Goal: Task Accomplishment & Management: Complete application form

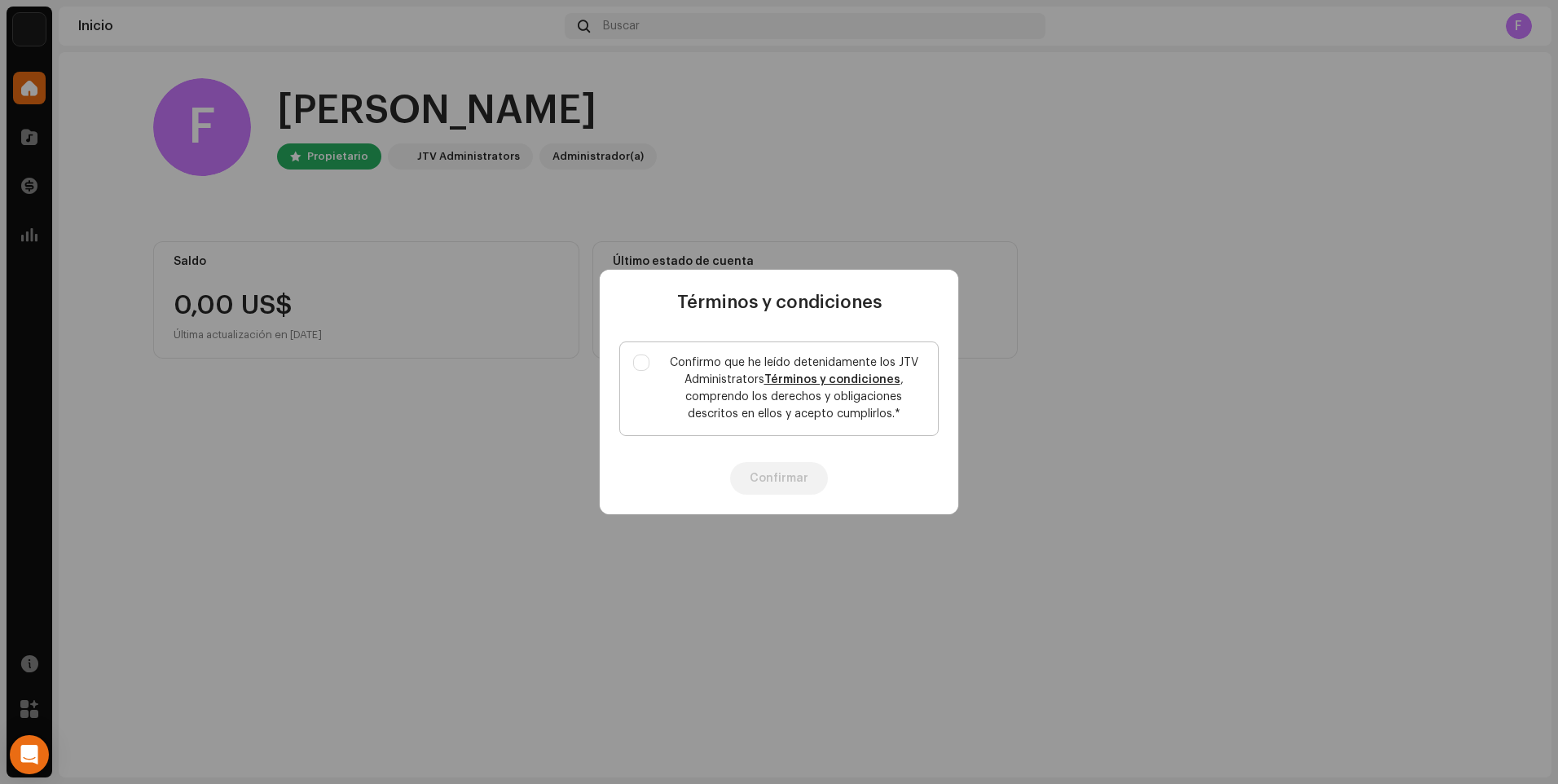
click at [654, 365] on label "Confirmo que he leído detenidamente los JTV Administrators Términos y condicion…" at bounding box center [779, 389] width 320 height 95
click at [649, 365] on input "Confirmo que he leído detenidamente los JTV Administrators Términos y condicion…" at bounding box center [641, 362] width 17 height 17
checkbox input "true"
click at [762, 480] on button "Confirmar" at bounding box center [779, 477] width 98 height 33
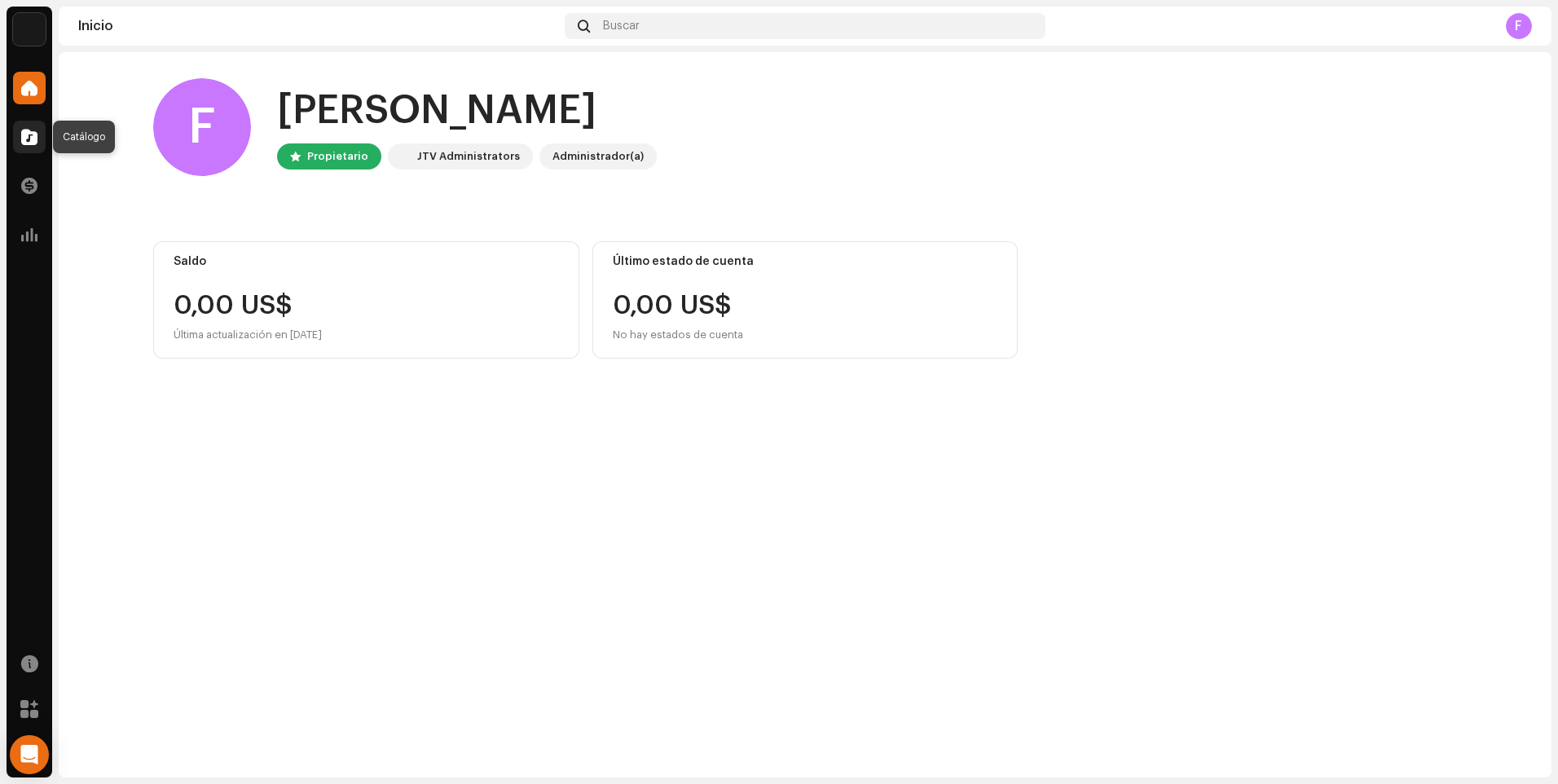
click at [30, 136] on span at bounding box center [29, 136] width 17 height 13
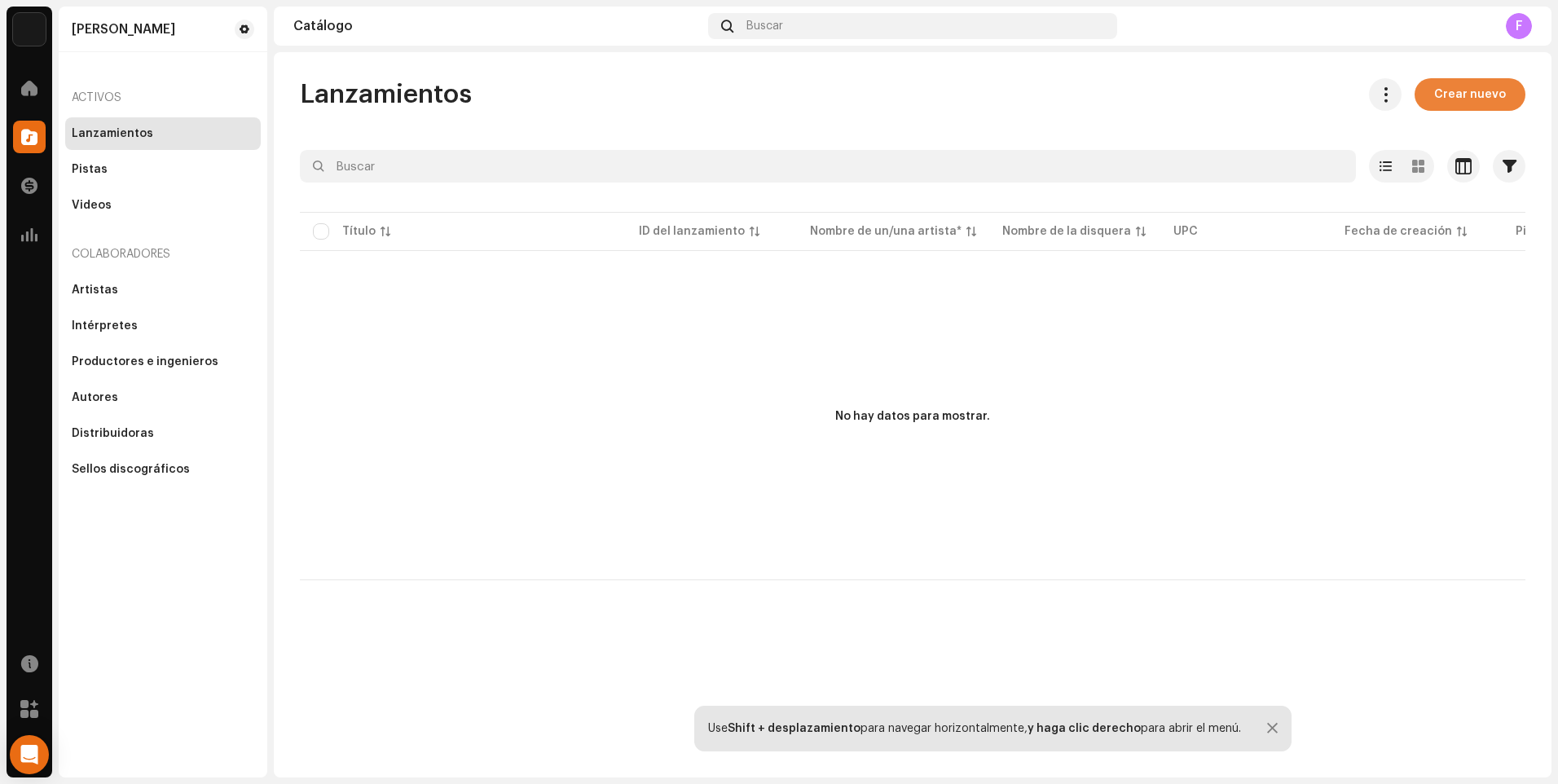
click at [1441, 95] on span "Crear nuevo" at bounding box center [1470, 94] width 72 height 33
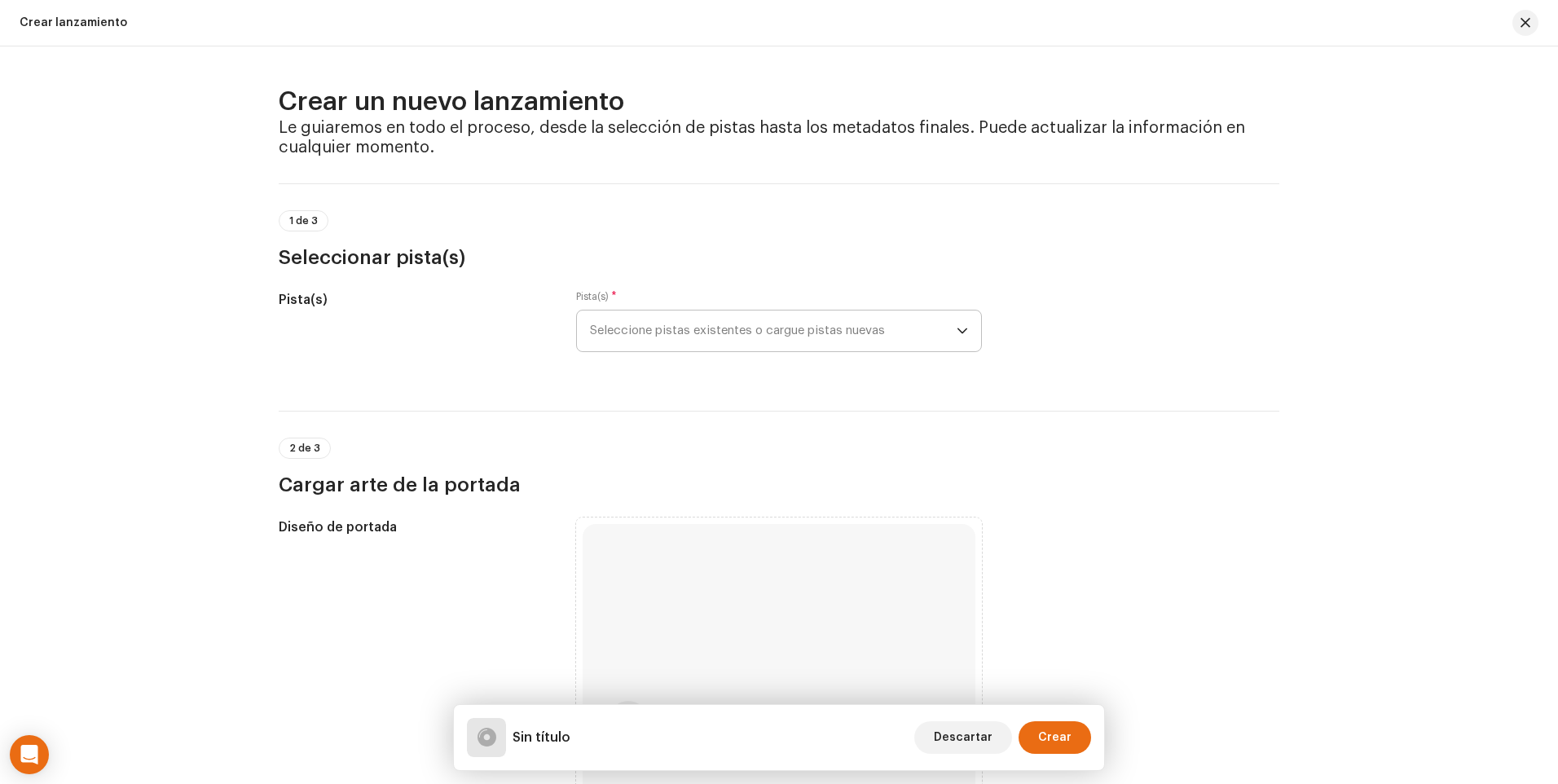
click at [957, 339] on div "dropdown trigger" at bounding box center [963, 330] width 12 height 40
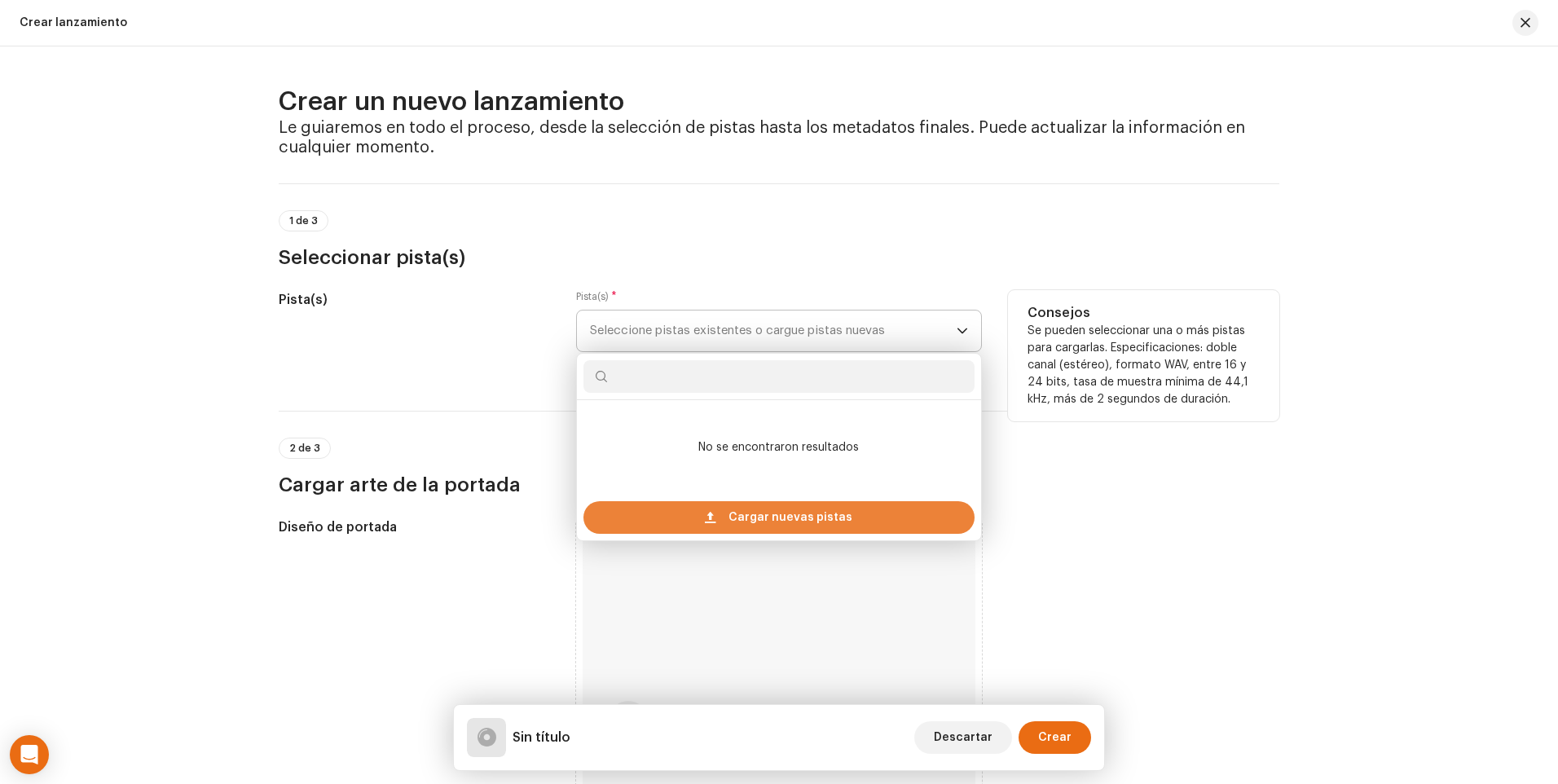
click at [826, 508] on span "Cargar nuevas pistas" at bounding box center [790, 517] width 124 height 33
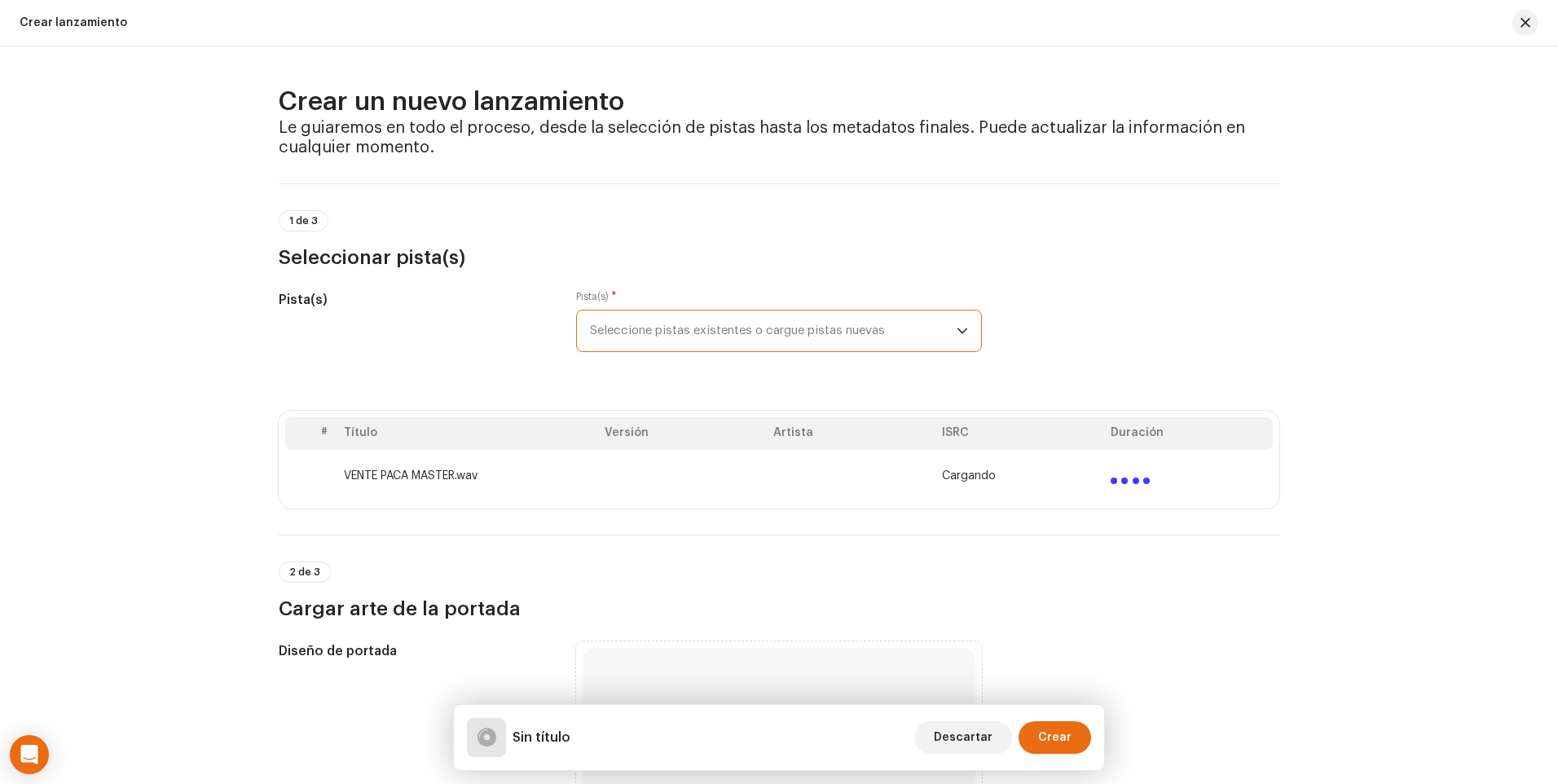
scroll to position [163, 0]
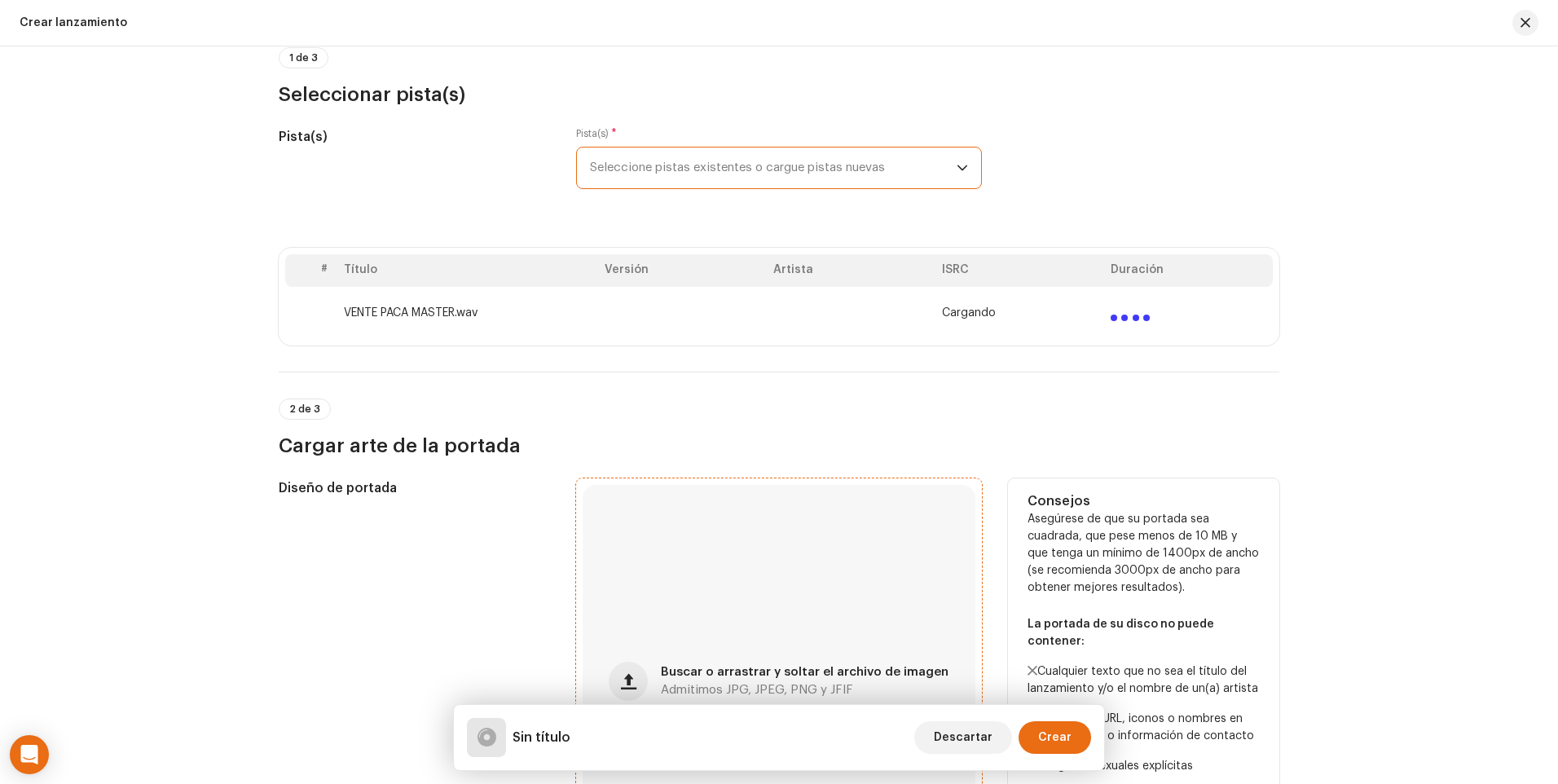
click at [684, 542] on div "Buscar o arrastrar y soltar el archivo de imagen Admitimos JPG, JPEG, PNG y JFIF" at bounding box center [779, 680] width 393 height 392
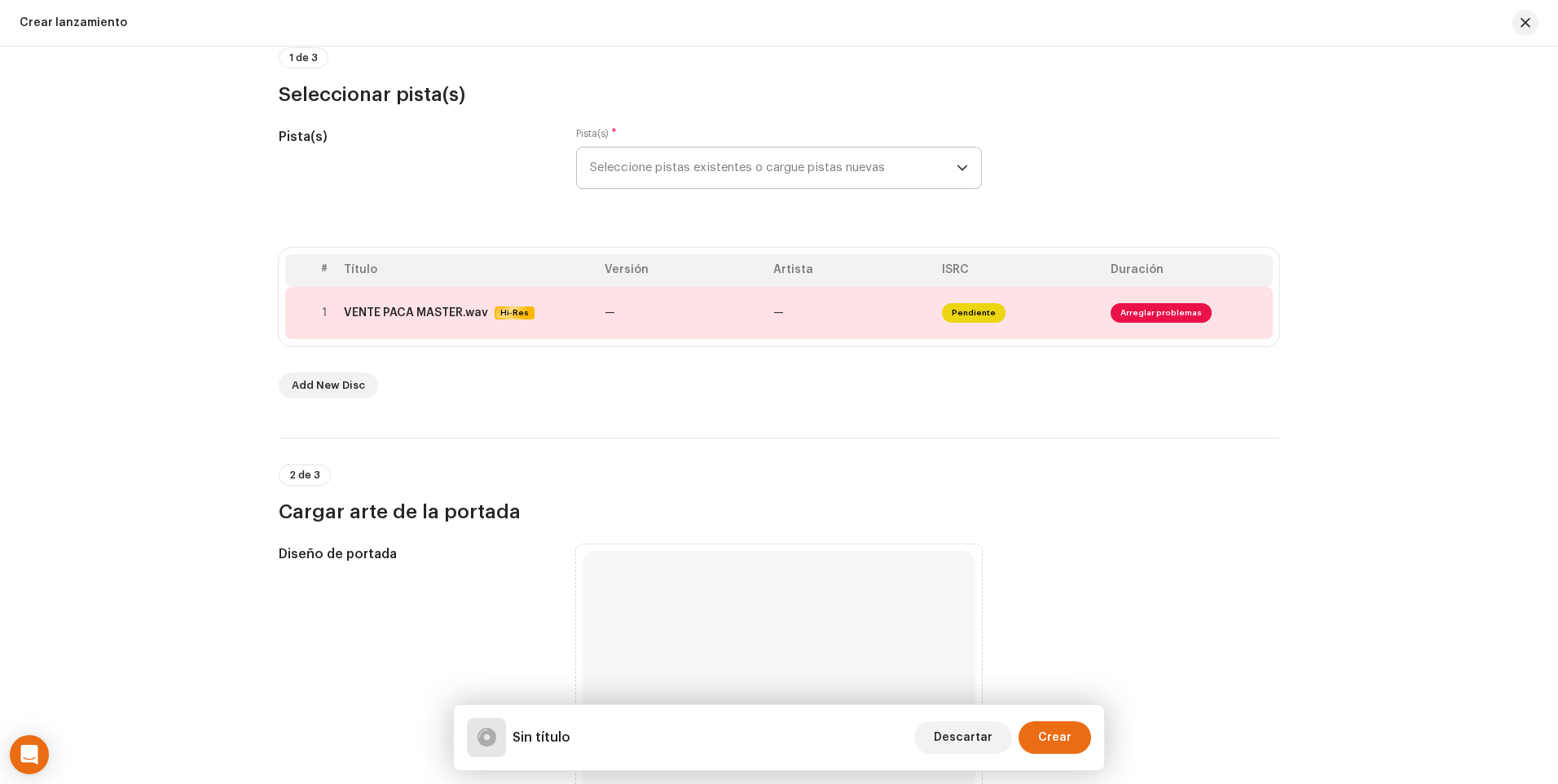
scroll to position [325, 0]
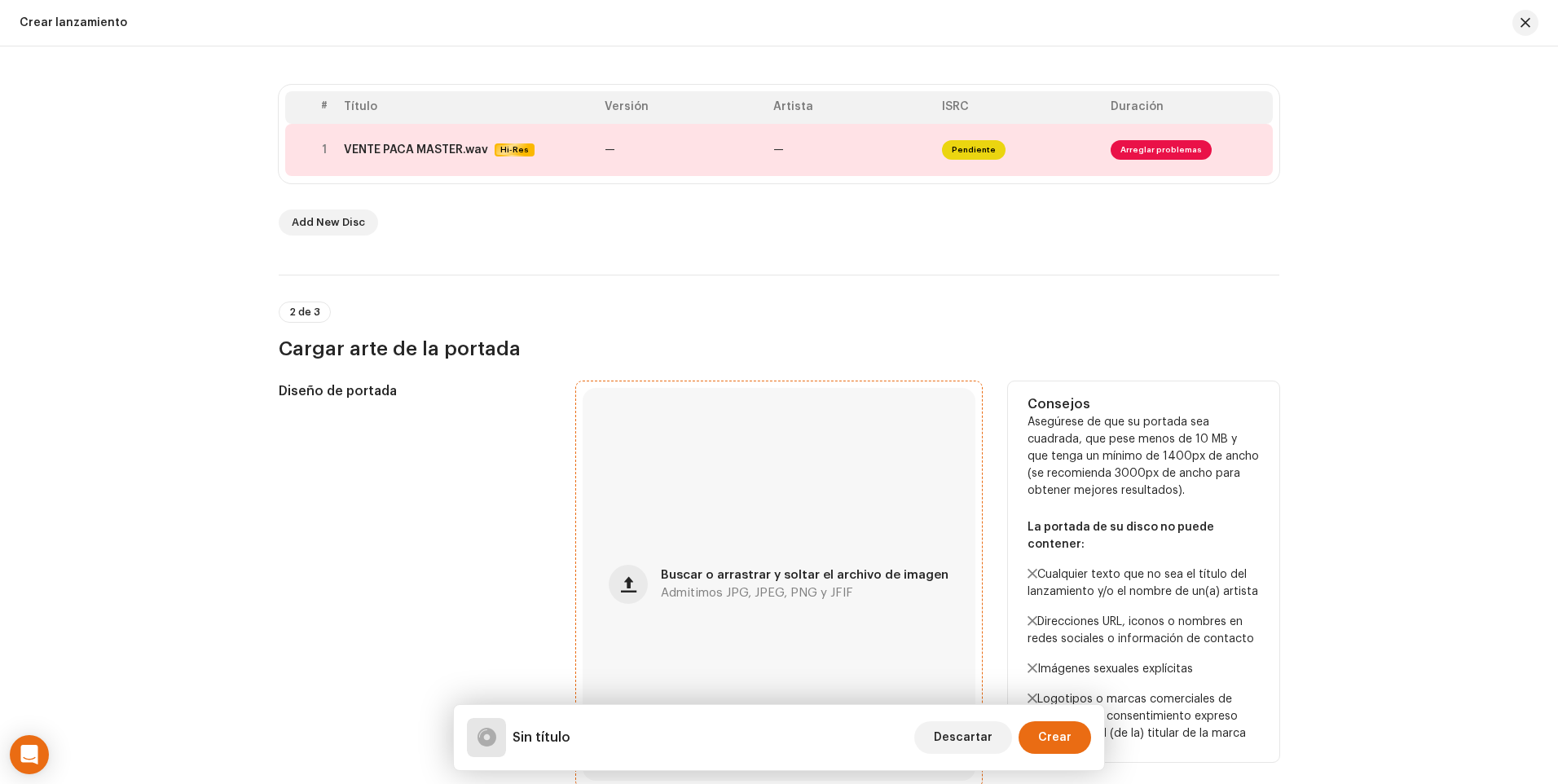
click at [759, 528] on div "Buscar o arrastrar y soltar el archivo de imagen Admitimos JPG, JPEG, PNG y JFIF" at bounding box center [779, 584] width 393 height 392
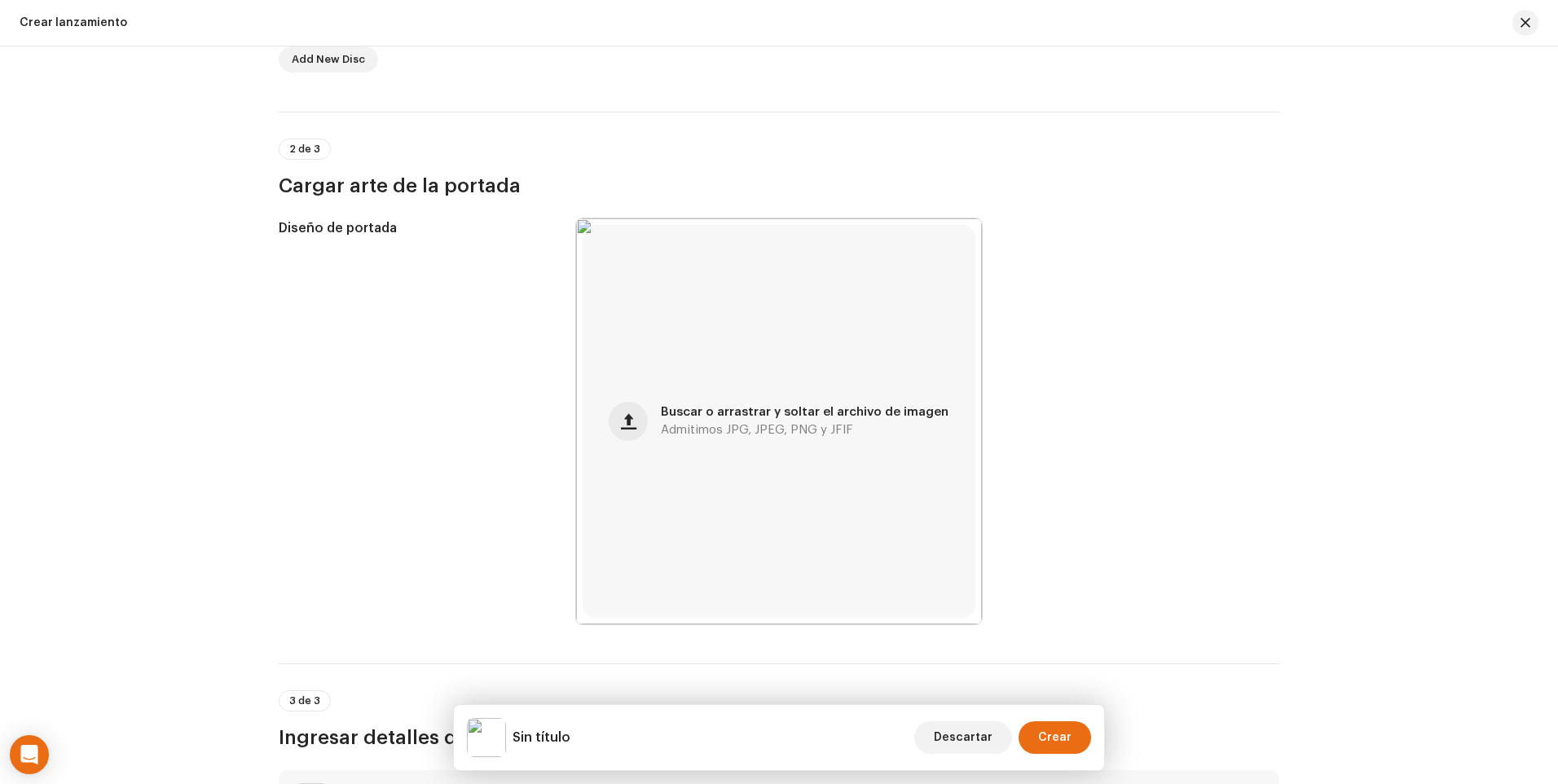
click at [556, 738] on h5 "Sin título" at bounding box center [542, 738] width 58 height 20
drag, startPoint x: 1003, startPoint y: 680, endPoint x: 1011, endPoint y: 677, distance: 8.5
click at [1004, 680] on div "3 de 3 Ingresar detalles del lanzamiento" at bounding box center [779, 706] width 1001 height 87
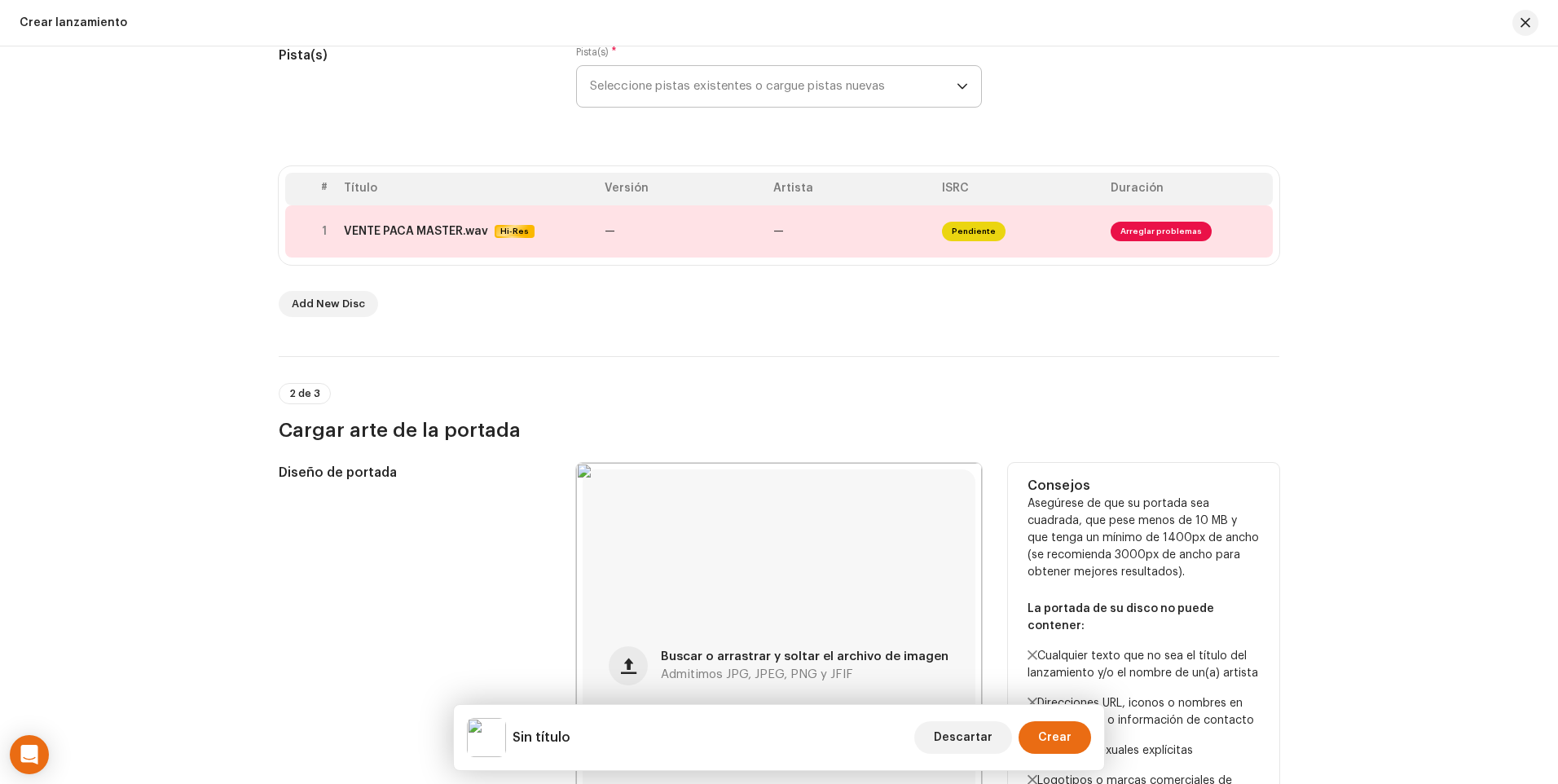
scroll to position [82, 0]
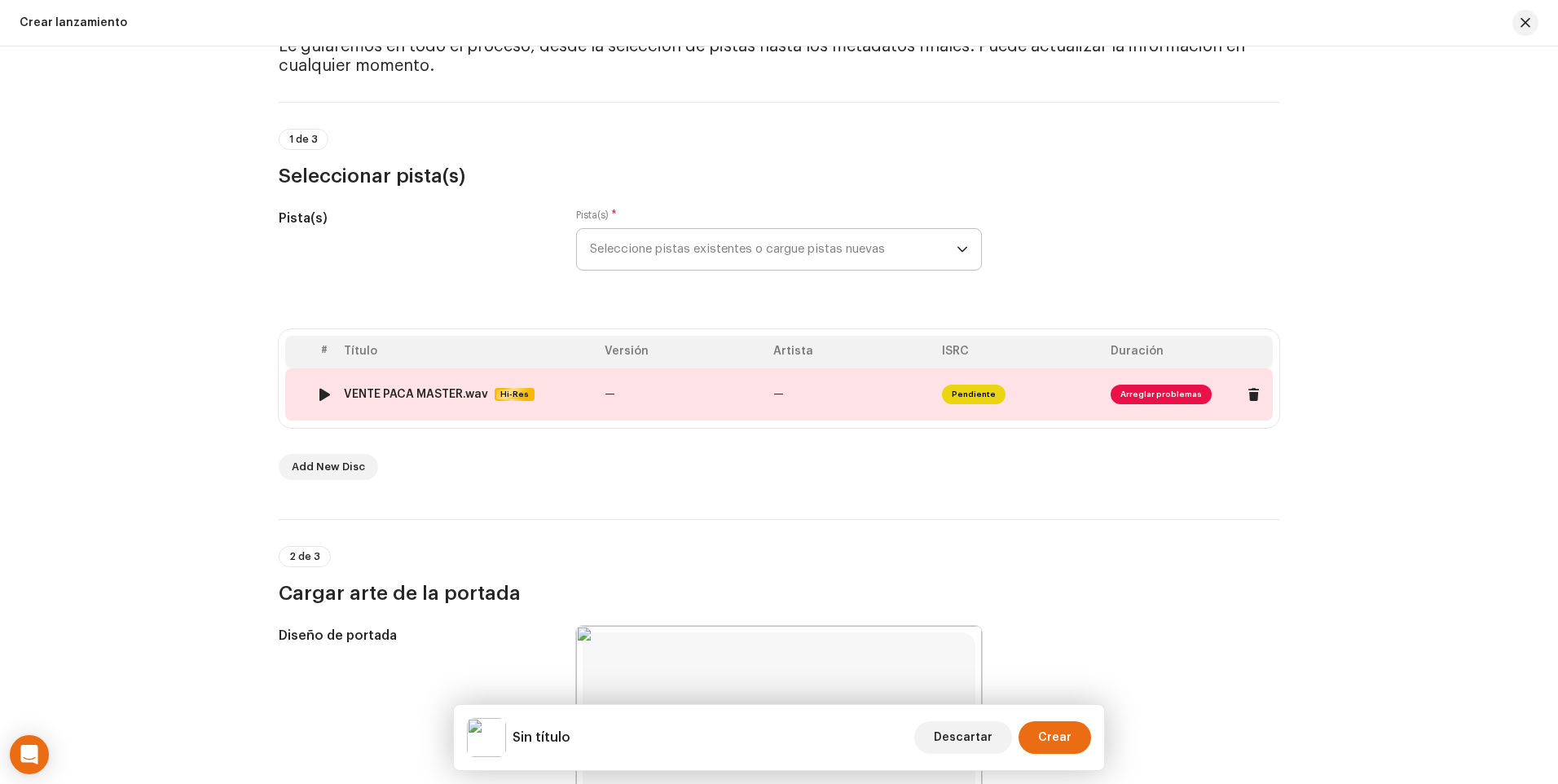
click at [796, 405] on td "—" at bounding box center [851, 393] width 169 height 52
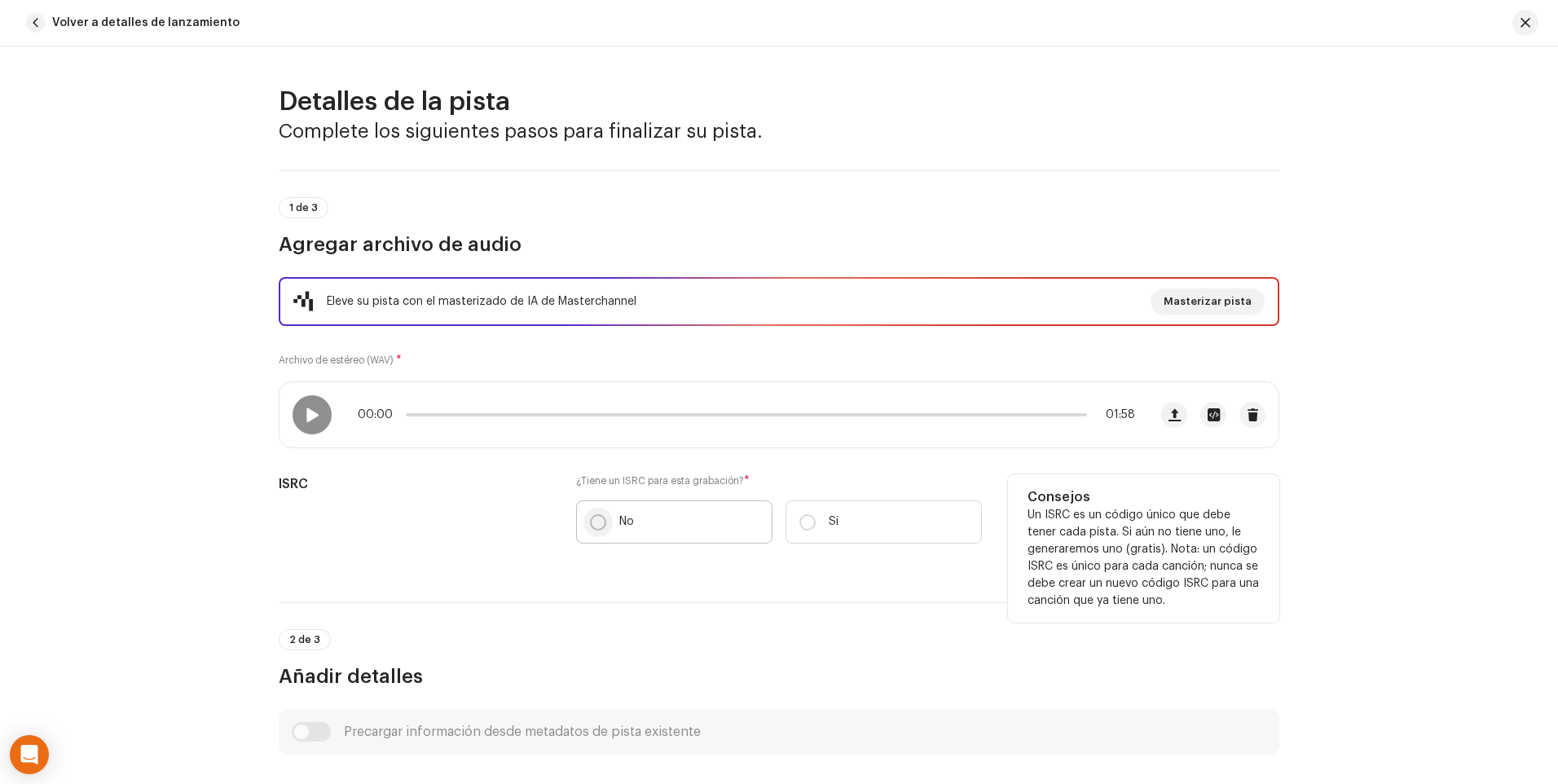
click at [593, 526] on input "No" at bounding box center [598, 522] width 17 height 17
radio input "true"
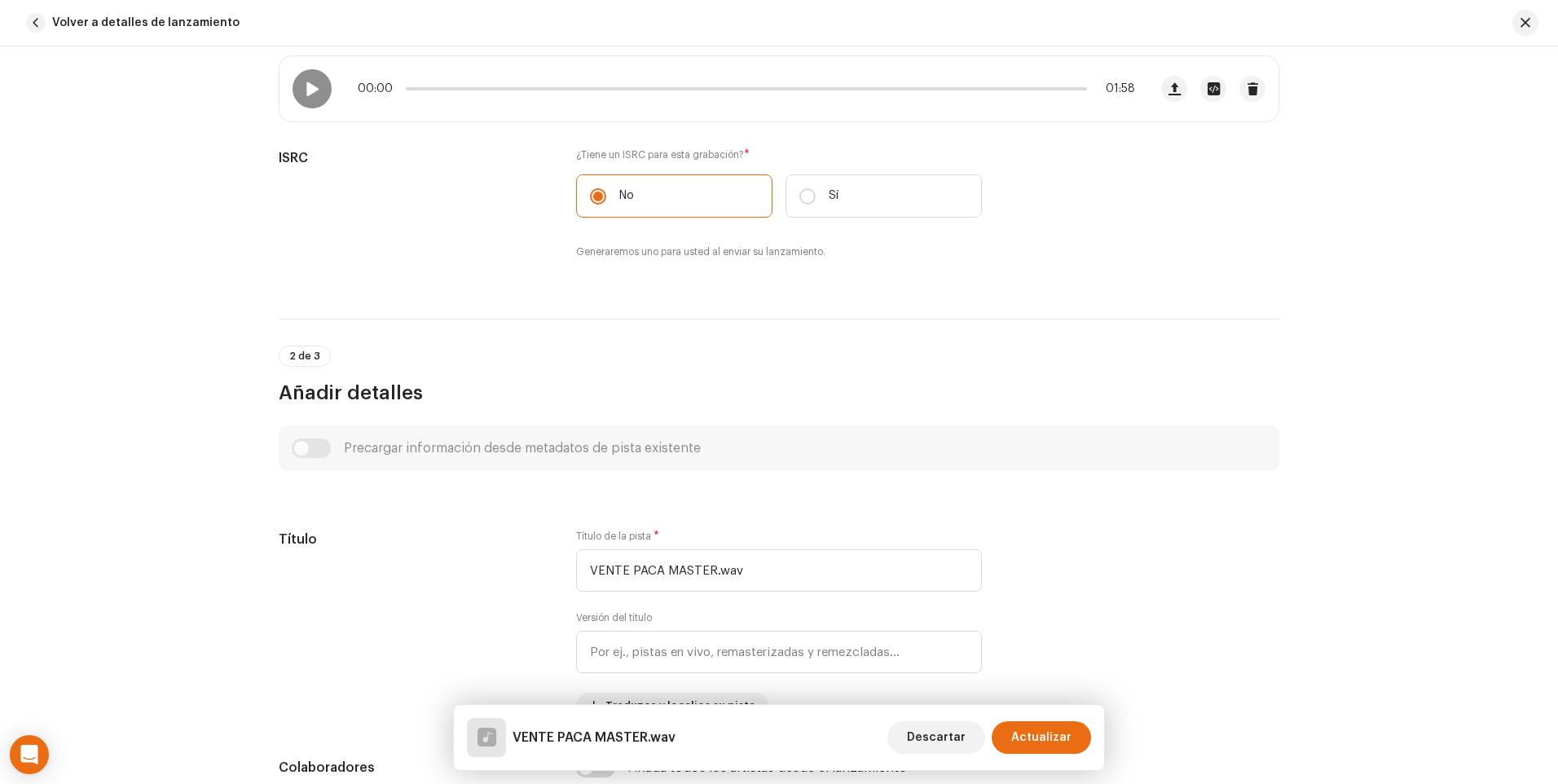
scroll to position [407, 0]
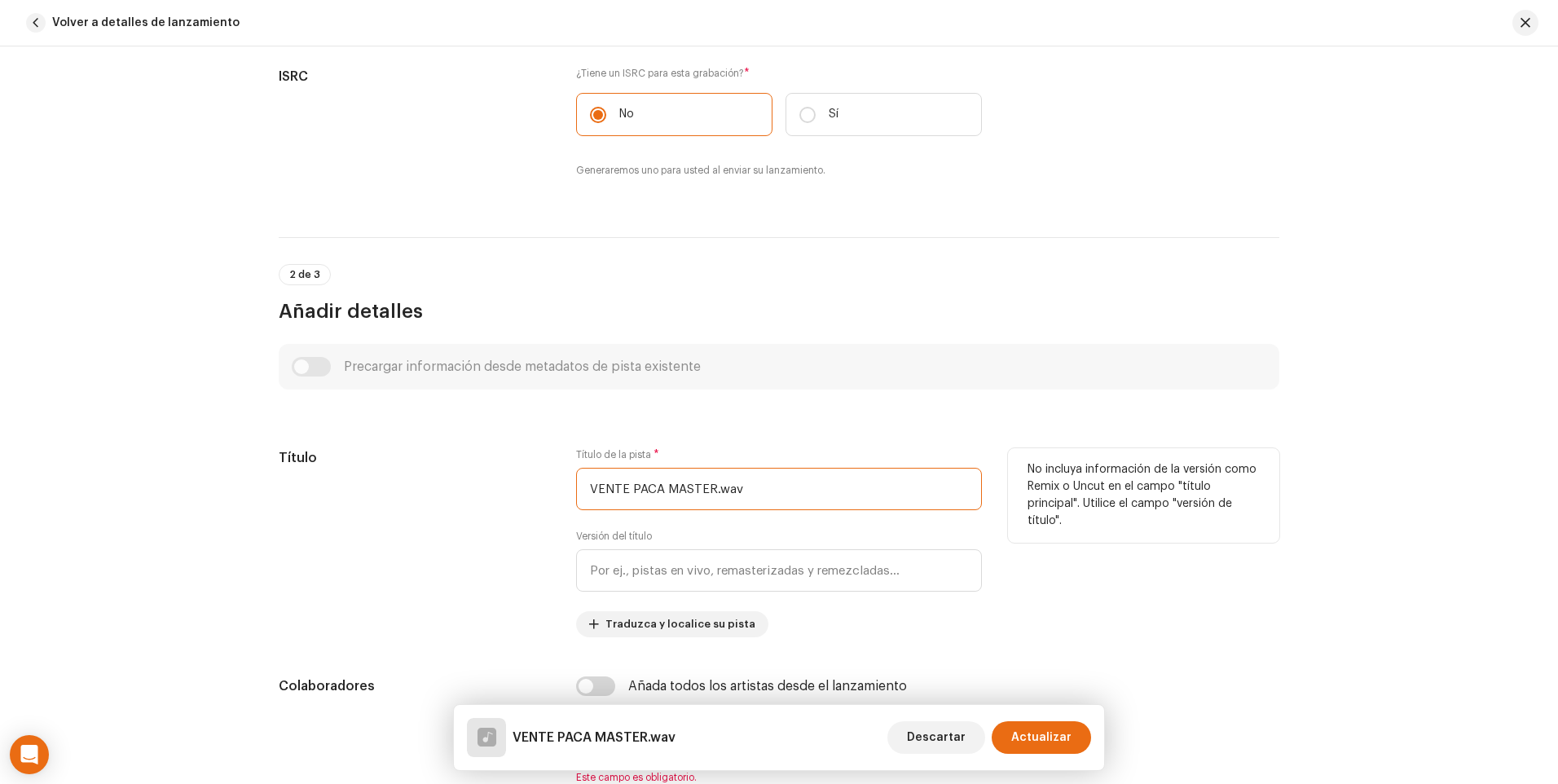
drag, startPoint x: 660, startPoint y: 490, endPoint x: 834, endPoint y: 488, distance: 174.0
click at [834, 488] on input "VENTE PACA MASTER.wav" at bounding box center [779, 488] width 406 height 42
type input "V"
type input "v"
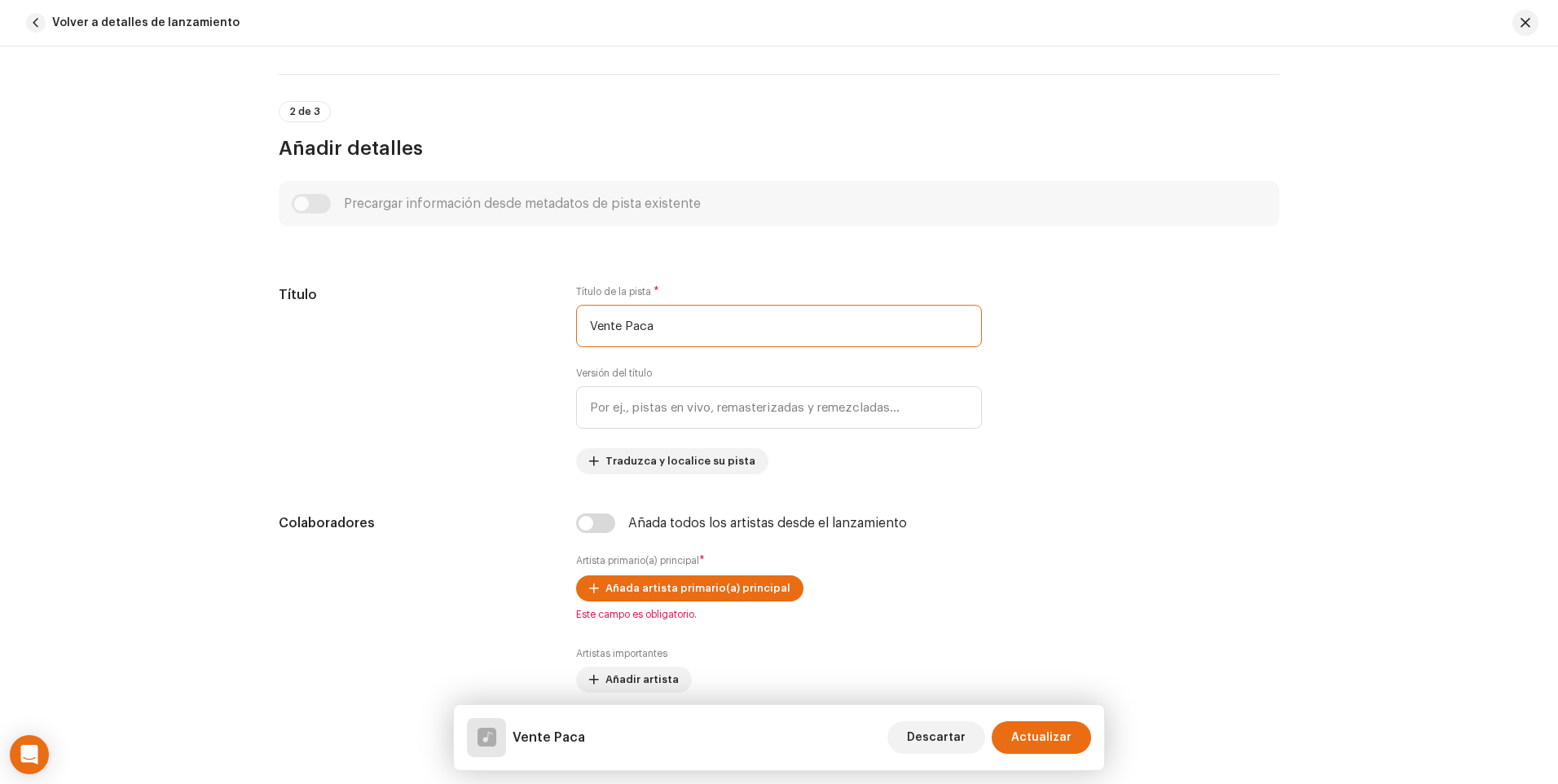
scroll to position [652, 0]
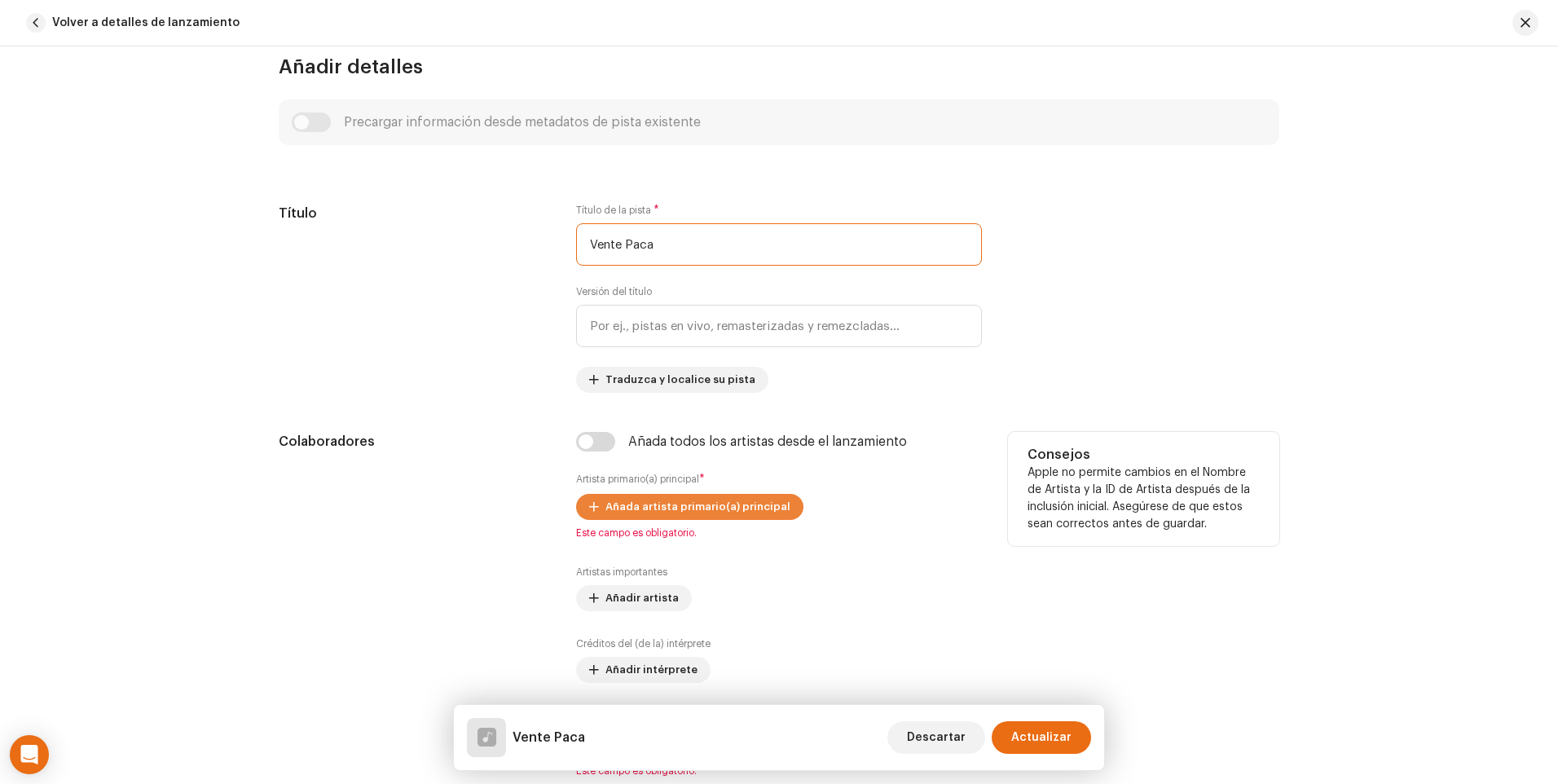
type input "Vente Paca"
click at [708, 505] on span "Añada artista primario(a) principal" at bounding box center [699, 506] width 185 height 33
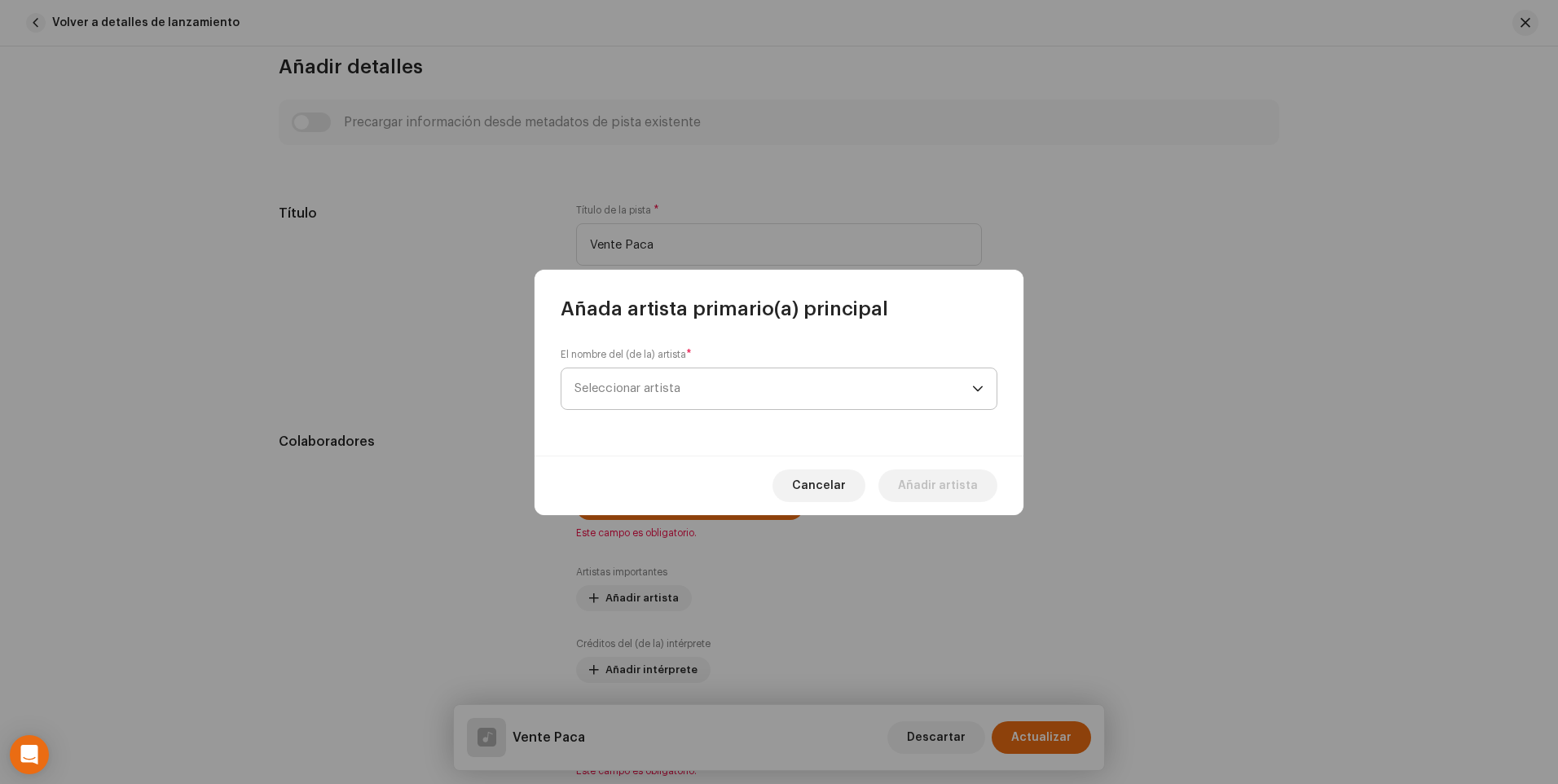
click at [968, 391] on span "Seleccionar artista" at bounding box center [773, 388] width 398 height 40
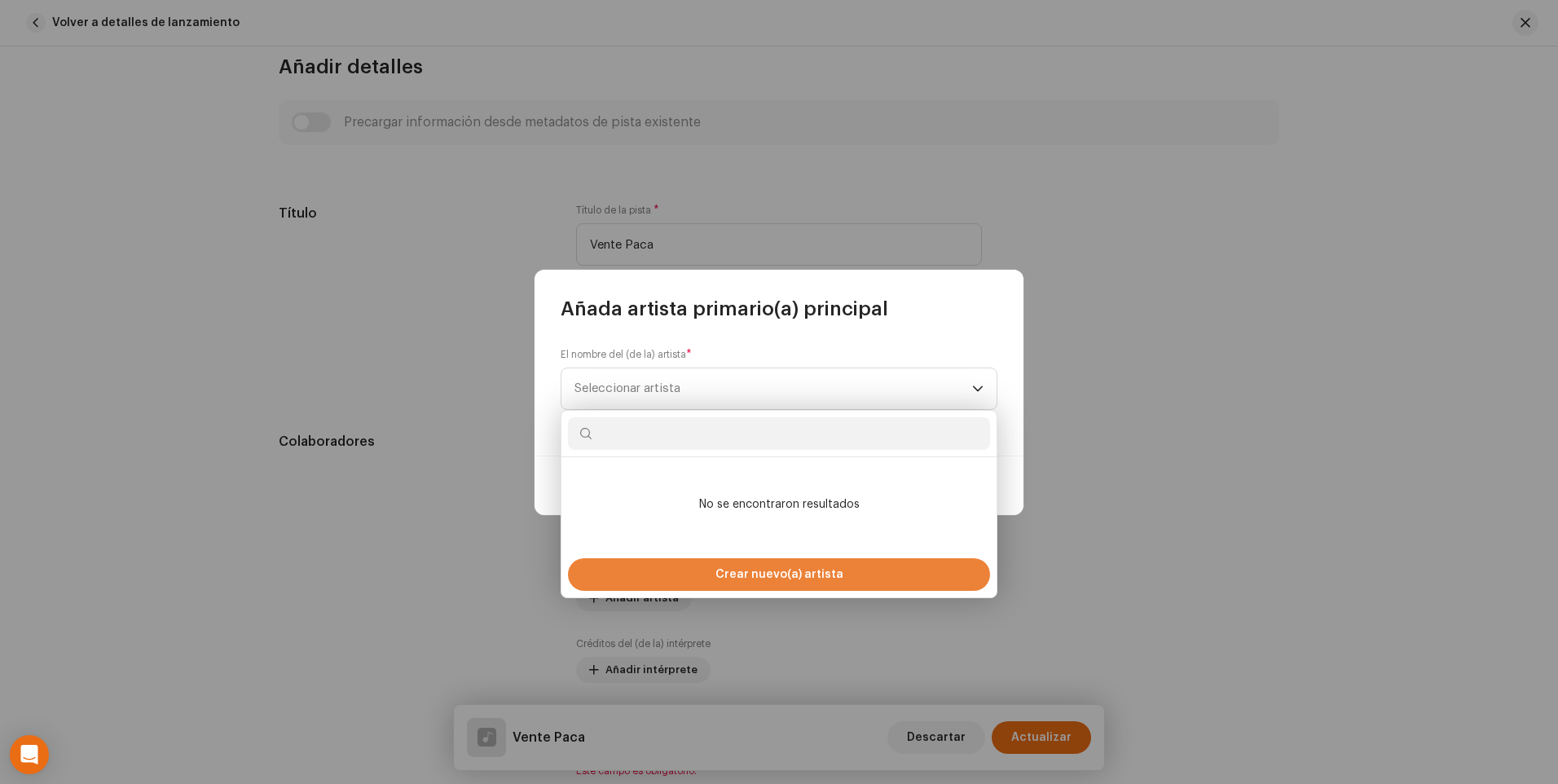
click at [822, 574] on span "Crear nuevo(a) artista" at bounding box center [779, 574] width 128 height 33
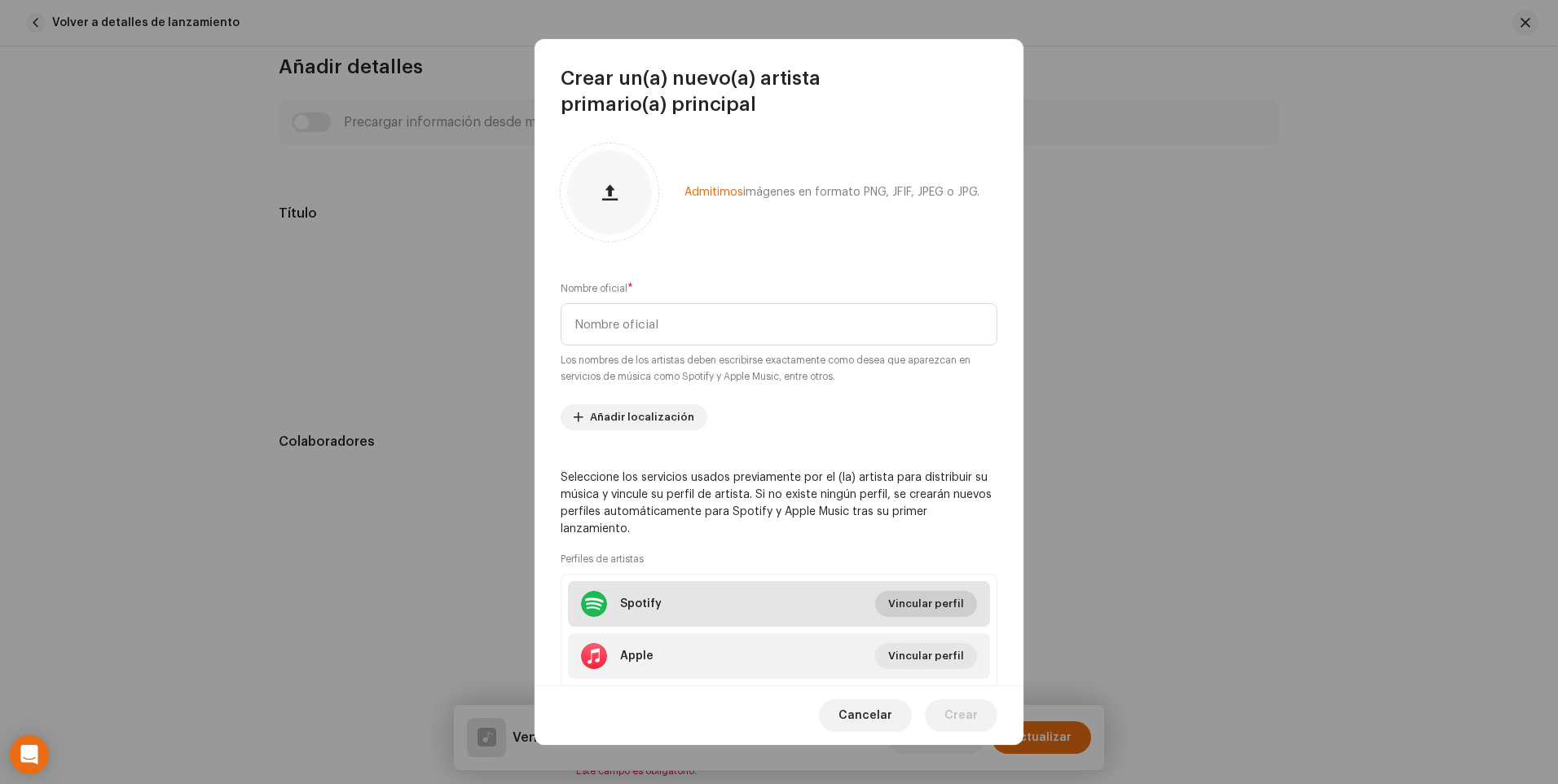
click at [920, 604] on span "Vincular perfil" at bounding box center [926, 604] width 76 height 33
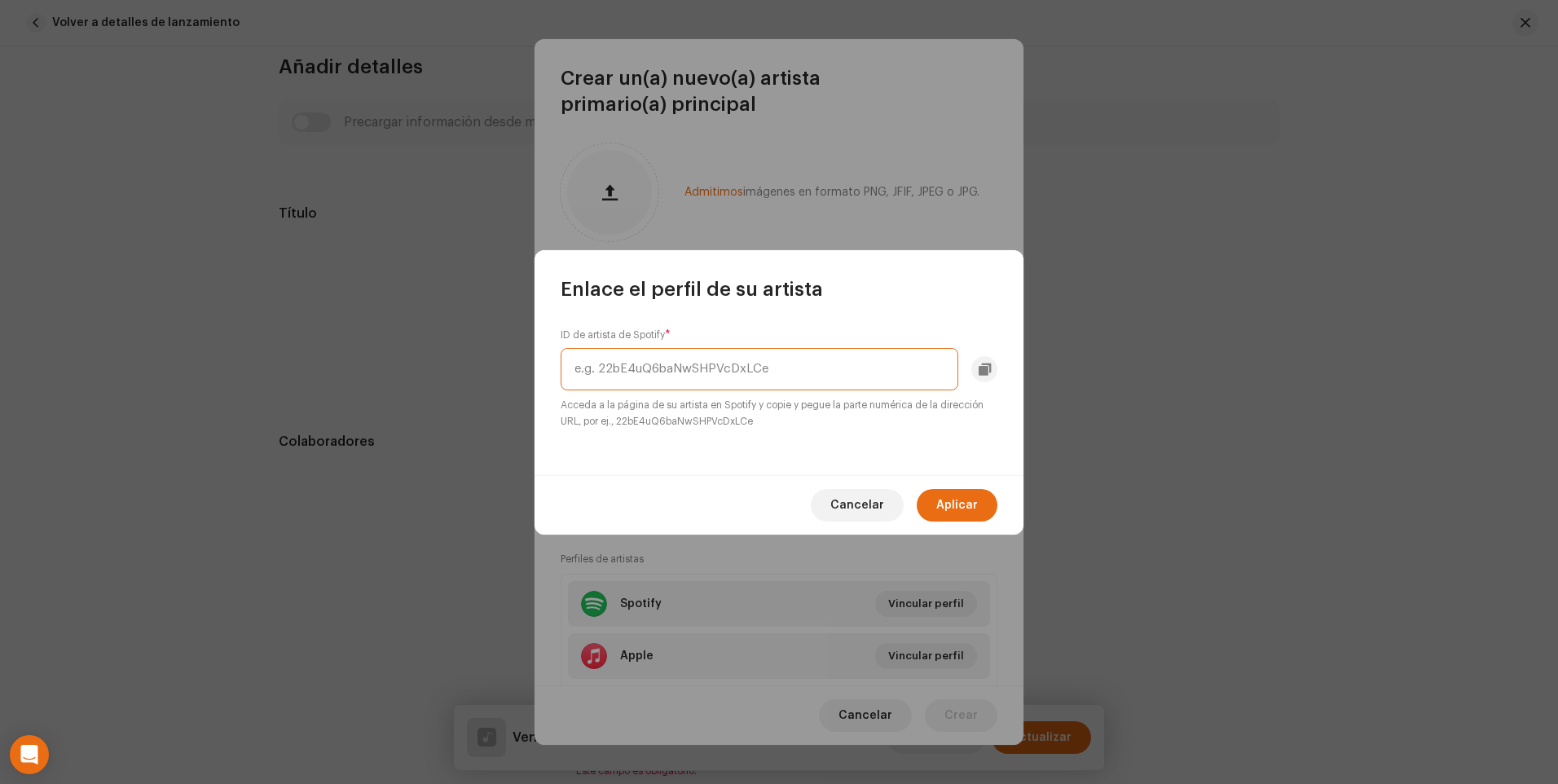
paste input "[URL][DOMAIN_NAME]"
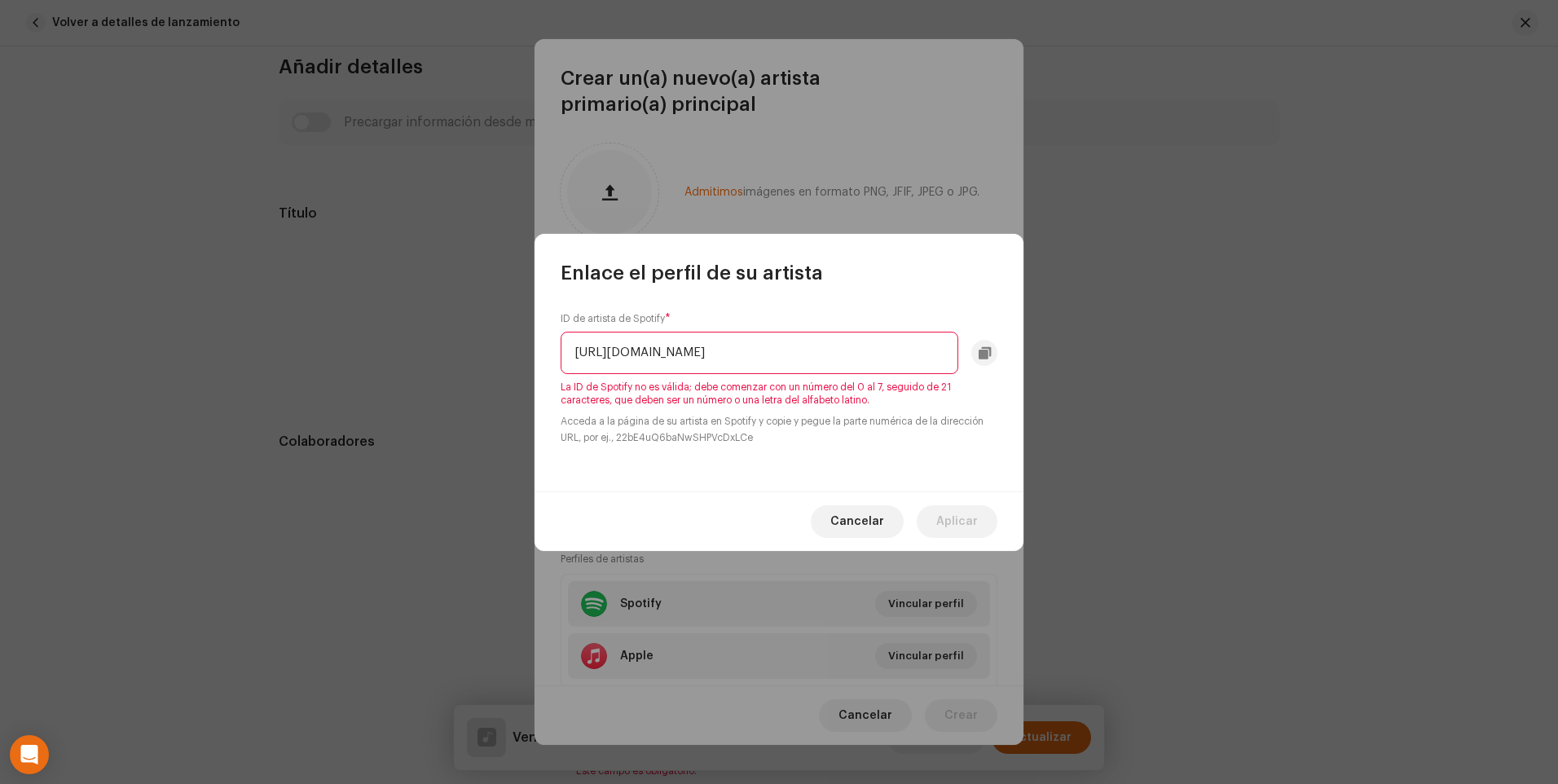
scroll to position [0, 0]
drag, startPoint x: 606, startPoint y: 351, endPoint x: 502, endPoint y: 349, distance: 104.0
click at [502, 349] on div "Enlace el perfil de su artista ID de artista de Spotify * [URL][DOMAIN_NAME] La…" at bounding box center [779, 392] width 1558 height 784
drag, startPoint x: 724, startPoint y: 356, endPoint x: 1015, endPoint y: 361, distance: 291.0
click at [1015, 361] on div "ID de artista de Spotify * 7JZl5SwjrRCUJOYZoHdlZQ?si=vdDbjVs5RTCteZTTmWGWpA La …" at bounding box center [779, 389] width 489 height 205
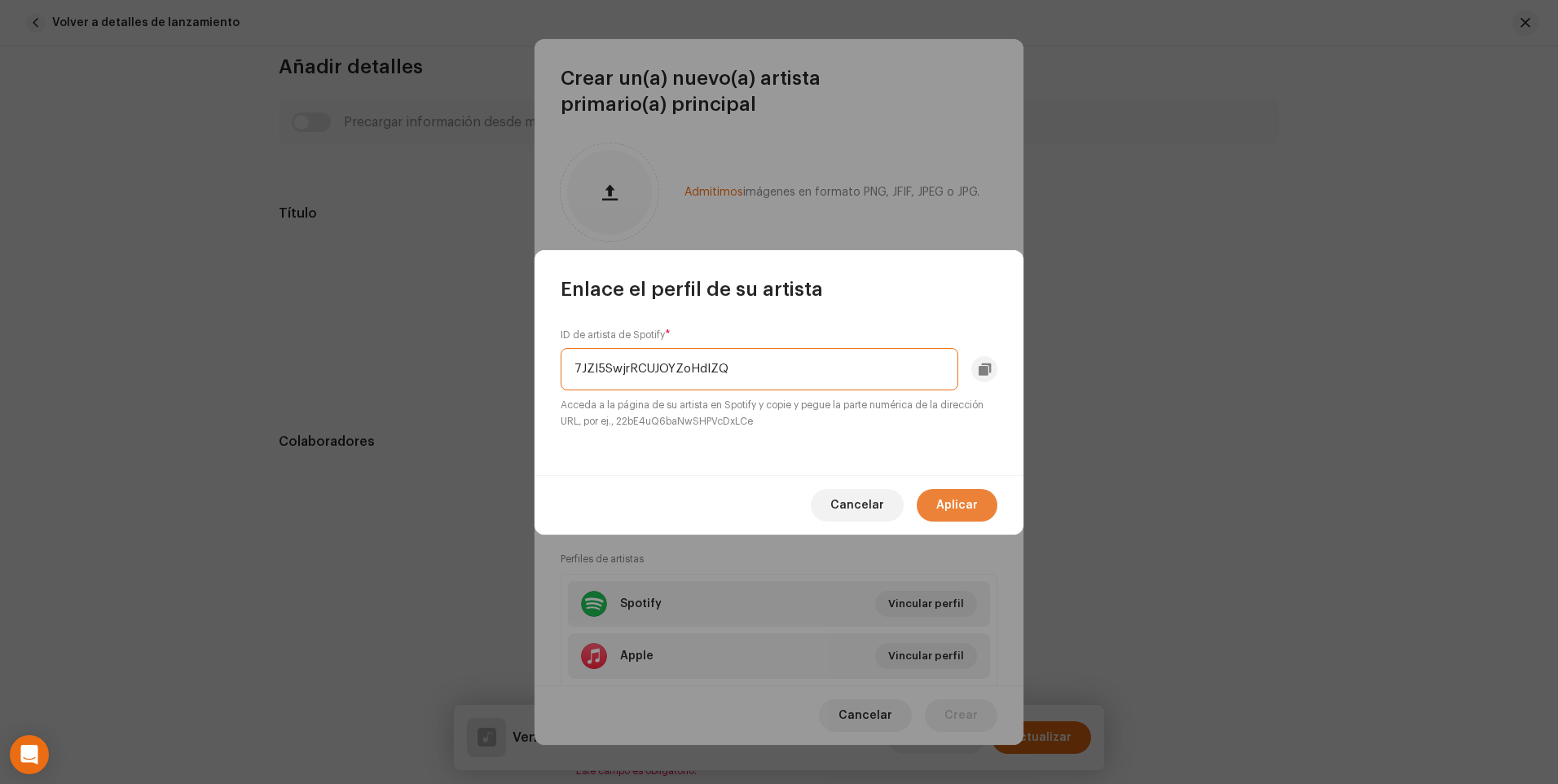
type input "7JZl5SwjrRCUJOYZoHdlZQ"
click at [953, 508] on span "Aplicar" at bounding box center [957, 505] width 41 height 33
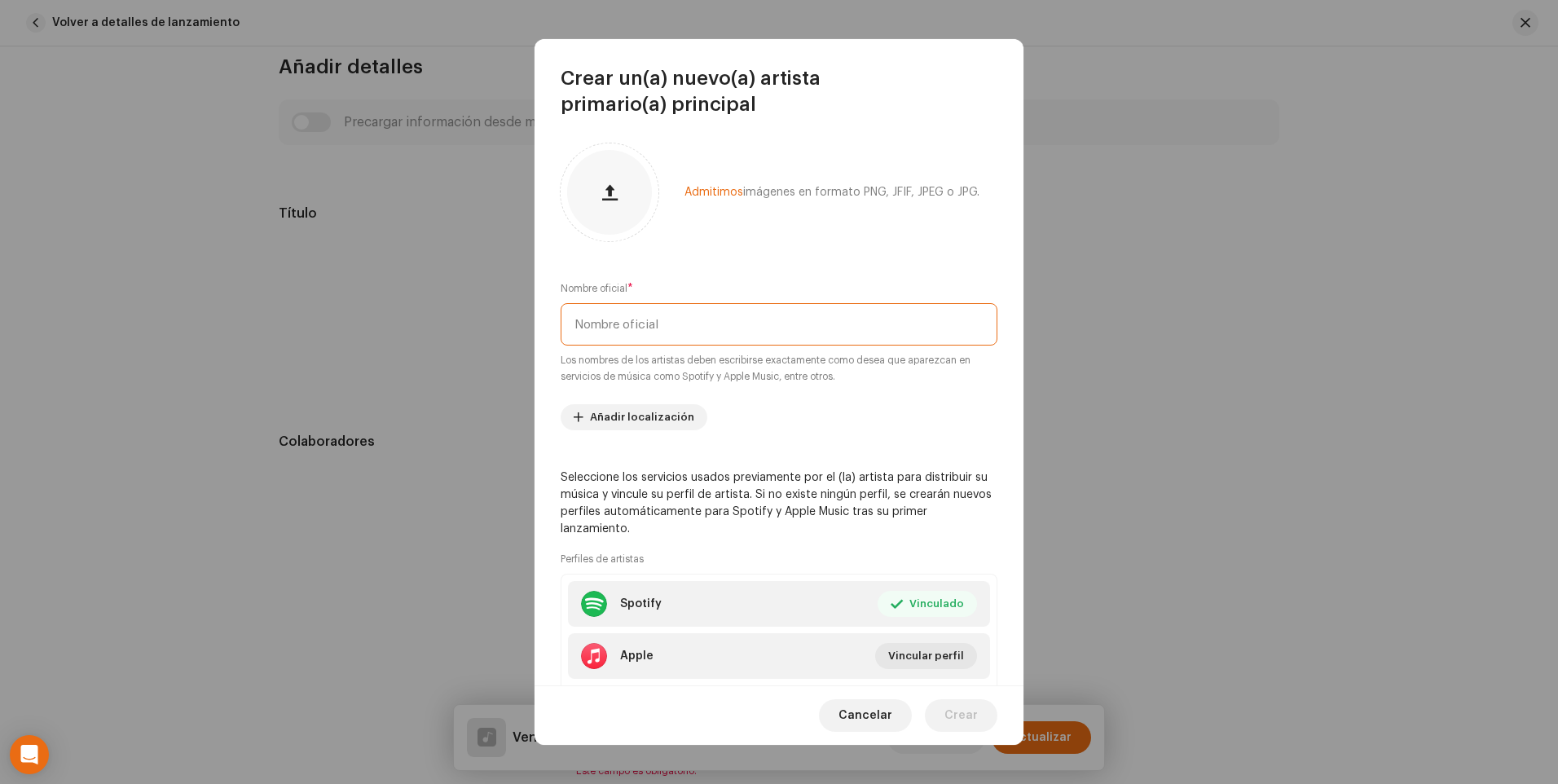
click at [706, 321] on input "text" at bounding box center [779, 323] width 437 height 42
type input "[PERSON_NAME]"
click at [616, 204] on button "button" at bounding box center [610, 192] width 39 height 39
click at [966, 713] on span "Crear" at bounding box center [961, 715] width 34 height 33
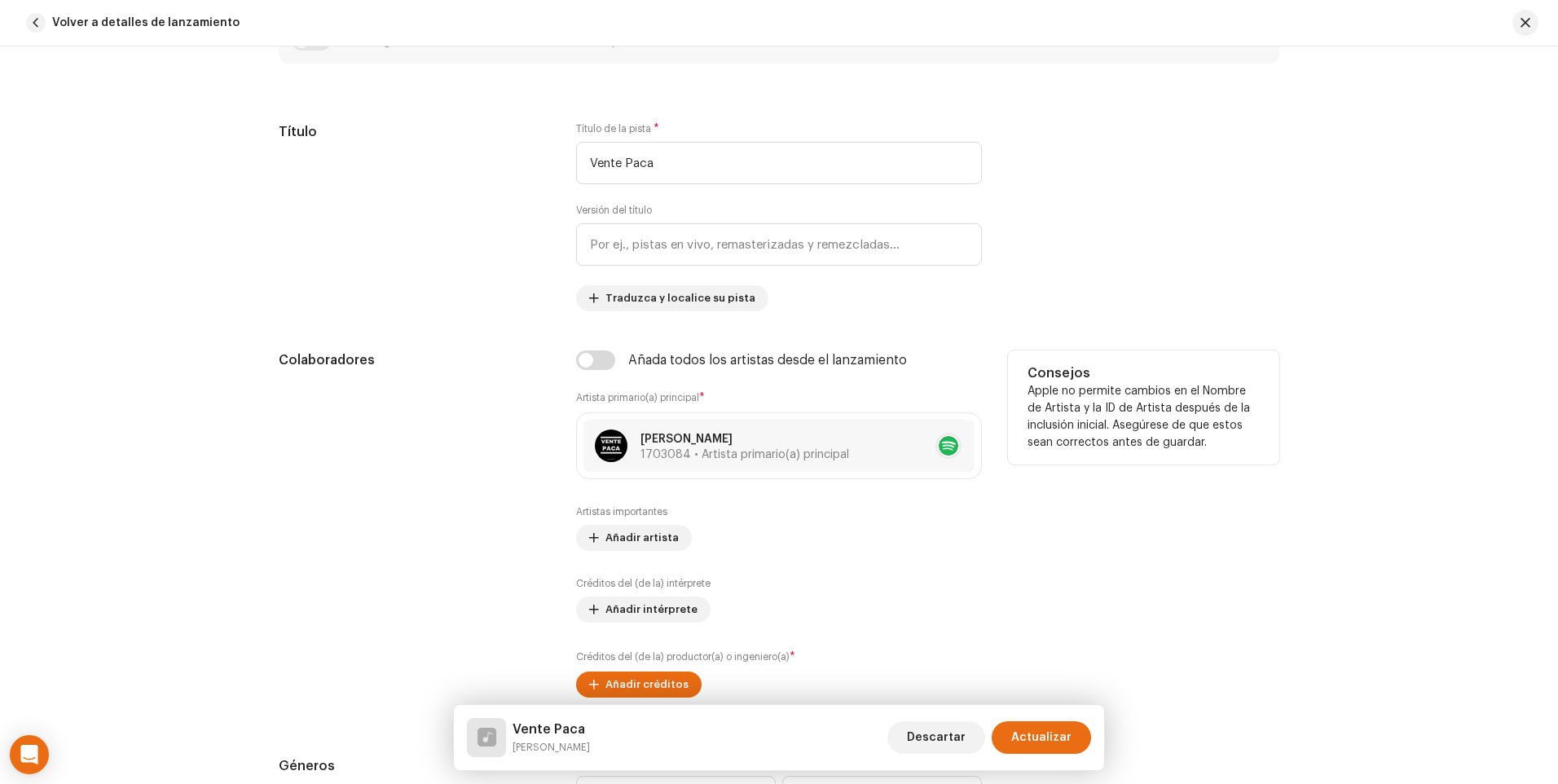
scroll to position [815, 0]
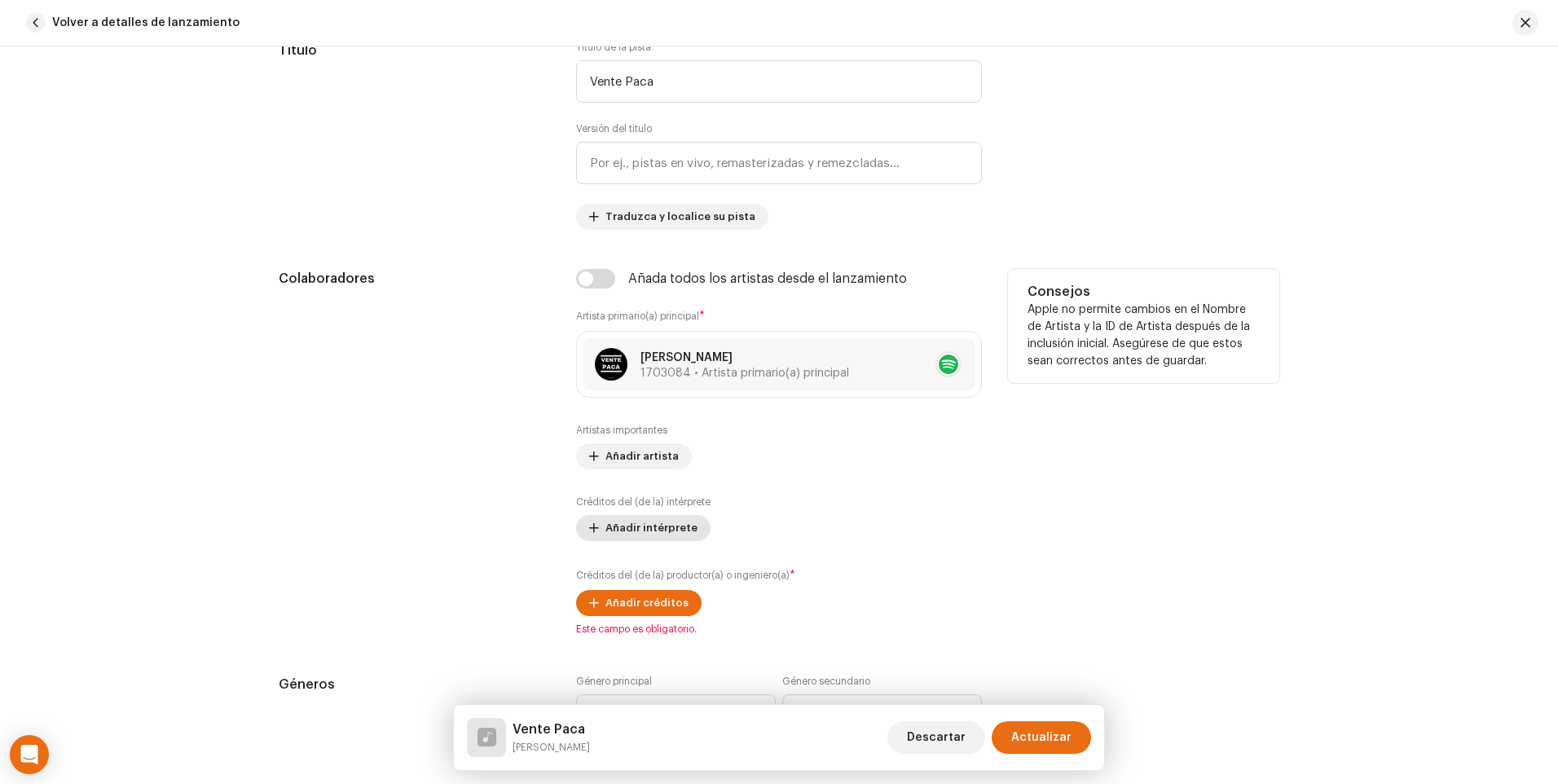
click at [664, 535] on span "Añadir intérprete" at bounding box center [651, 528] width 92 height 33
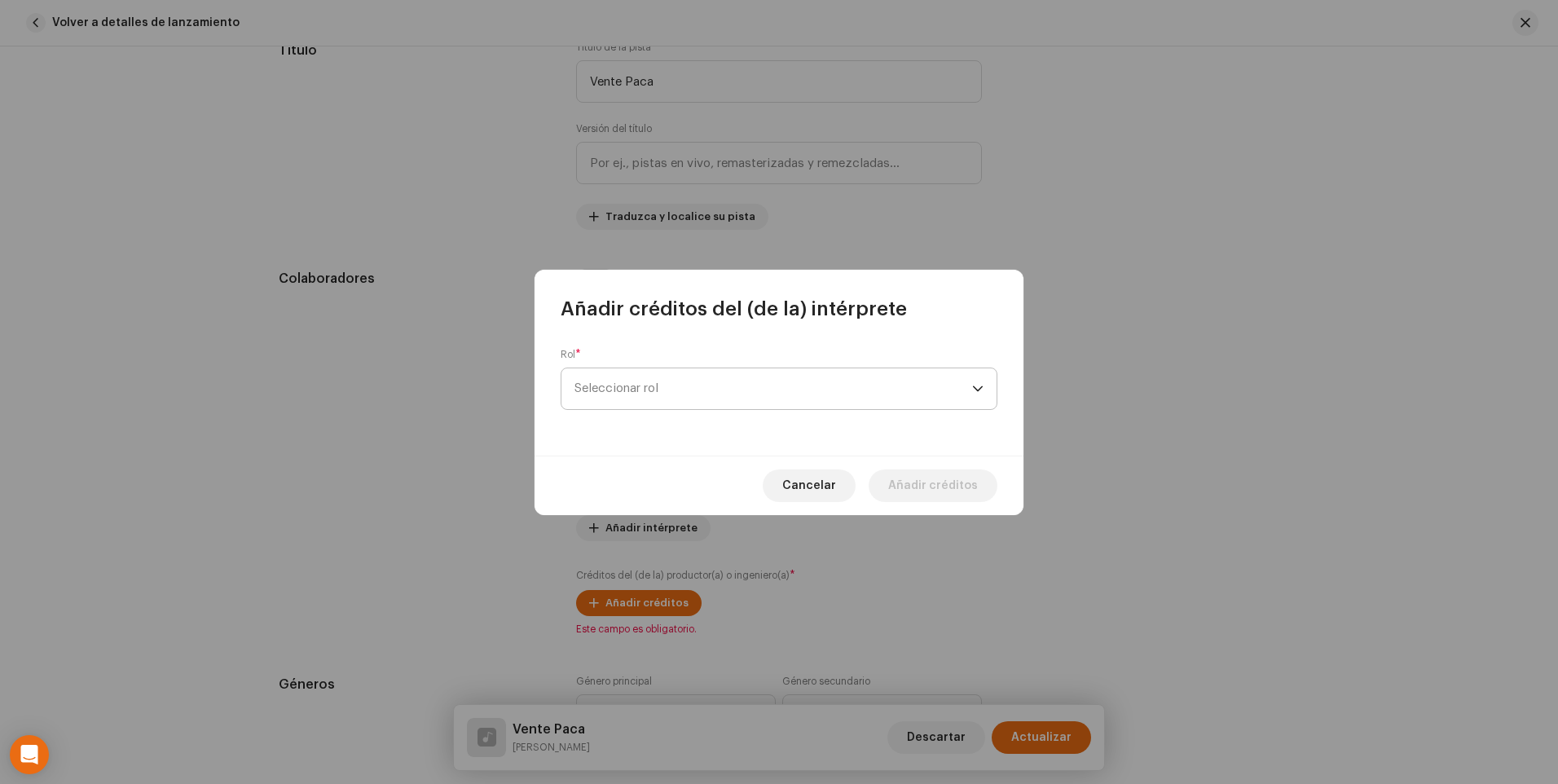
click at [970, 381] on span "Seleccionar rol" at bounding box center [773, 388] width 398 height 40
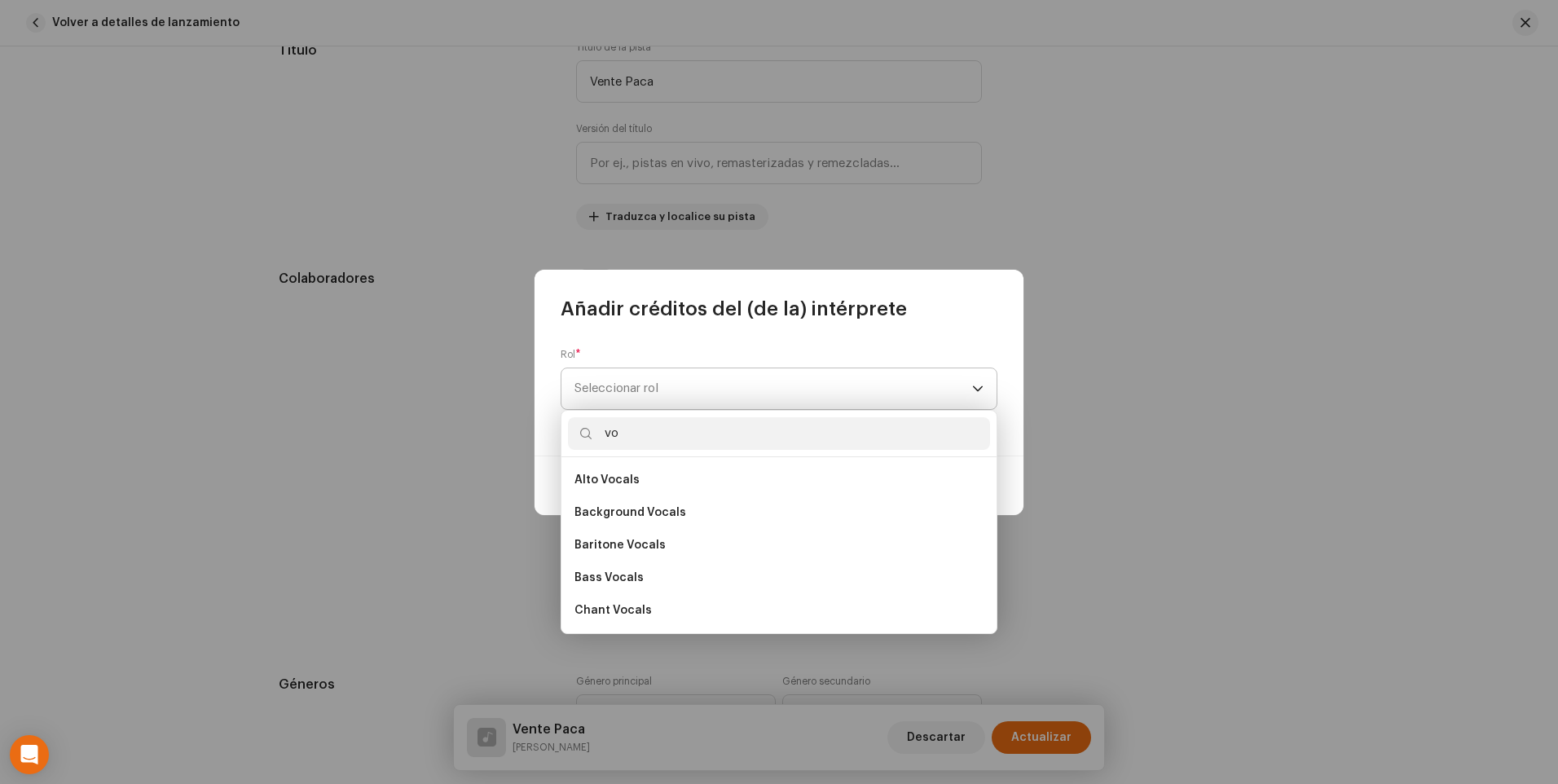
type input "voz"
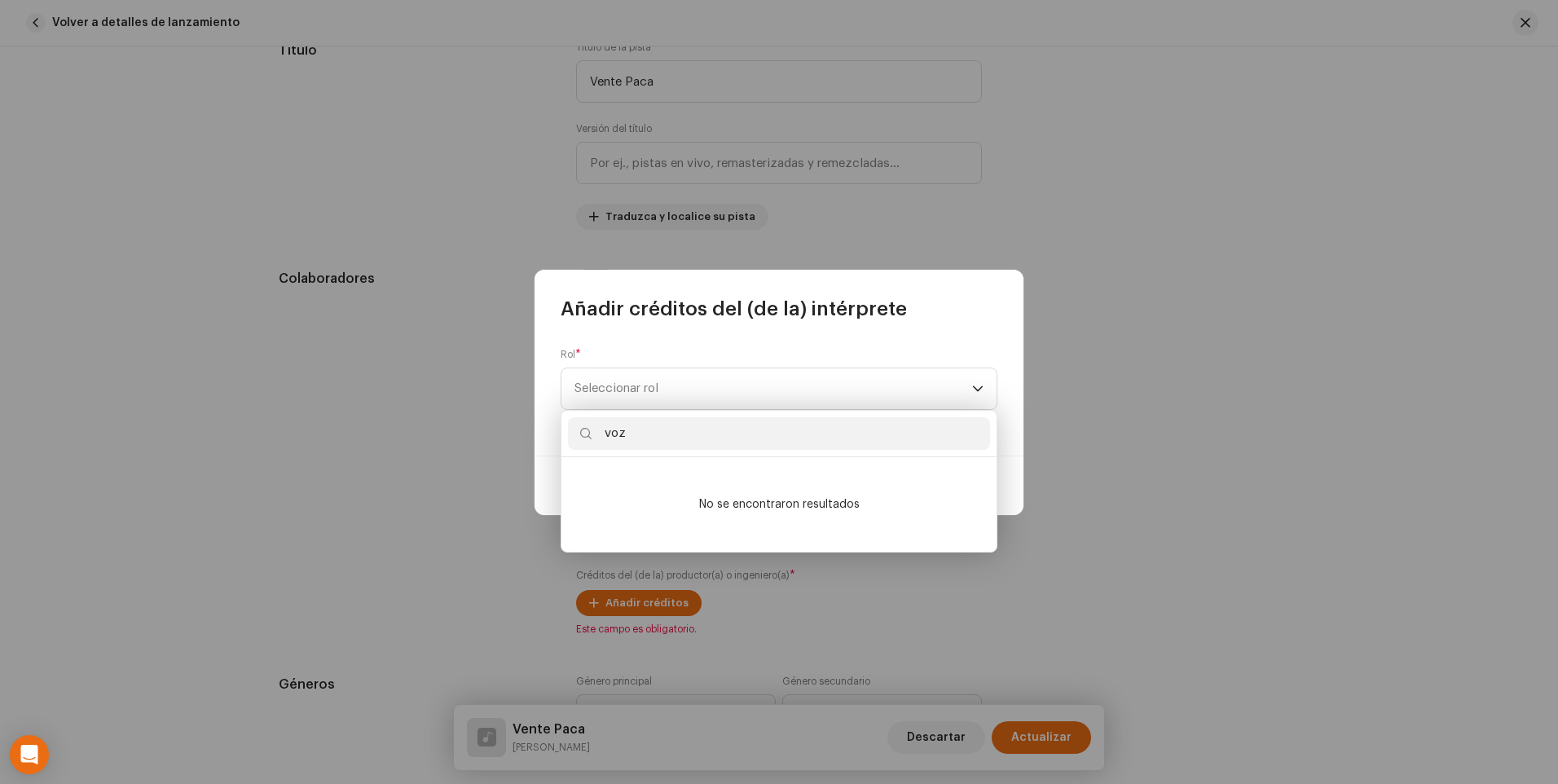
drag, startPoint x: 711, startPoint y: 438, endPoint x: 376, endPoint y: 434, distance: 335.0
click at [376, 434] on body "[PERSON_NAME] Inicio Catálogo Transacciones Estadísticas Recursos Mercado [PERS…" at bounding box center [779, 392] width 1558 height 784
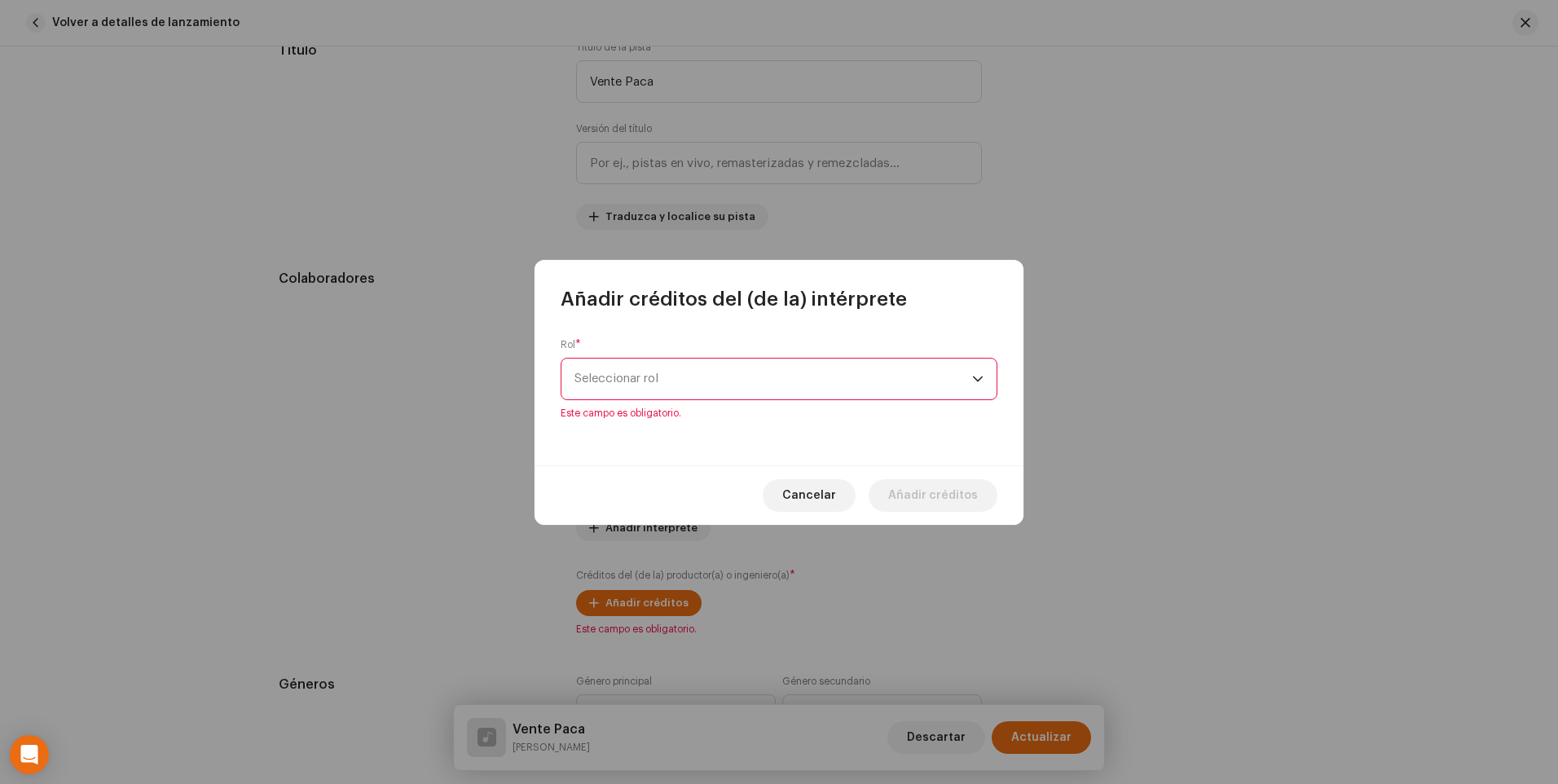
click at [878, 395] on span "Seleccionar rol" at bounding box center [773, 378] width 398 height 40
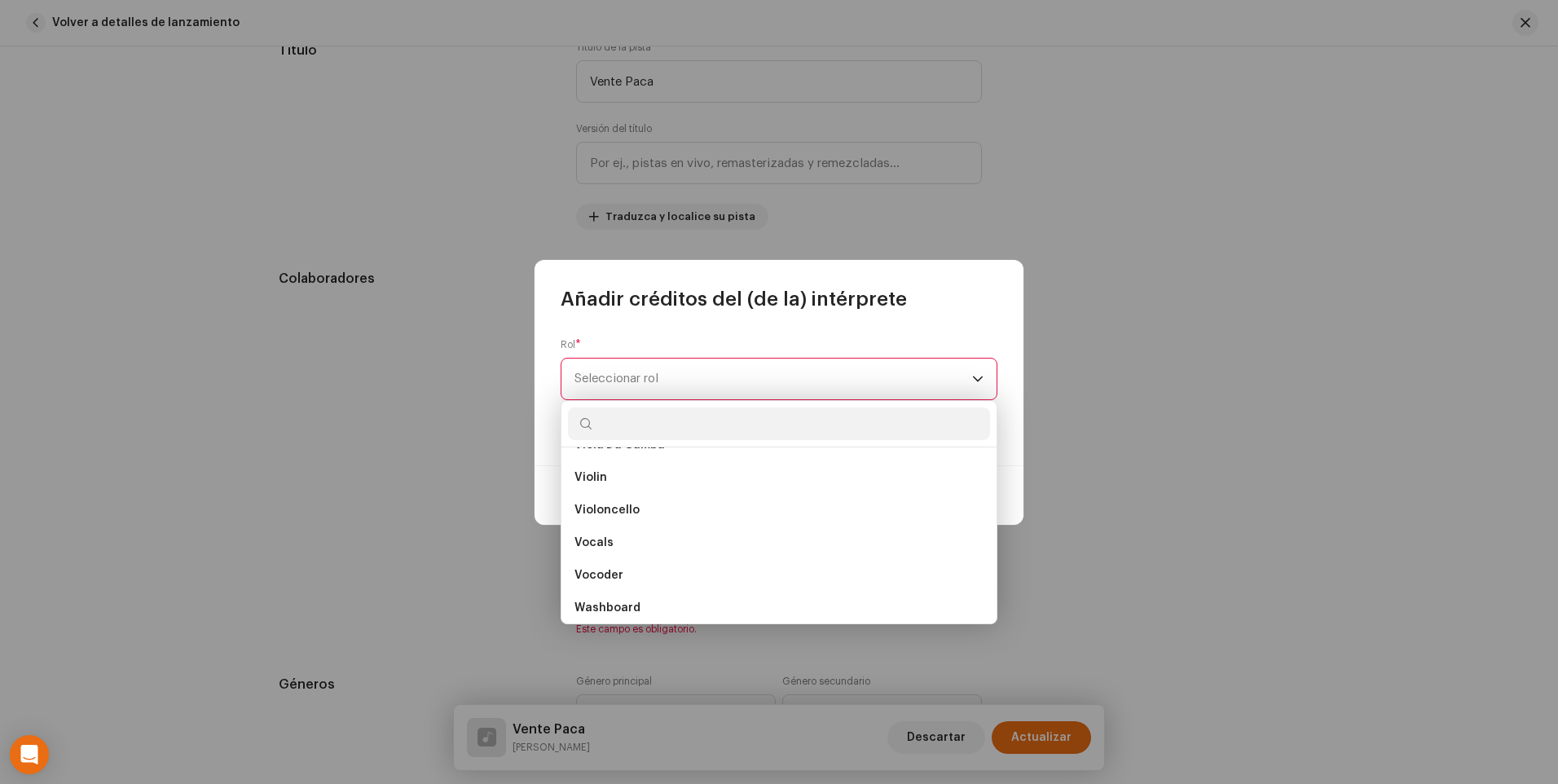
scroll to position [11593, 0]
click at [641, 540] on li "Vocals" at bounding box center [779, 541] width 422 height 33
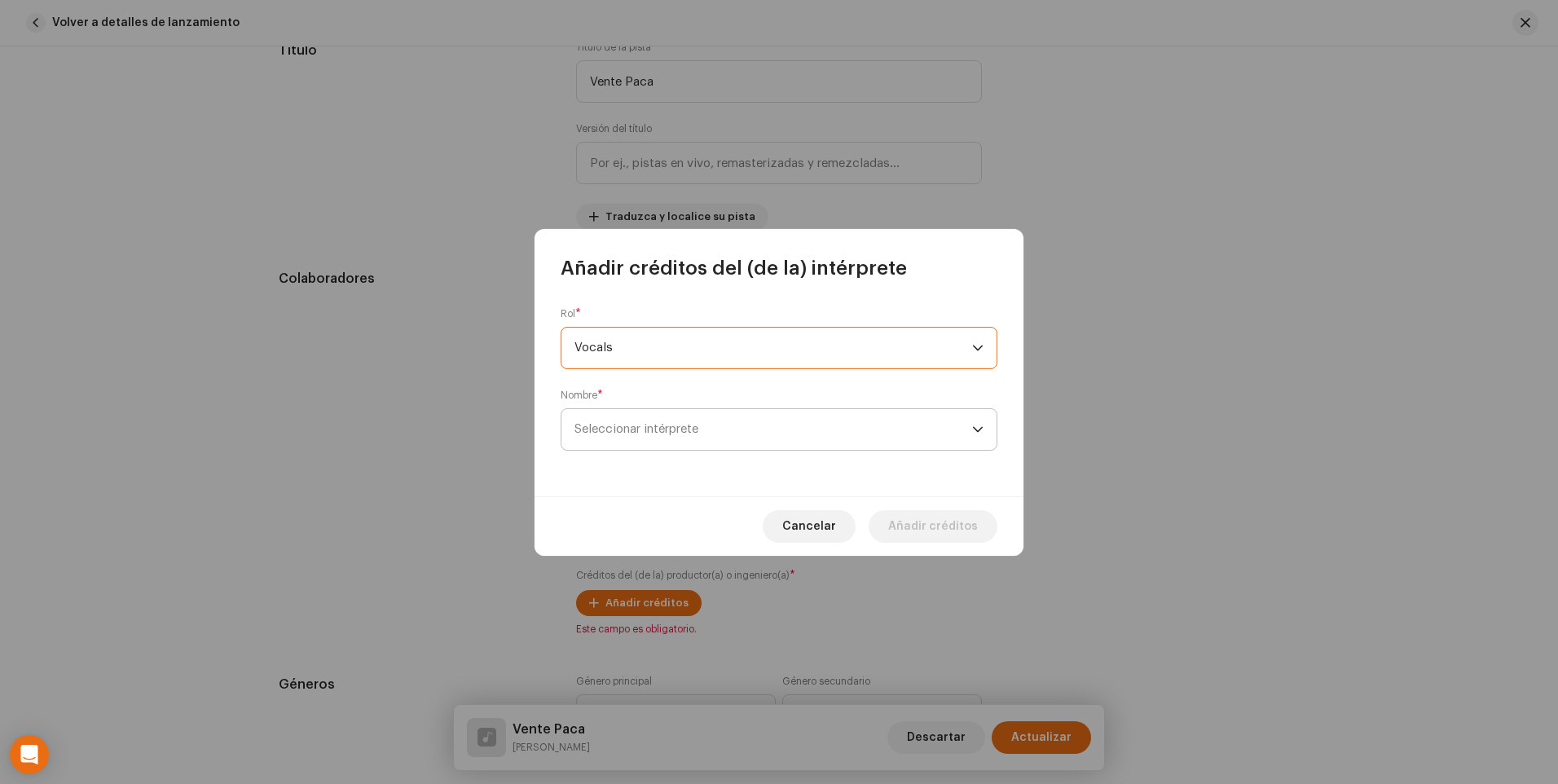
click at [747, 426] on span "Seleccionar intérprete" at bounding box center [773, 429] width 398 height 40
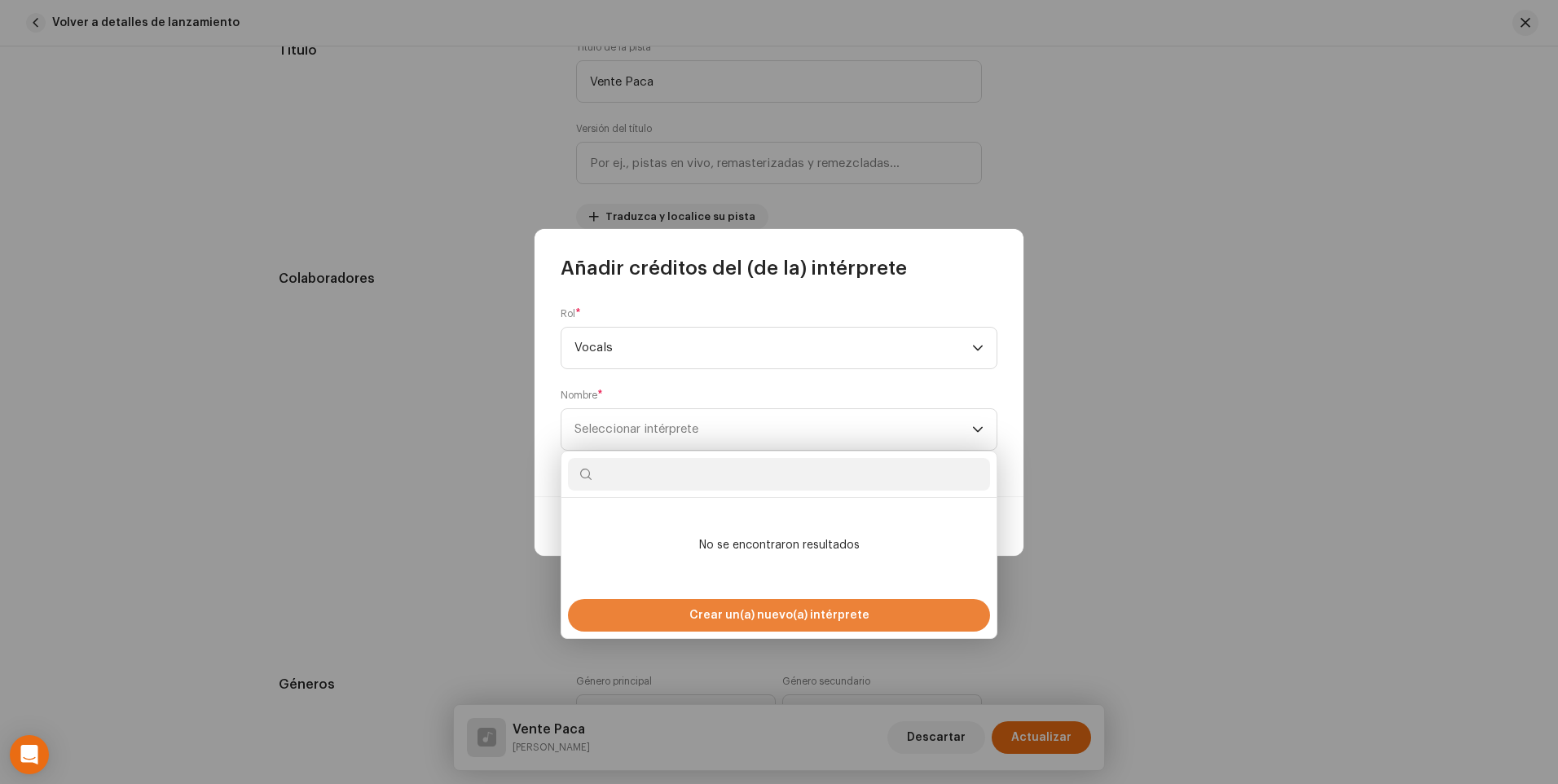
click at [760, 621] on span "Crear un(a) nuevo(a) intérprete" at bounding box center [779, 614] width 181 height 33
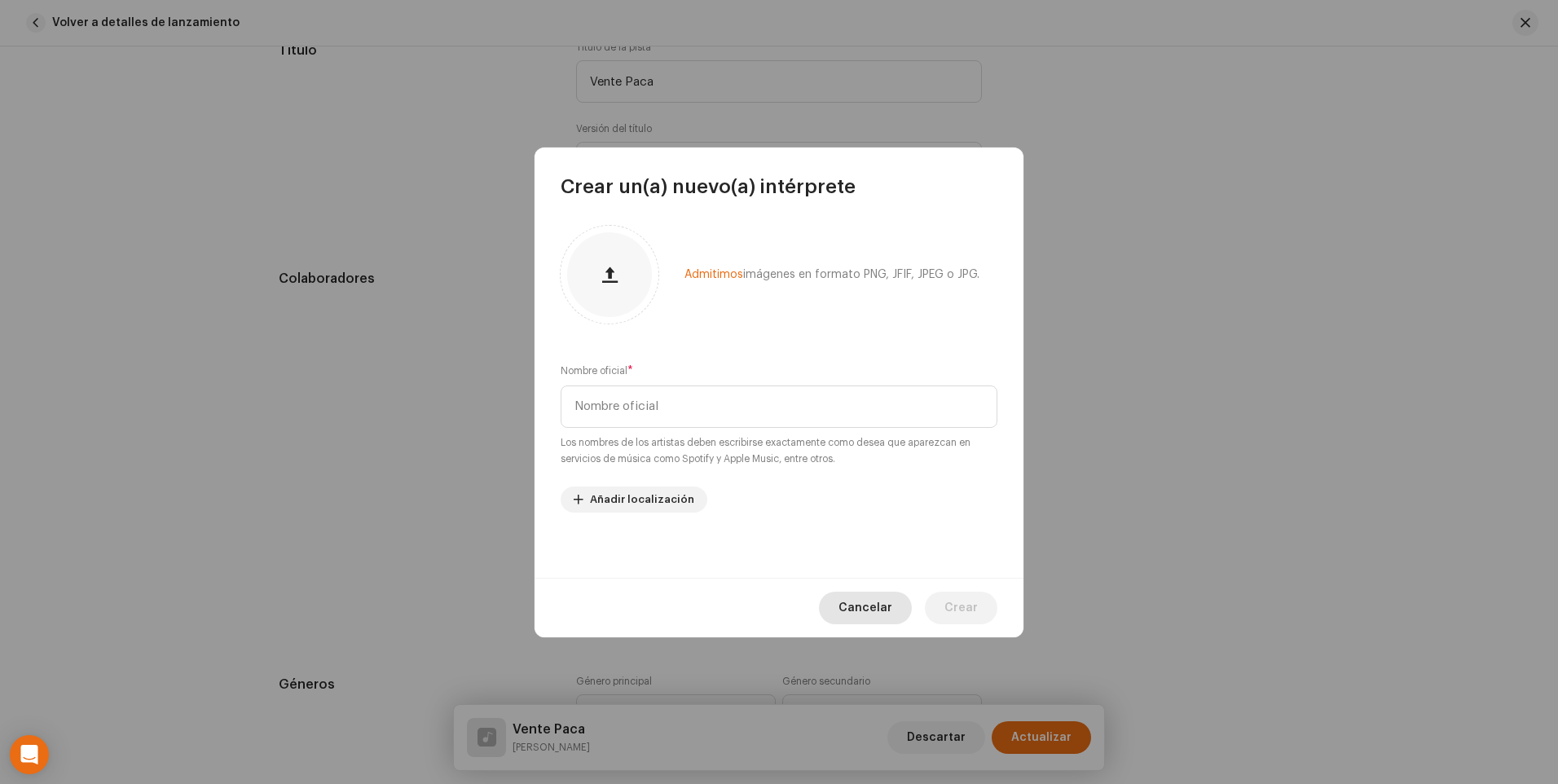
click at [888, 609] on span "Cancelar" at bounding box center [865, 607] width 54 height 33
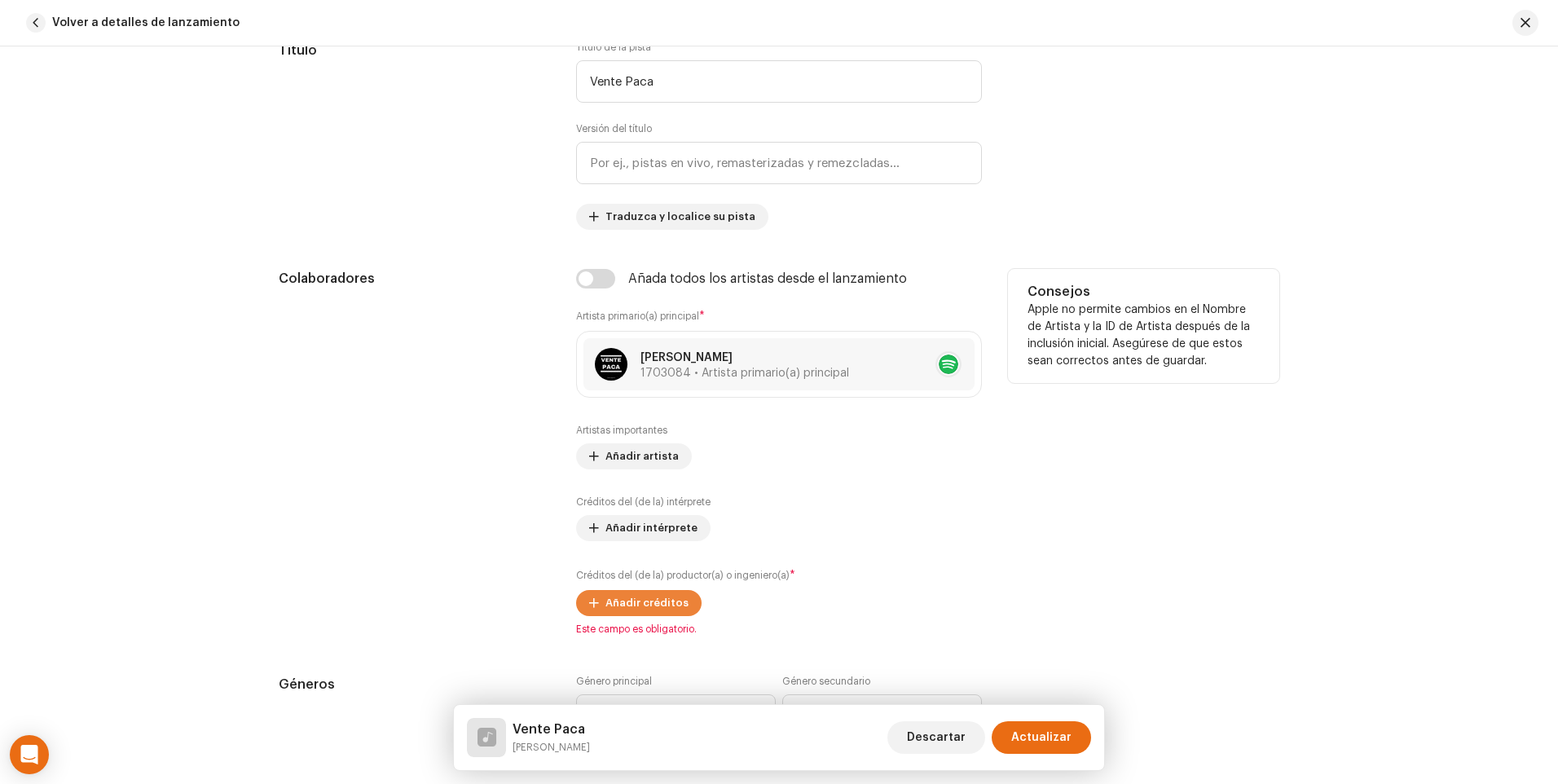
click at [664, 597] on span "Añadir créditos" at bounding box center [647, 603] width 83 height 33
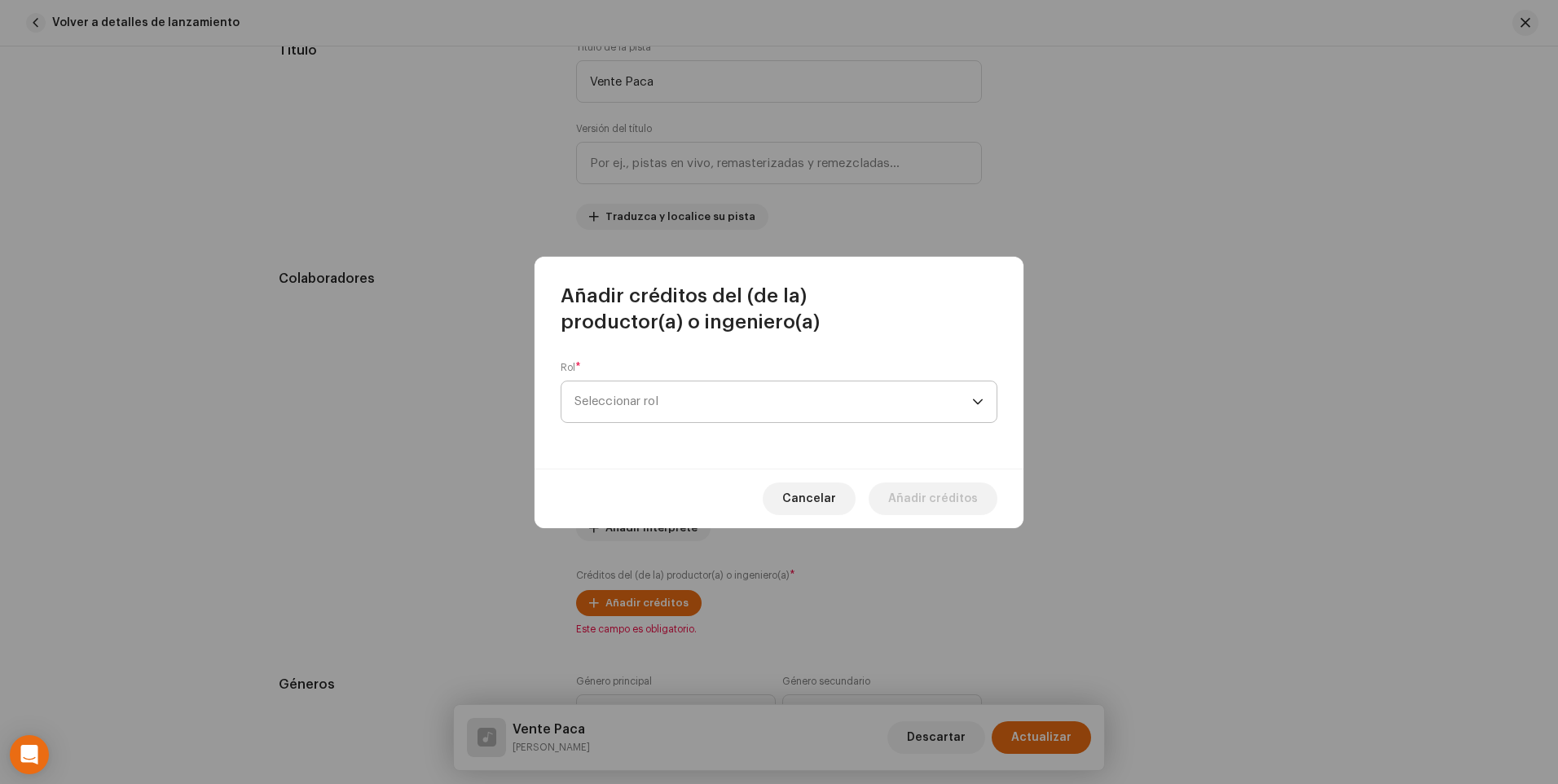
click at [963, 400] on span "Seleccionar rol" at bounding box center [773, 401] width 398 height 40
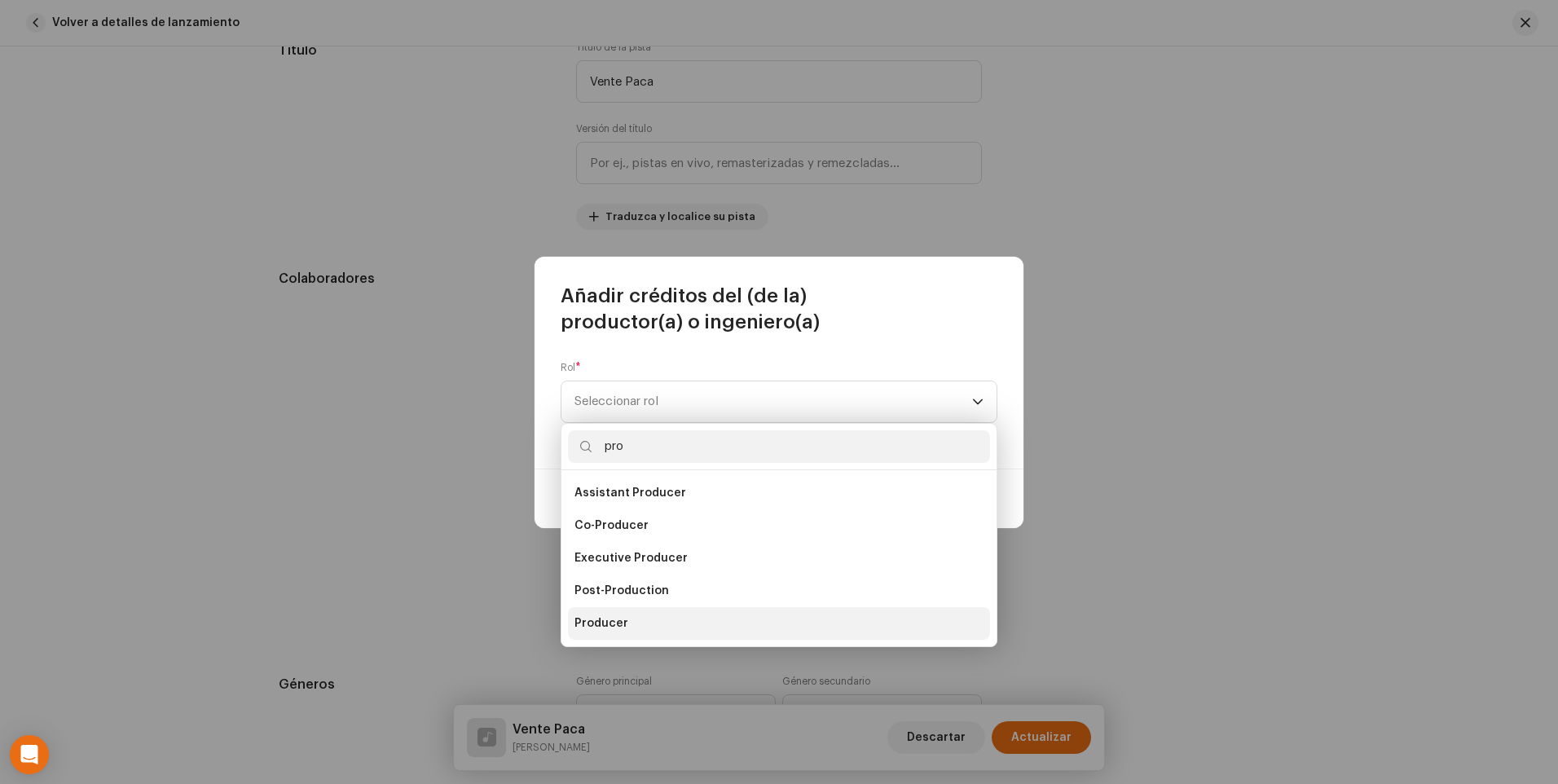
type input "pro"
click at [641, 611] on li "Producer" at bounding box center [779, 622] width 422 height 33
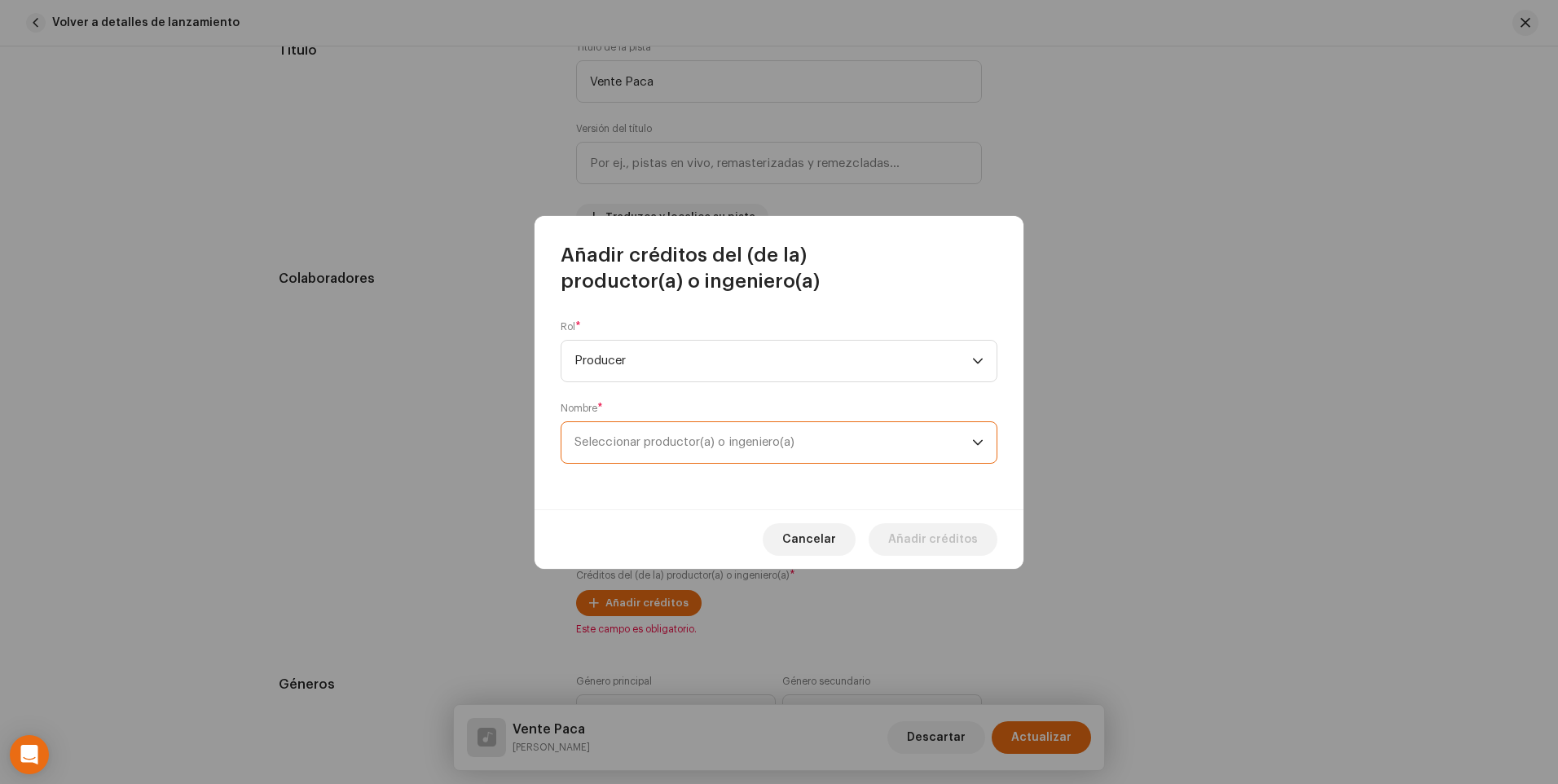
click at [959, 444] on span "Seleccionar productor(a) o ingeniero(a)" at bounding box center [773, 442] width 398 height 40
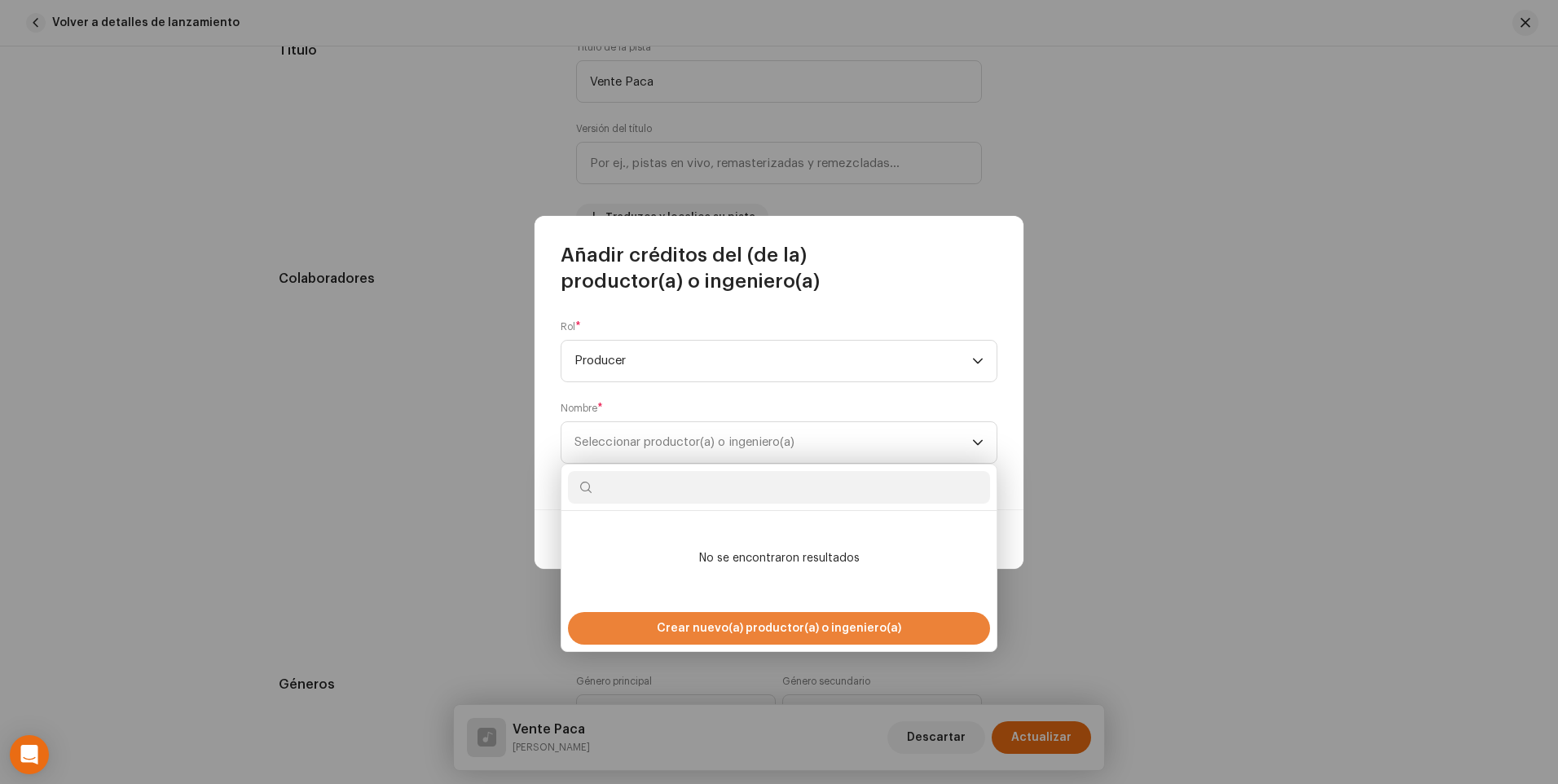
click at [795, 631] on span "Crear nuevo(a) productor(a) o ingeniero(a)" at bounding box center [779, 627] width 245 height 33
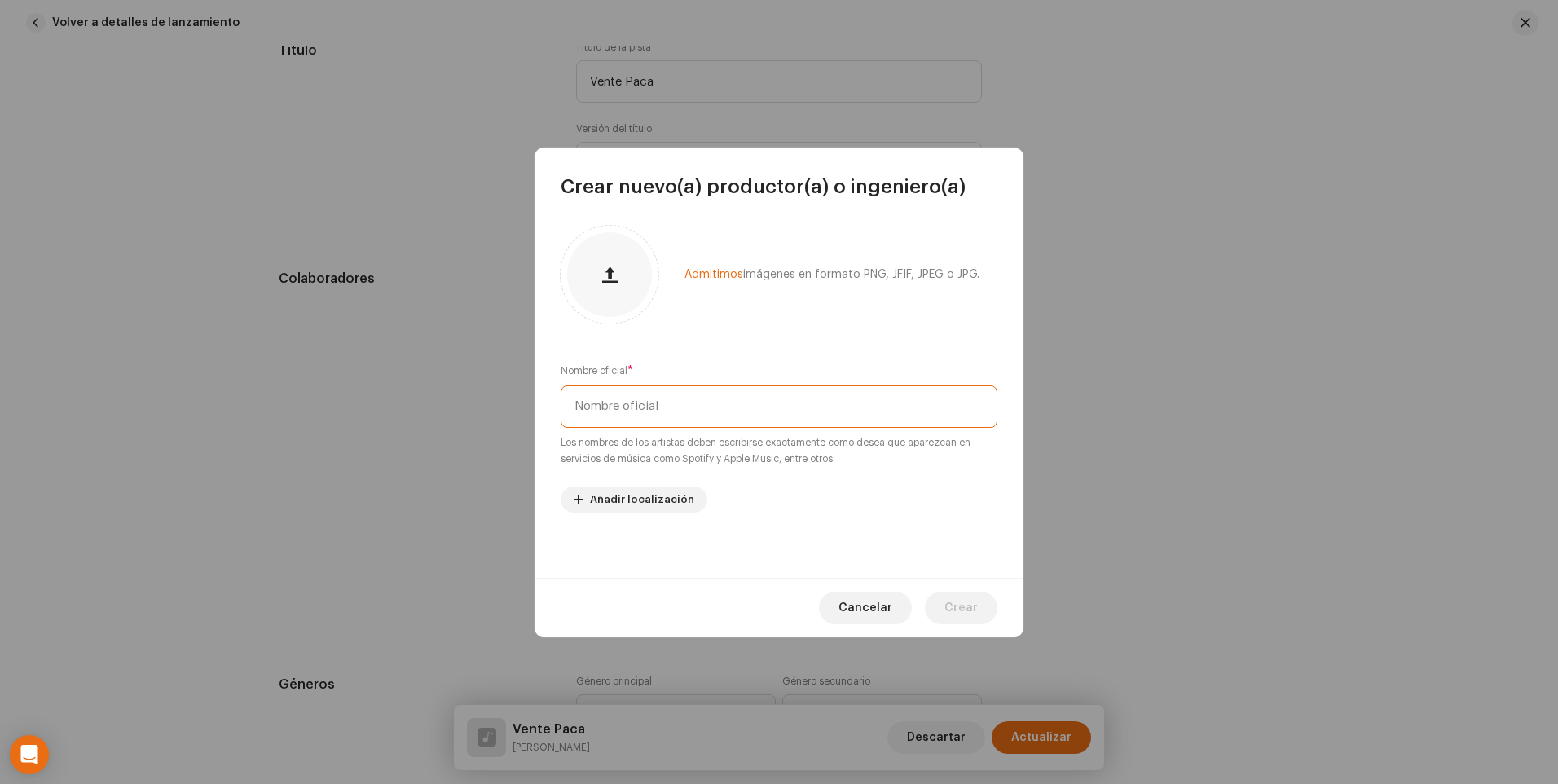
click at [694, 405] on input "text" at bounding box center [779, 406] width 437 height 42
type input "R"
drag, startPoint x: 587, startPoint y: 411, endPoint x: 613, endPoint y: 393, distance: 31.6
click at [587, 410] on input "Dj Snaek" at bounding box center [779, 406] width 437 height 42
type input "DJ [PERSON_NAME]"
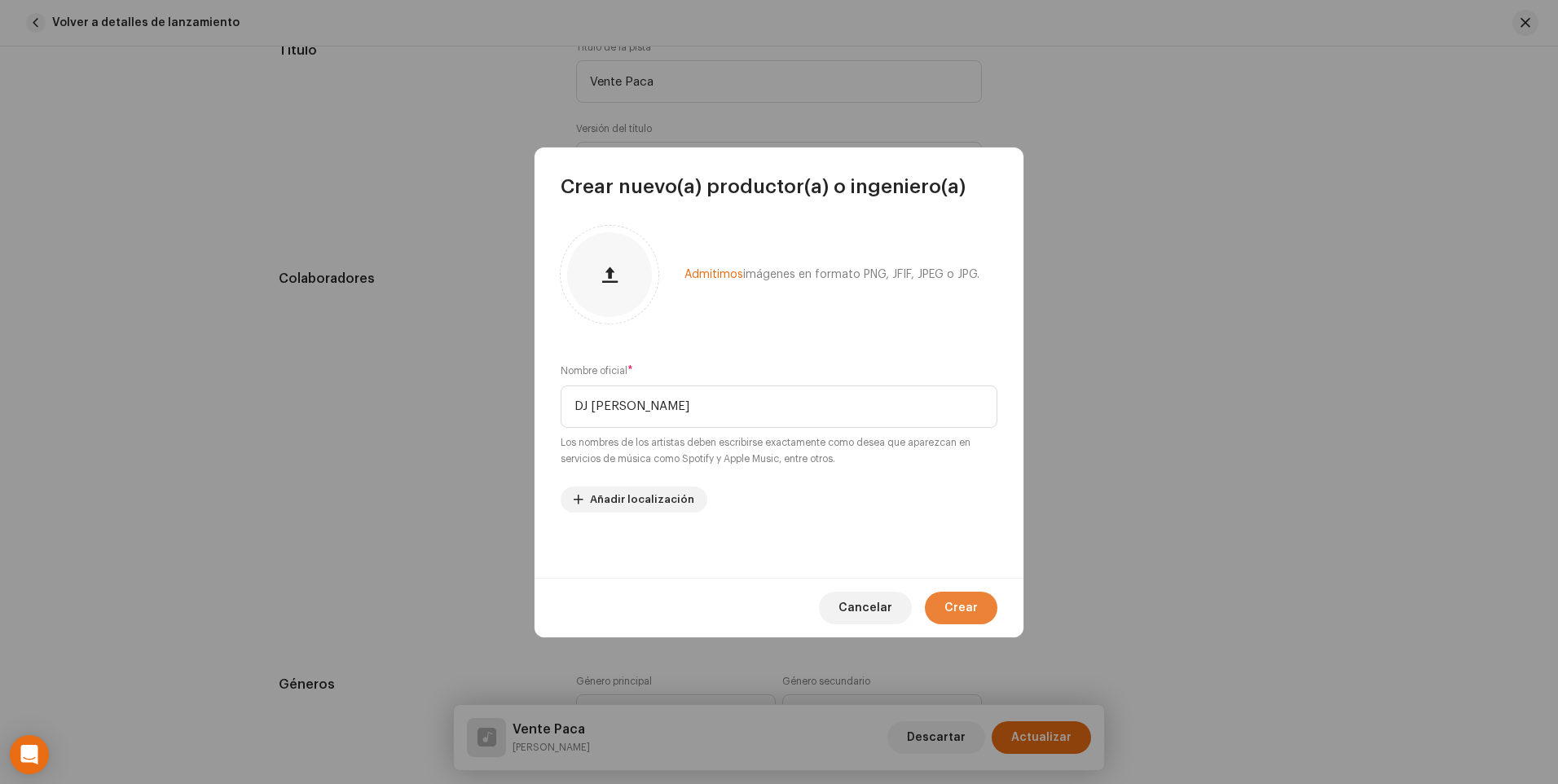
click at [962, 612] on span "Crear" at bounding box center [961, 607] width 34 height 33
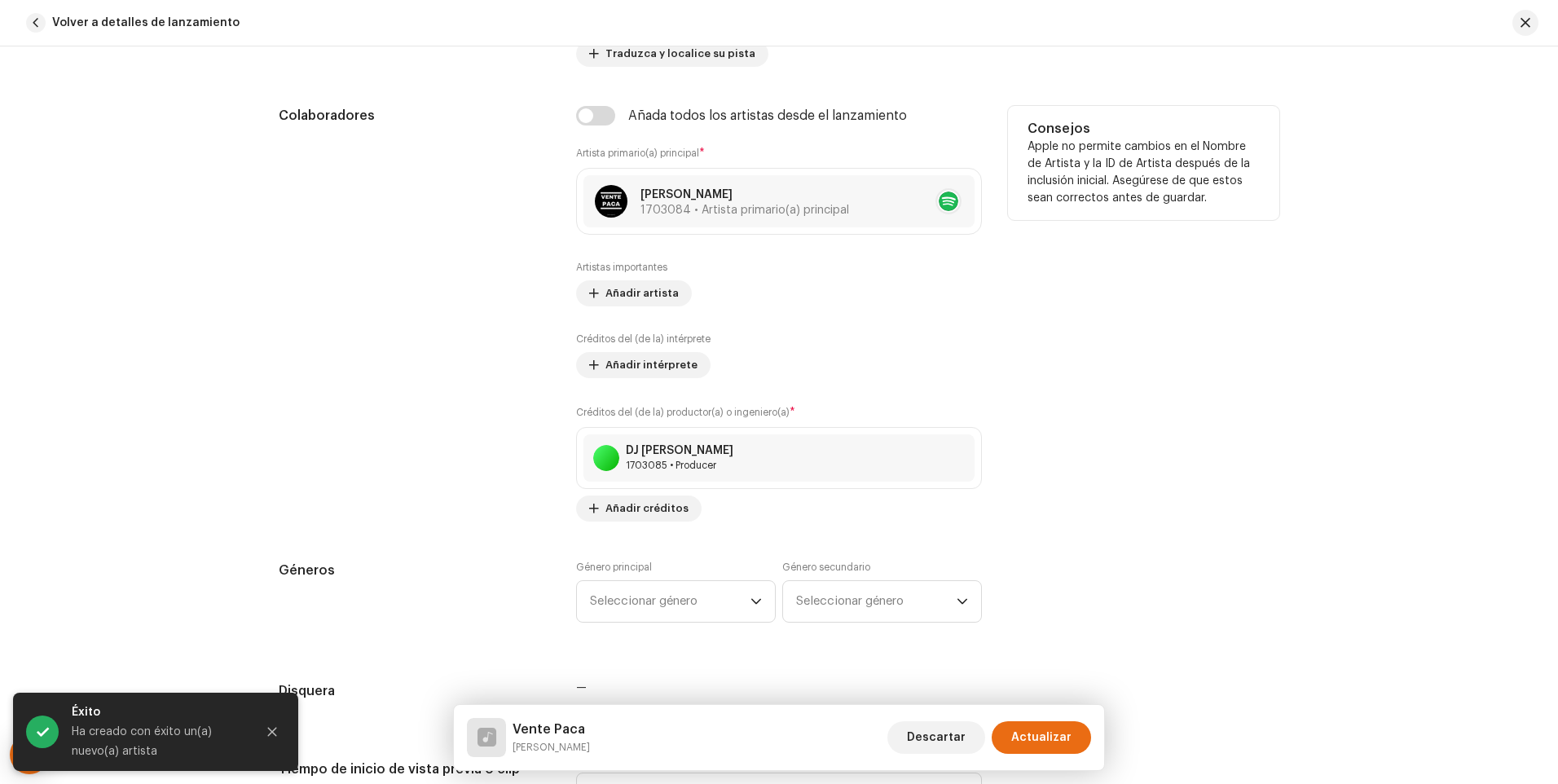
scroll to position [1059, 0]
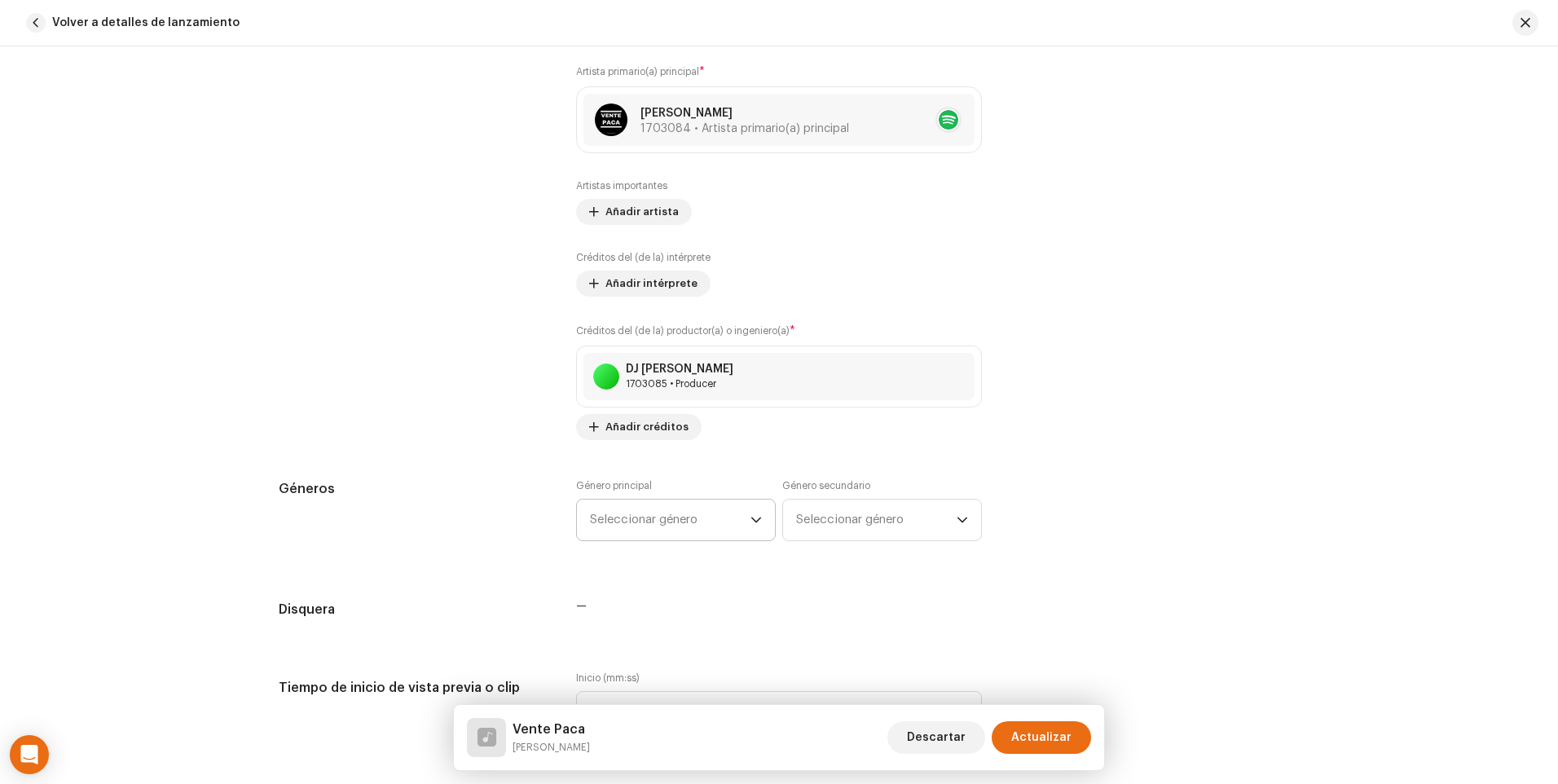
click at [760, 523] on p-select "Seleccionar género" at bounding box center [676, 520] width 199 height 42
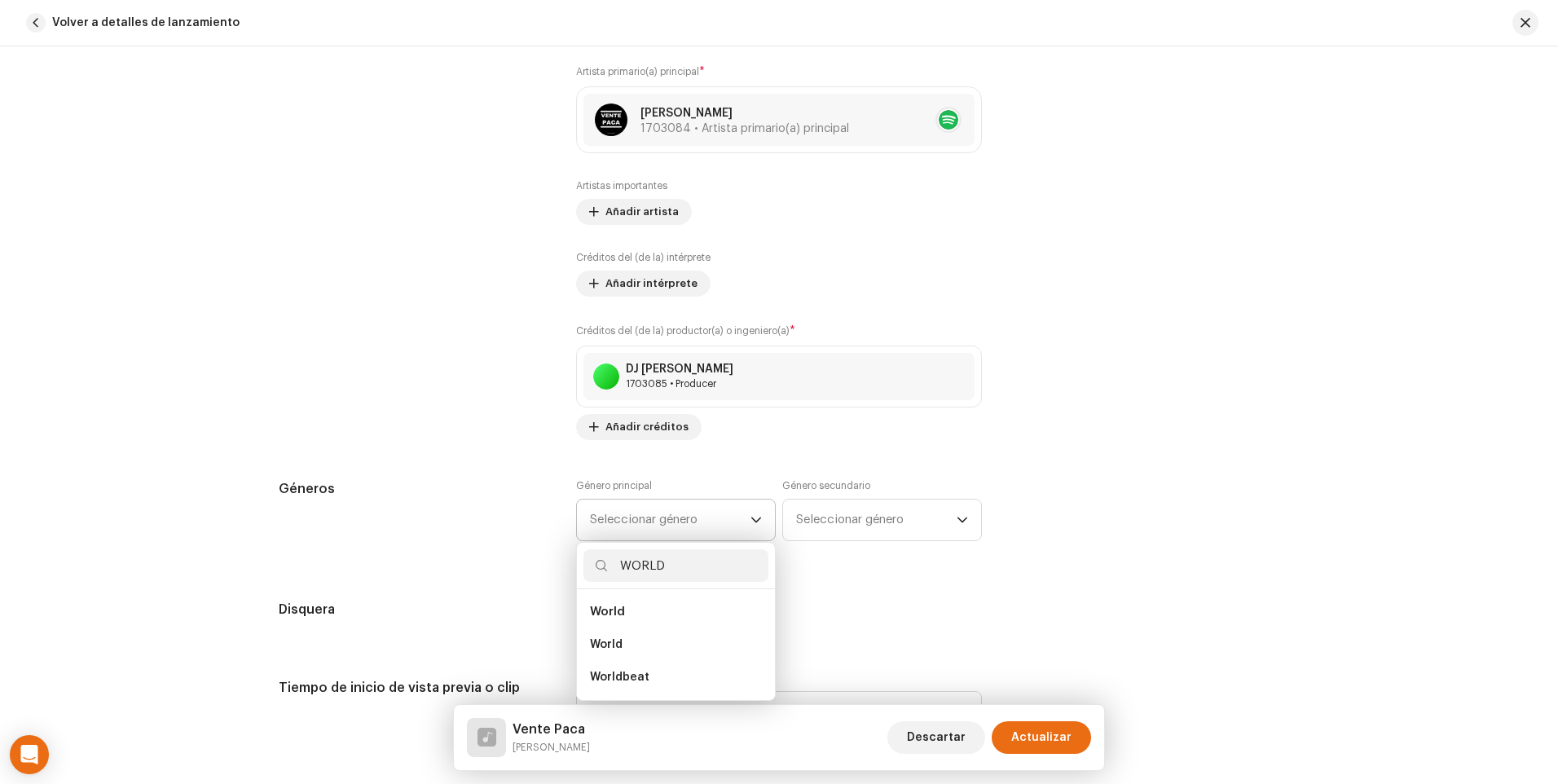
type input "WORLD"
click at [630, 616] on li "World" at bounding box center [676, 611] width 185 height 33
click at [631, 610] on li "World" at bounding box center [676, 611] width 185 height 33
click at [630, 673] on span "Worldbeat" at bounding box center [620, 677] width 59 height 17
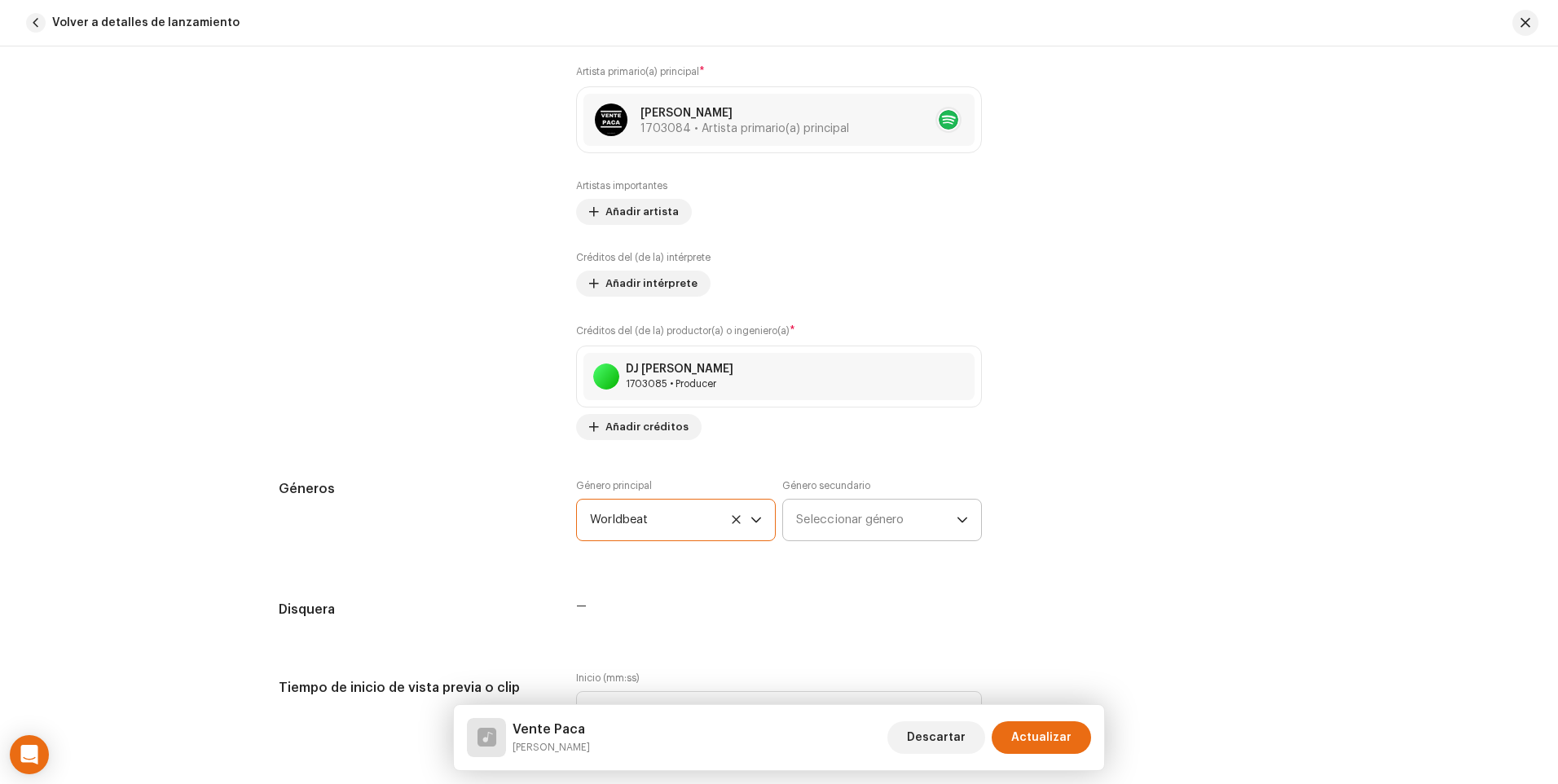
click at [927, 526] on span "Seleccionar género" at bounding box center [876, 519] width 161 height 40
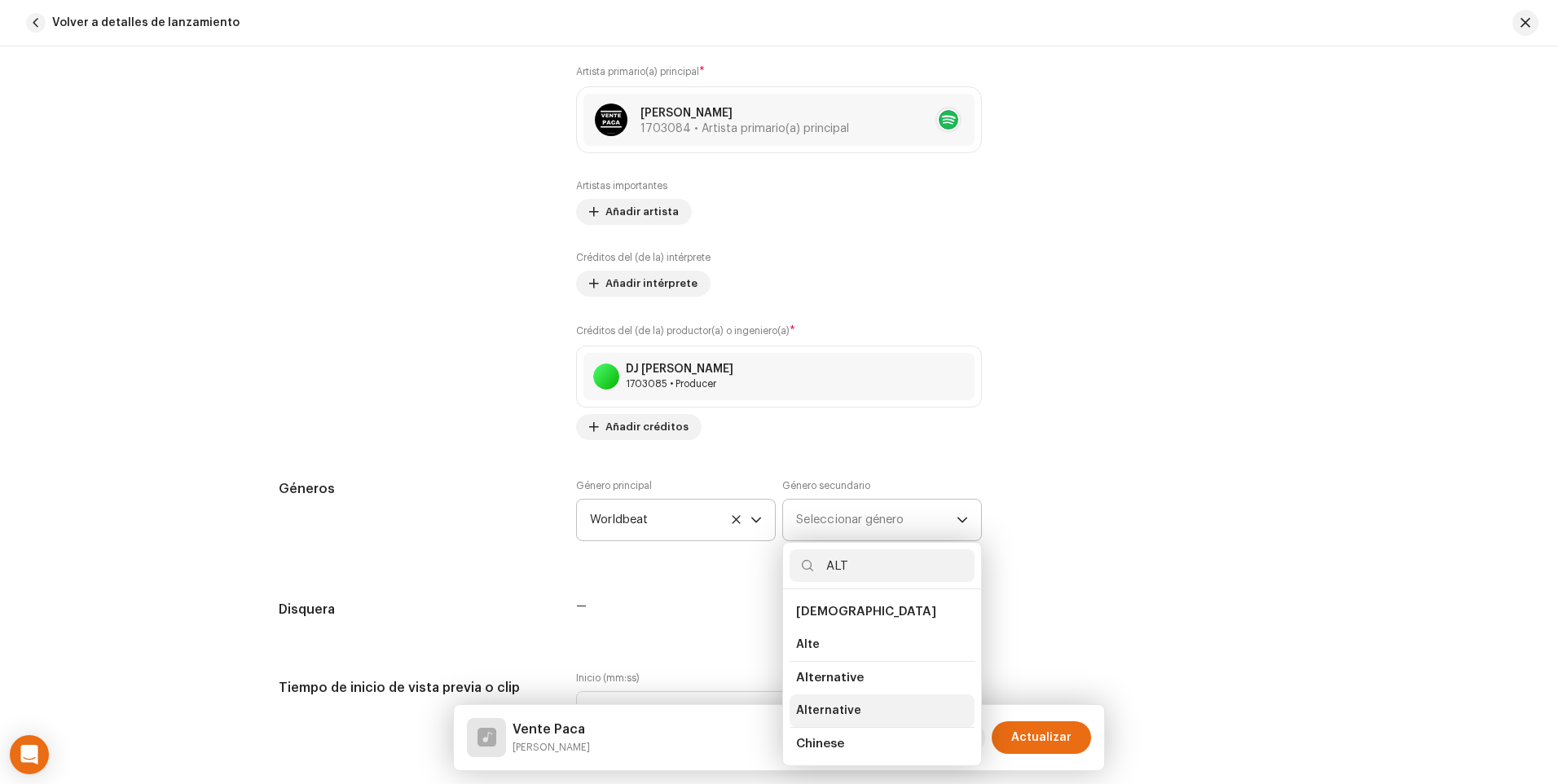
type input "ALT"
click at [853, 700] on li "Alternative" at bounding box center [882, 710] width 185 height 33
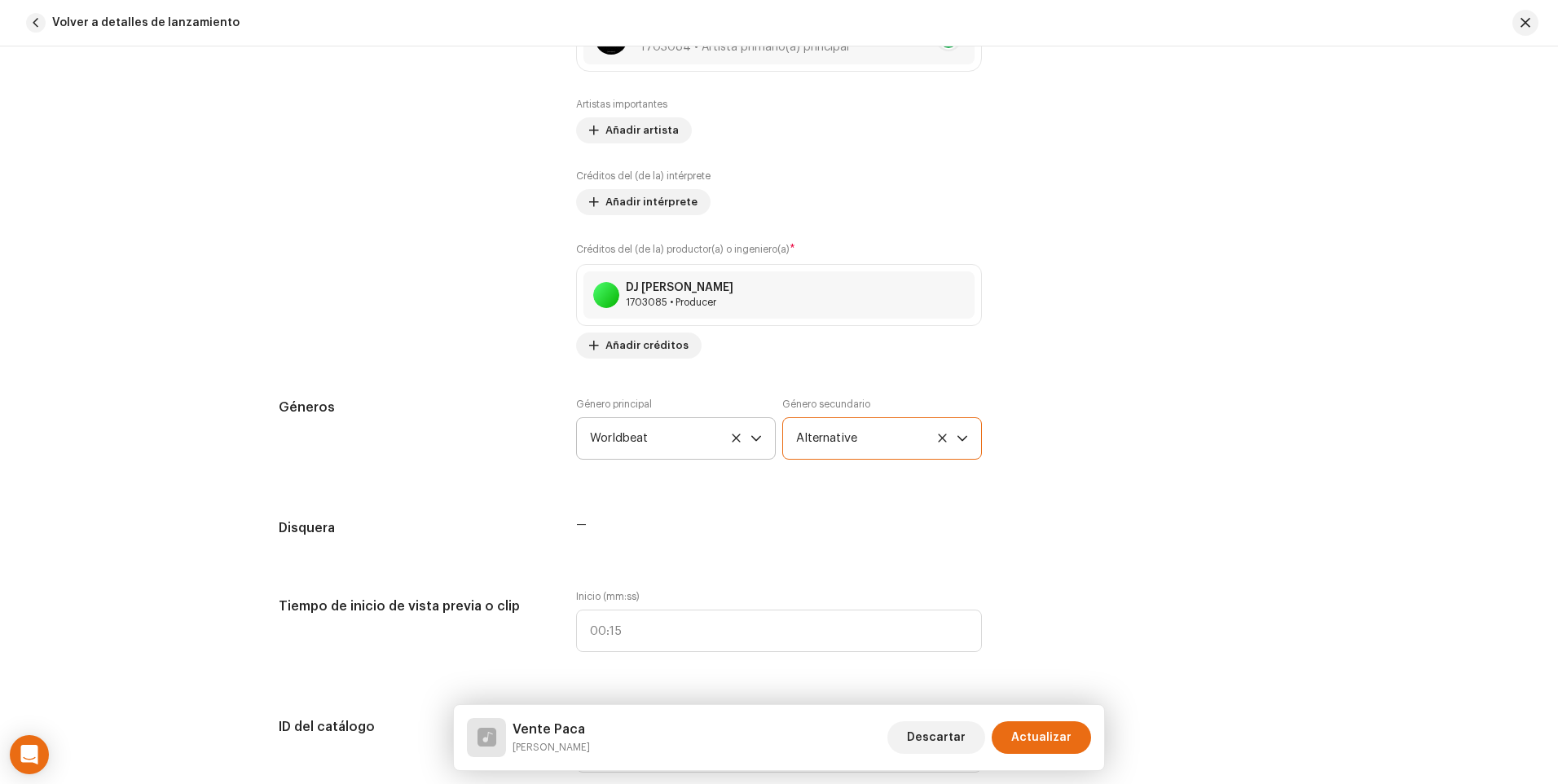
scroll to position [1222, 0]
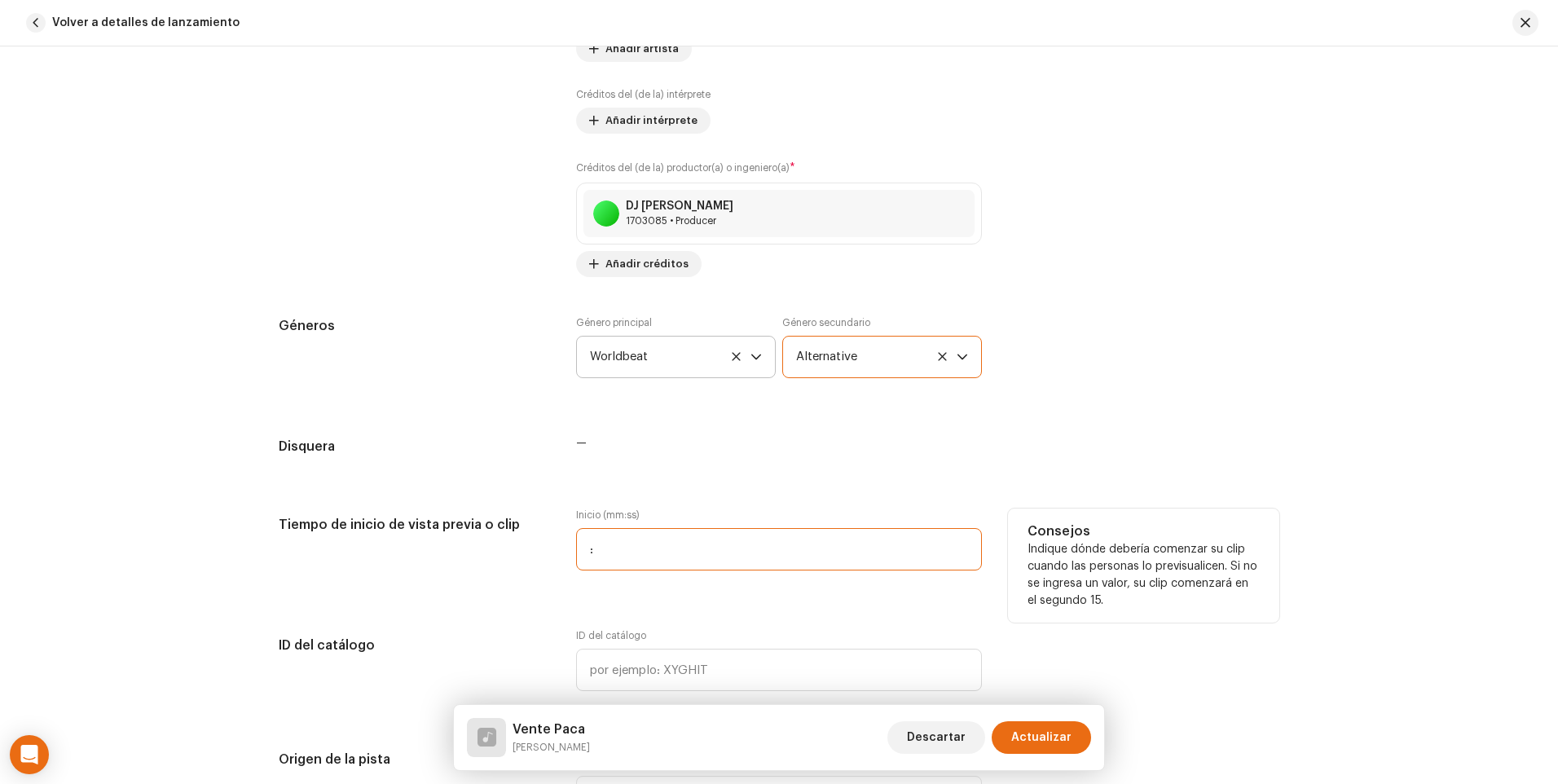
click at [873, 552] on input ":" at bounding box center [779, 548] width 406 height 42
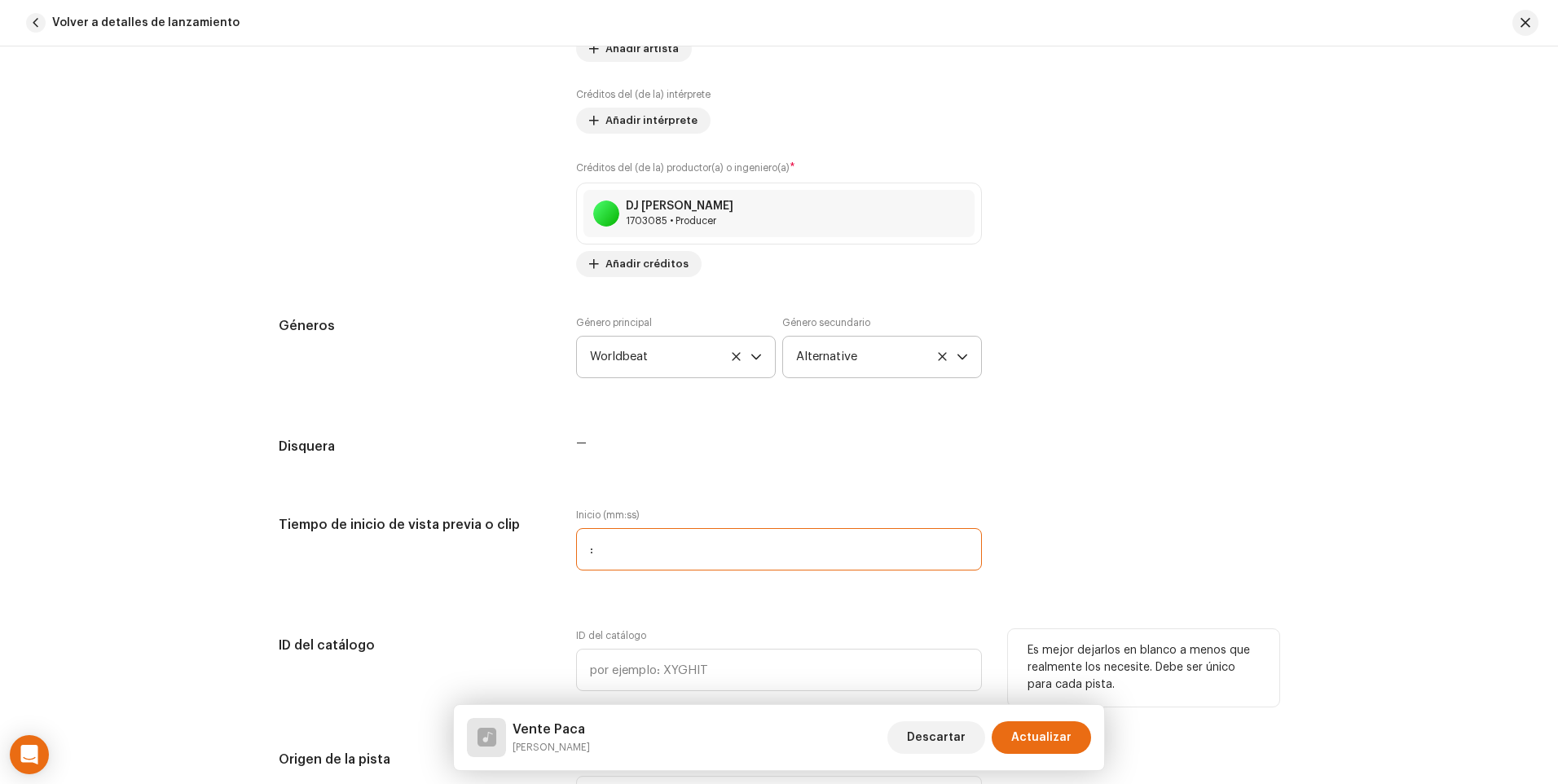
type input "00:00"
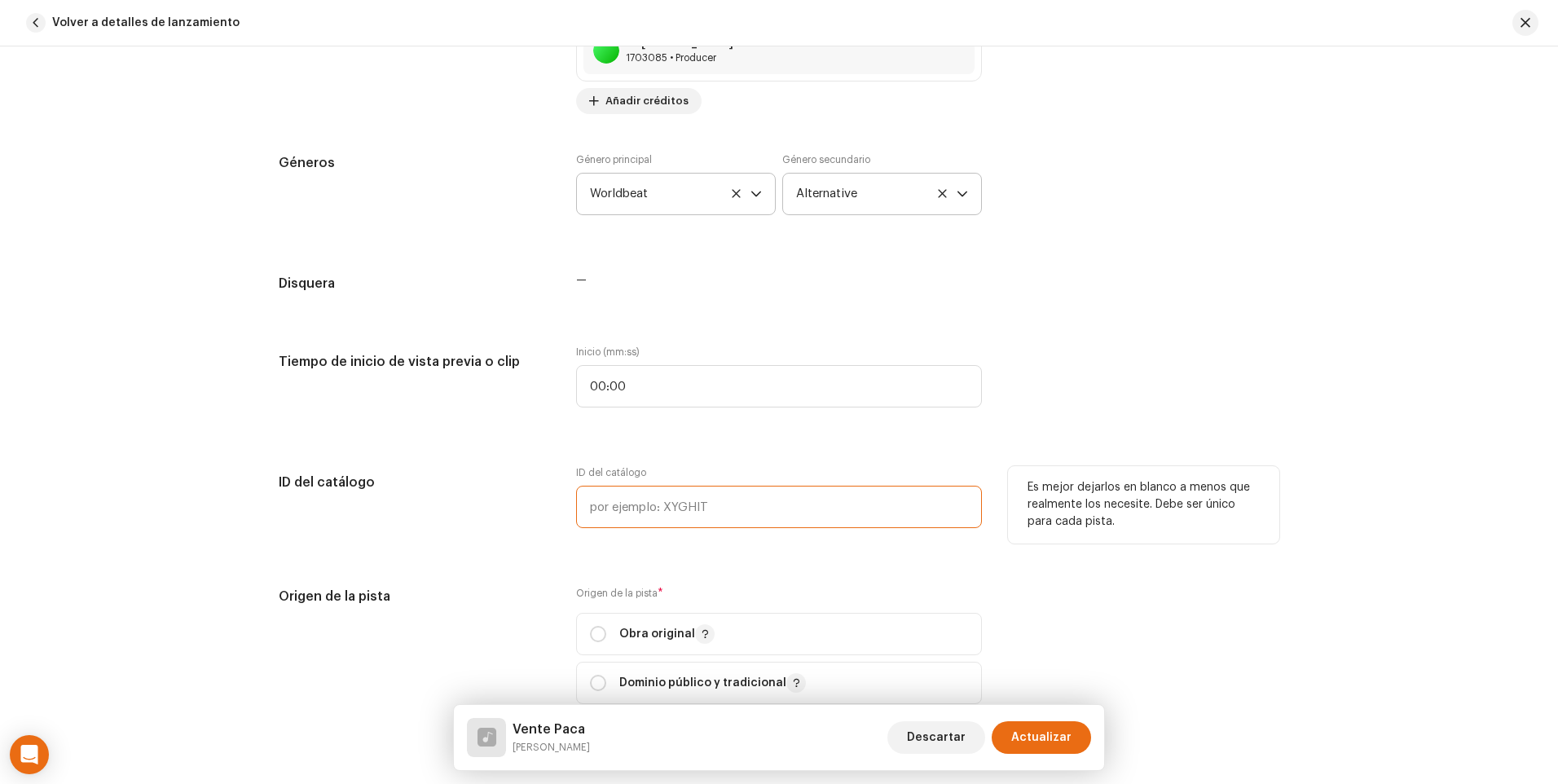
click at [620, 506] on input "text" at bounding box center [779, 506] width 406 height 42
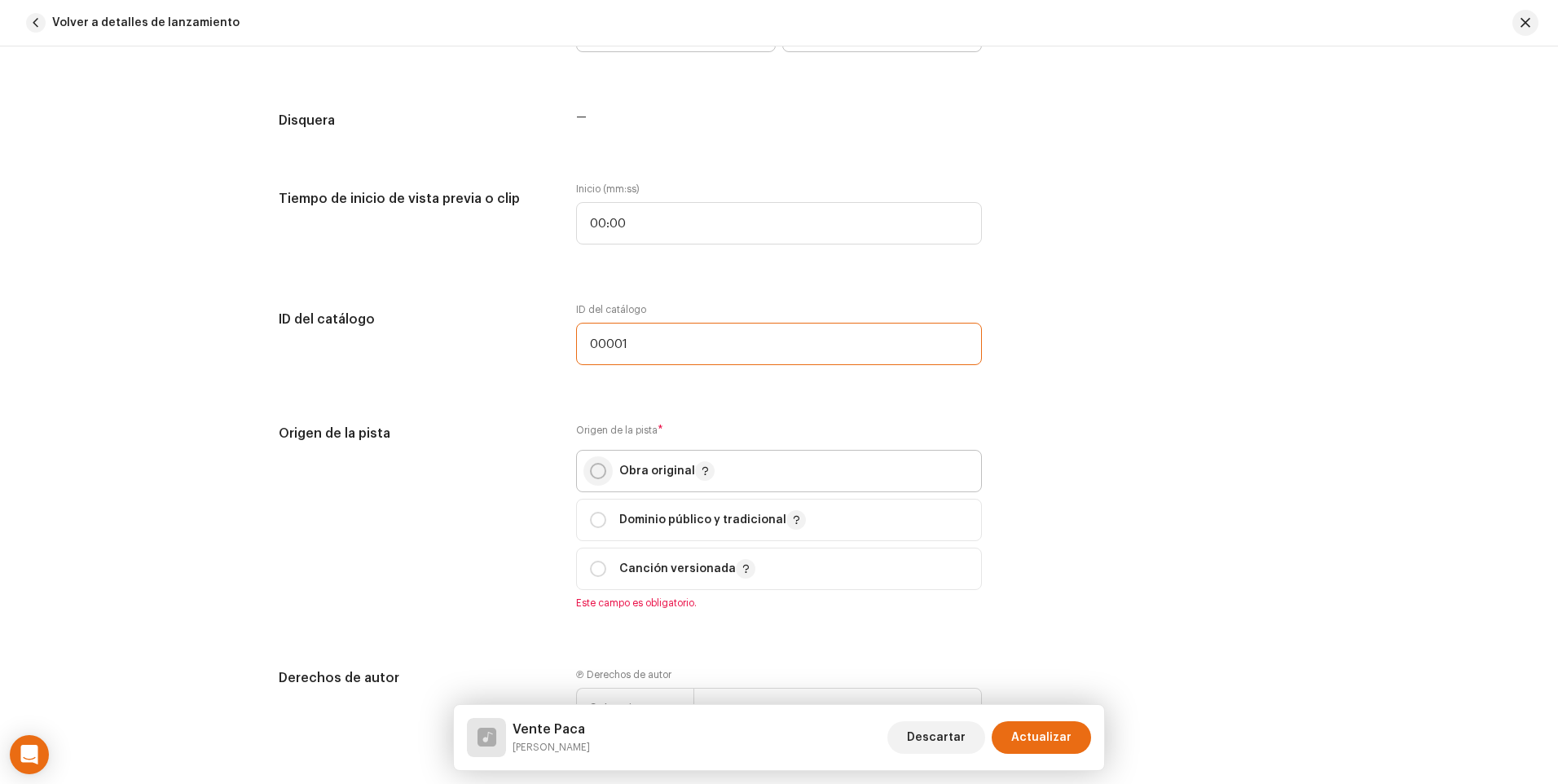
type input "00001"
click at [599, 474] on input "radio" at bounding box center [598, 470] width 17 height 17
radio input "true"
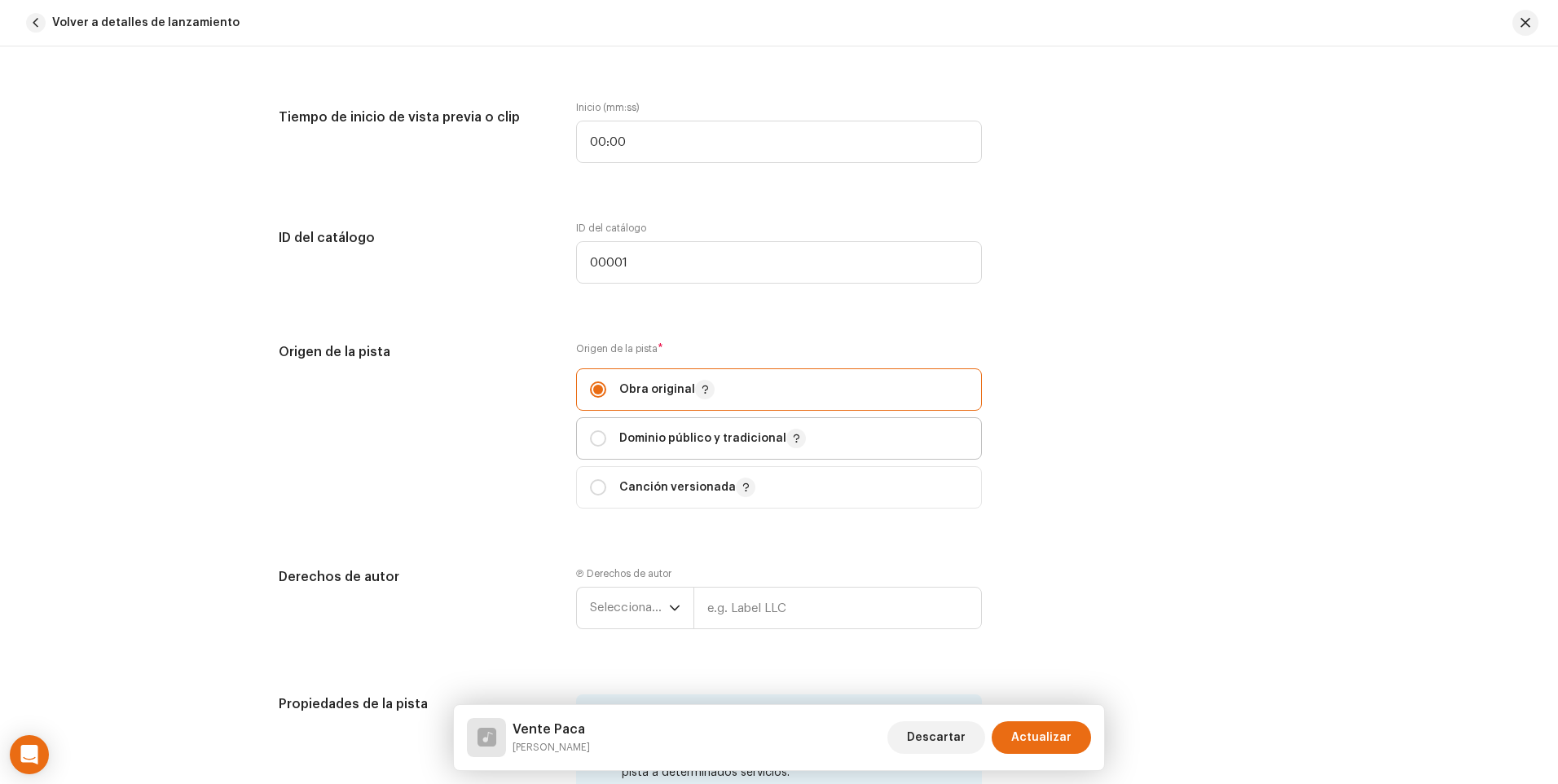
scroll to position [1711, 0]
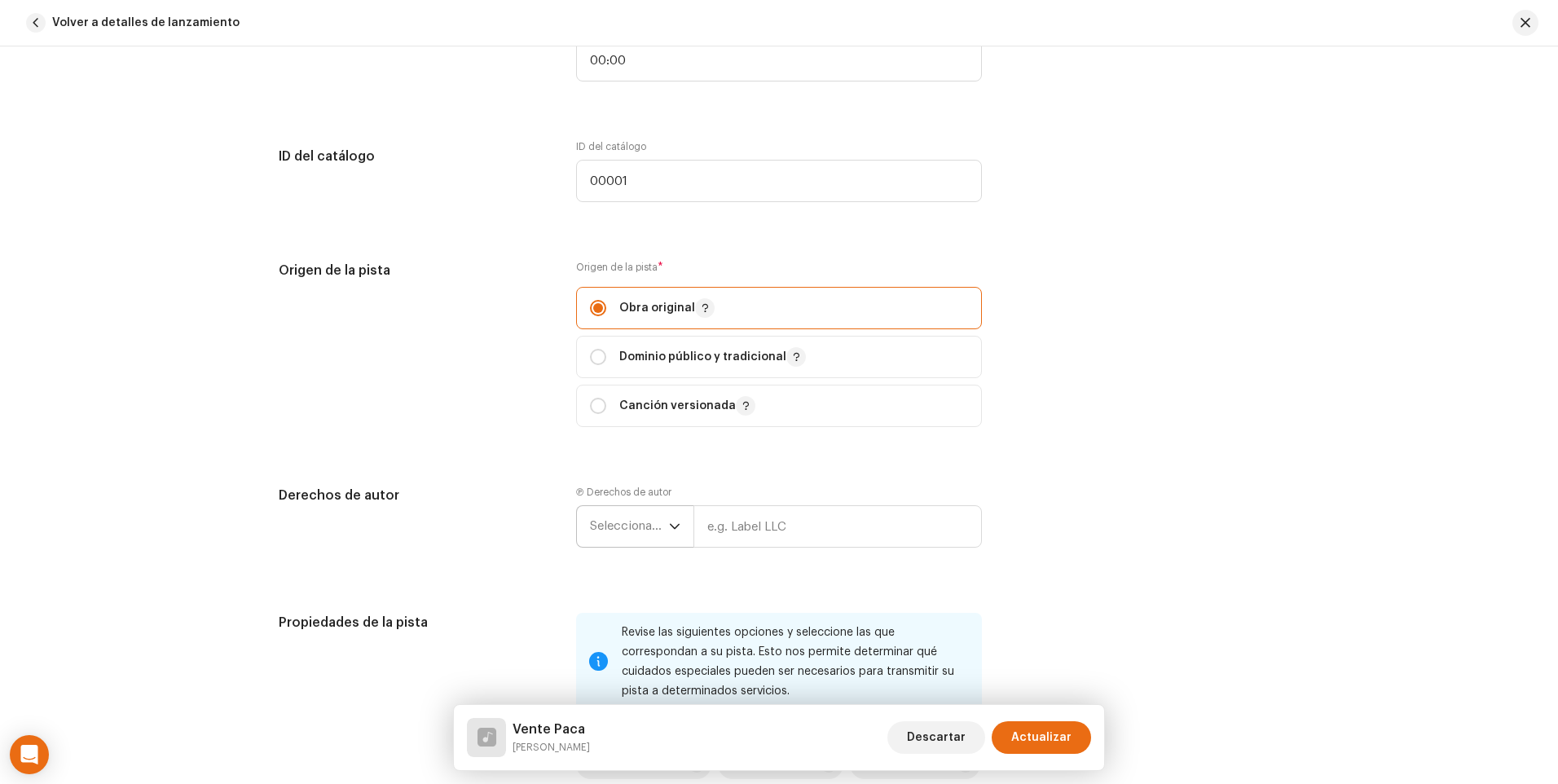
click at [661, 529] on span "Seleccionar año" at bounding box center [630, 526] width 79 height 40
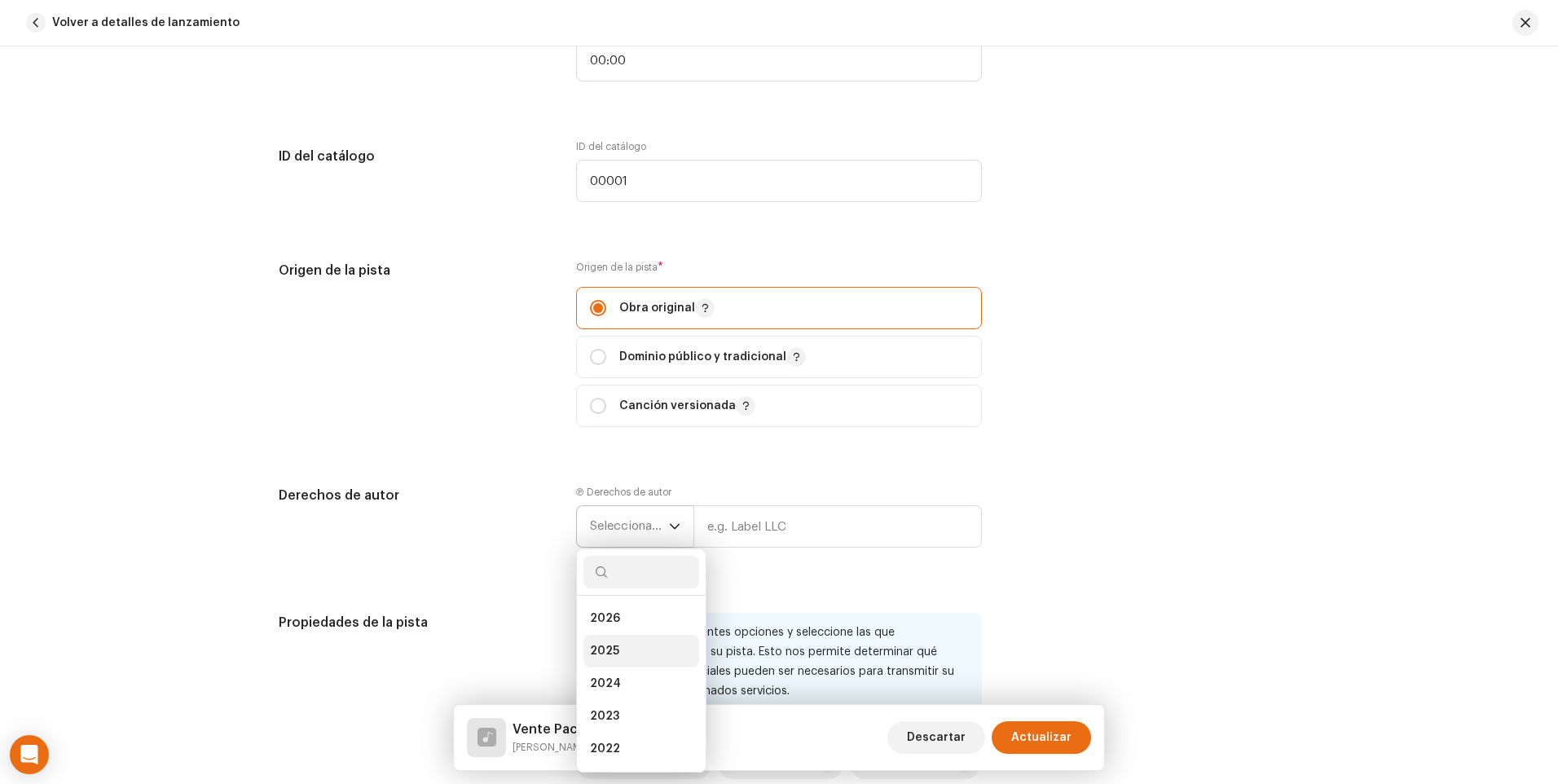
click at [657, 644] on li "2025" at bounding box center [640, 650] width 115 height 33
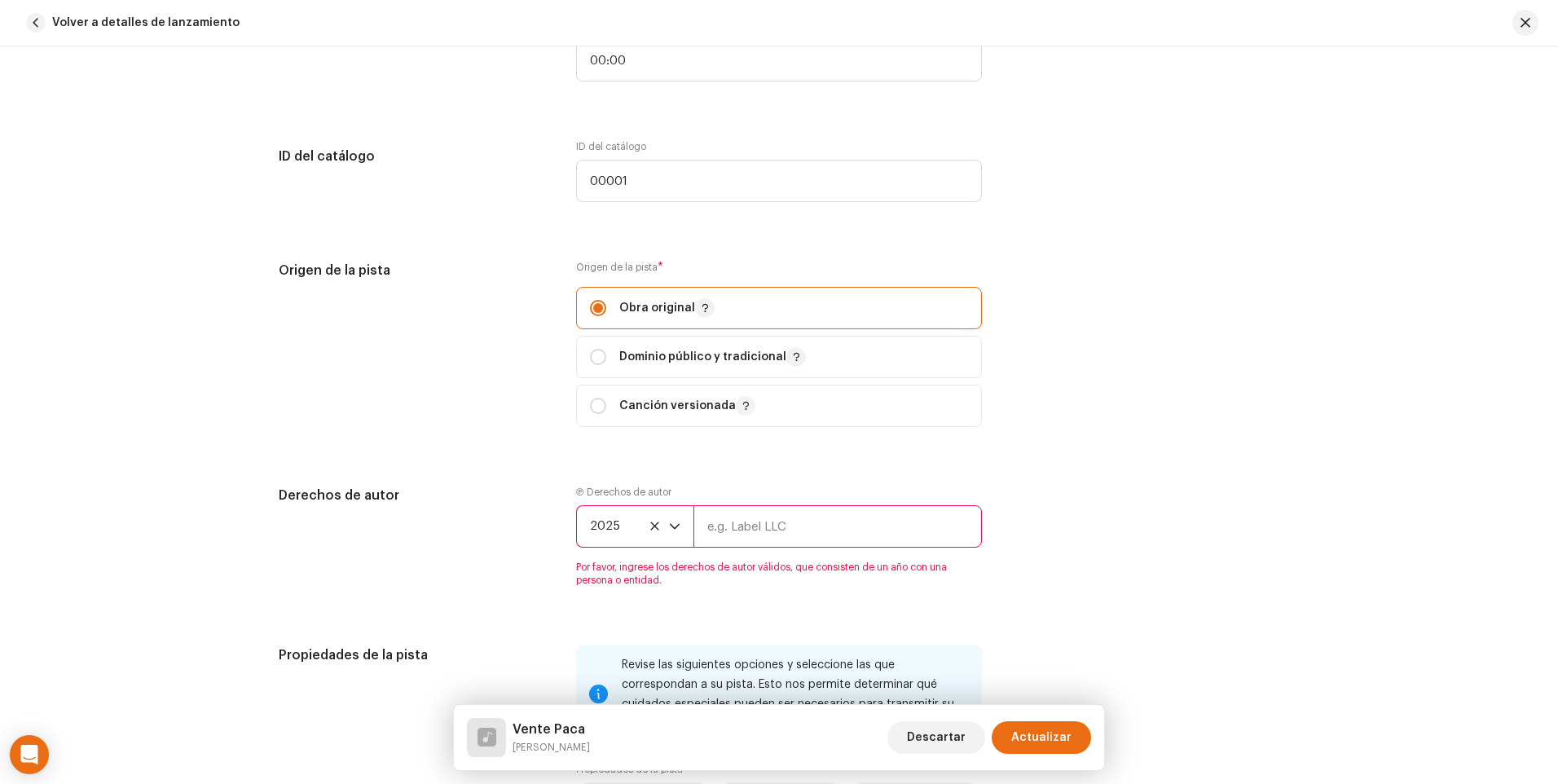
click at [745, 536] on input "text" at bounding box center [838, 526] width 288 height 42
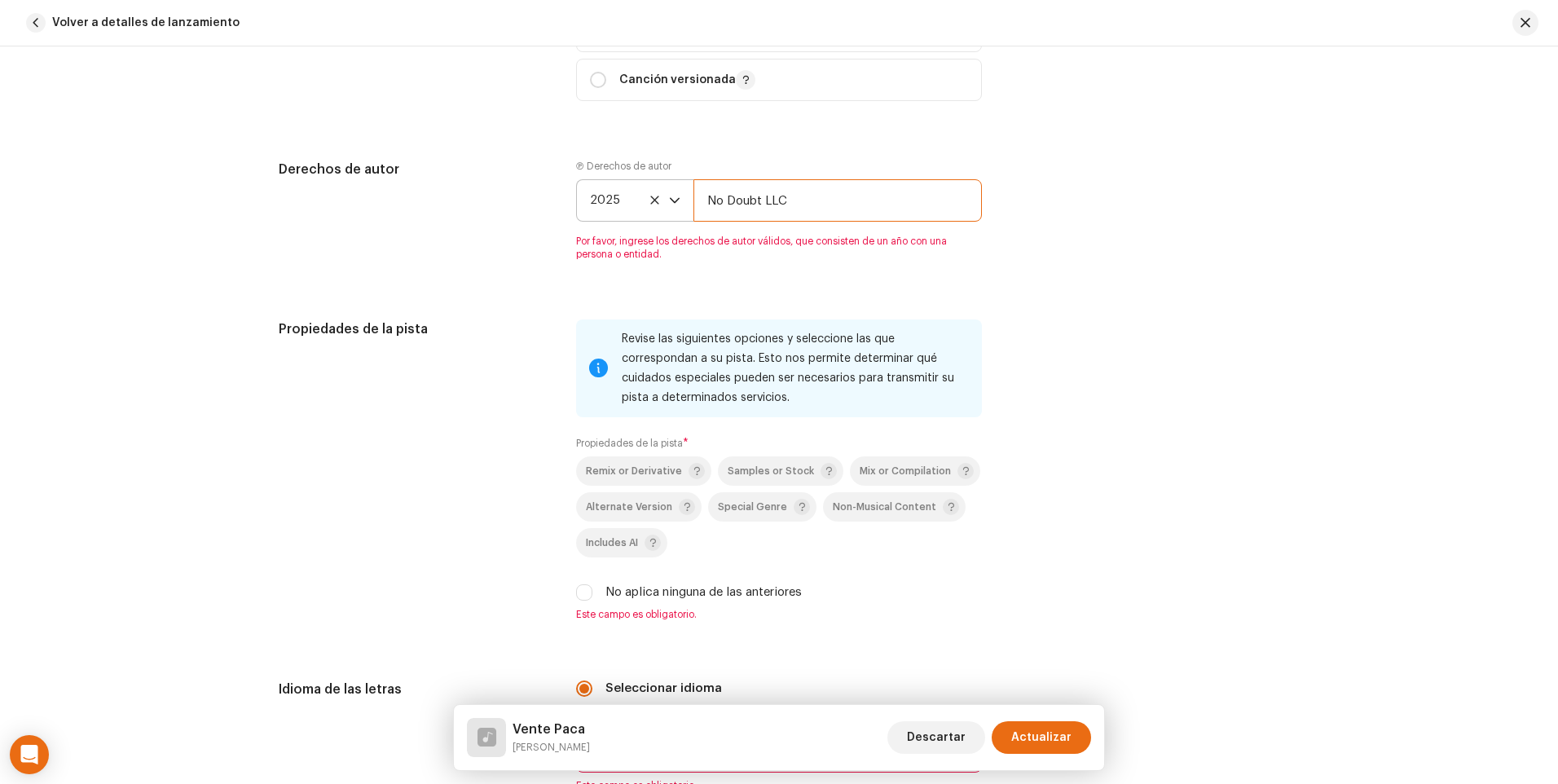
scroll to position [2118, 0]
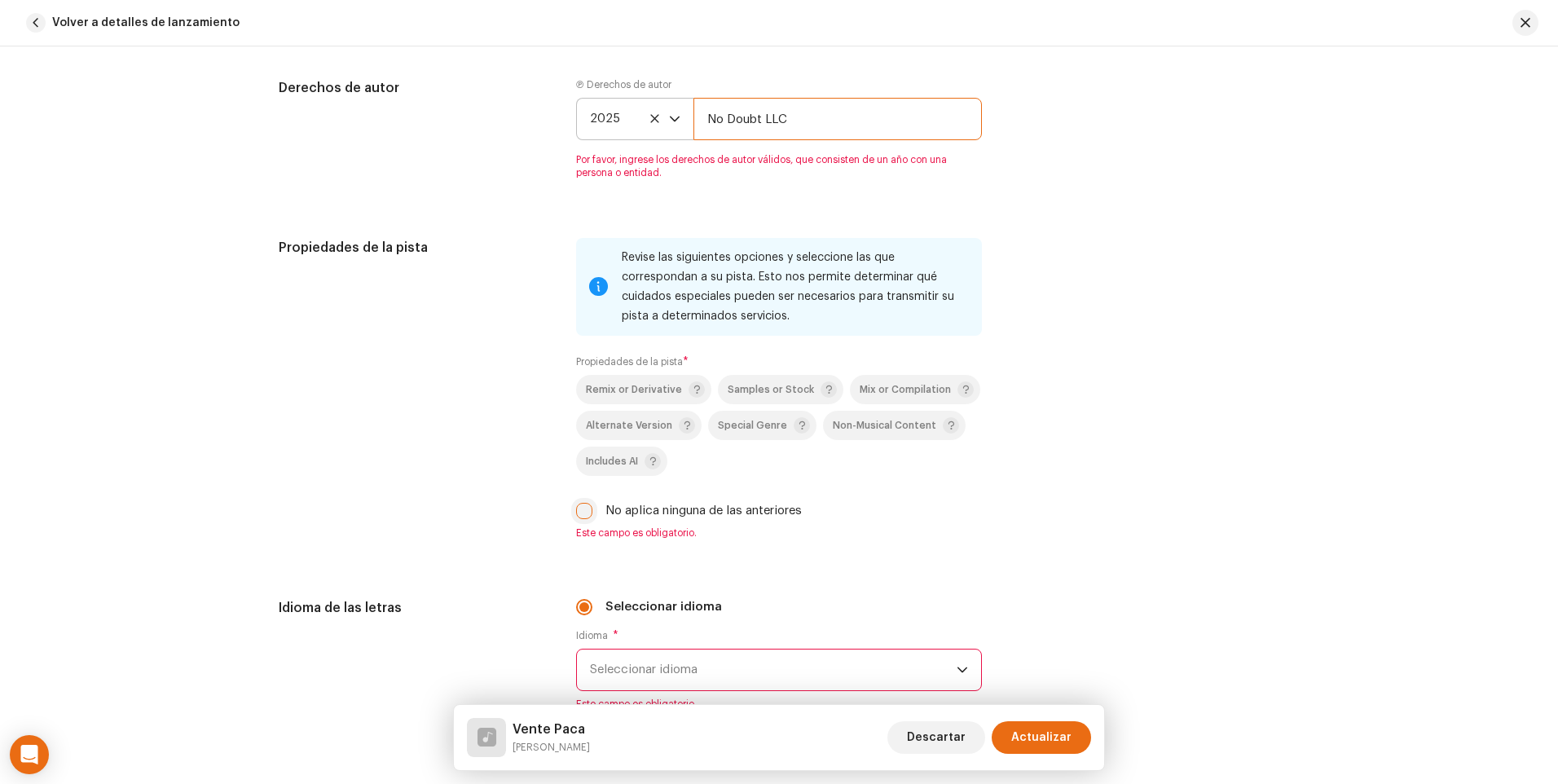
type input "No Doubt LLC"
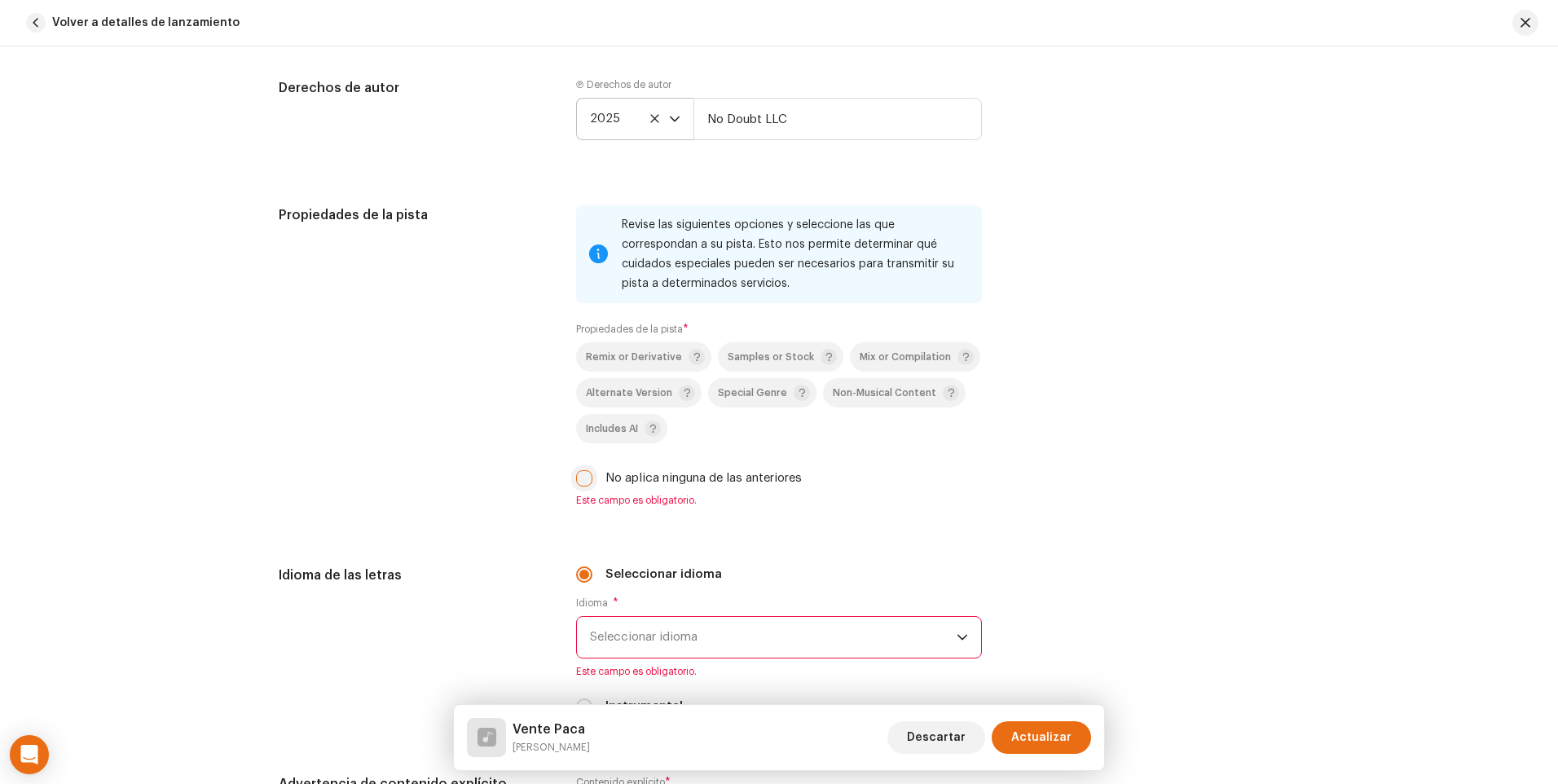
click at [588, 513] on div "Revise las siguientes opciones y seleccione las que correspondan a su pista. Es…" at bounding box center [779, 365] width 406 height 321
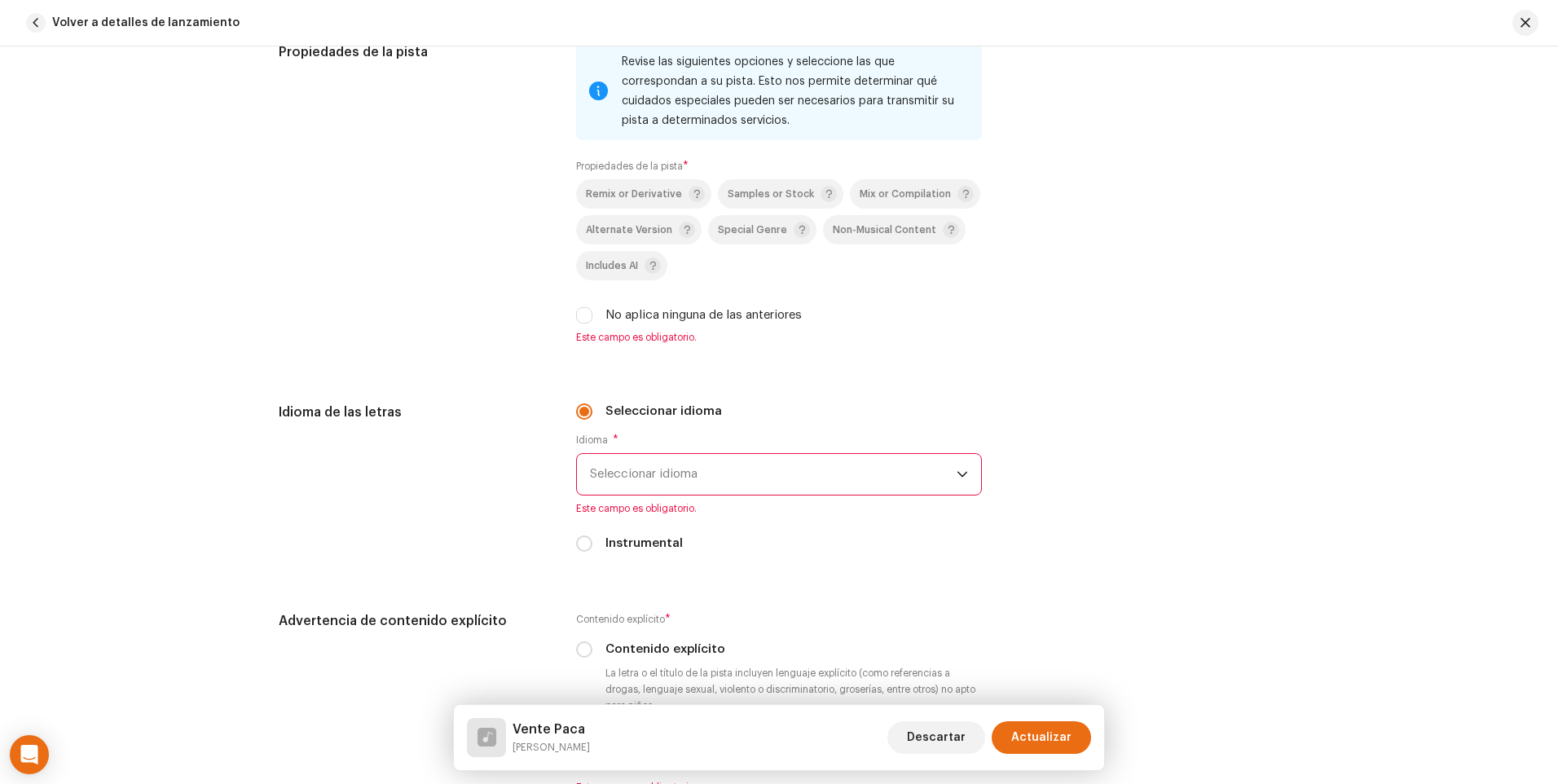
click at [958, 479] on icon "dropdown trigger" at bounding box center [963, 474] width 12 height 12
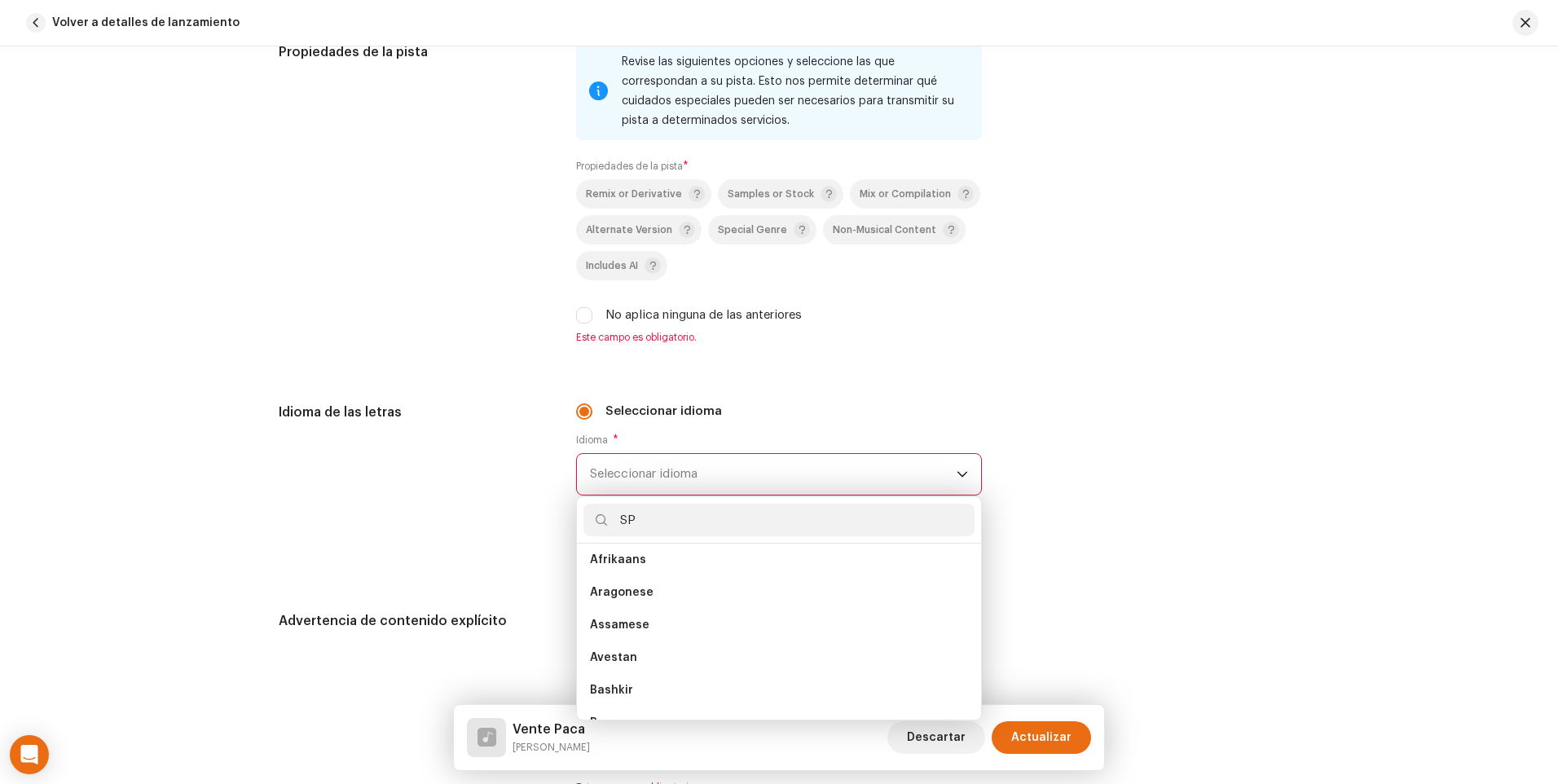
scroll to position [0, 0]
type input "SP"
click at [669, 625] on span "Spanish ([GEOGRAPHIC_DATA])" at bounding box center [678, 631] width 176 height 17
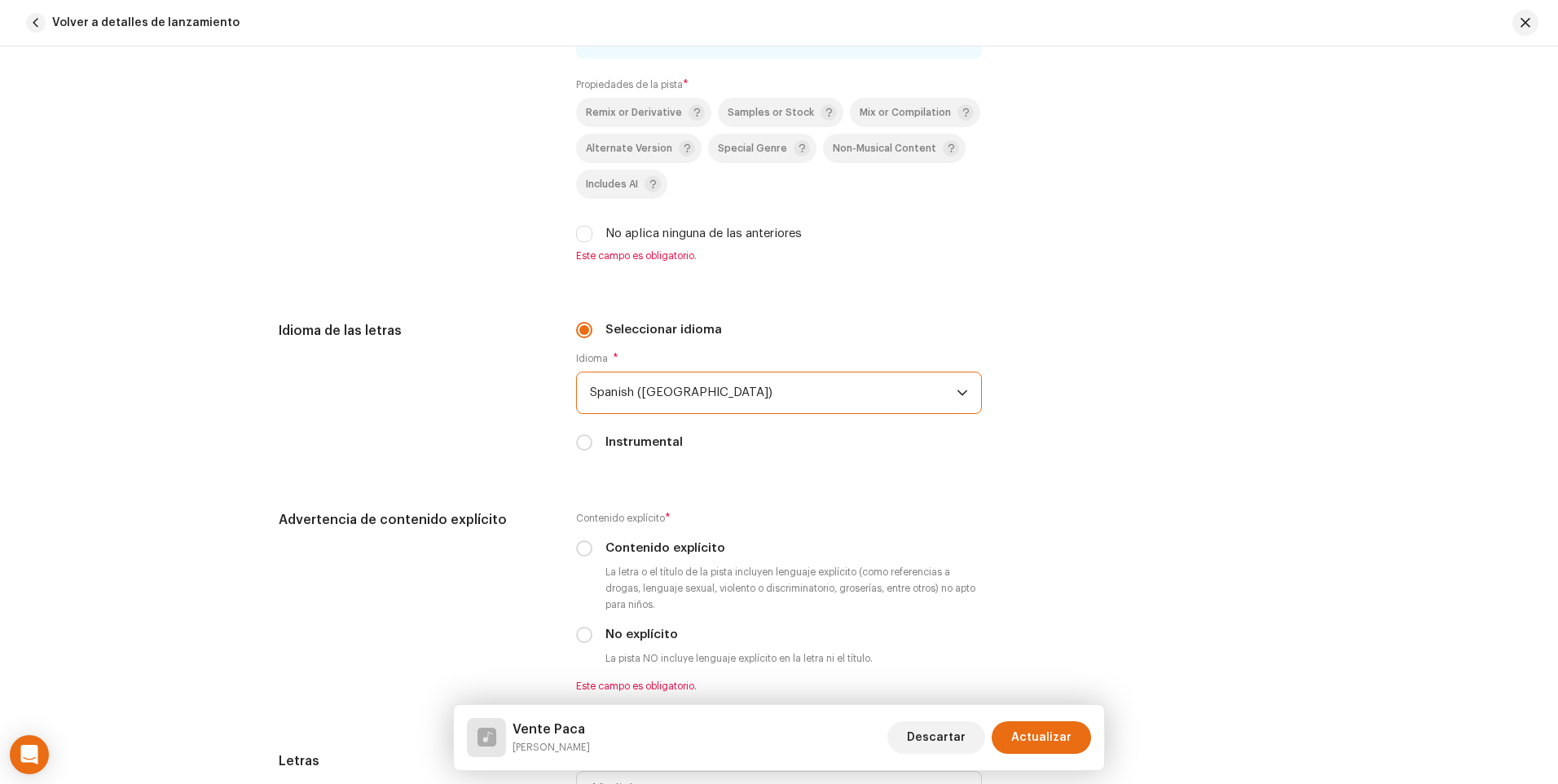
scroll to position [2444, 0]
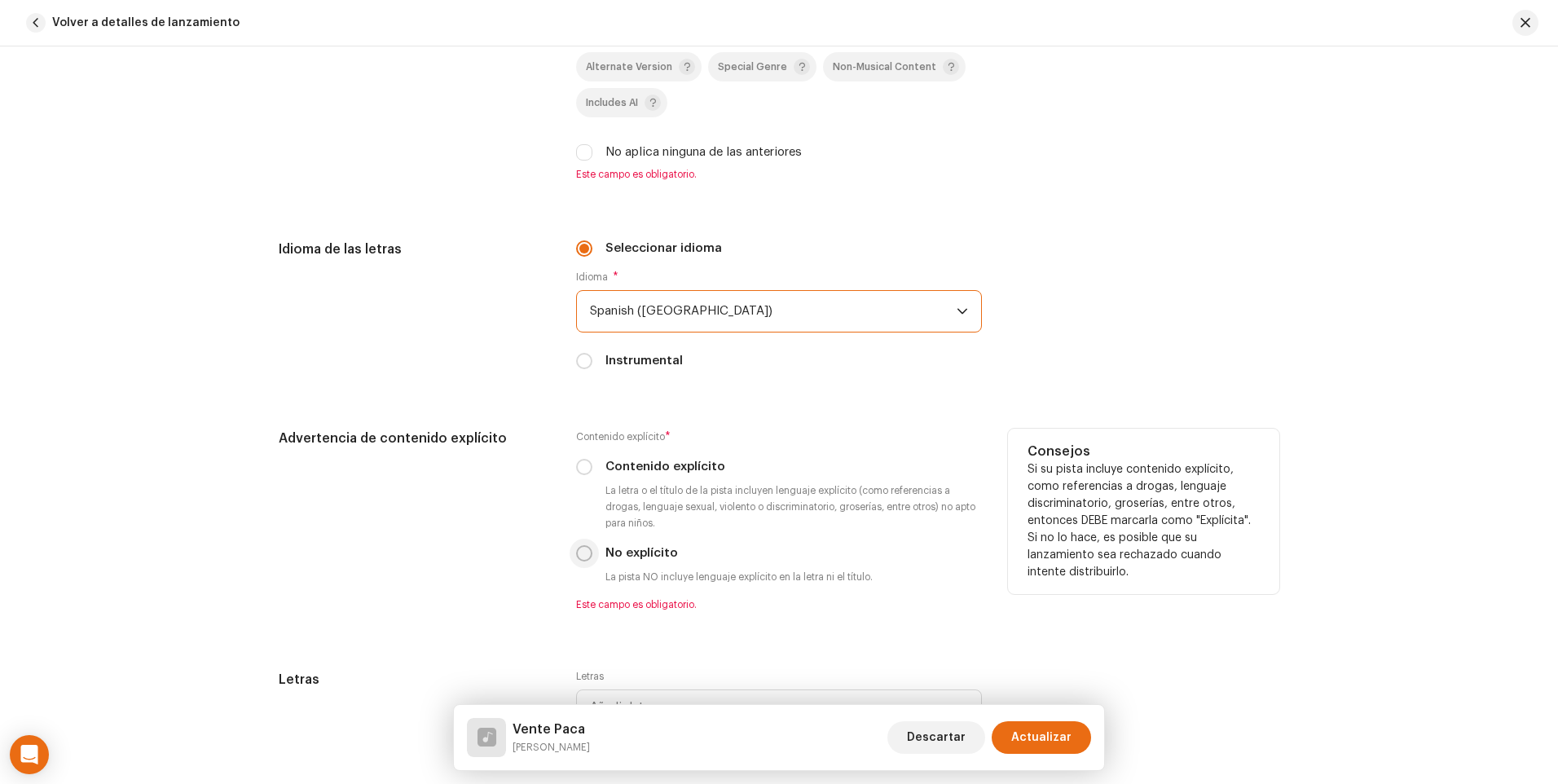
click at [576, 556] on p-radiobutton at bounding box center [584, 553] width 17 height 17
click at [585, 558] on input "No explícito" at bounding box center [584, 553] width 17 height 17
radio input "true"
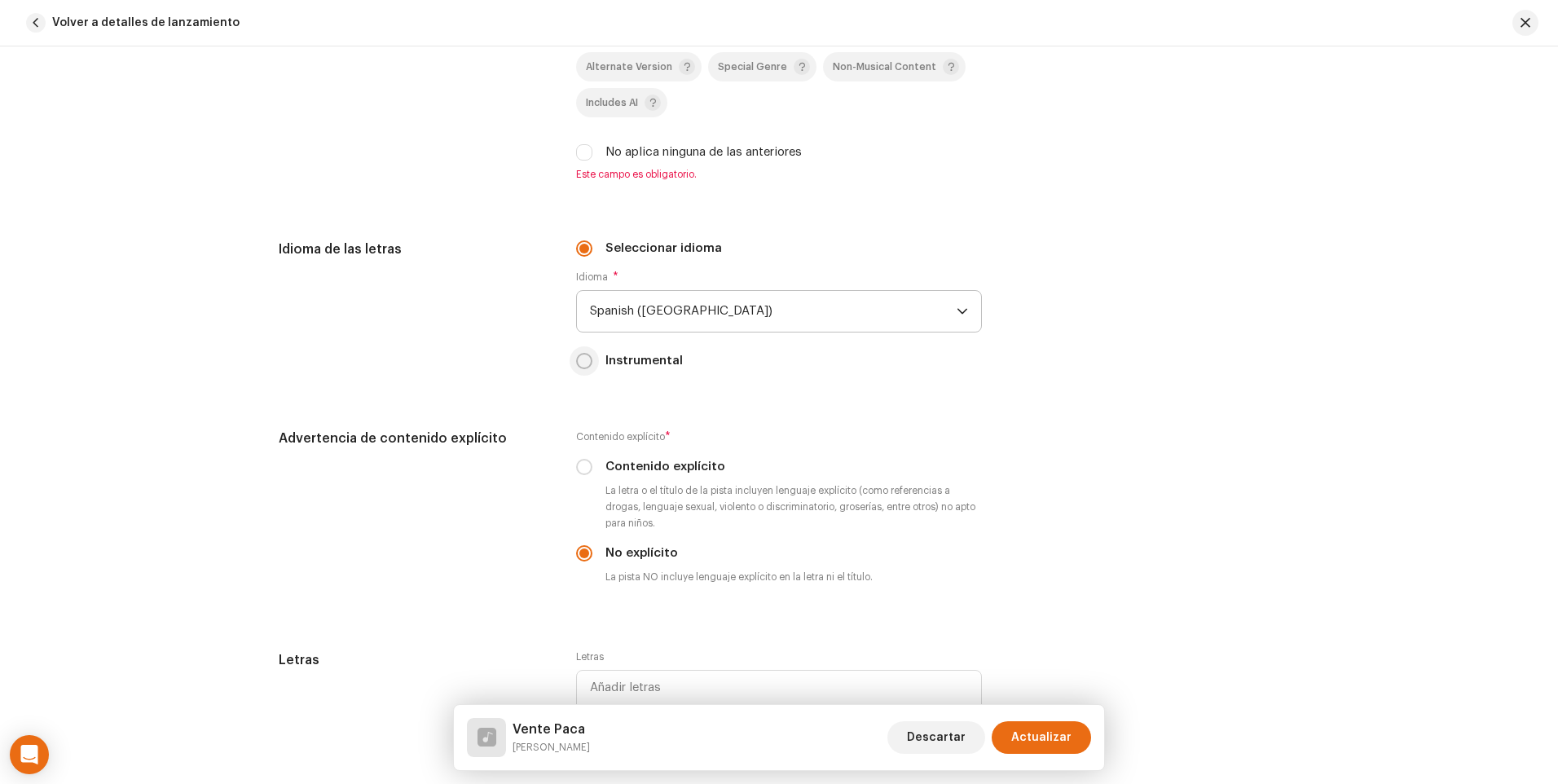
click at [583, 366] on input "Instrumental" at bounding box center [584, 361] width 17 height 17
radio input "true"
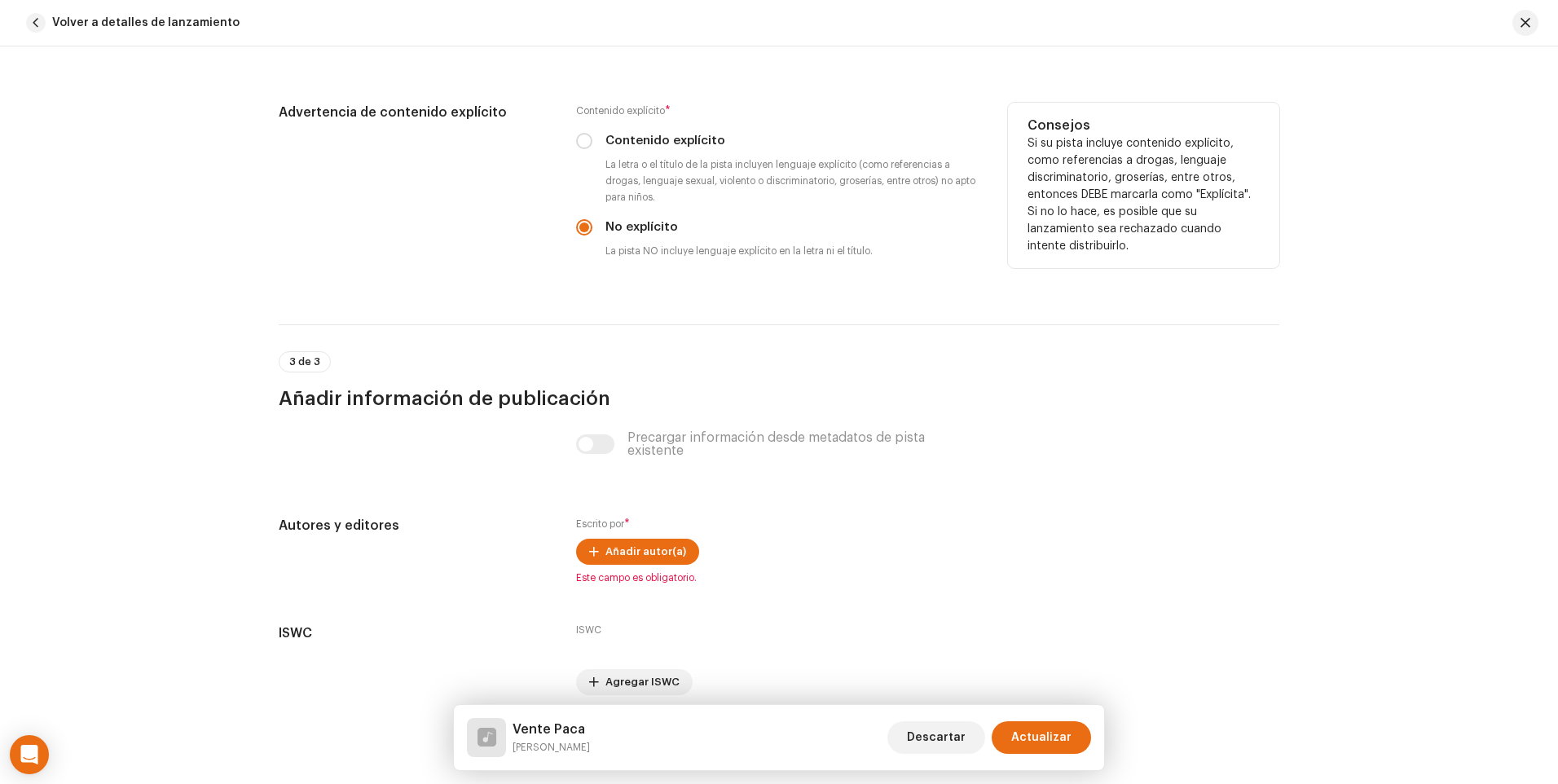
scroll to position [2755, 0]
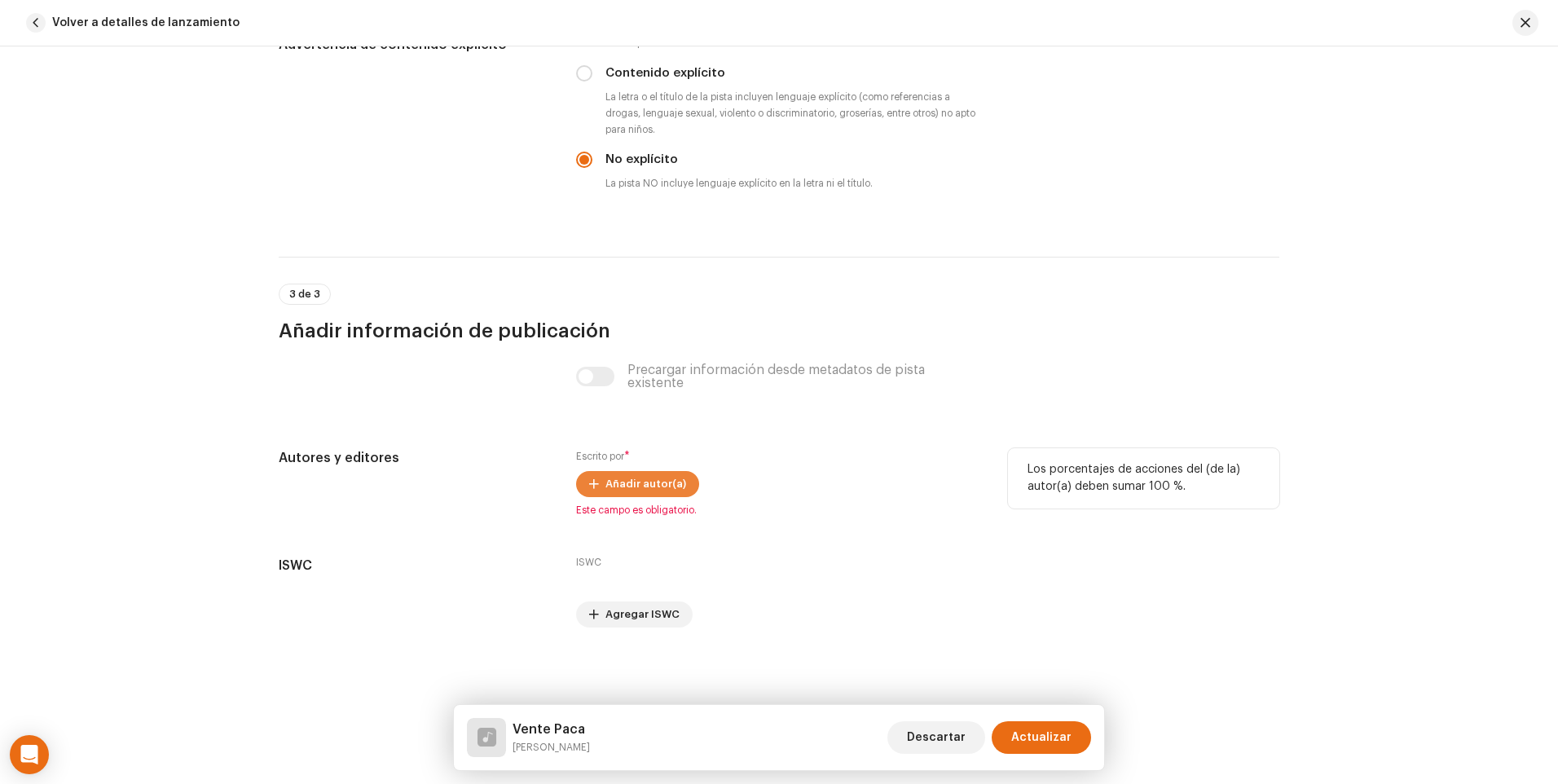
click at [673, 483] on span "Añadir autor(a)" at bounding box center [646, 483] width 81 height 33
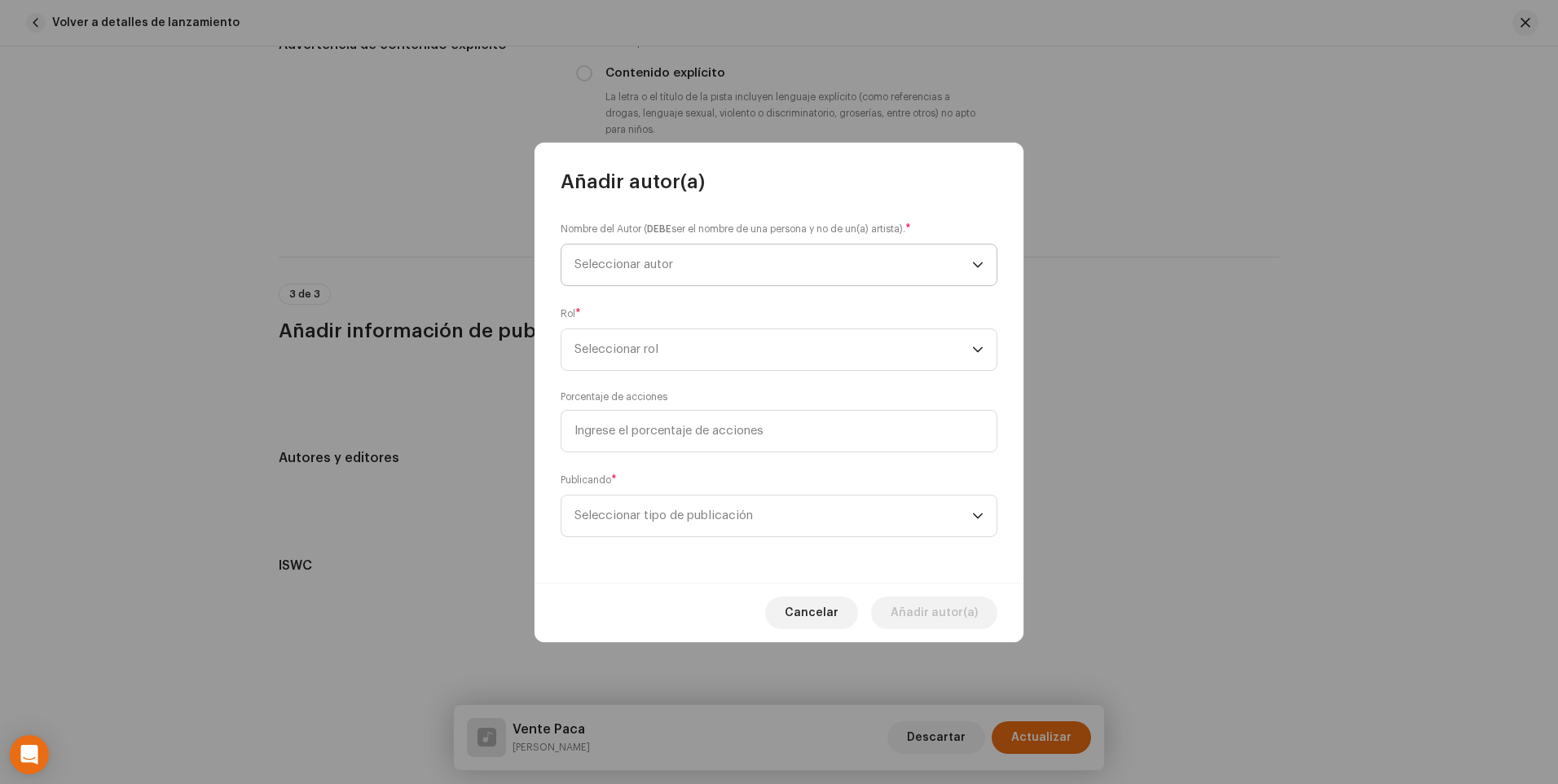
click at [952, 276] on span "Seleccionar autor" at bounding box center [773, 264] width 398 height 40
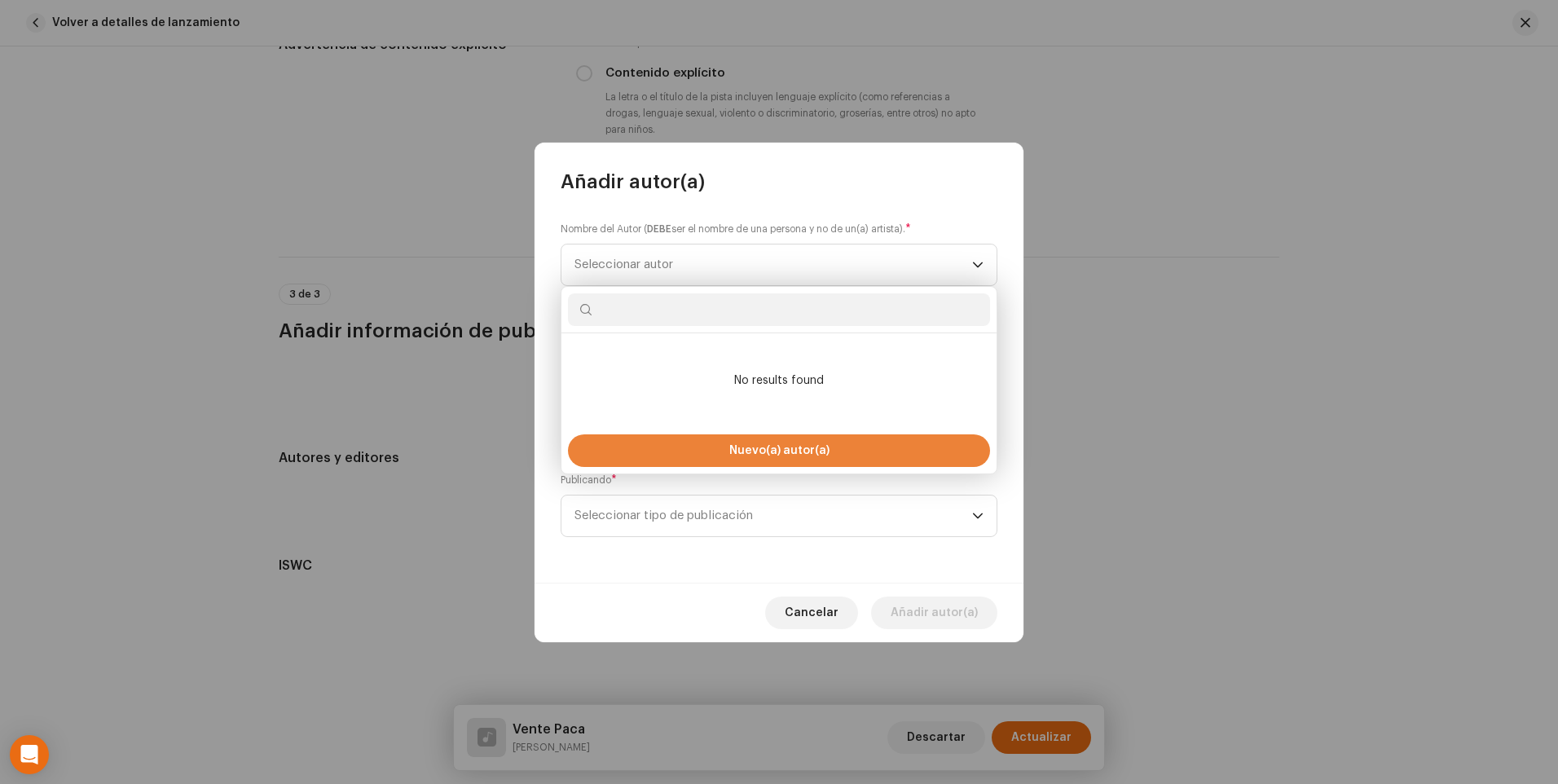
click at [772, 456] on span "Nuevo(a) autor(a)" at bounding box center [779, 451] width 101 height 12
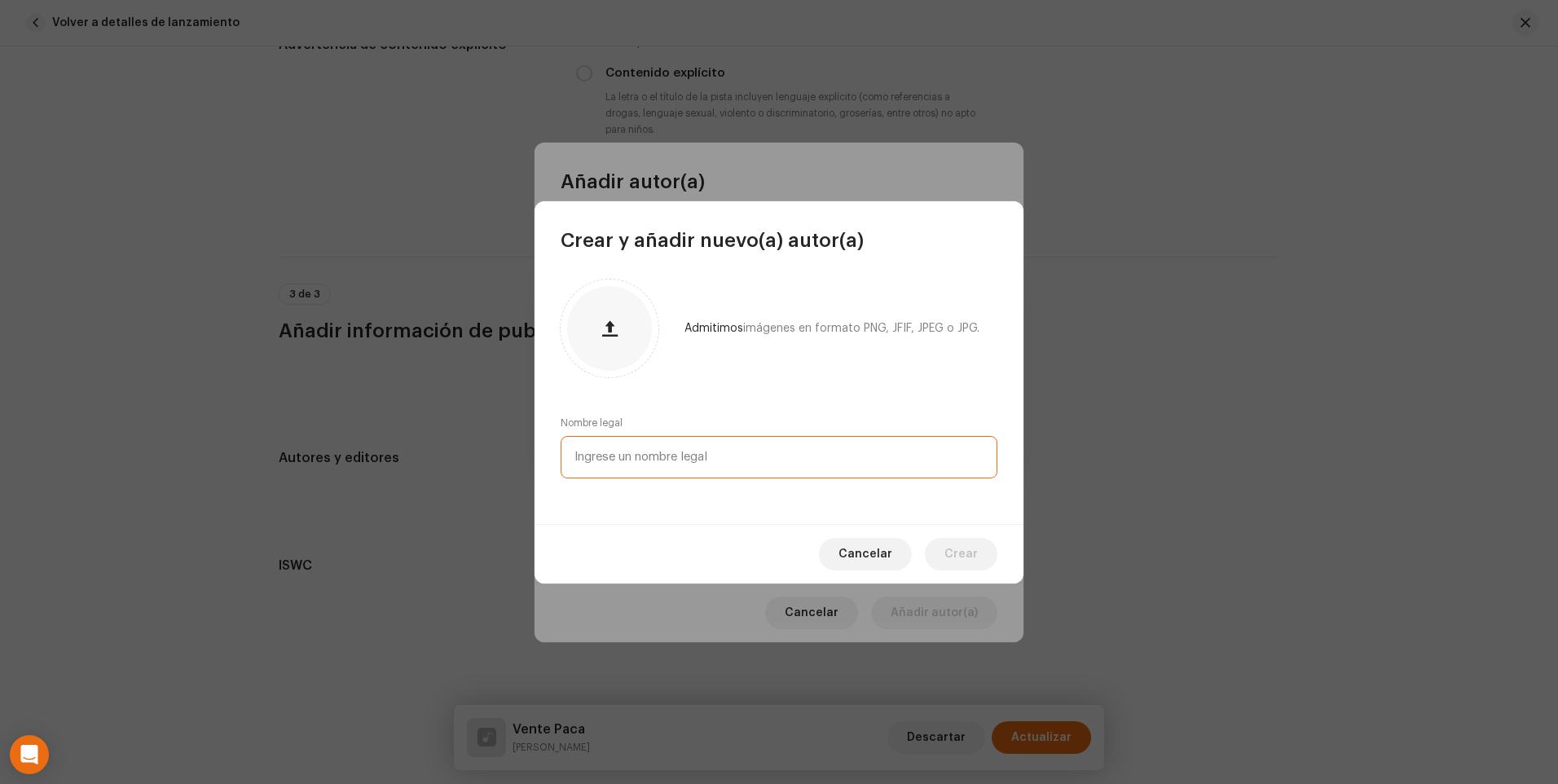
click at [765, 456] on input "text" at bounding box center [779, 457] width 437 height 42
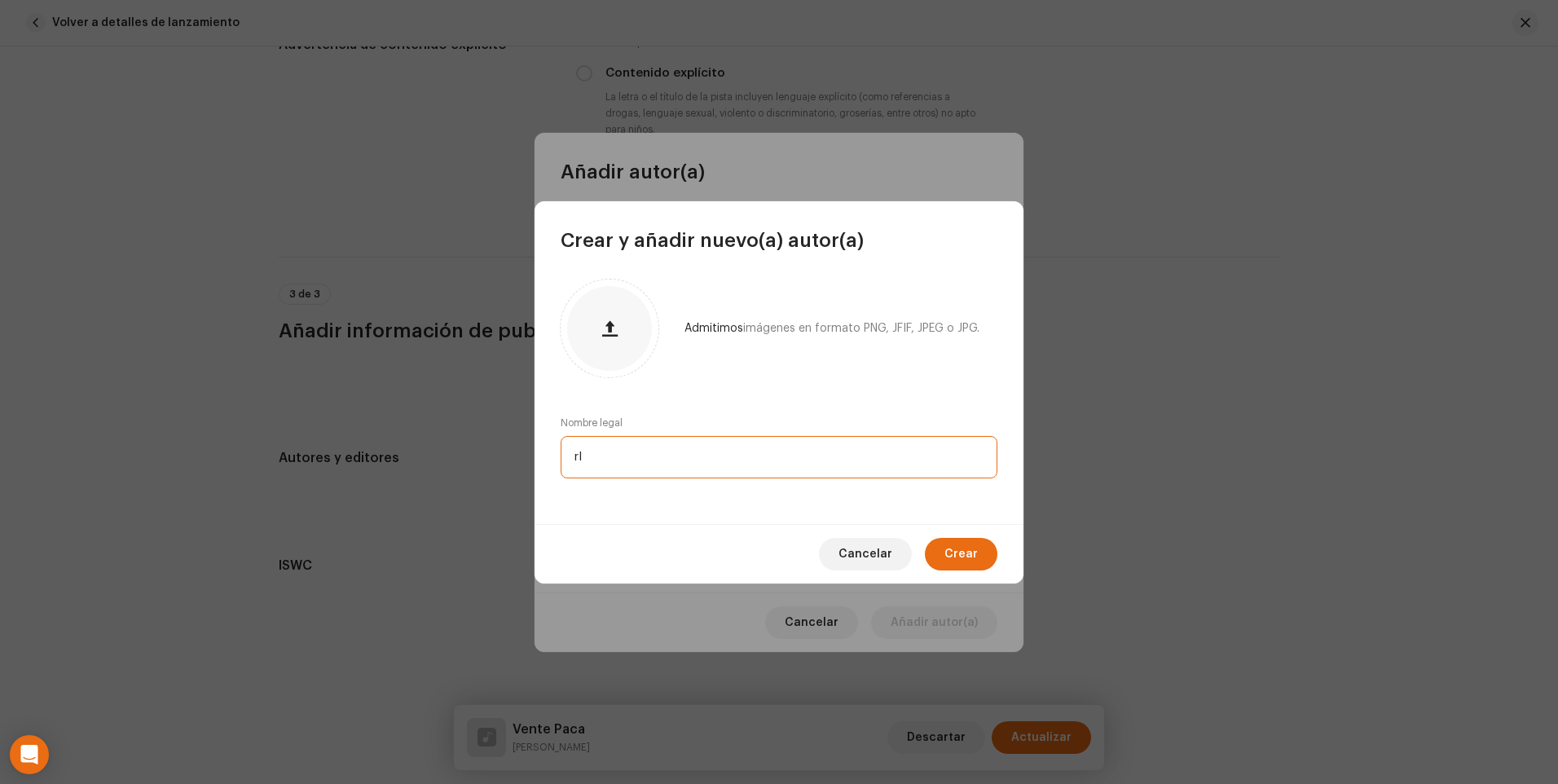
type input "r"
type input "[PERSON_NAME]"
click at [980, 561] on button "Crear" at bounding box center [962, 553] width 73 height 33
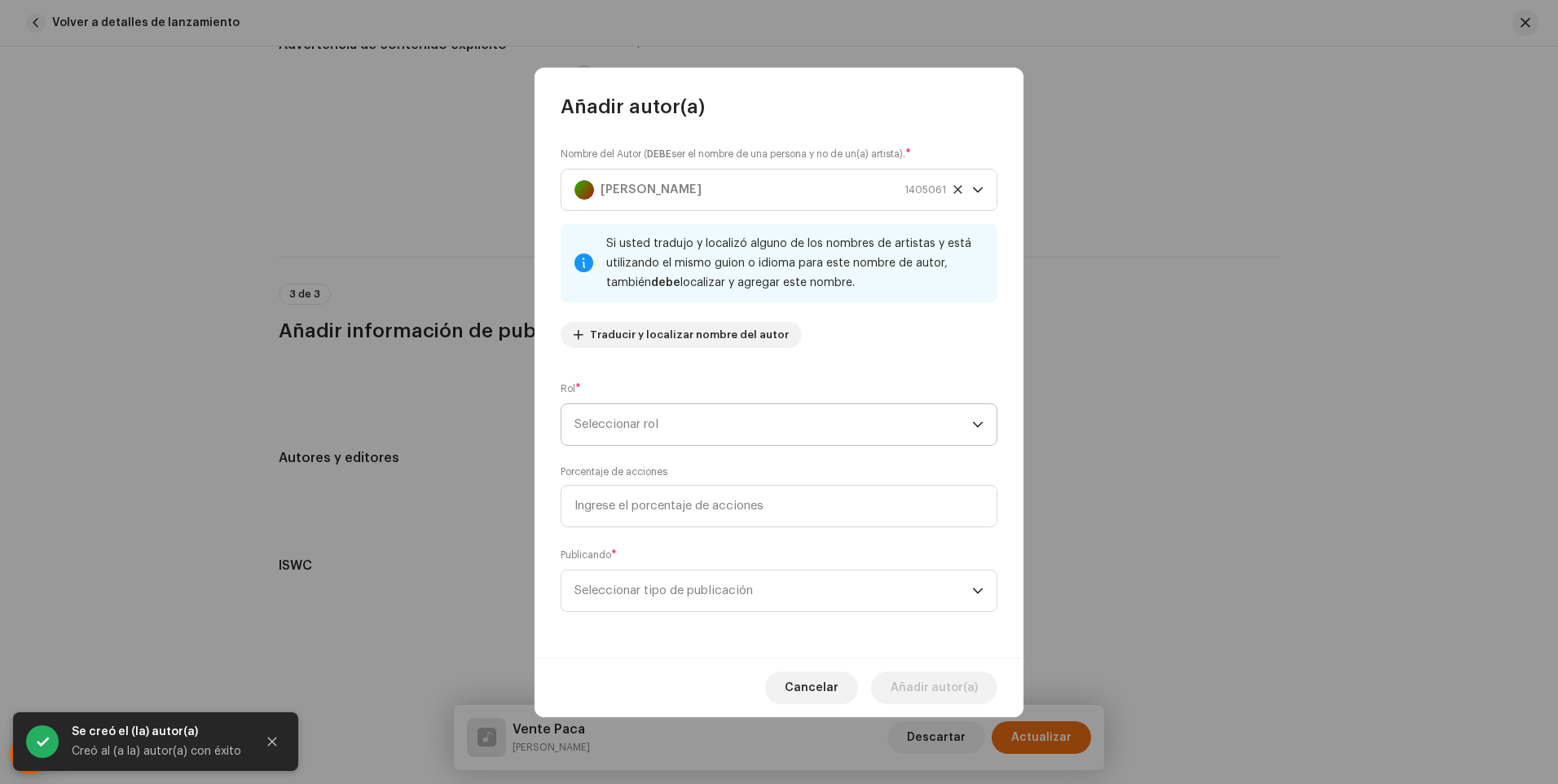
click at [970, 412] on span "Seleccionar rol" at bounding box center [773, 424] width 398 height 40
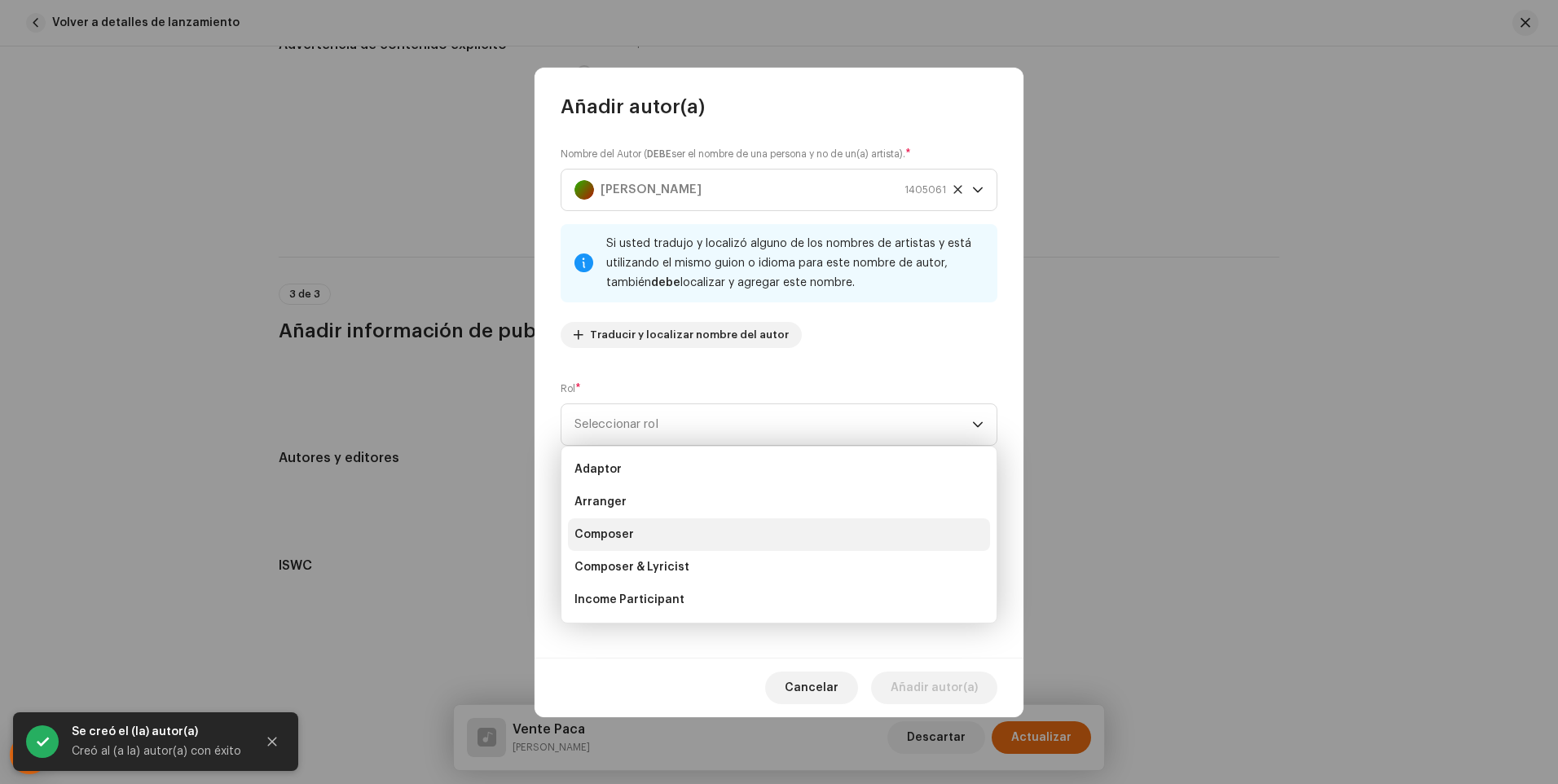
click at [812, 534] on li "Composer" at bounding box center [779, 534] width 422 height 33
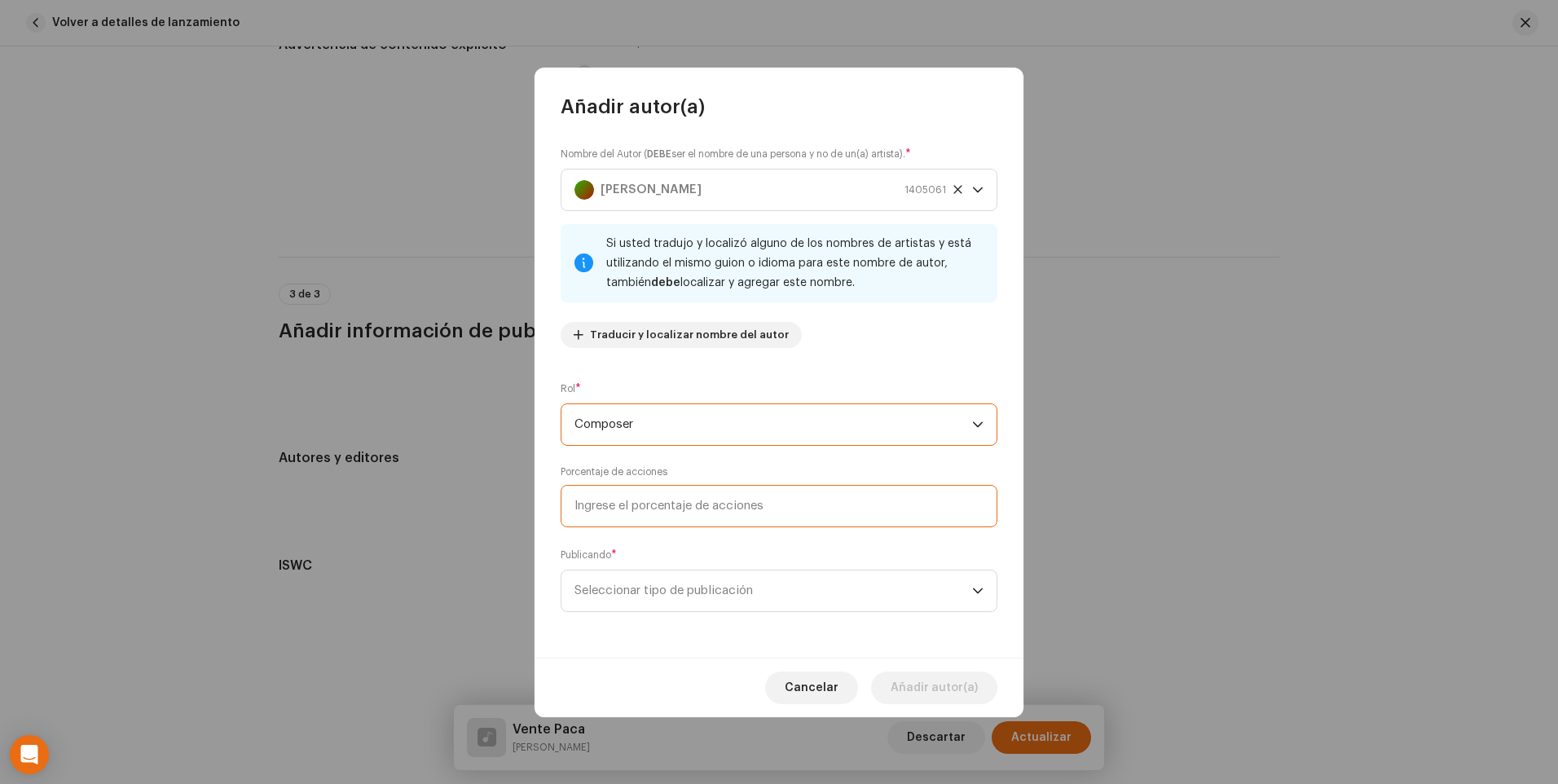
click at [818, 519] on input at bounding box center [779, 505] width 437 height 42
type input "100,00"
click at [976, 591] on icon "dropdown trigger" at bounding box center [978, 591] width 10 height 6
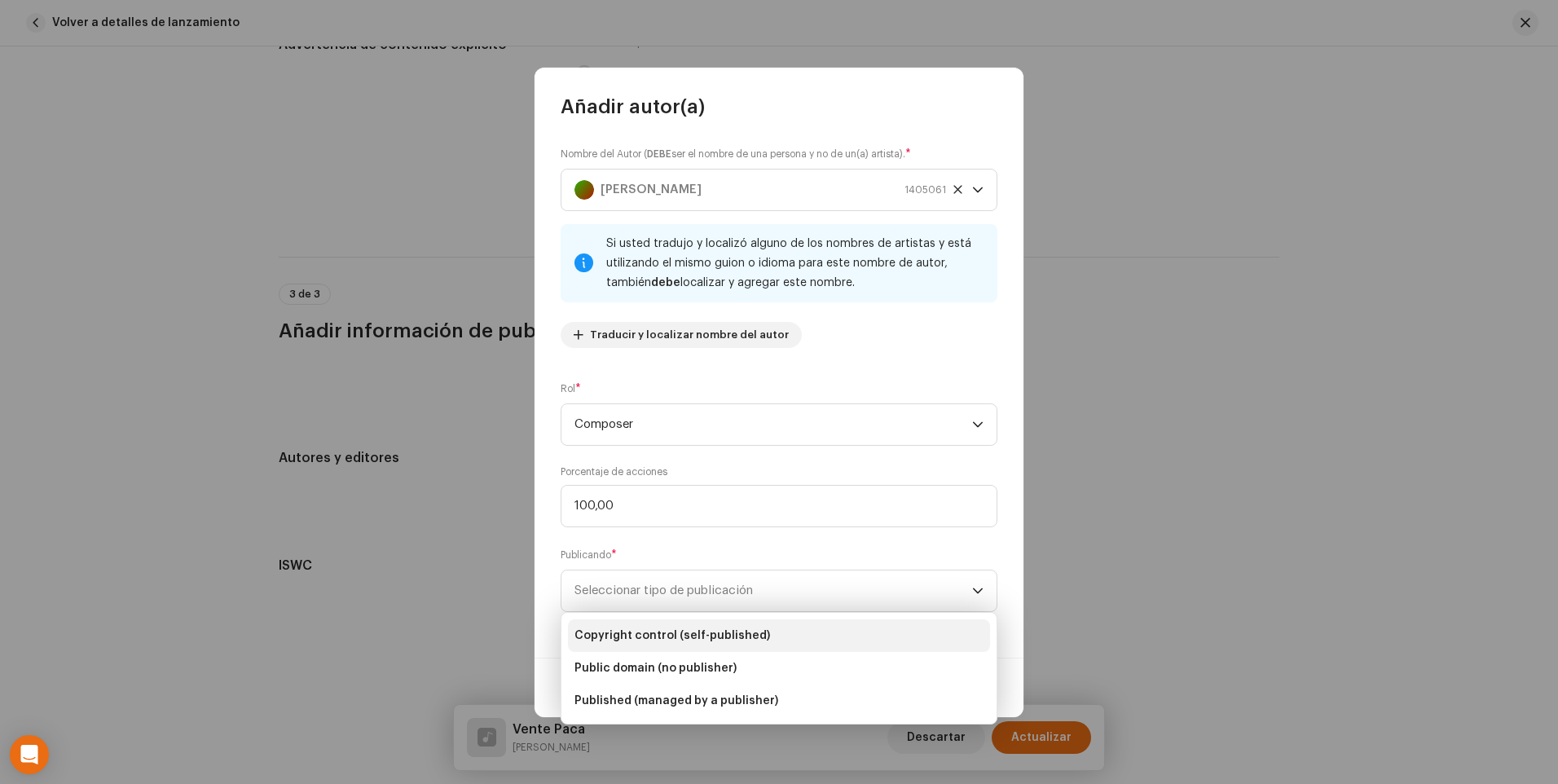
click at [812, 630] on li "Copyright control (self-published)" at bounding box center [779, 635] width 422 height 33
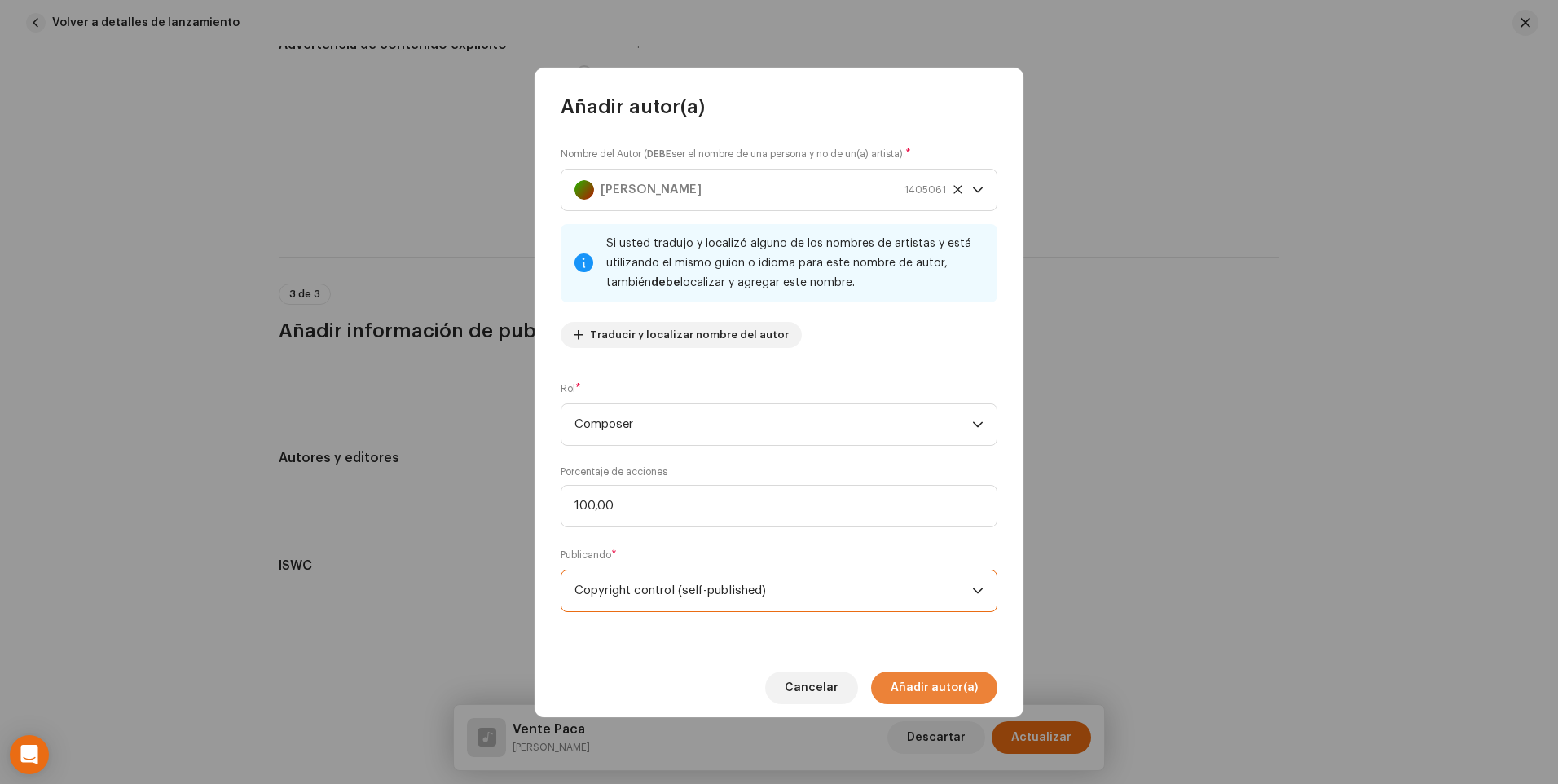
click at [937, 689] on span "Añadir autor(a)" at bounding box center [934, 687] width 87 height 33
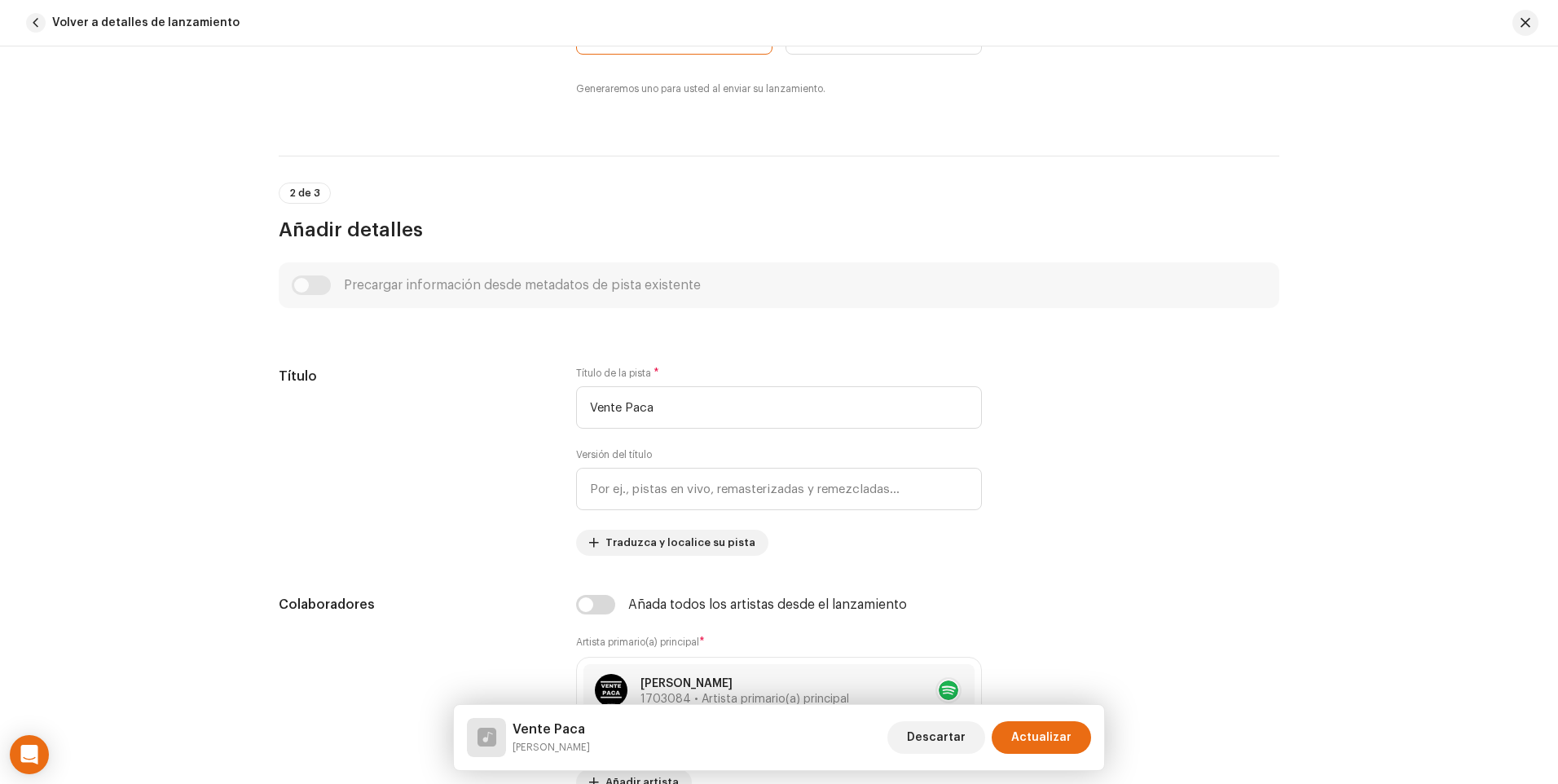
scroll to position [570, 0]
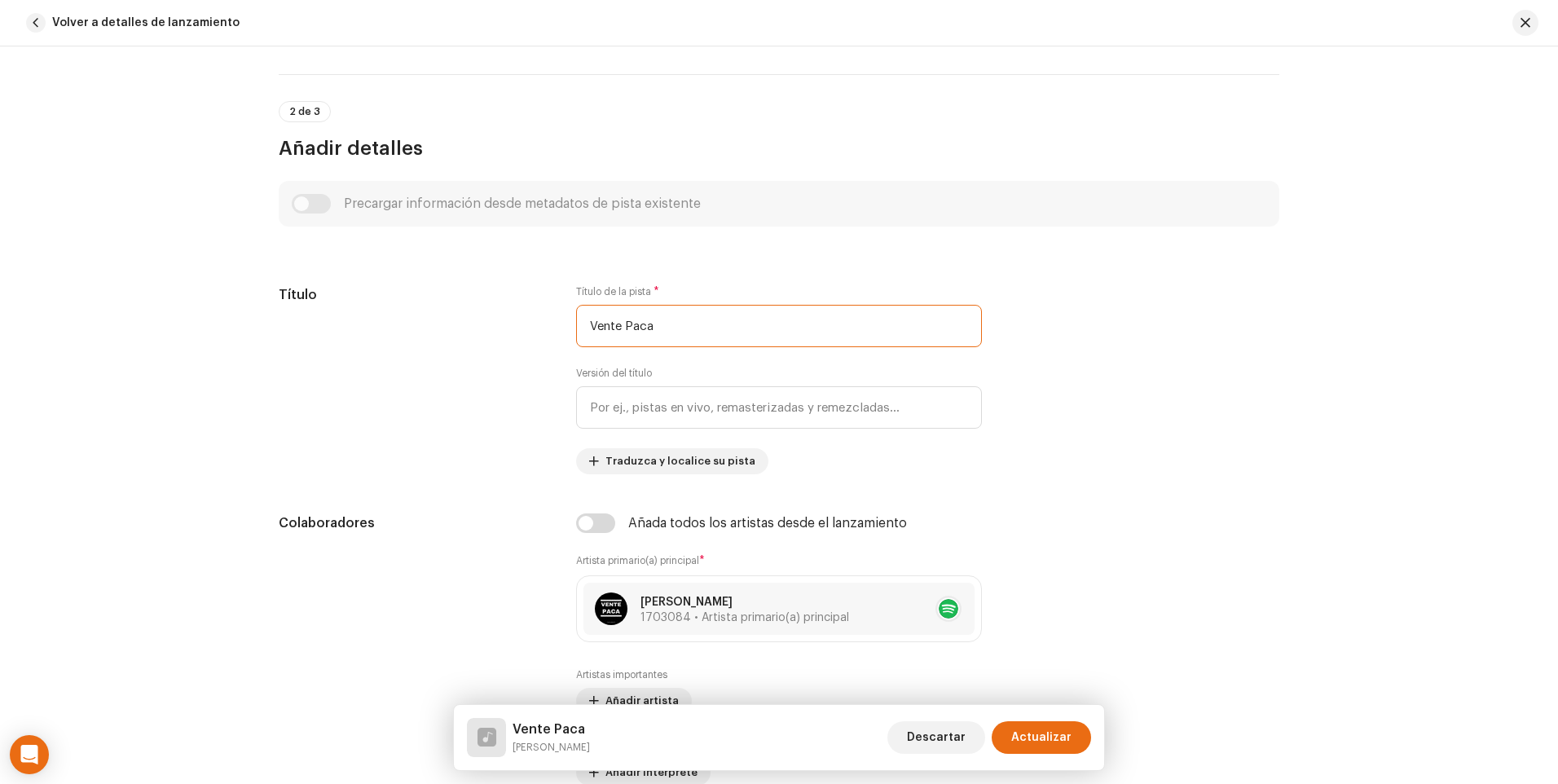
drag, startPoint x: 686, startPoint y: 332, endPoint x: 242, endPoint y: 309, distance: 444.6
click at [242, 309] on div "Detalles de la pista Complete los siguientes pasos para finalizar su pista. 1 d…" at bounding box center [779, 415] width 1558 height 738
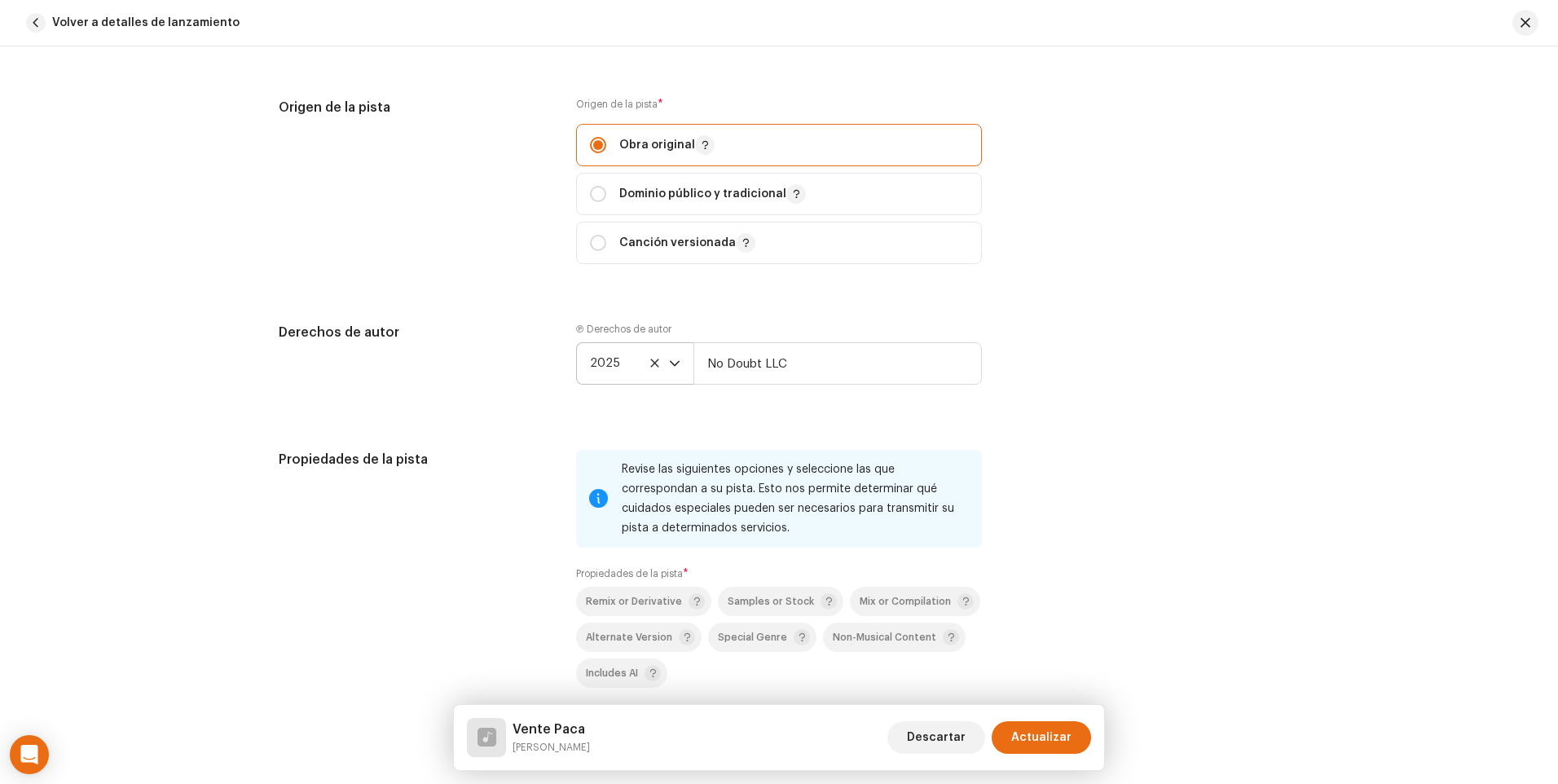
scroll to position [1955, 0]
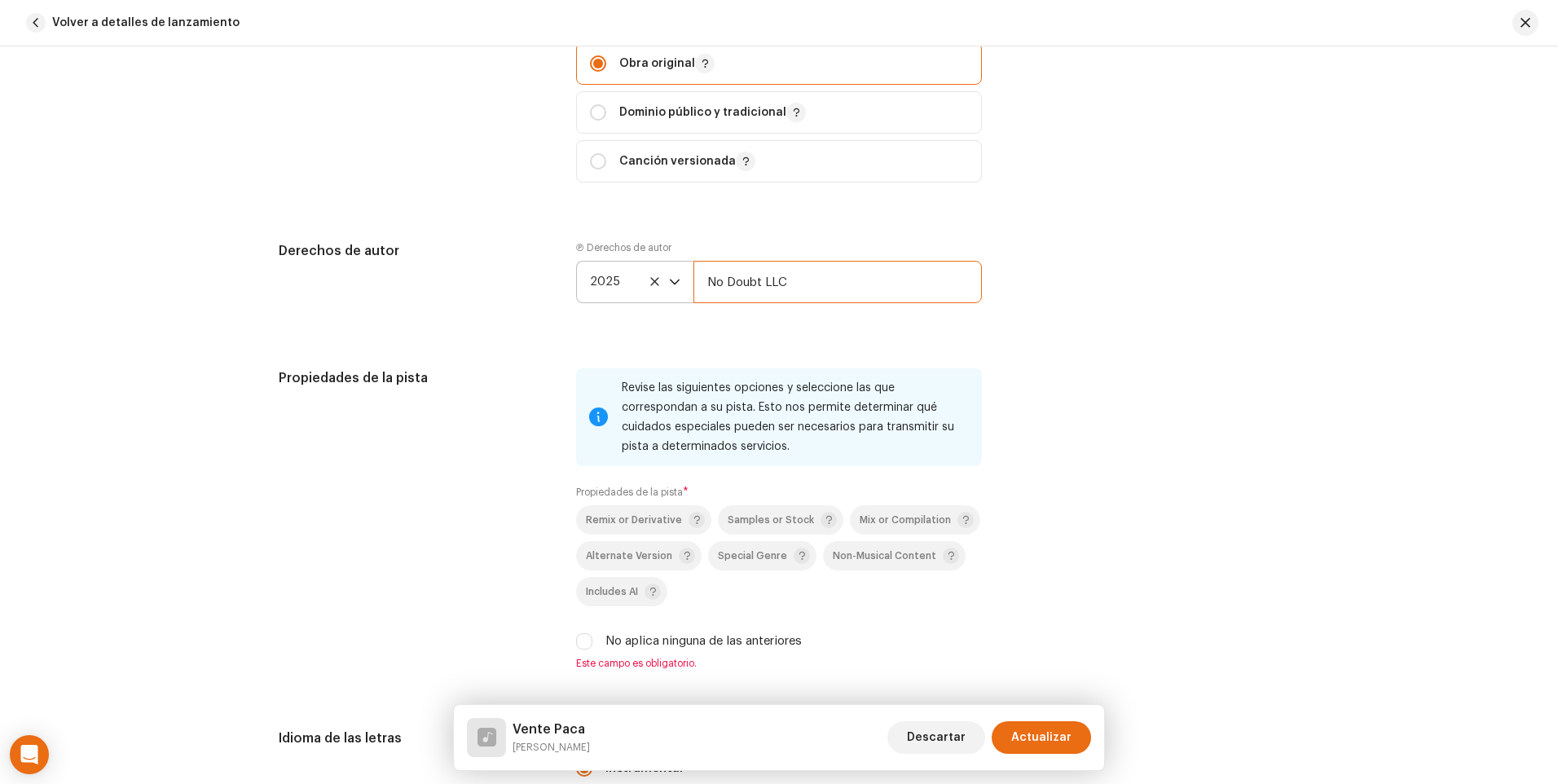
drag, startPoint x: 762, startPoint y: 283, endPoint x: 809, endPoint y: 286, distance: 47.1
click at [809, 286] on input "No Doubt LLC" at bounding box center [838, 281] width 288 height 42
drag, startPoint x: 759, startPoint y: 281, endPoint x: 629, endPoint y: 281, distance: 130.0
click at [629, 281] on div "2025 No Doubt Records" at bounding box center [779, 281] width 406 height 42
type input "Multiverso Records"
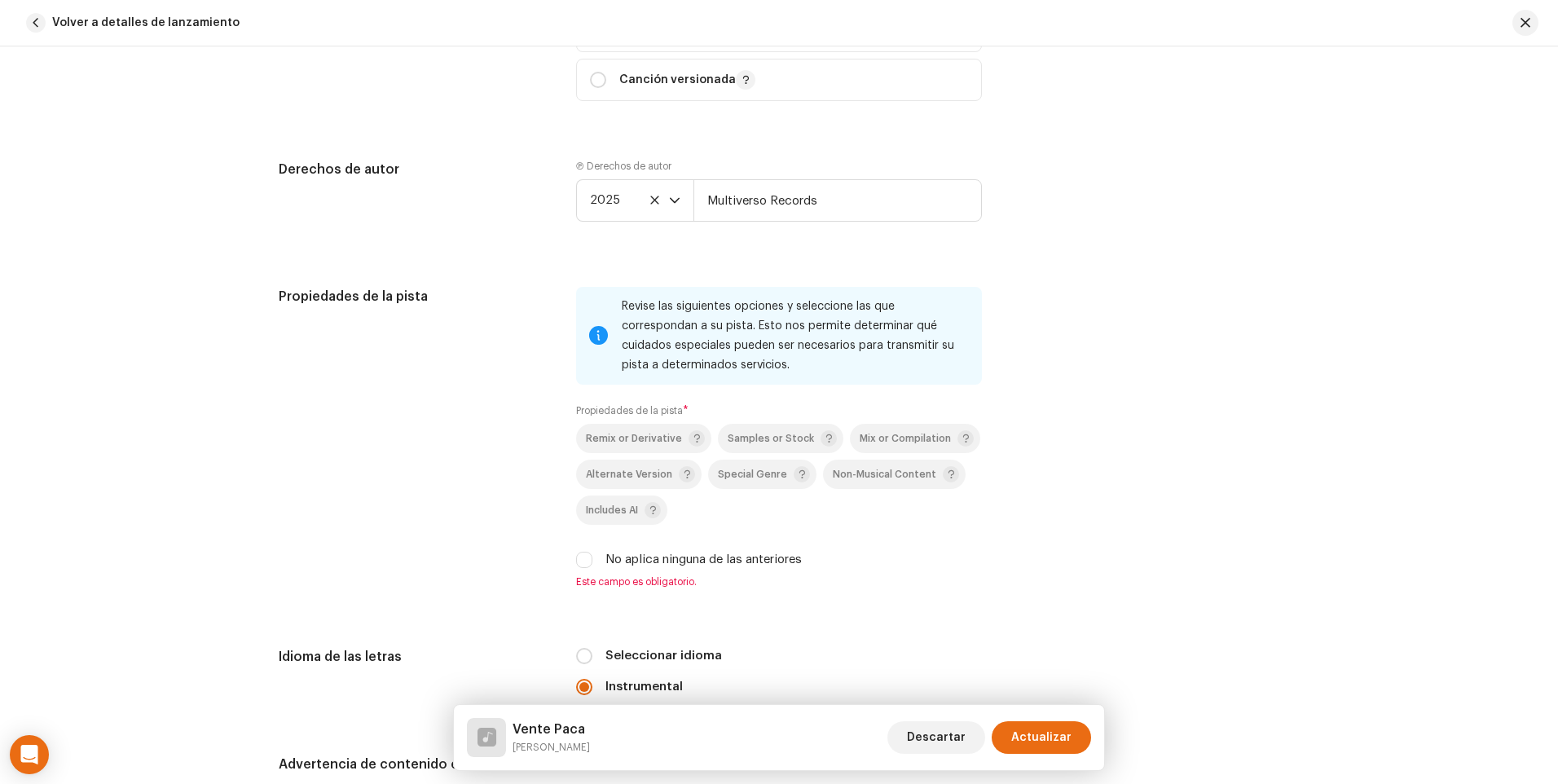
scroll to position [2118, 0]
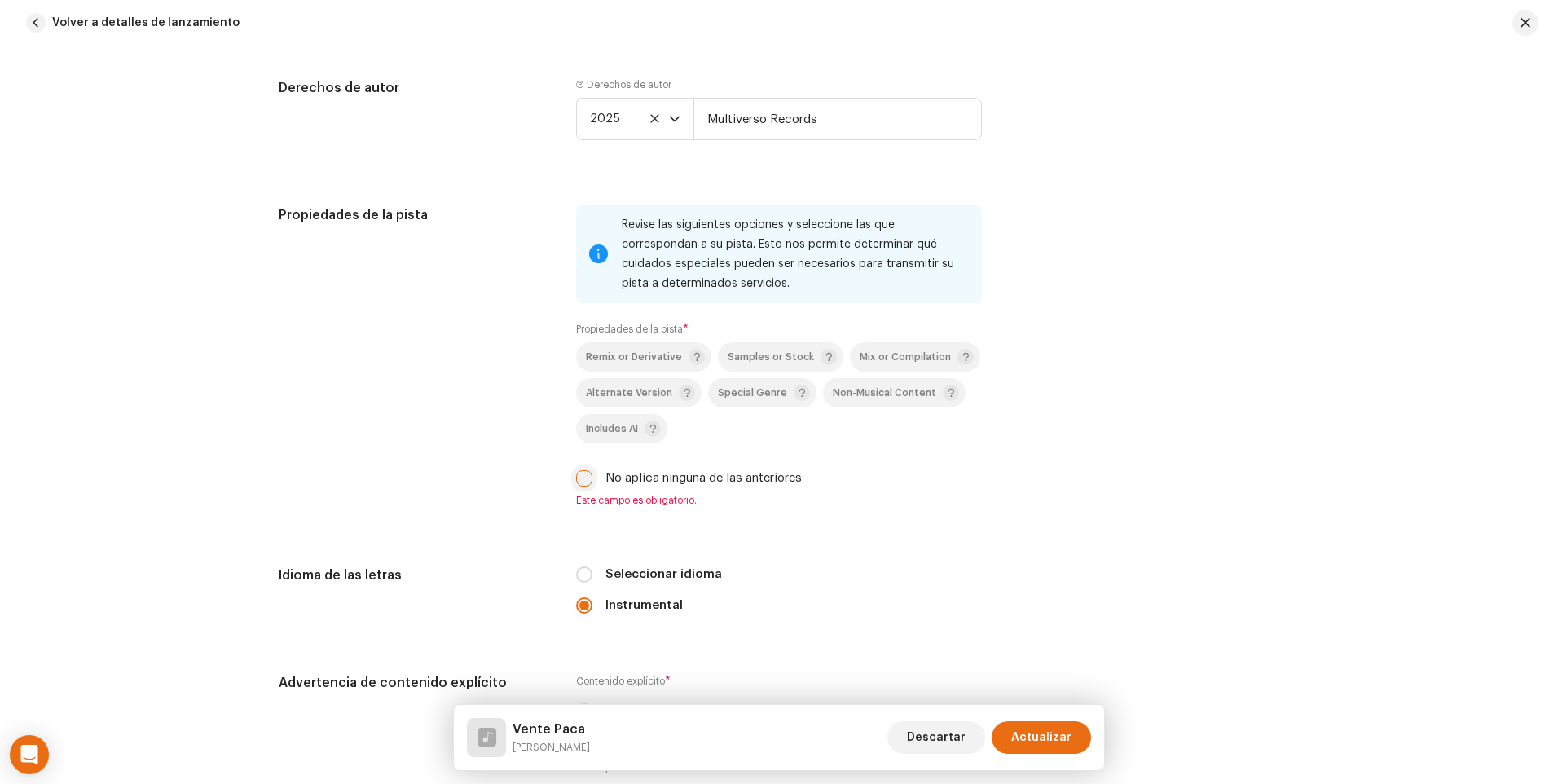
click at [582, 477] on input "No aplica ninguna de las anteriores" at bounding box center [584, 478] width 17 height 17
checkbox input "true"
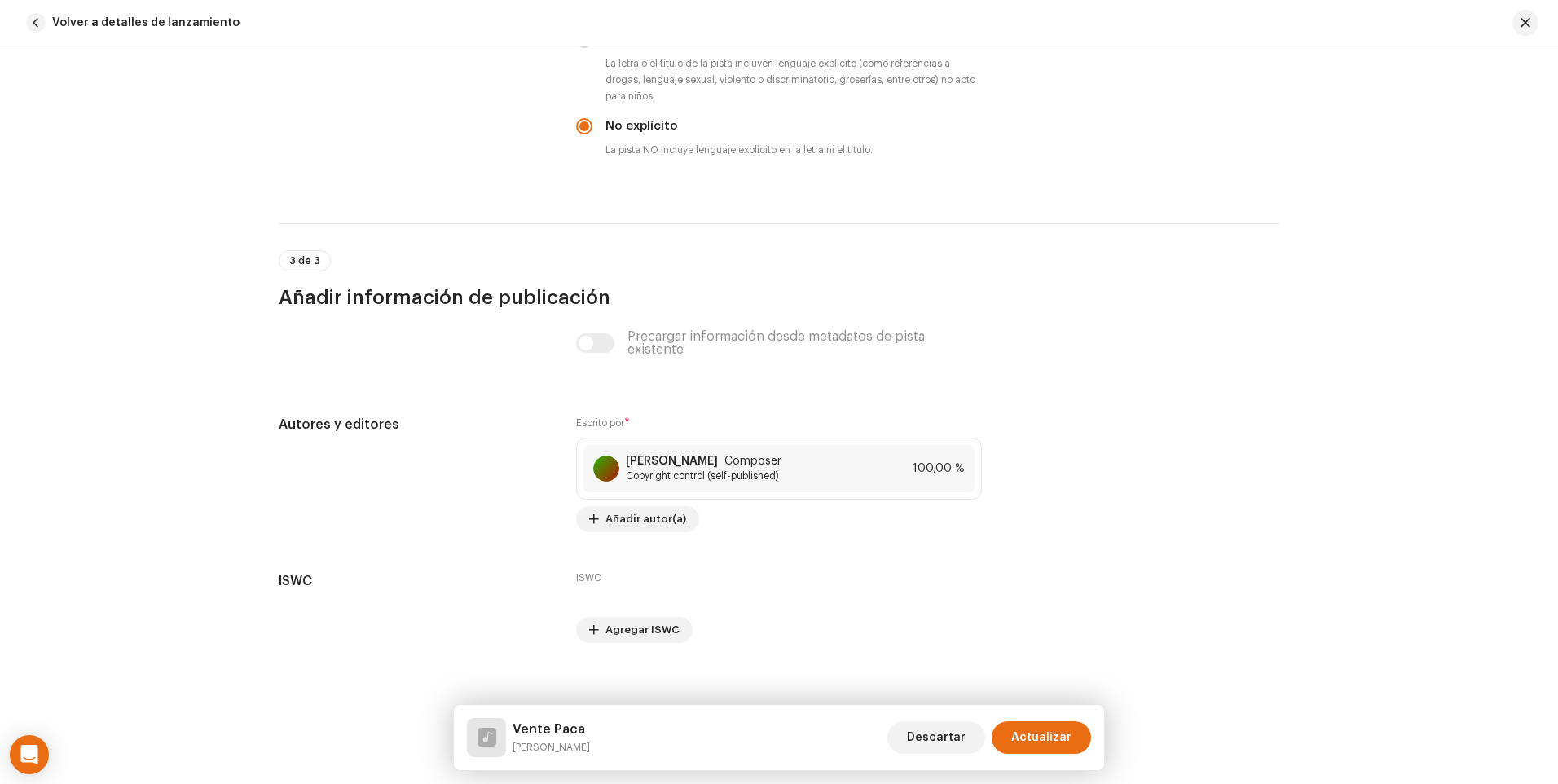
scroll to position [2785, 0]
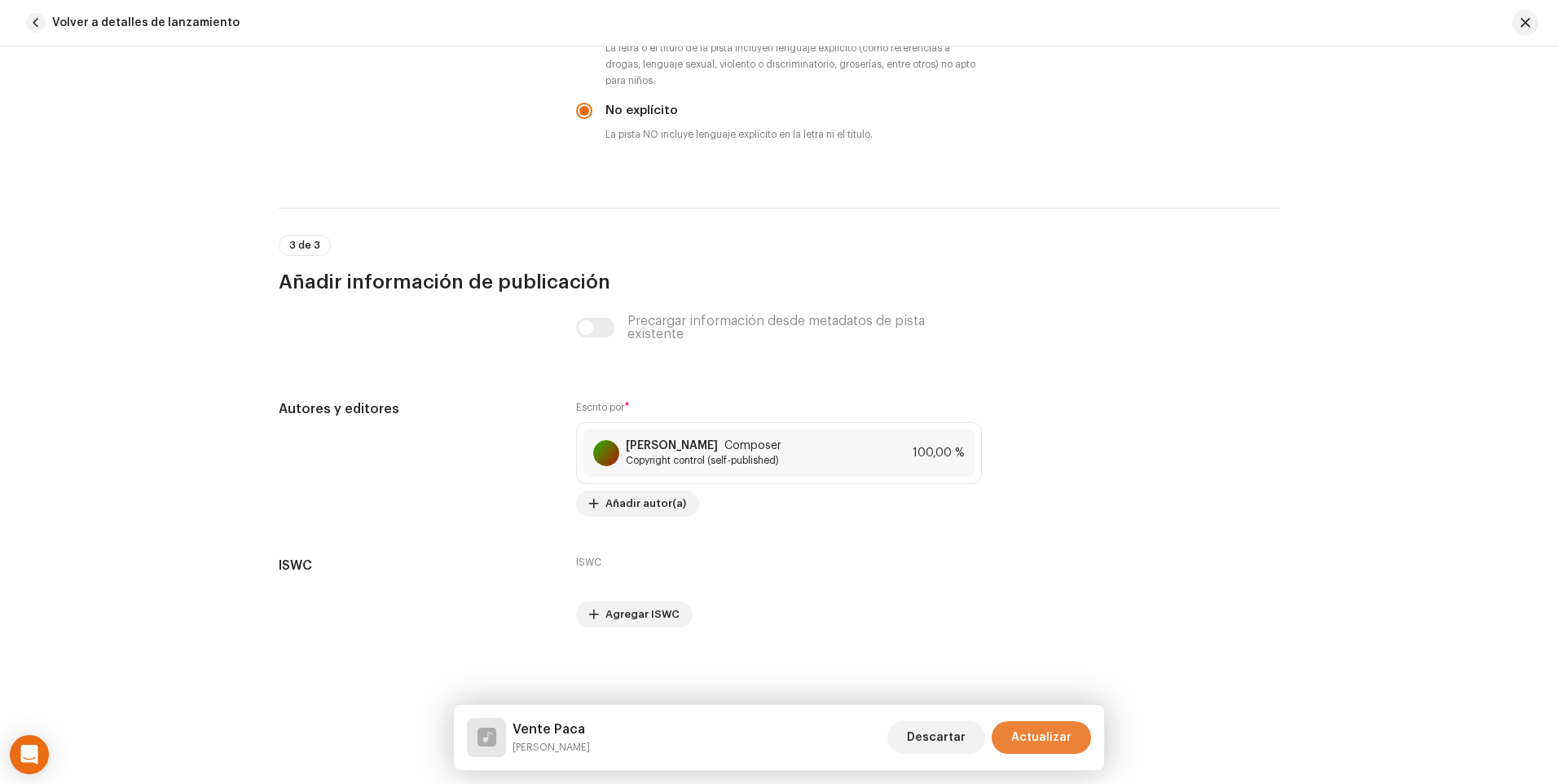
click at [1053, 746] on span "Actualizar" at bounding box center [1041, 737] width 60 height 33
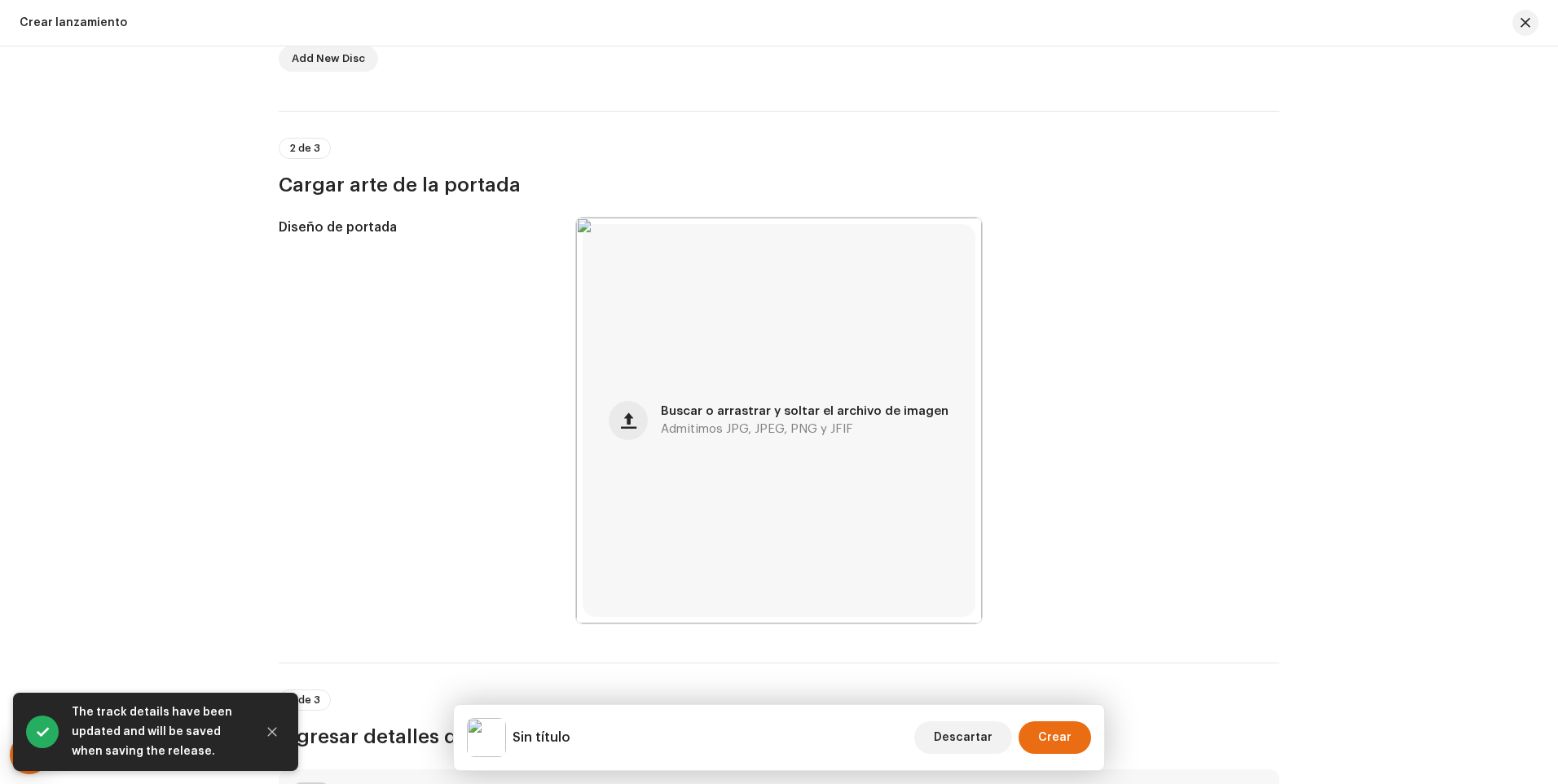
scroll to position [733, 0]
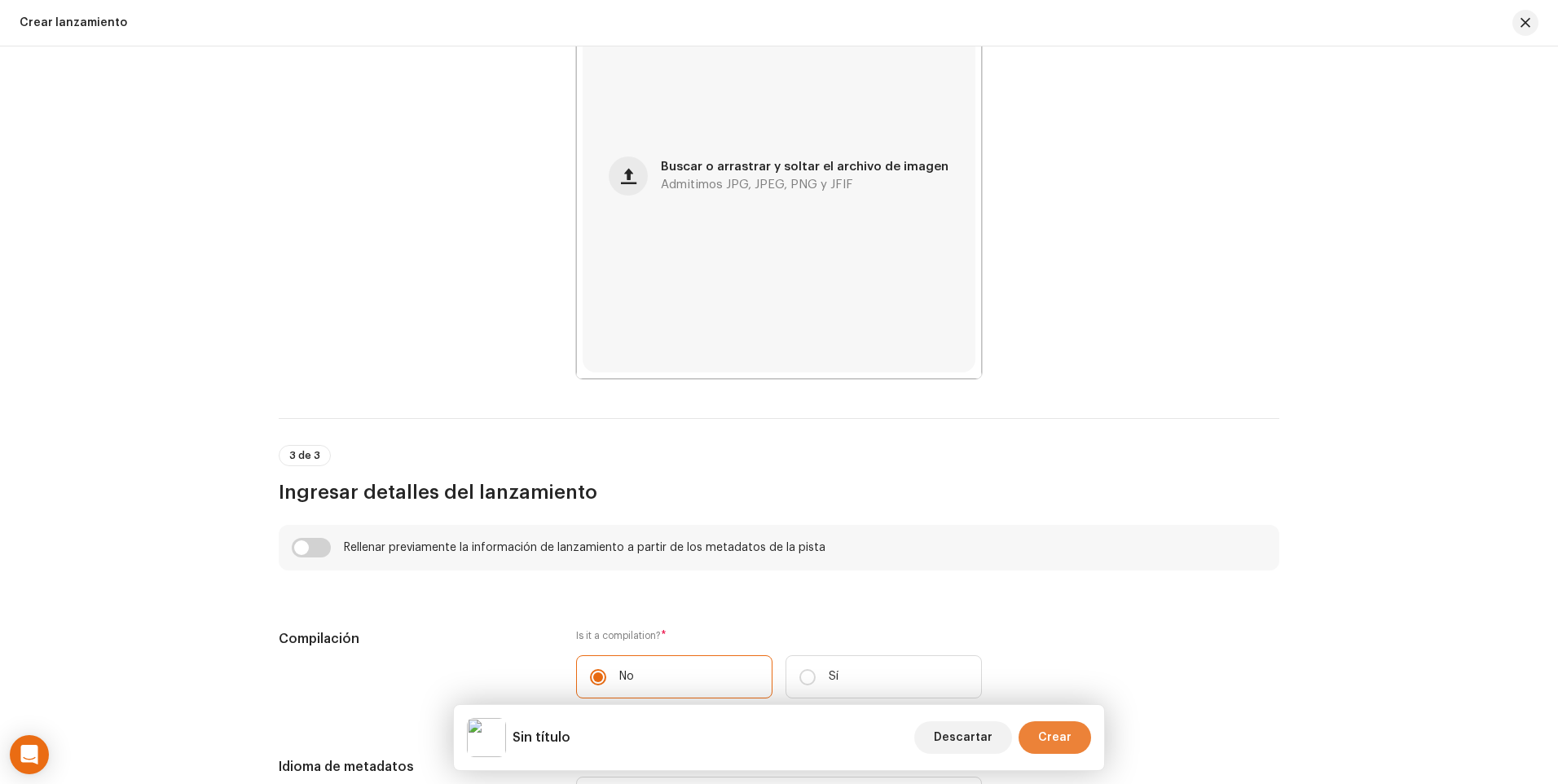
click at [1076, 731] on button "Crear" at bounding box center [1056, 737] width 73 height 33
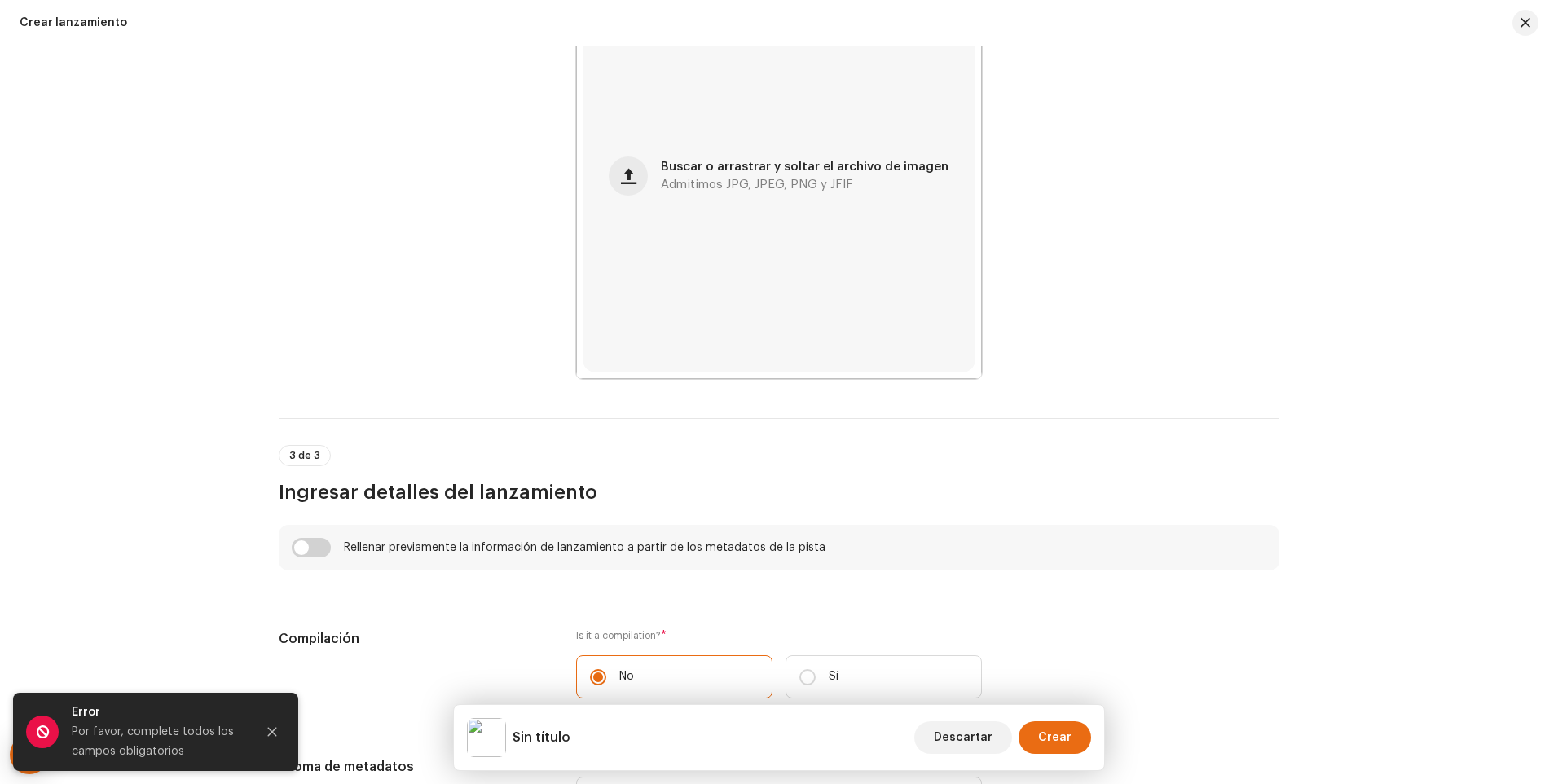
click at [1047, 541] on div "Rellenar previamente la información de lanzamiento a partir de los metadatos de…" at bounding box center [779, 547] width 975 height 20
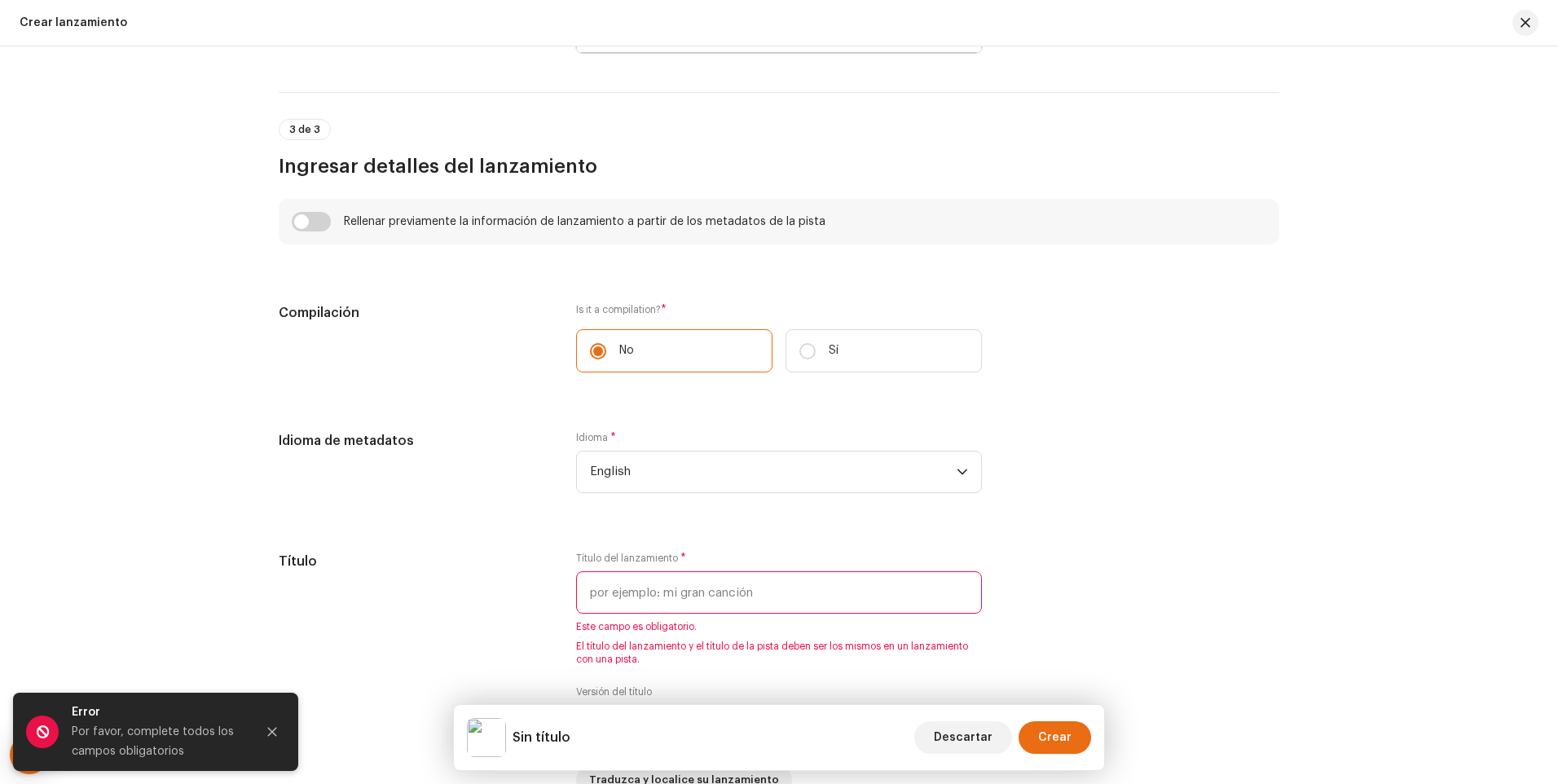
scroll to position [1222, 0]
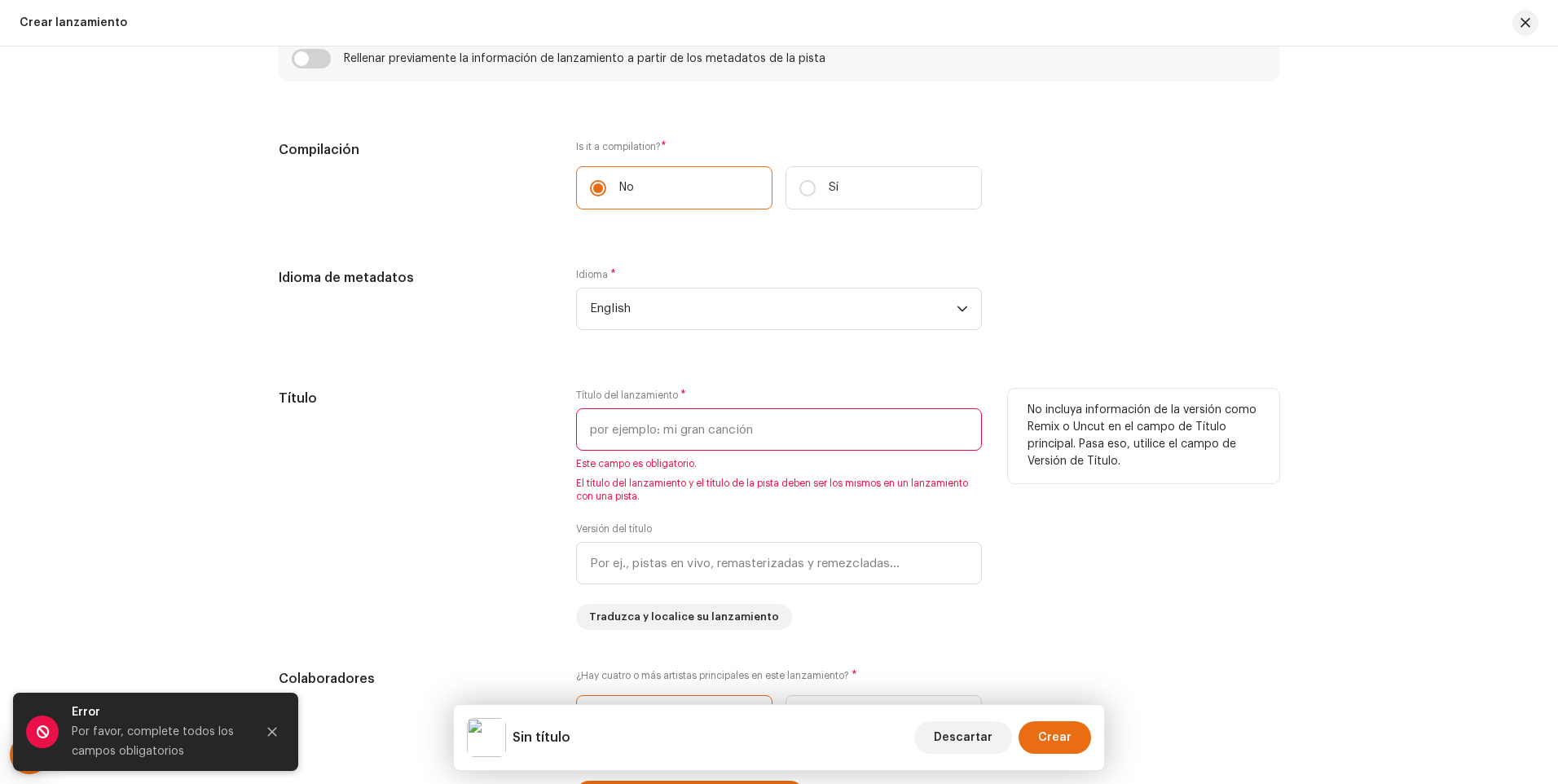
click at [712, 435] on input "text" at bounding box center [779, 429] width 406 height 42
paste input "Vente Paca"
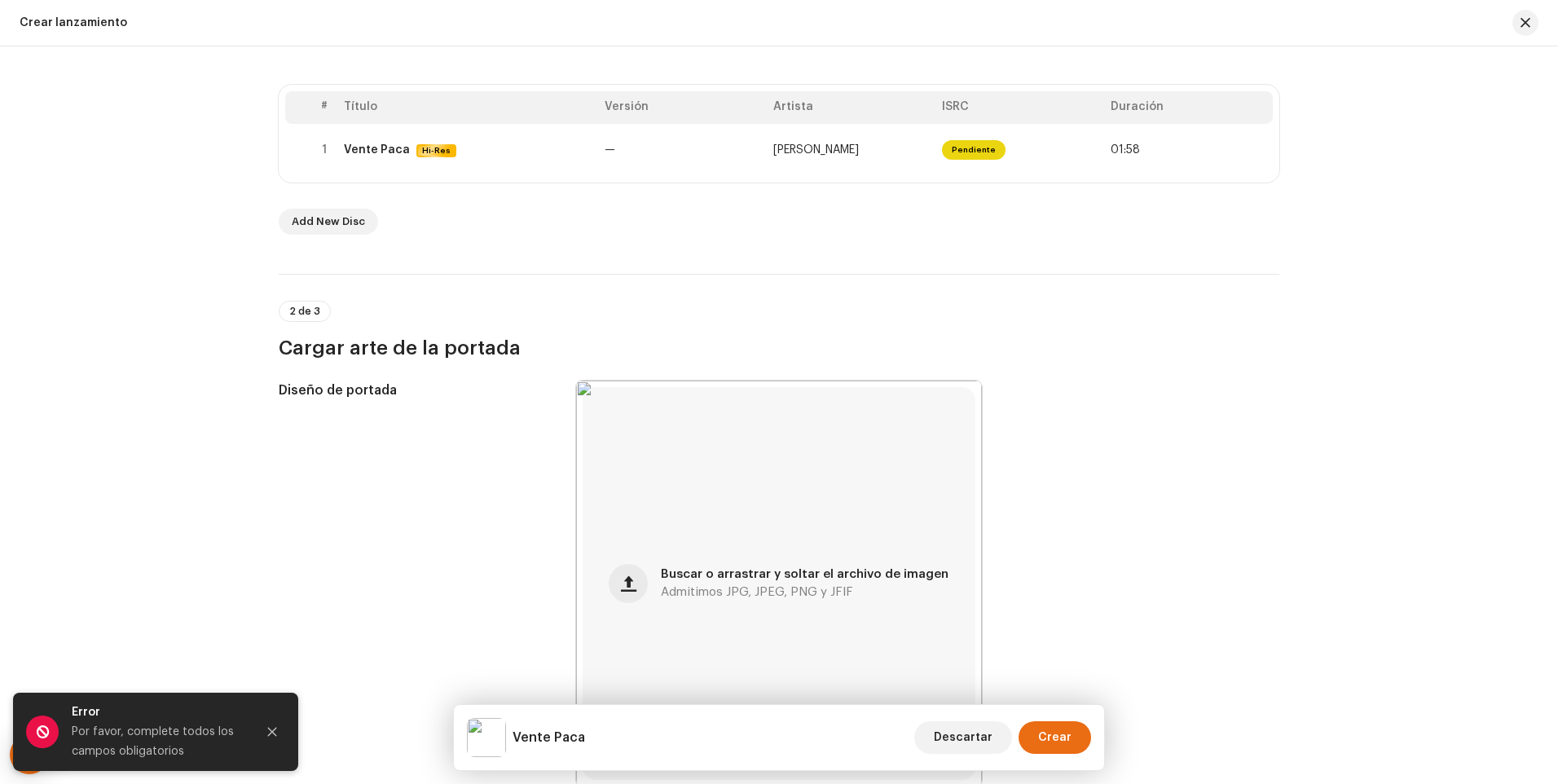
scroll to position [0, 0]
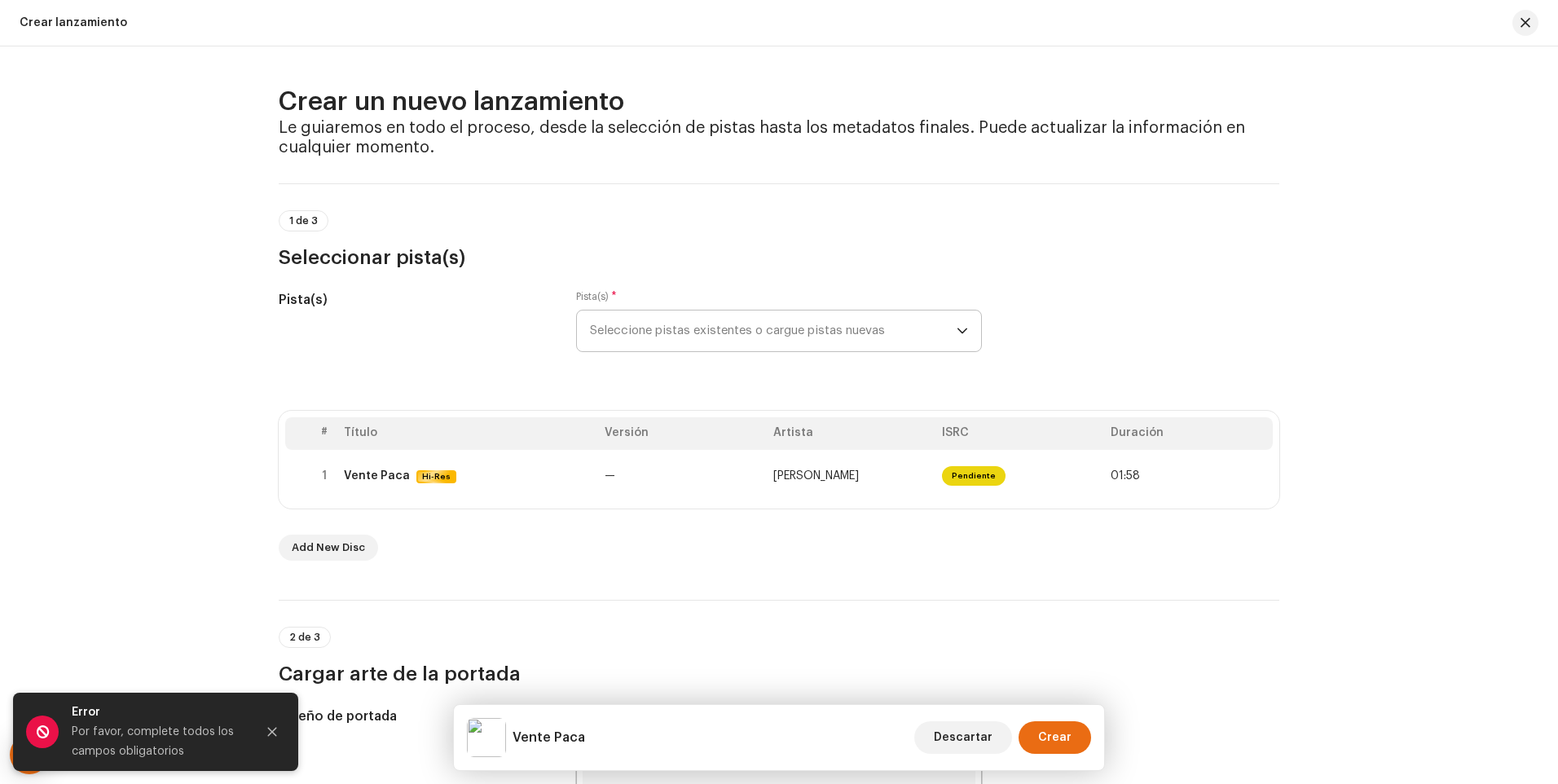
type input "Vente Paca"
click at [35, 23] on div "Crear lanzamiento" at bounding box center [73, 23] width 108 height 13
click at [1524, 31] on button "button" at bounding box center [1525, 23] width 26 height 26
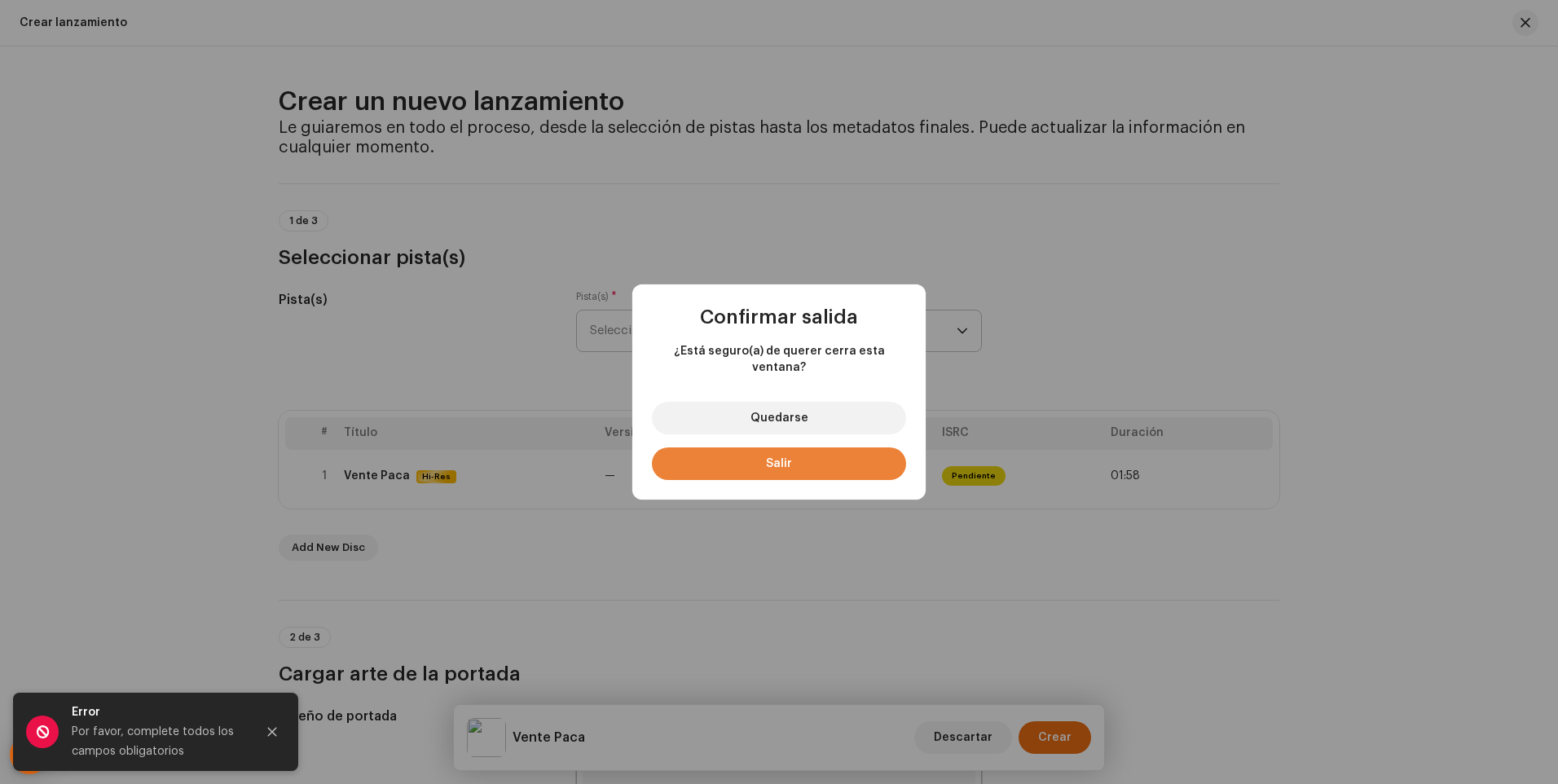
click at [832, 449] on button "Salir" at bounding box center [779, 463] width 255 height 33
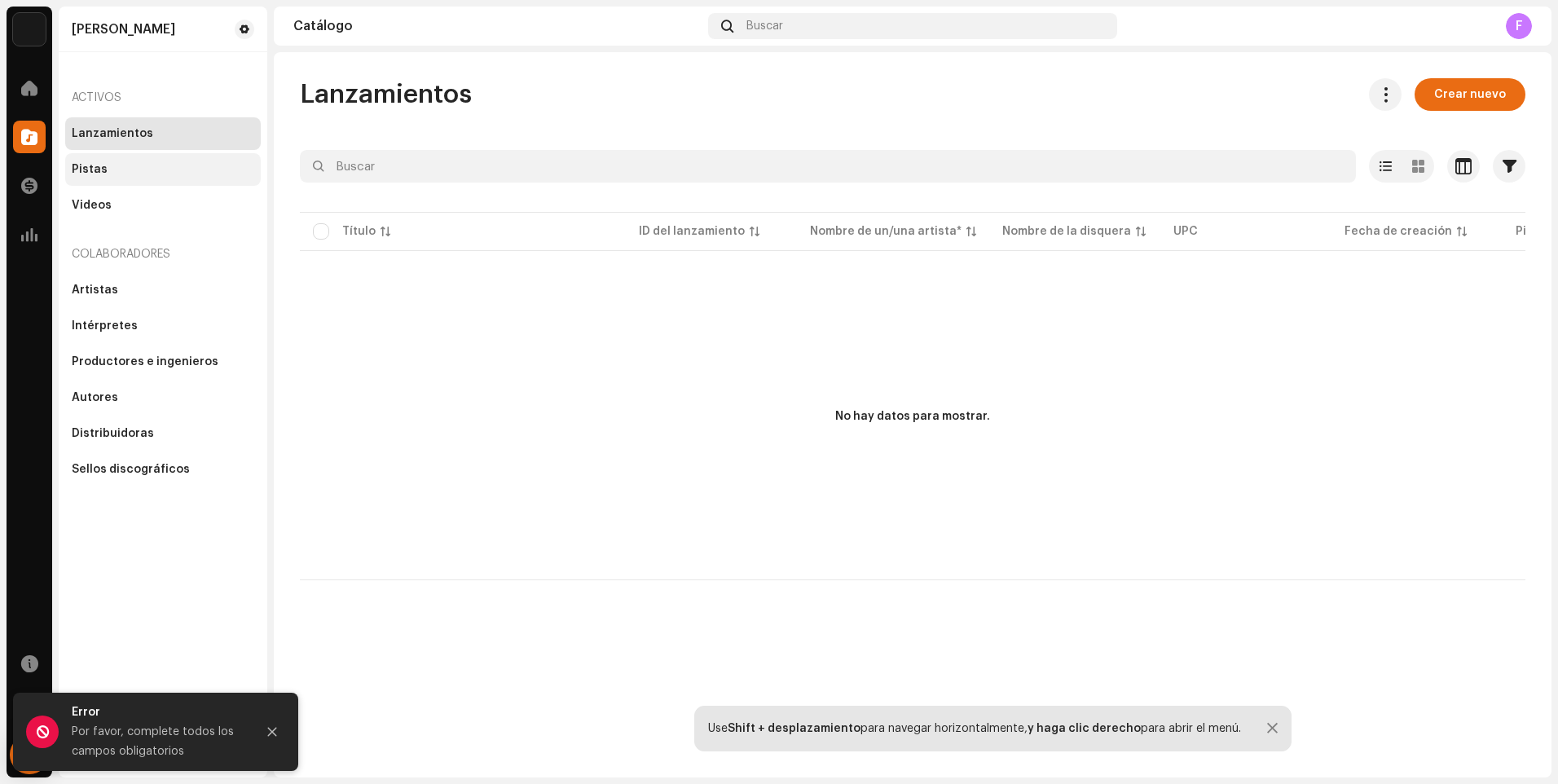
click at [123, 178] on div "Pistas" at bounding box center [163, 169] width 195 height 33
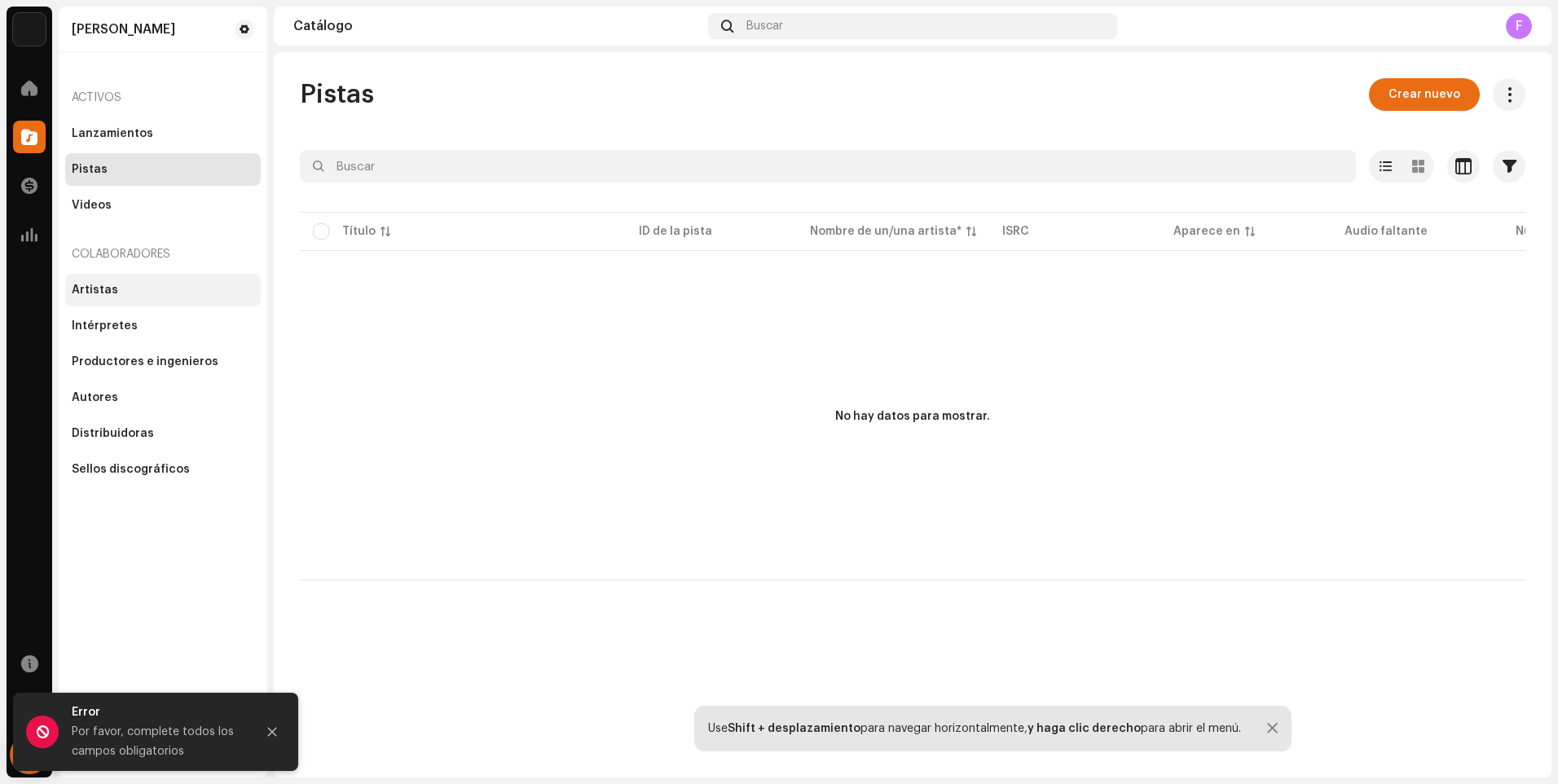
click at [123, 295] on div "Artistas" at bounding box center [163, 289] width 183 height 13
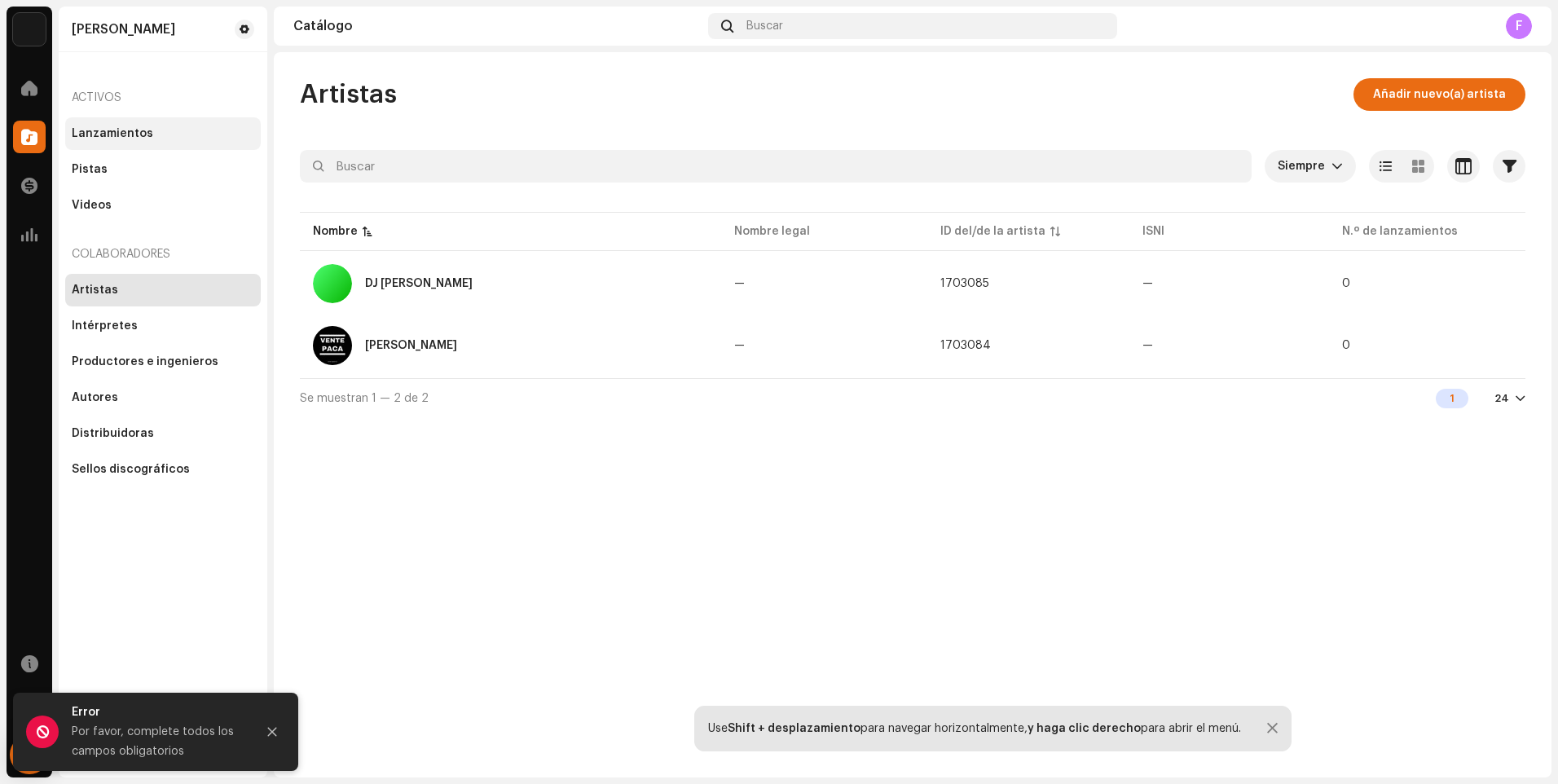
click at [159, 130] on div "Lanzamientos" at bounding box center [163, 133] width 183 height 13
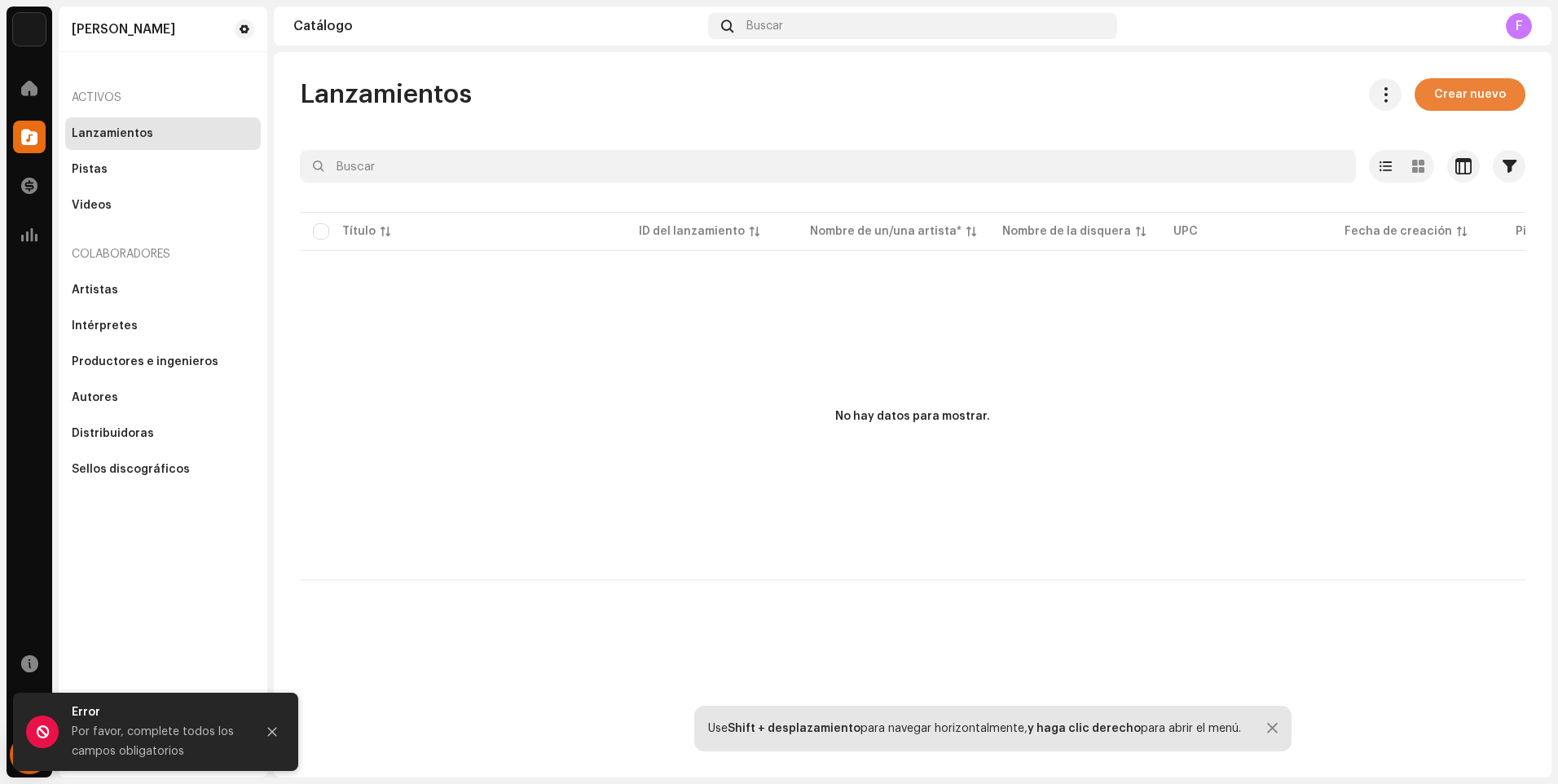
click at [1499, 106] on span "Crear nuevo" at bounding box center [1470, 94] width 72 height 33
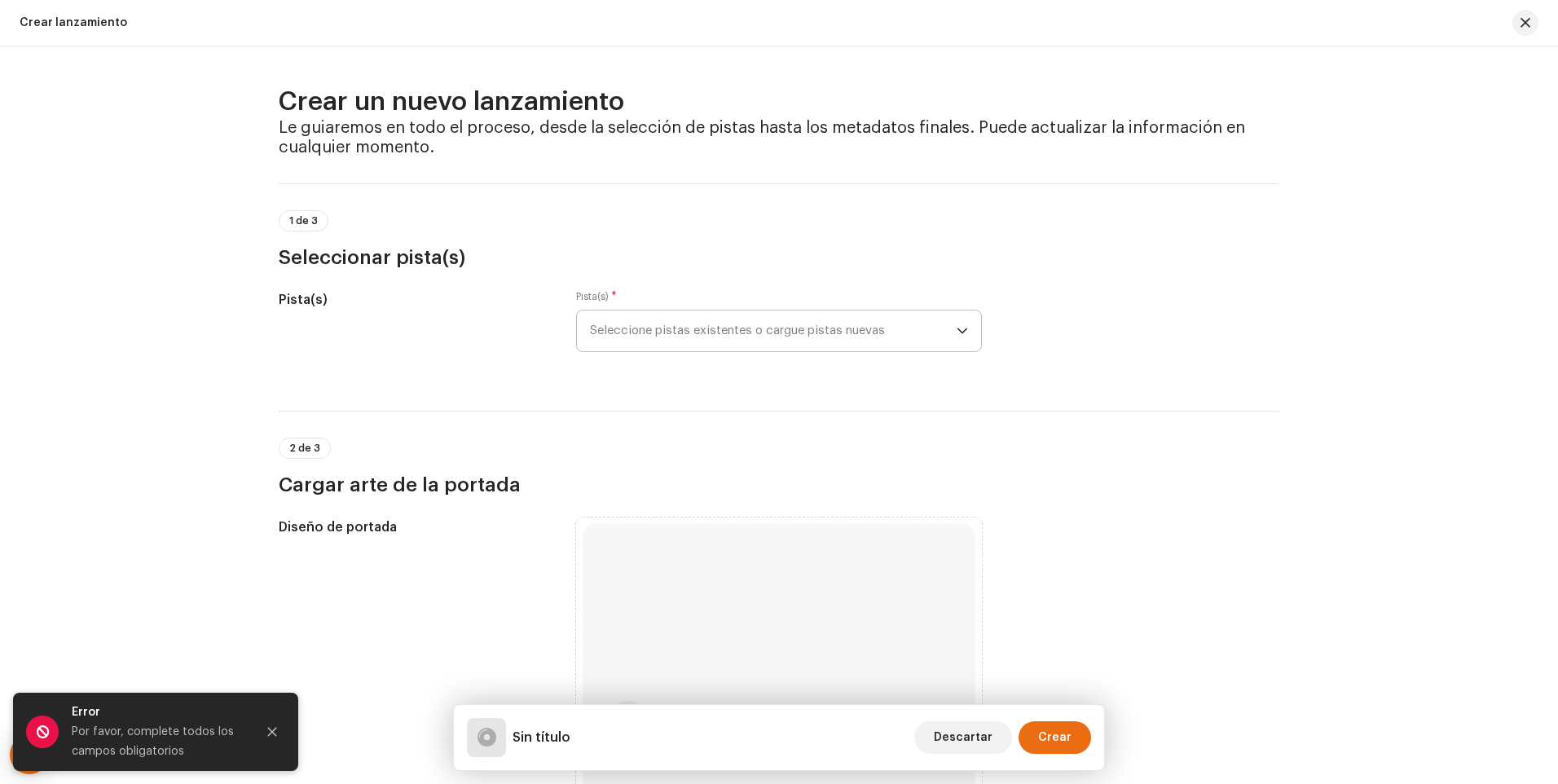
click at [951, 329] on span "Seleccione pistas existentes o cargue pistas nuevas" at bounding box center [774, 330] width 367 height 40
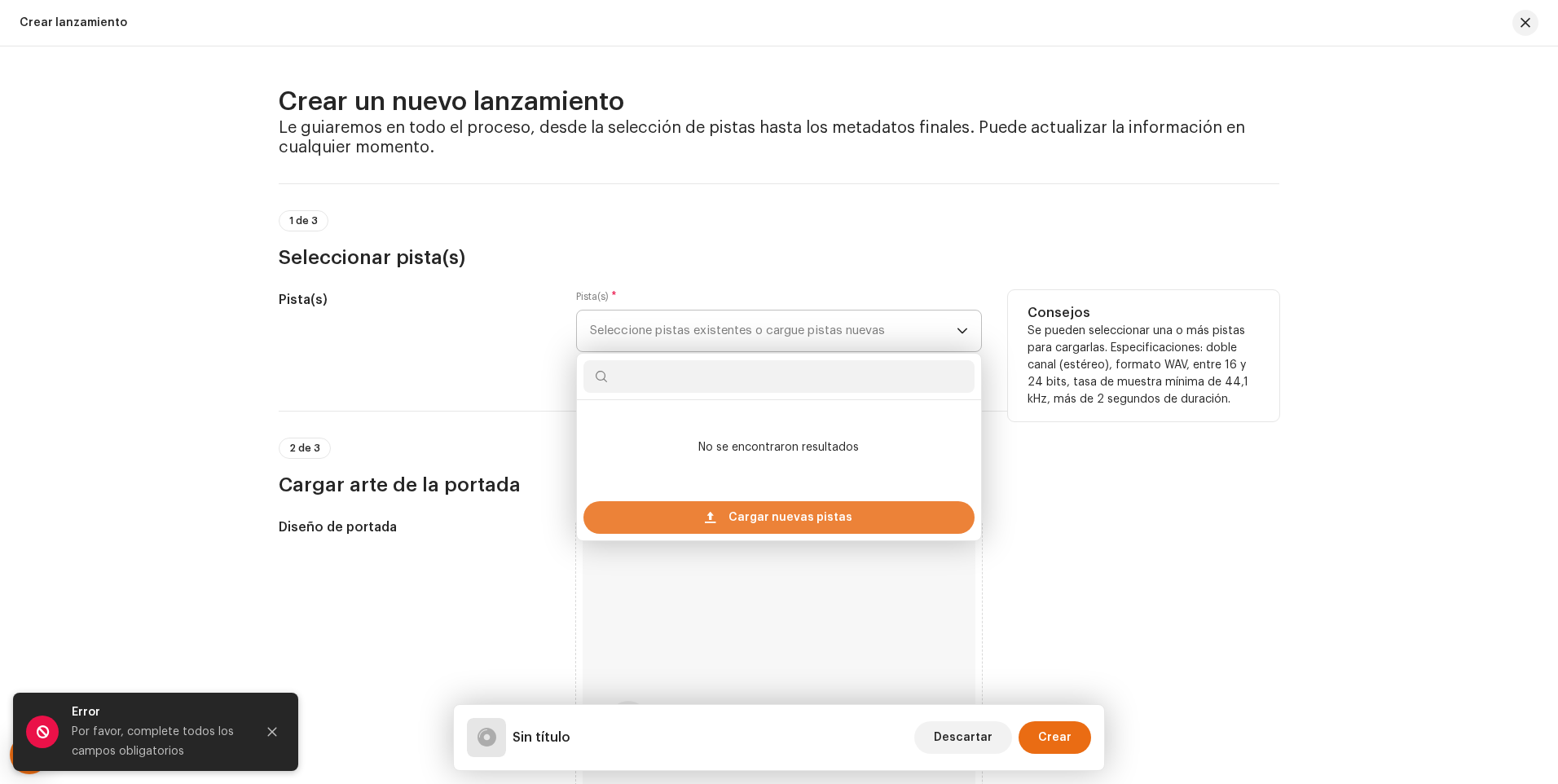
click at [832, 515] on span "Cargar nuevas pistas" at bounding box center [790, 517] width 124 height 33
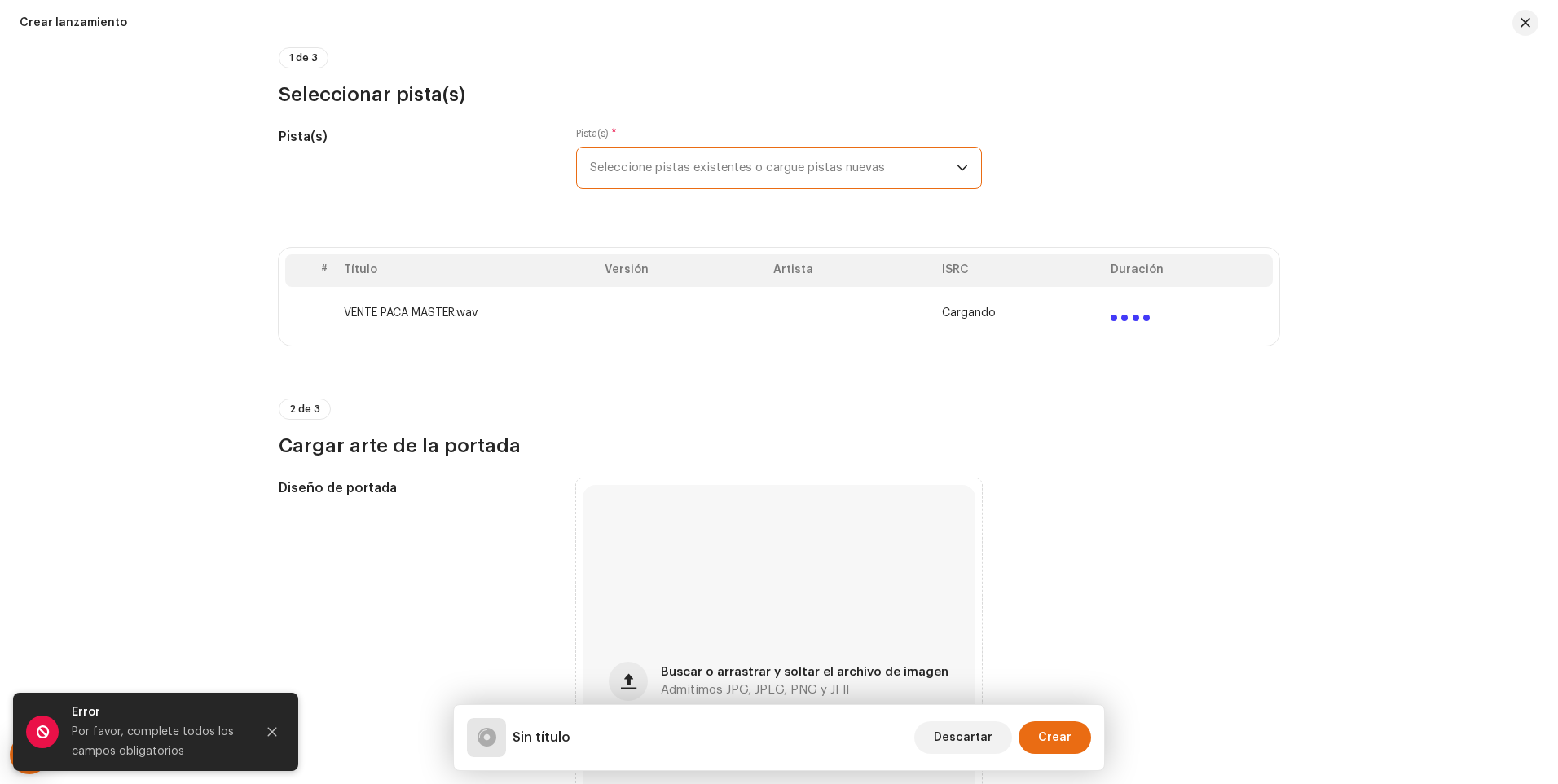
scroll to position [245, 0]
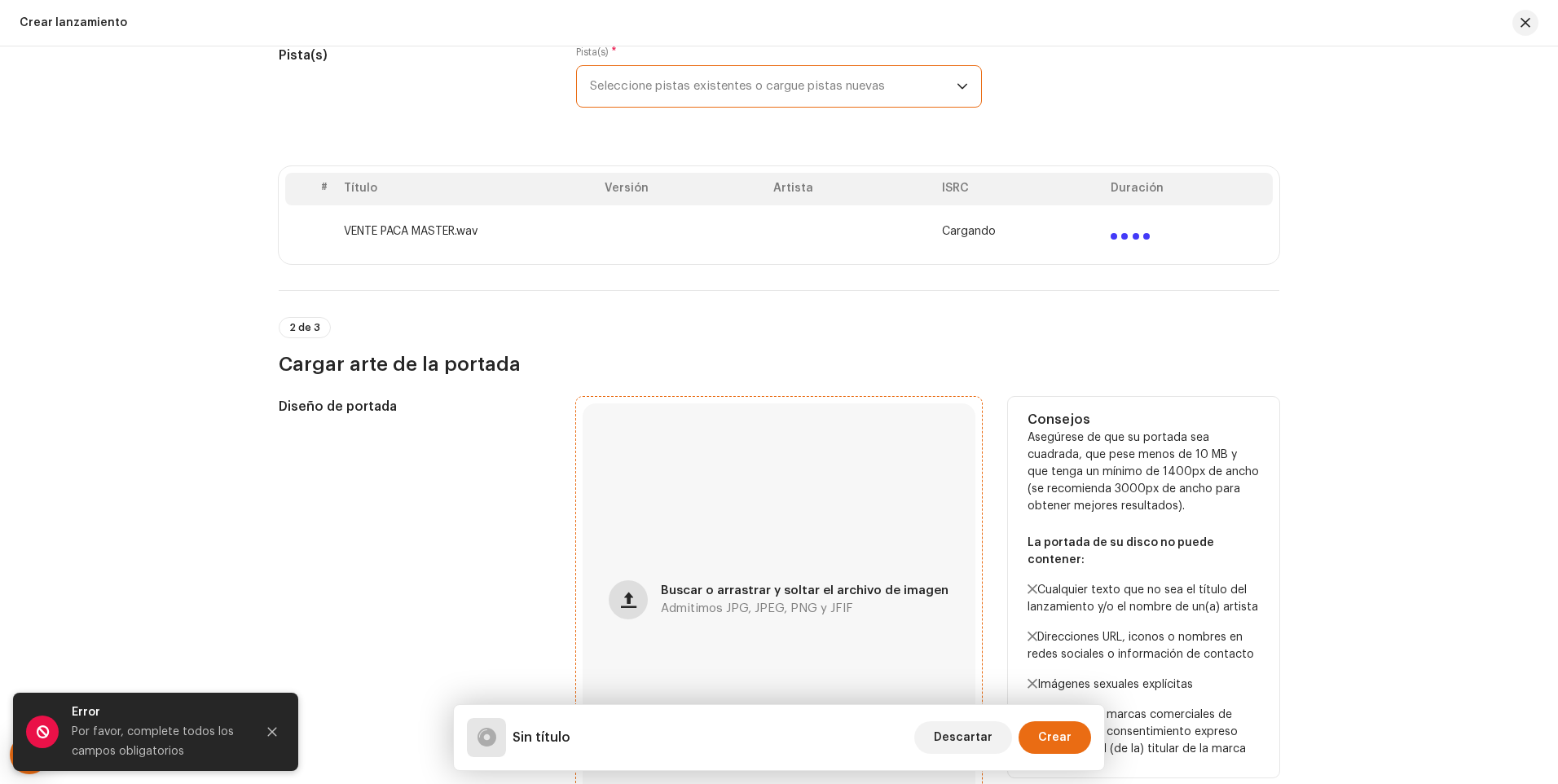
click at [626, 600] on span "button" at bounding box center [629, 599] width 16 height 13
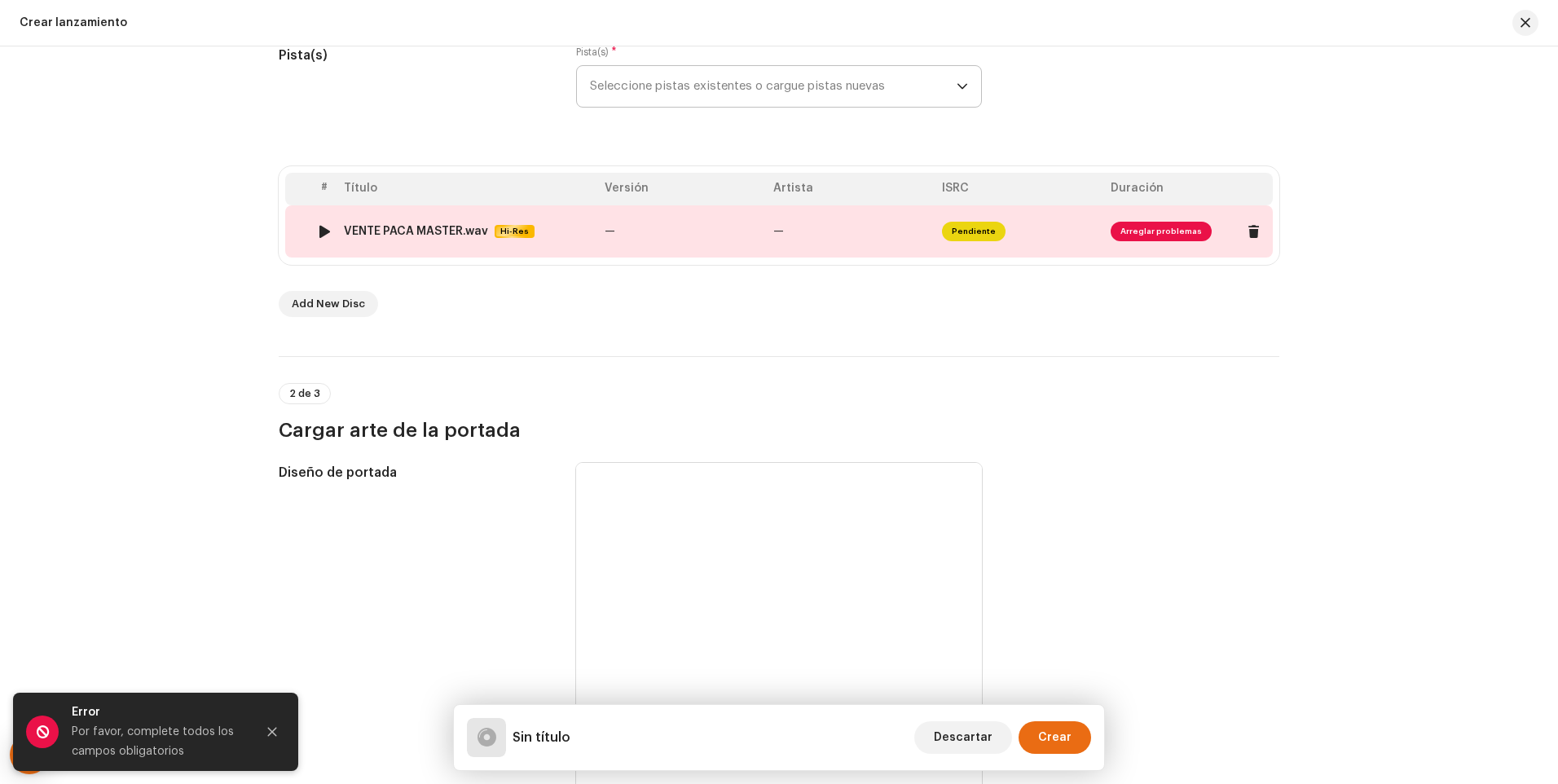
click at [819, 235] on td "—" at bounding box center [851, 231] width 169 height 52
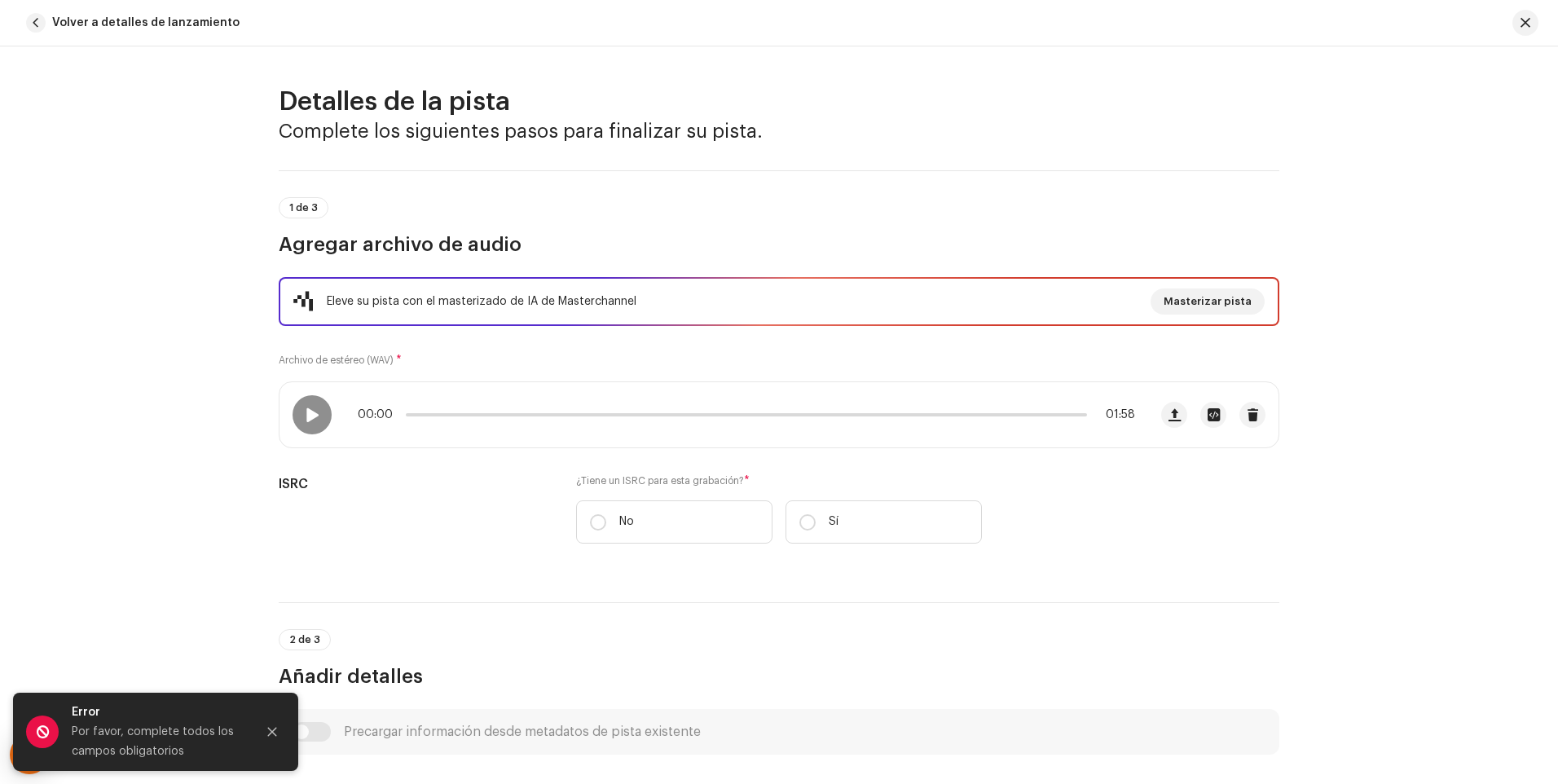
scroll to position [82, 0]
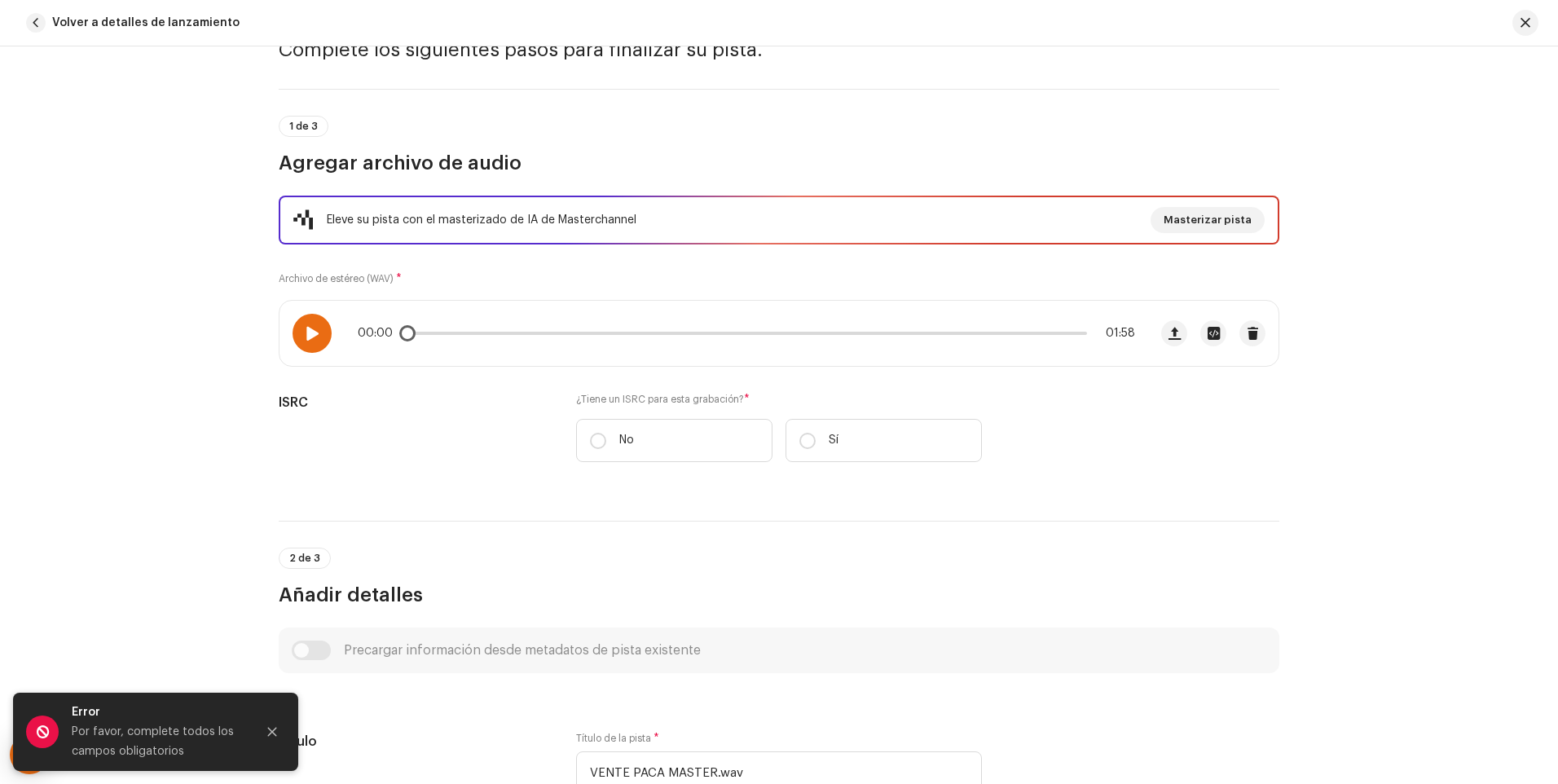
click at [310, 334] on span at bounding box center [312, 332] width 14 height 13
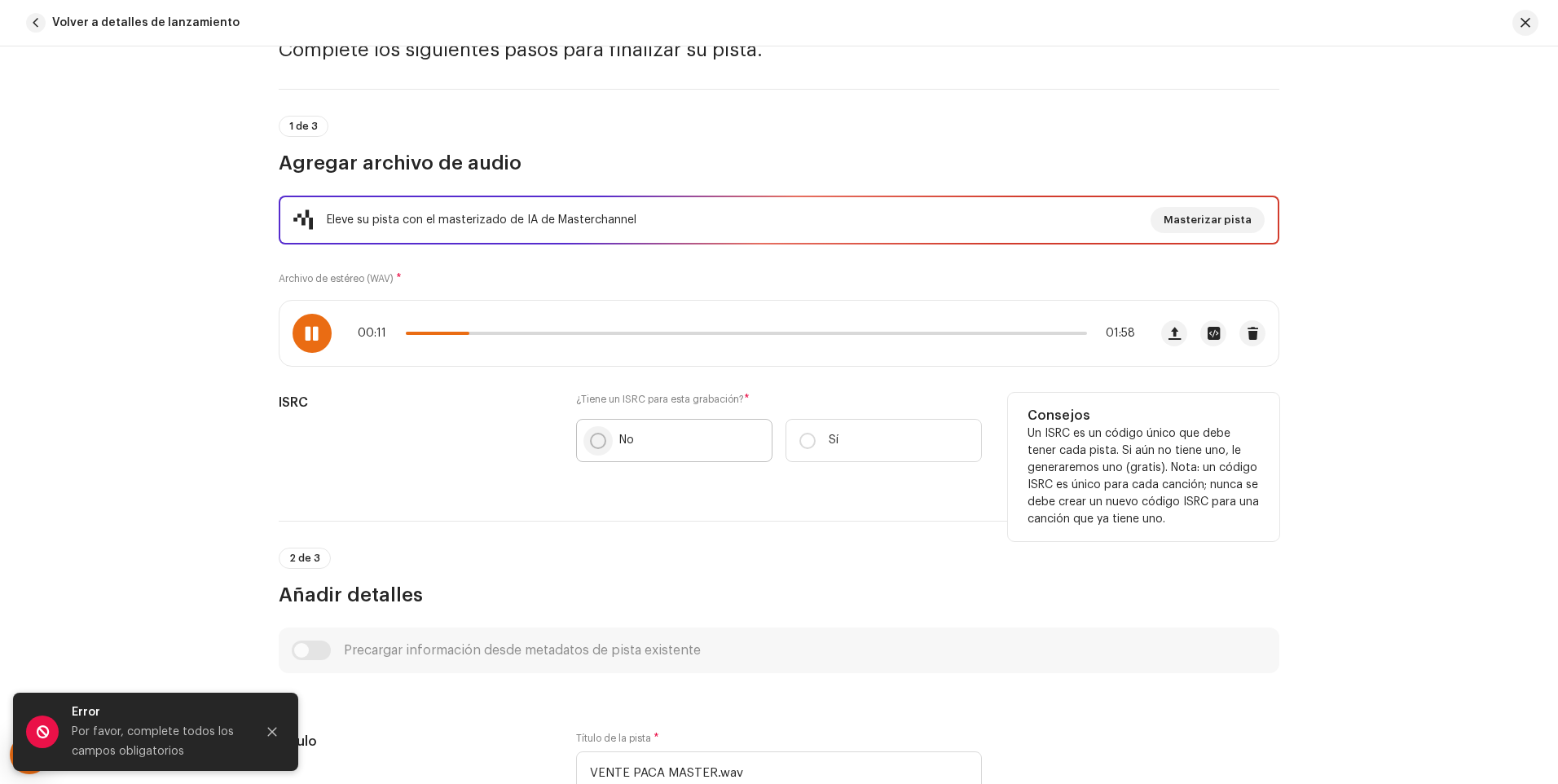
click at [596, 438] on input "No" at bounding box center [598, 441] width 17 height 17
radio input "true"
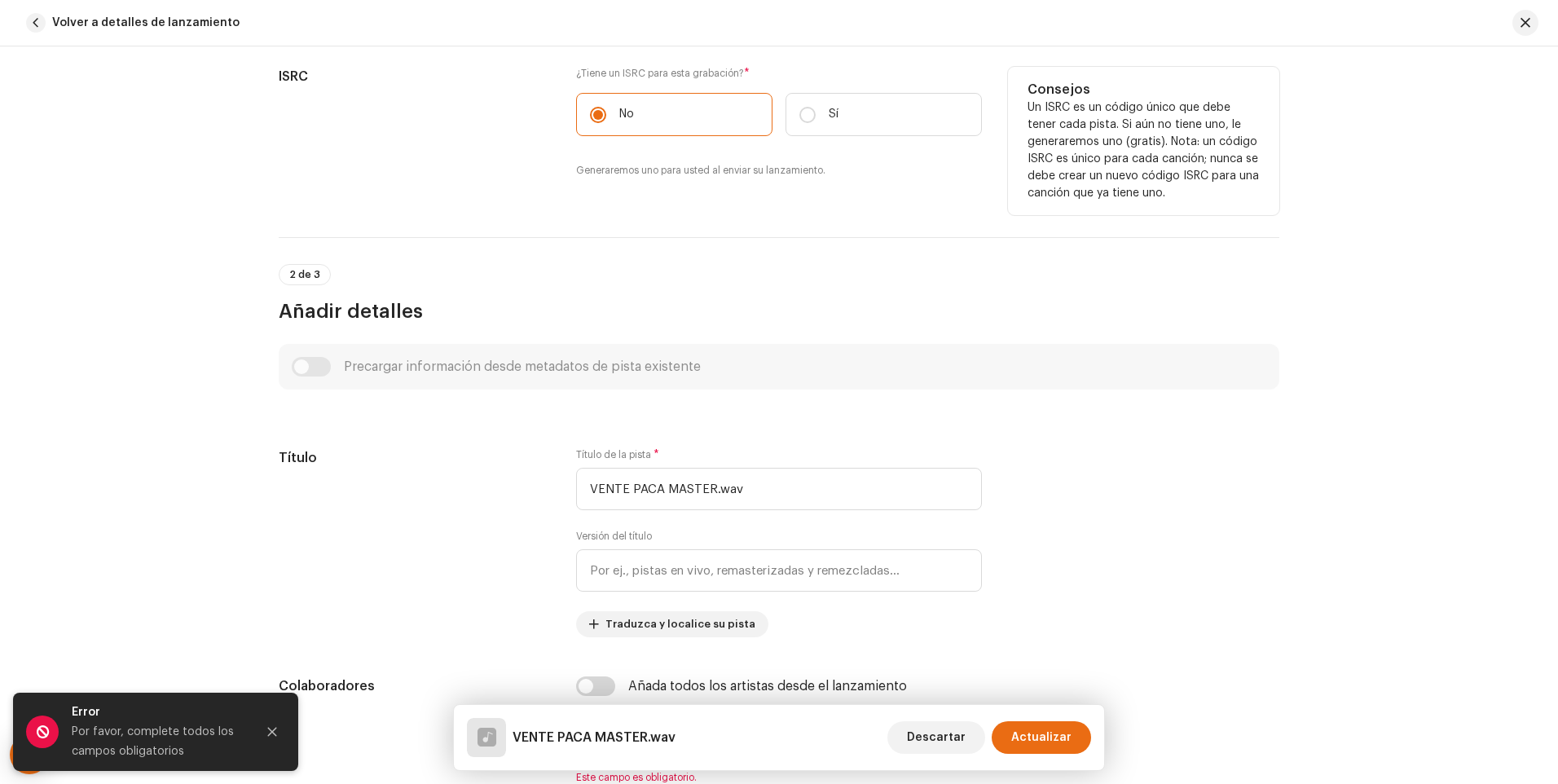
scroll to position [489, 0]
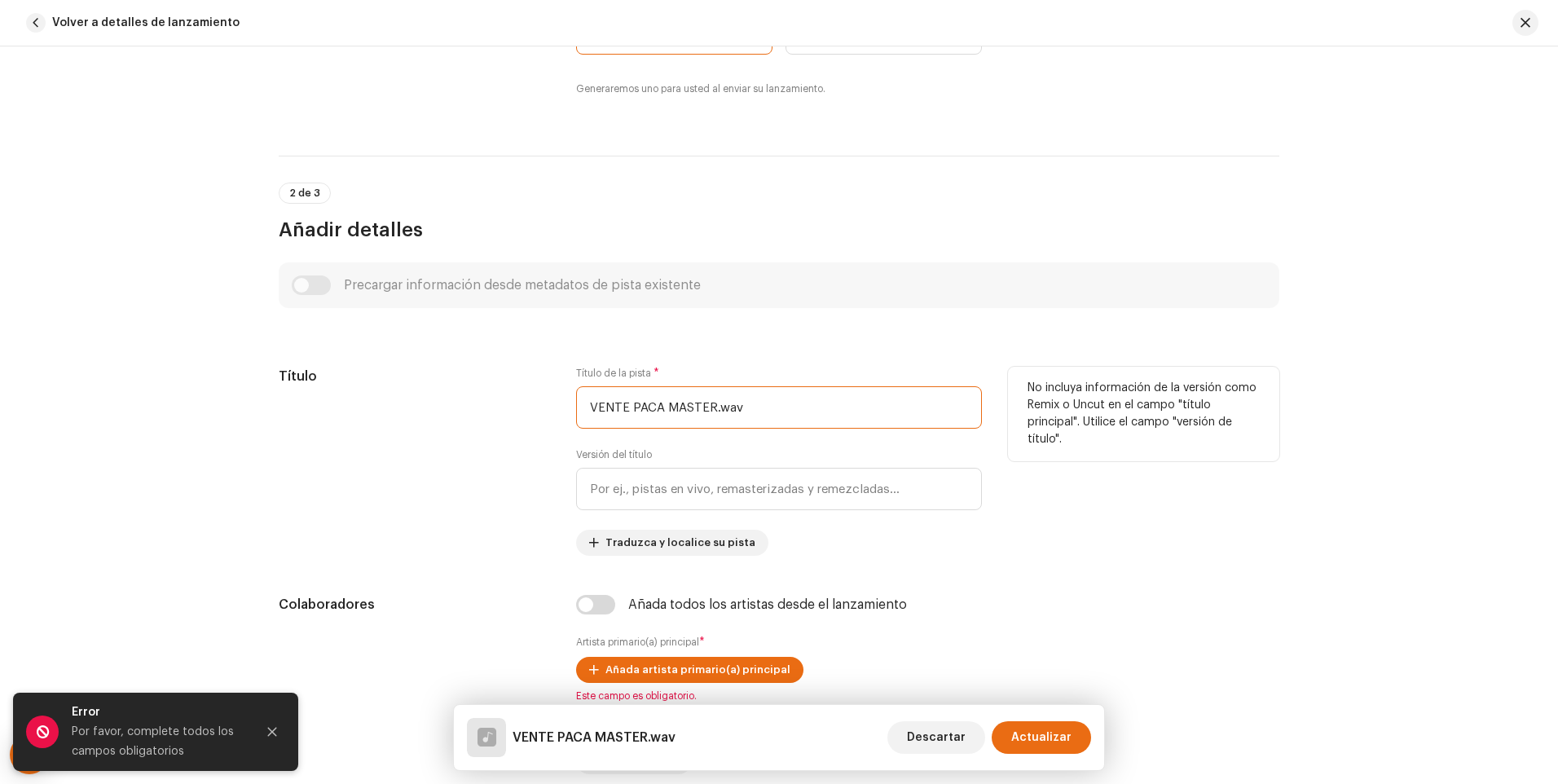
drag, startPoint x: 794, startPoint y: 408, endPoint x: 381, endPoint y: 408, distance: 413.0
click at [381, 408] on div "Título Título de la pista * VENTE PACA MASTER.wav Versión del título Traduzca y…" at bounding box center [779, 462] width 1001 height 189
paste input "ente Paca"
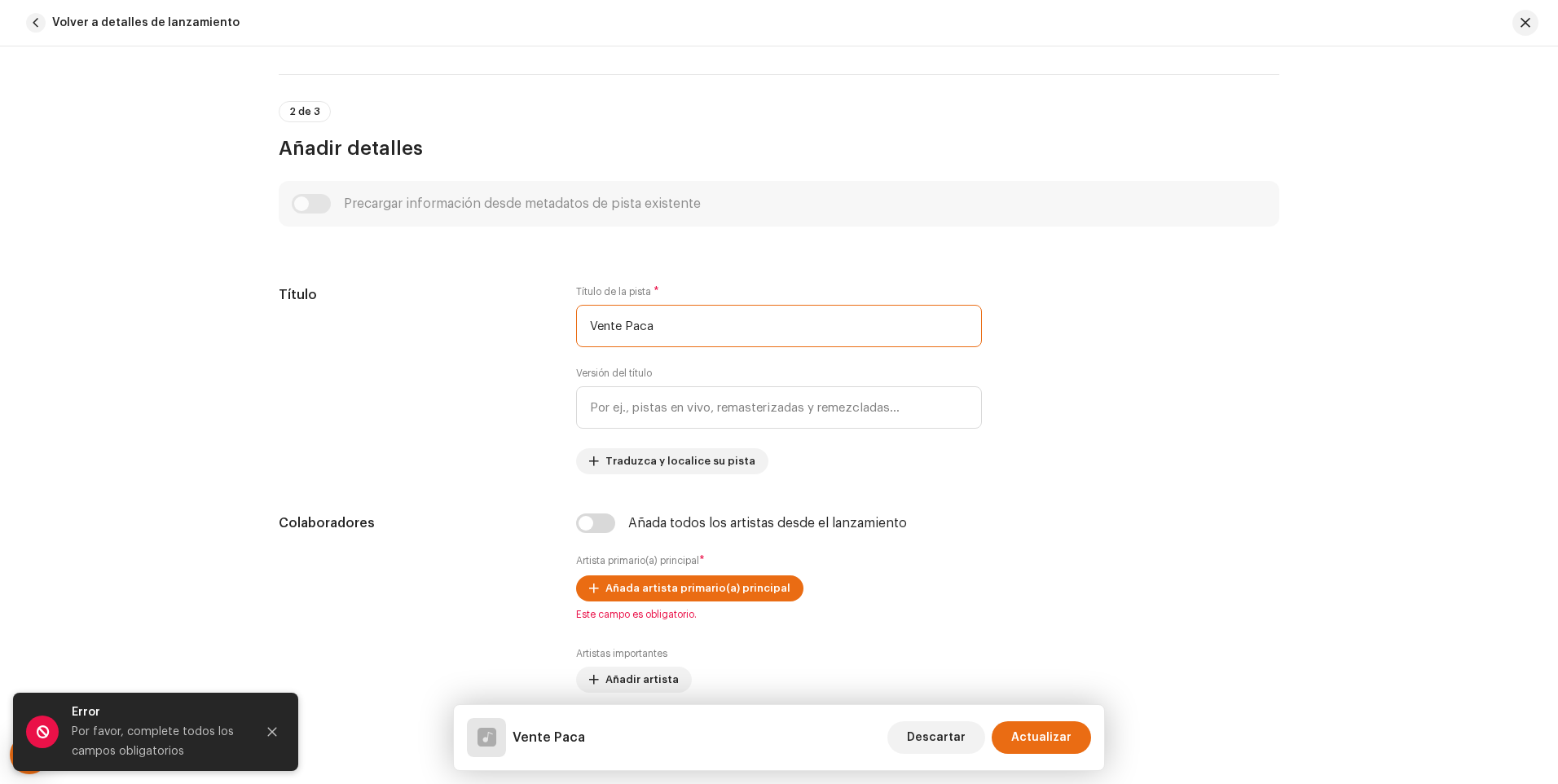
scroll to position [733, 0]
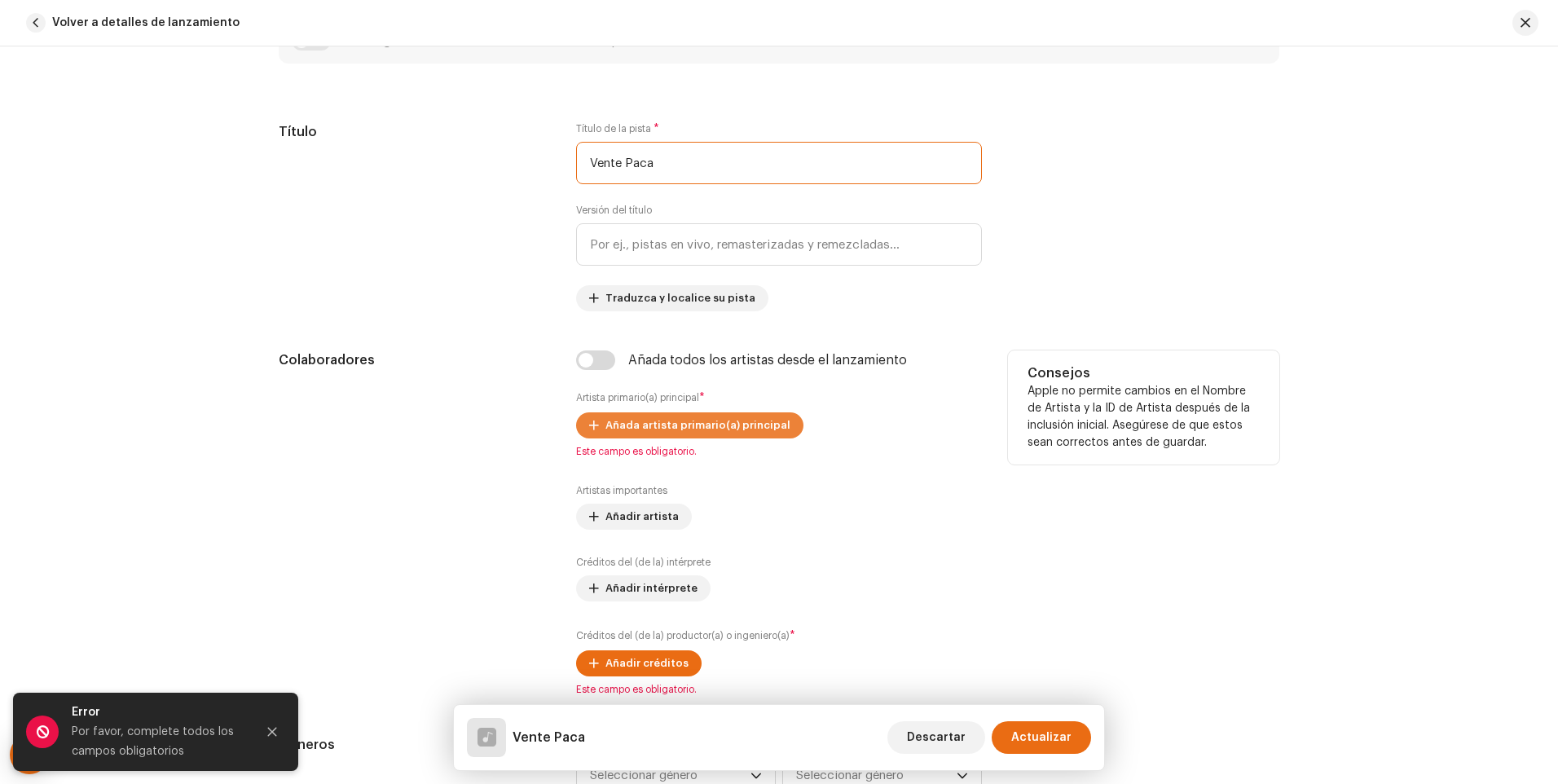
type input "Vente Paca"
click at [721, 422] on span "Añada artista primario(a) principal" at bounding box center [699, 425] width 185 height 33
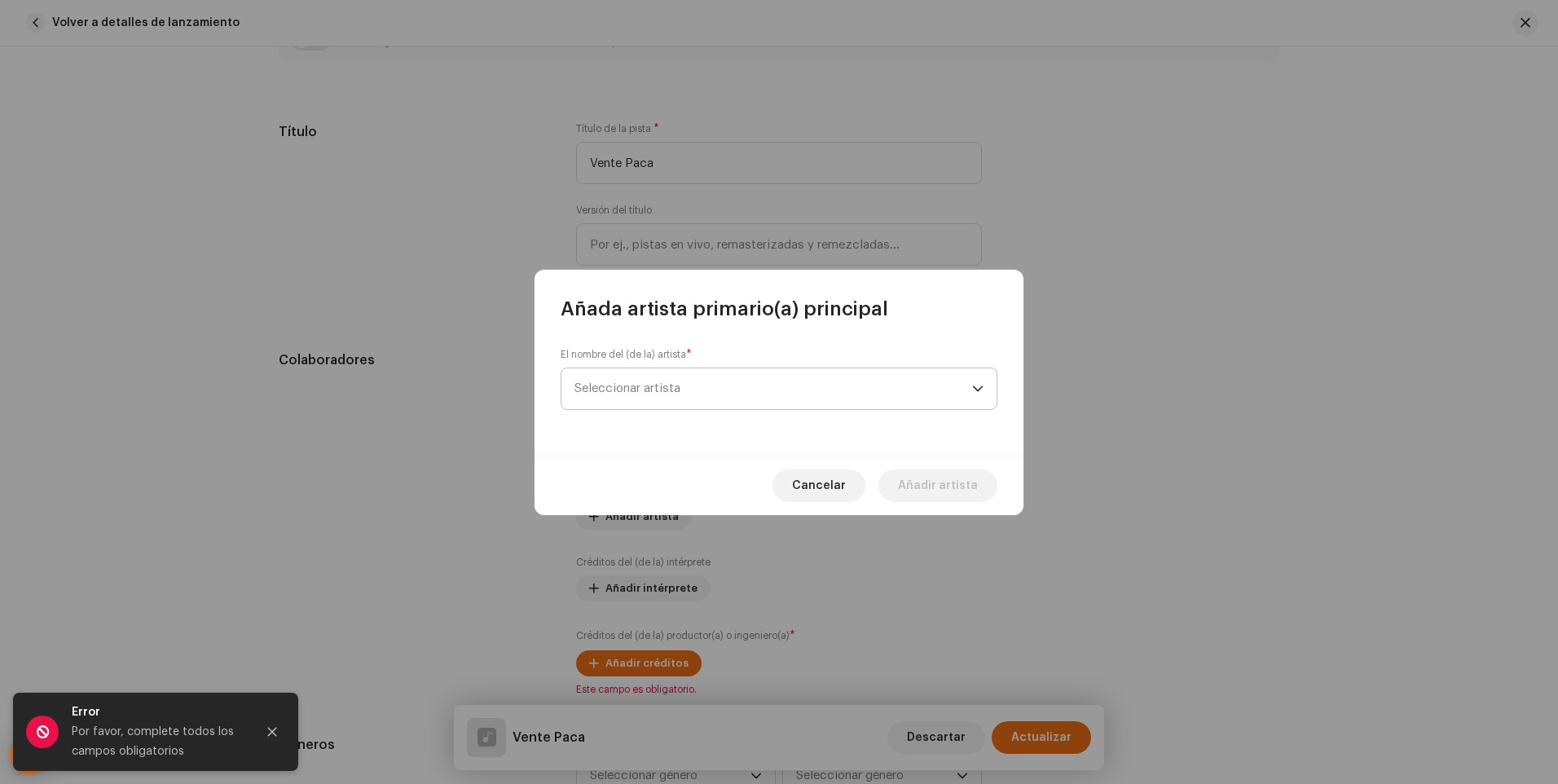
click at [948, 382] on span "Seleccionar artista" at bounding box center [773, 388] width 398 height 40
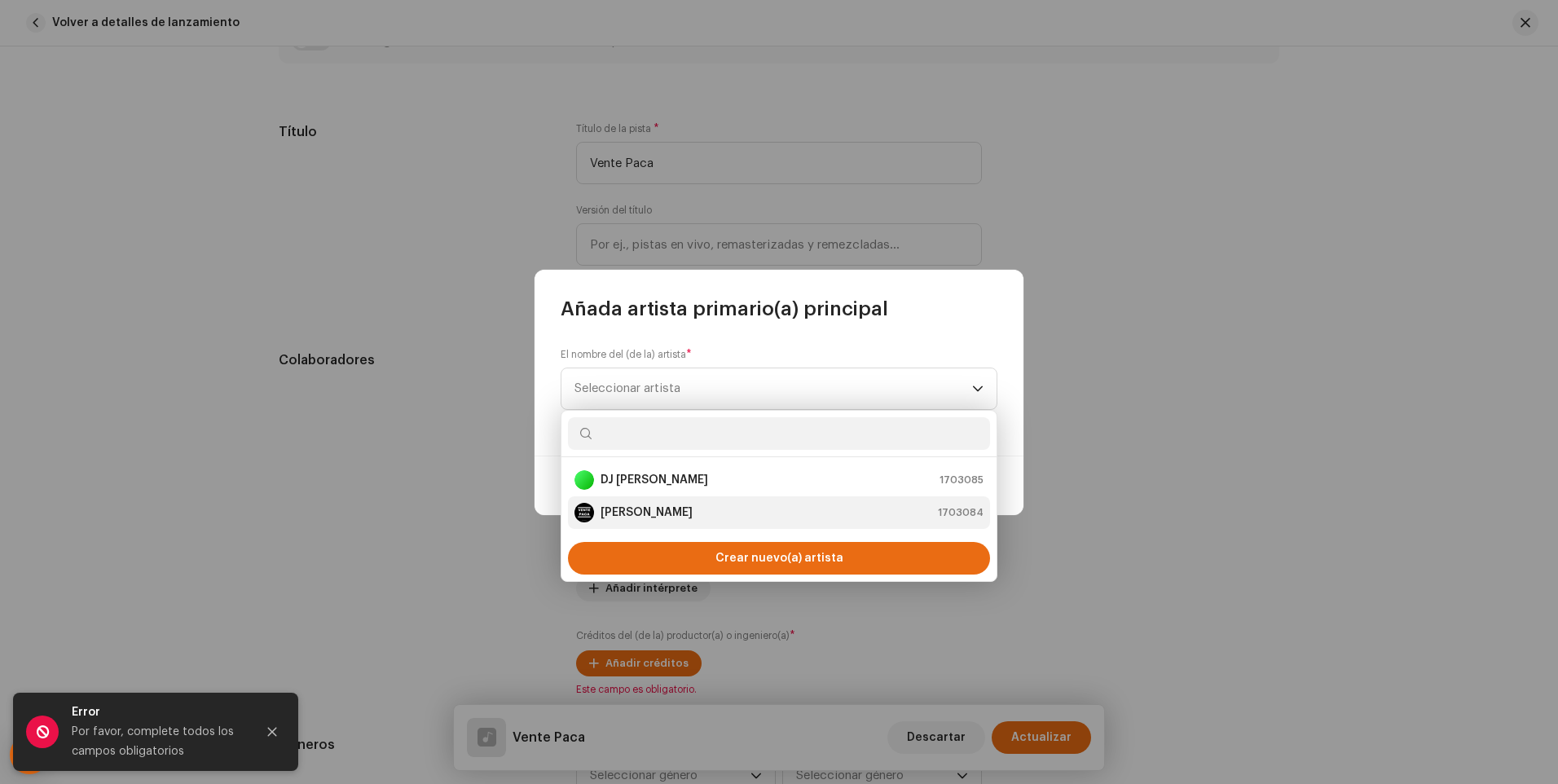
click at [658, 507] on strong "[PERSON_NAME]" at bounding box center [646, 512] width 92 height 17
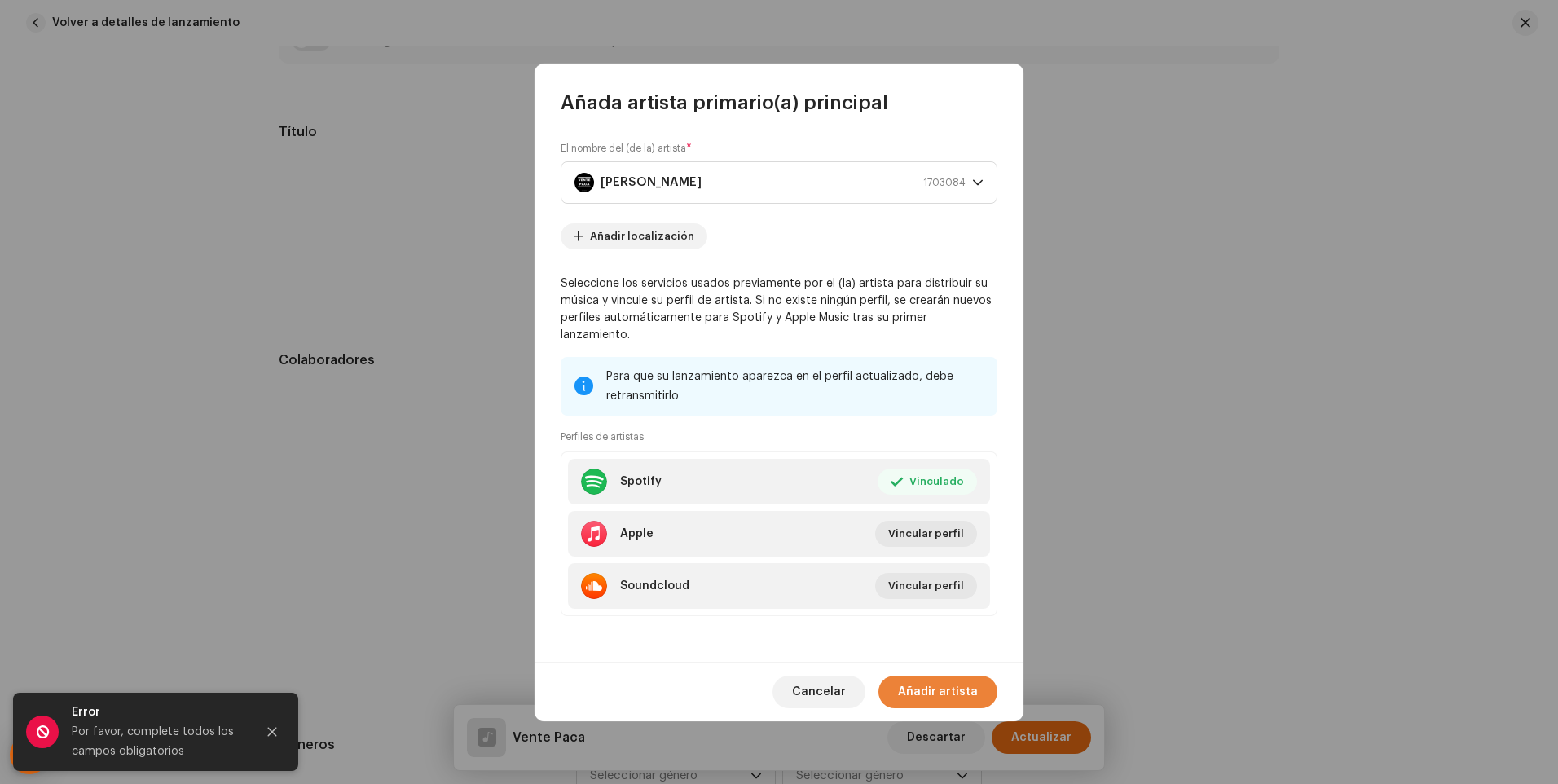
click at [958, 691] on span "Añadir artista" at bounding box center [937, 691] width 80 height 33
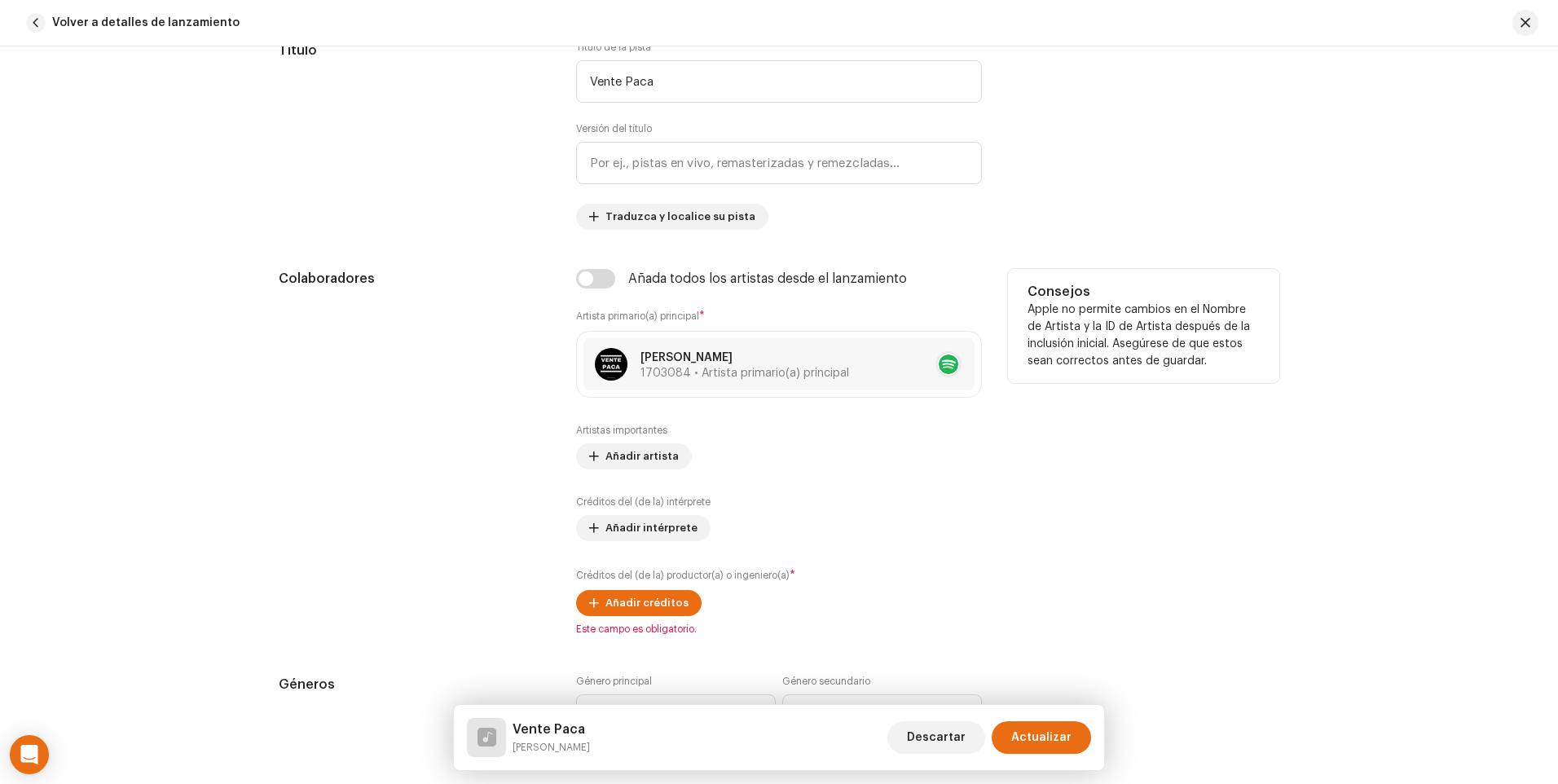
scroll to position [896, 0]
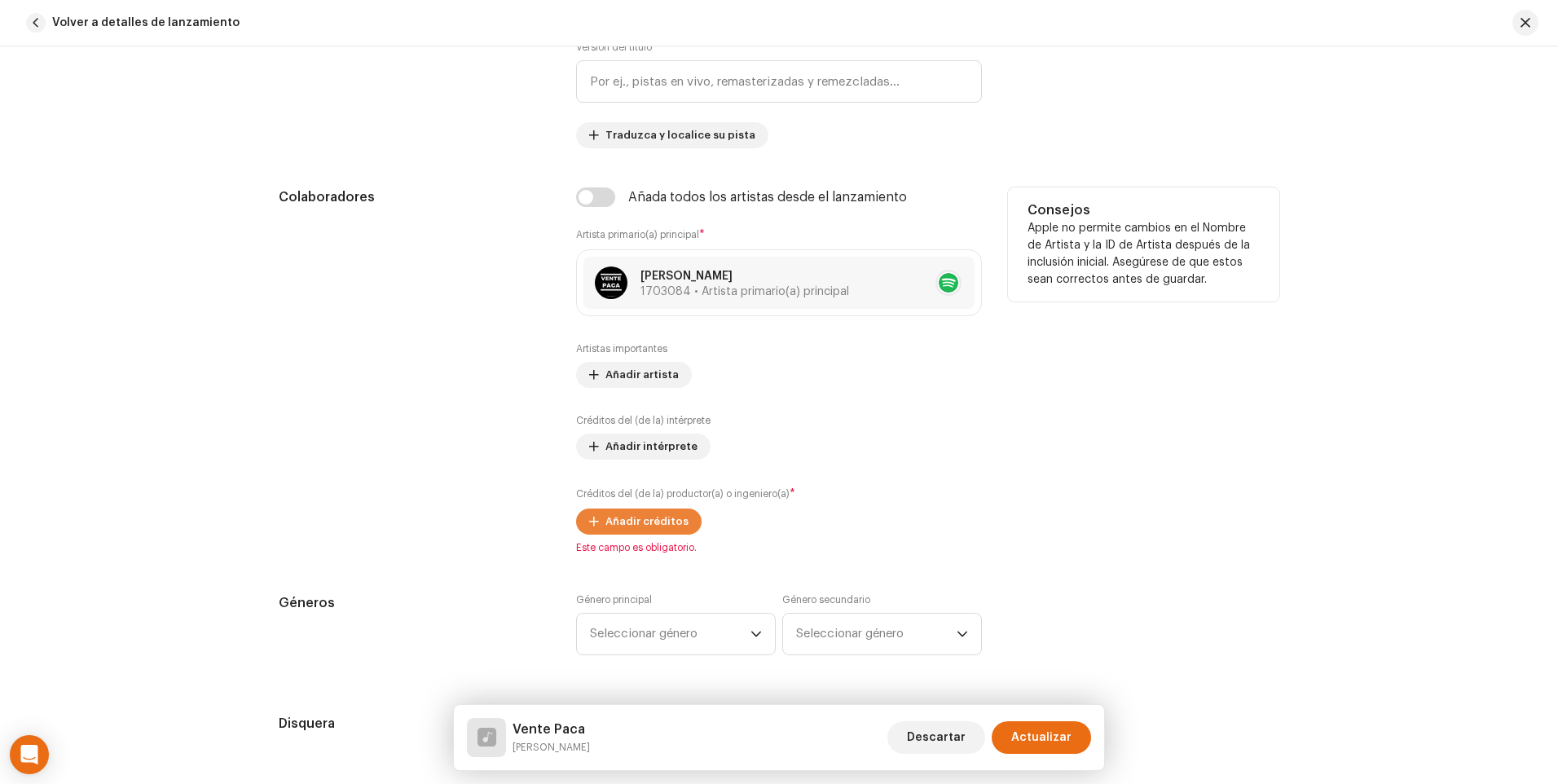
click at [618, 524] on span "Añadir créditos" at bounding box center [647, 521] width 83 height 33
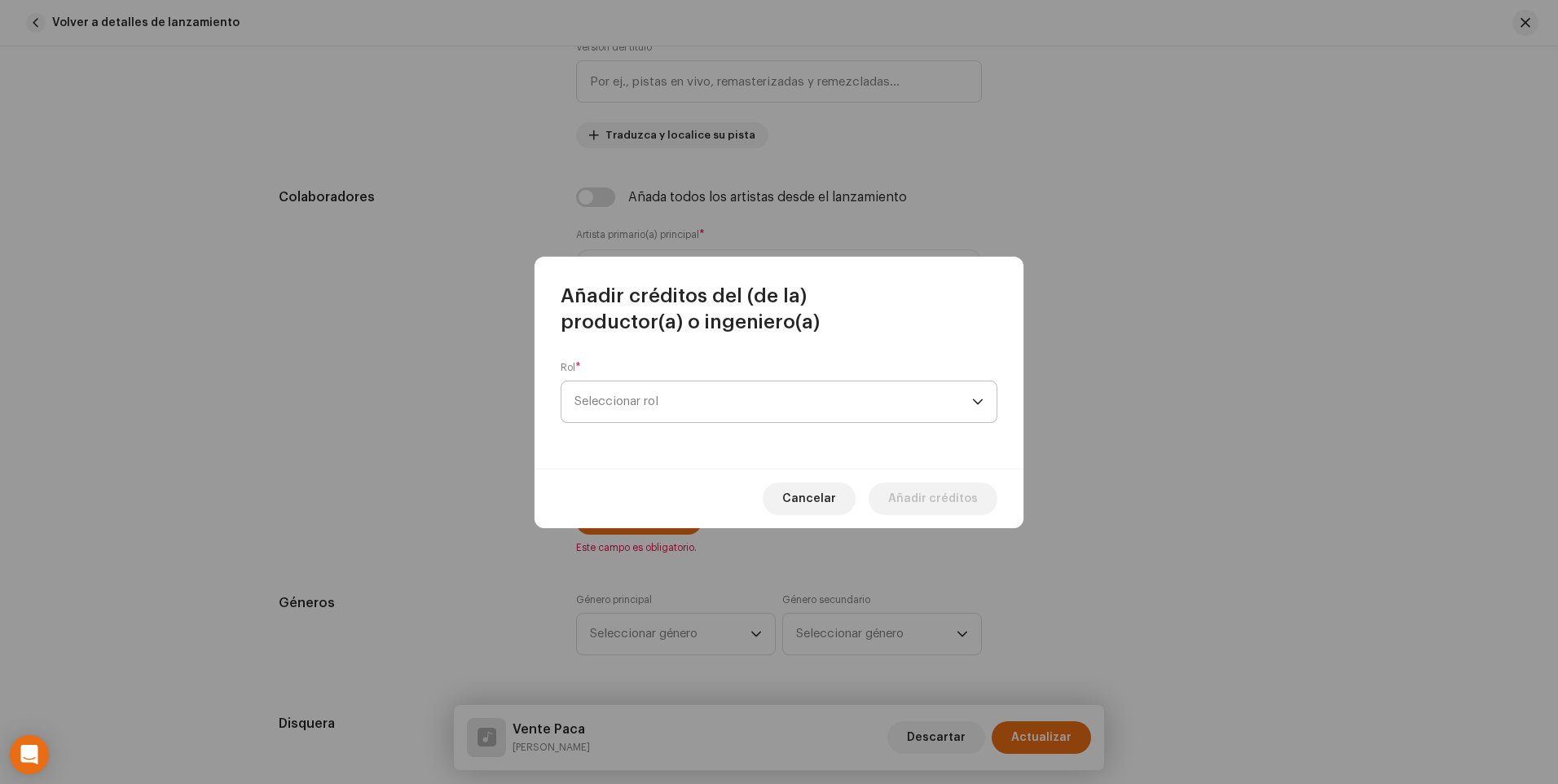
click at [802, 415] on span "Seleccionar rol" at bounding box center [773, 401] width 398 height 40
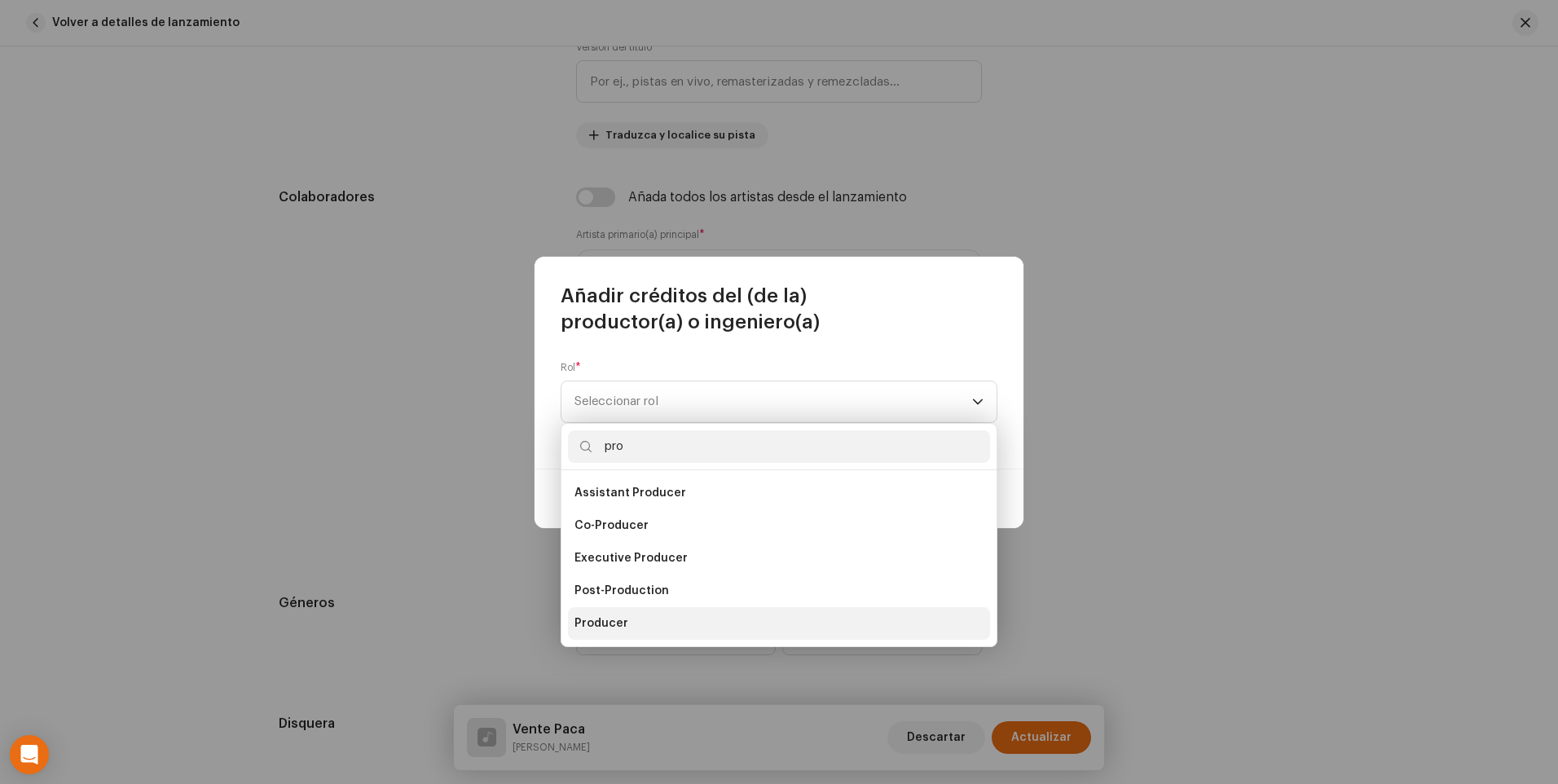
type input "pro"
click at [691, 615] on li "Producer" at bounding box center [779, 622] width 422 height 33
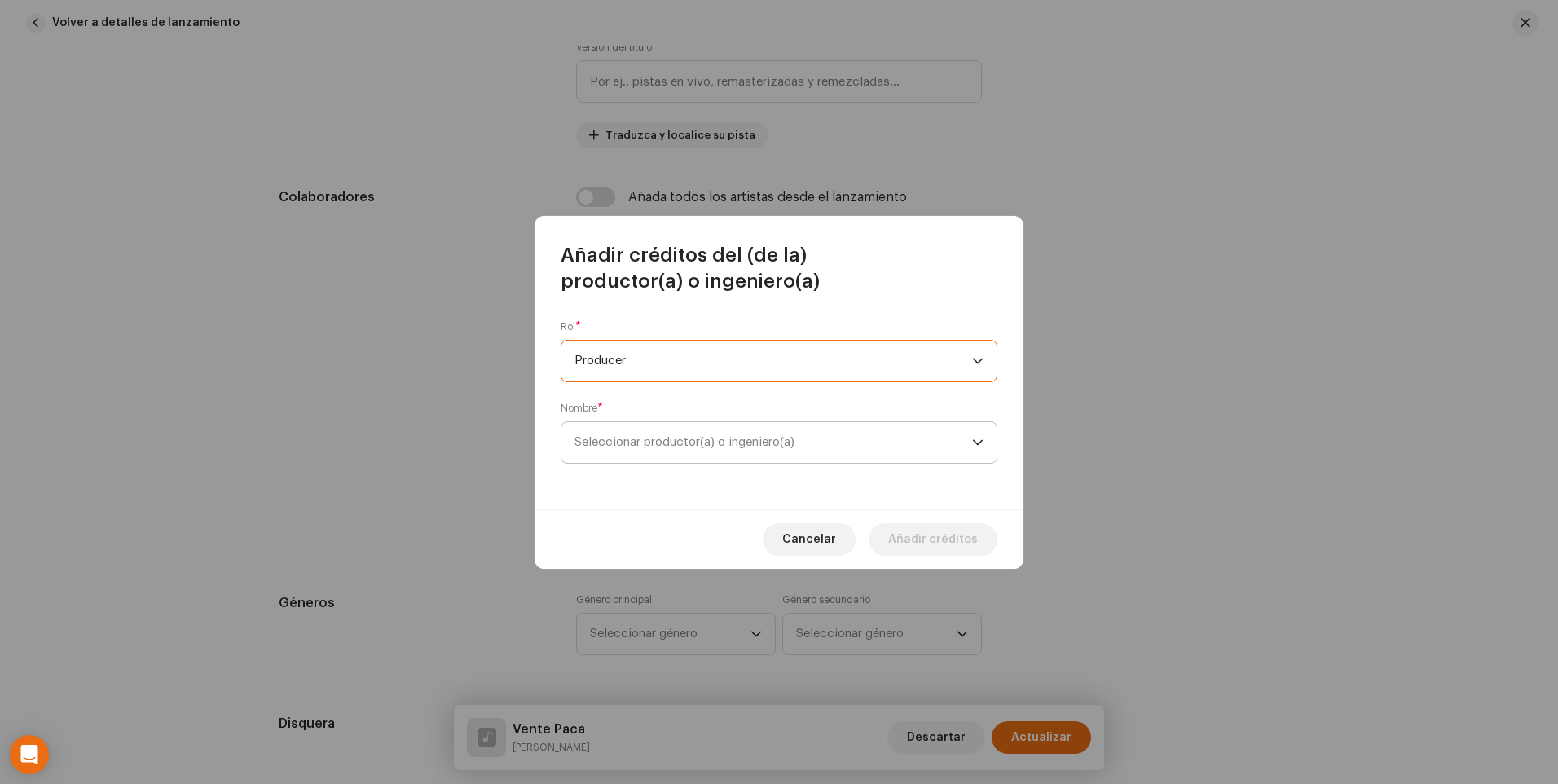
click at [827, 454] on span "Seleccionar productor(a) o ingeniero(a)" at bounding box center [773, 442] width 398 height 40
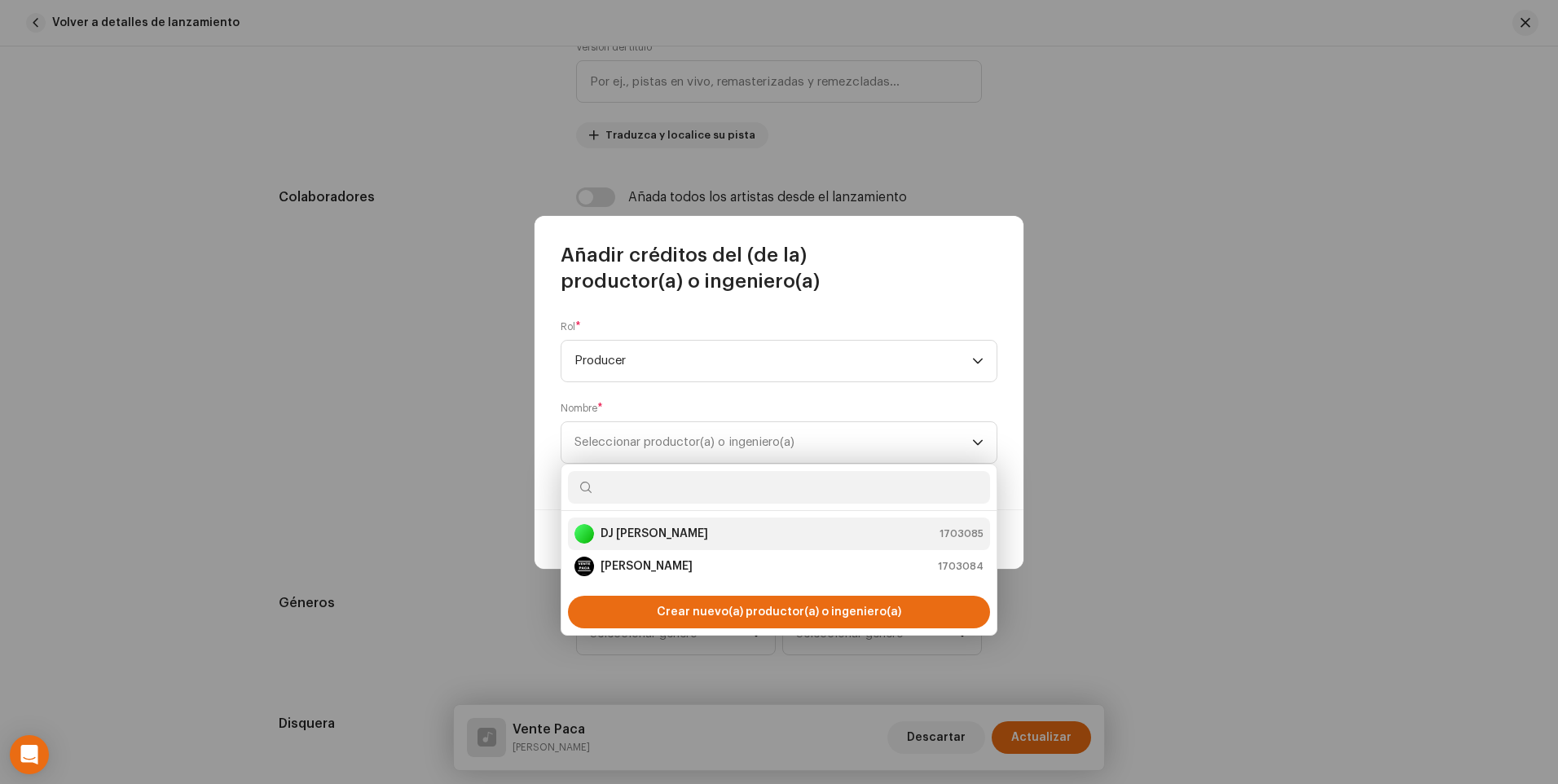
click at [667, 534] on div "DJ [PERSON_NAME] 1703085" at bounding box center [779, 534] width 409 height 20
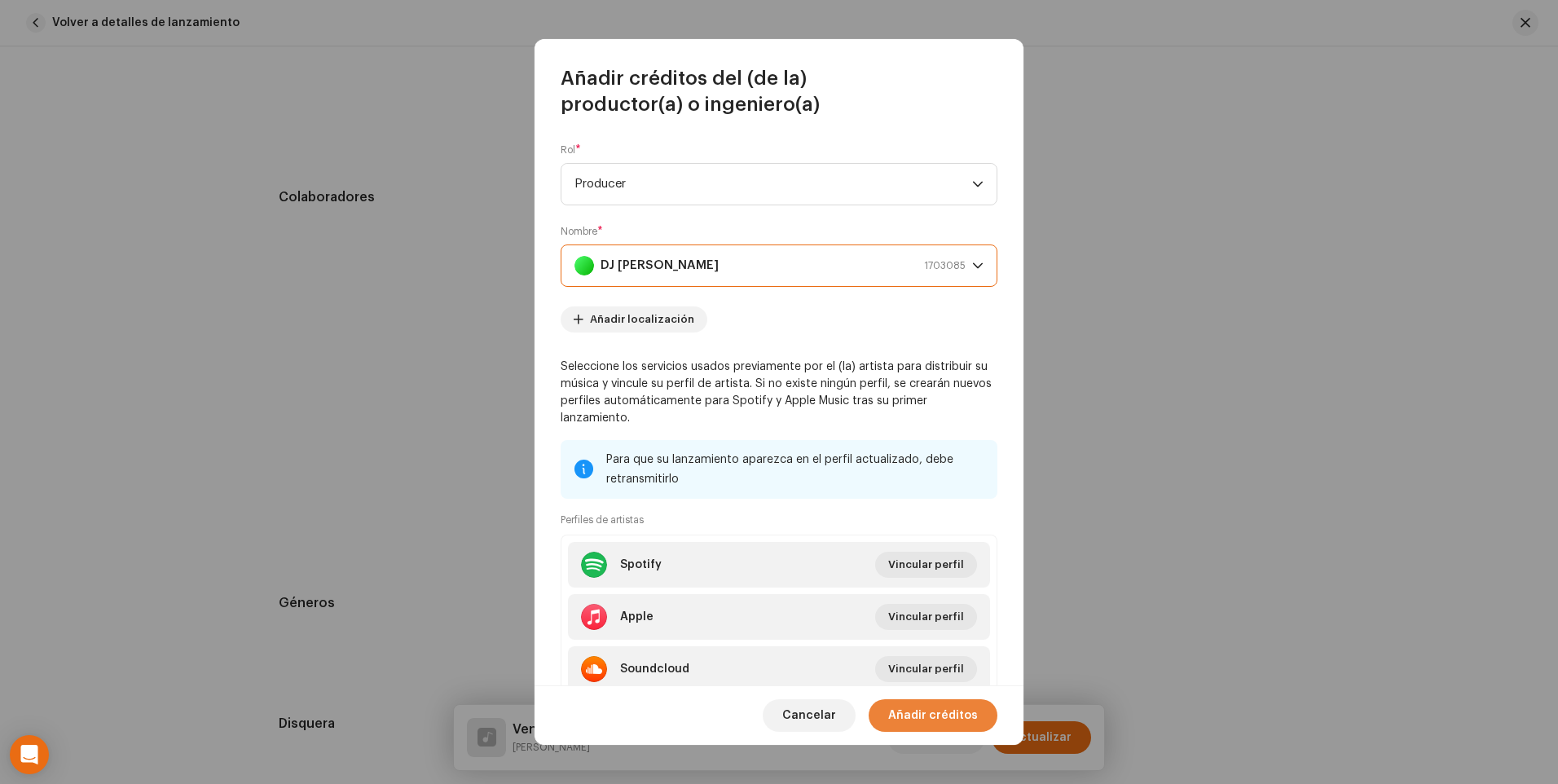
click at [947, 722] on span "Añadir créditos" at bounding box center [932, 715] width 90 height 33
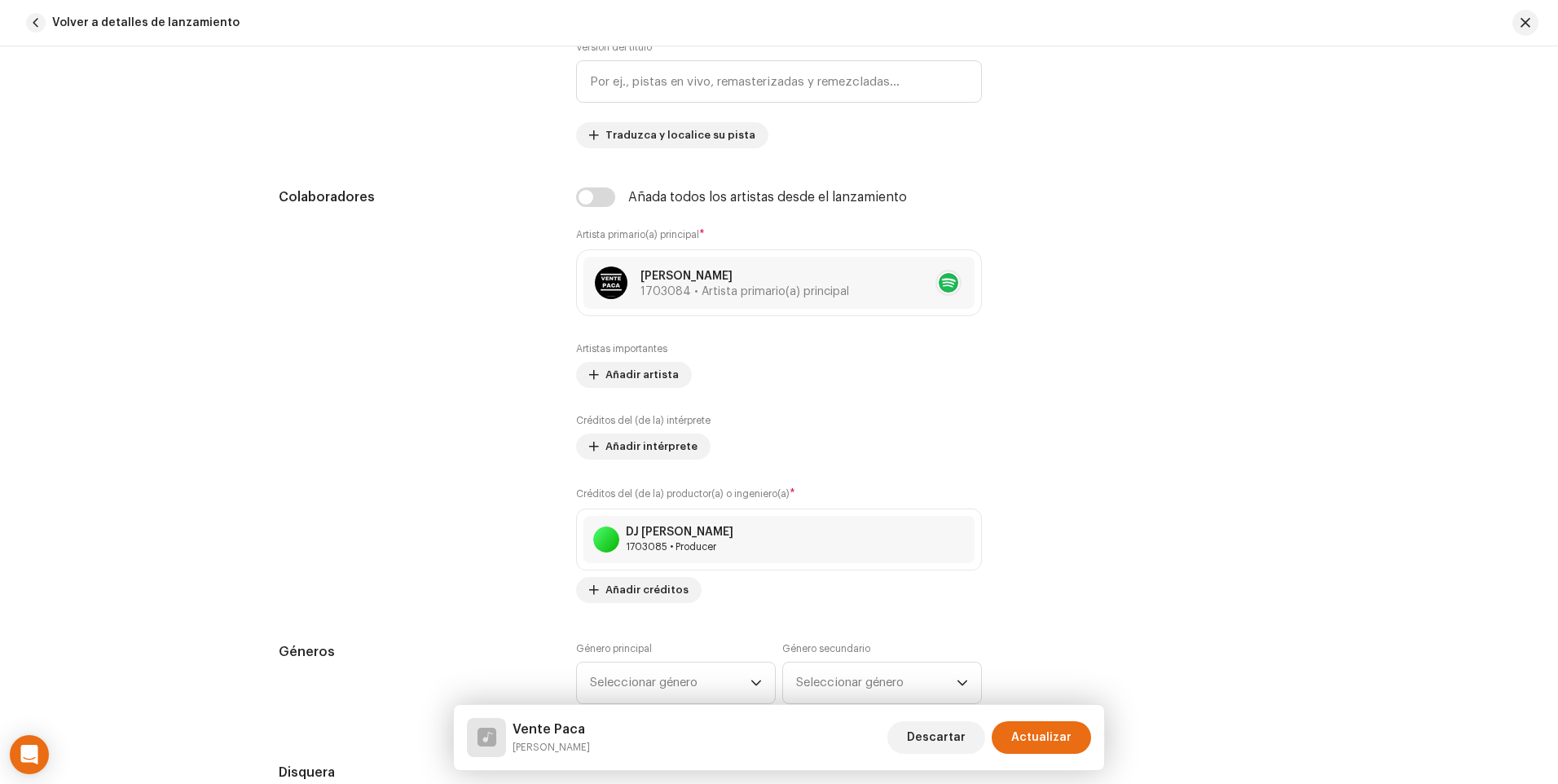
scroll to position [977, 0]
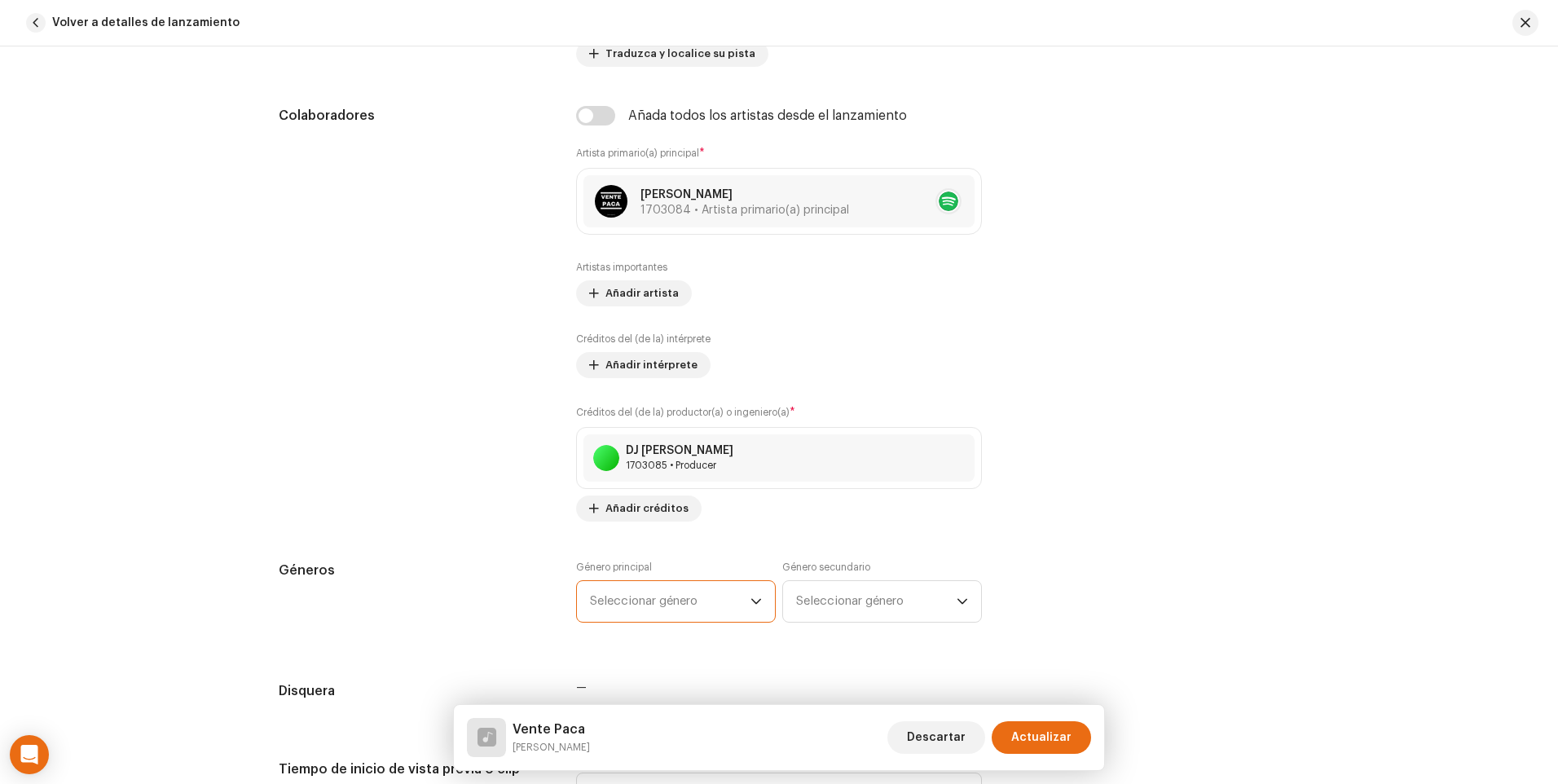
click at [729, 606] on span "Seleccionar género" at bounding box center [670, 601] width 161 height 40
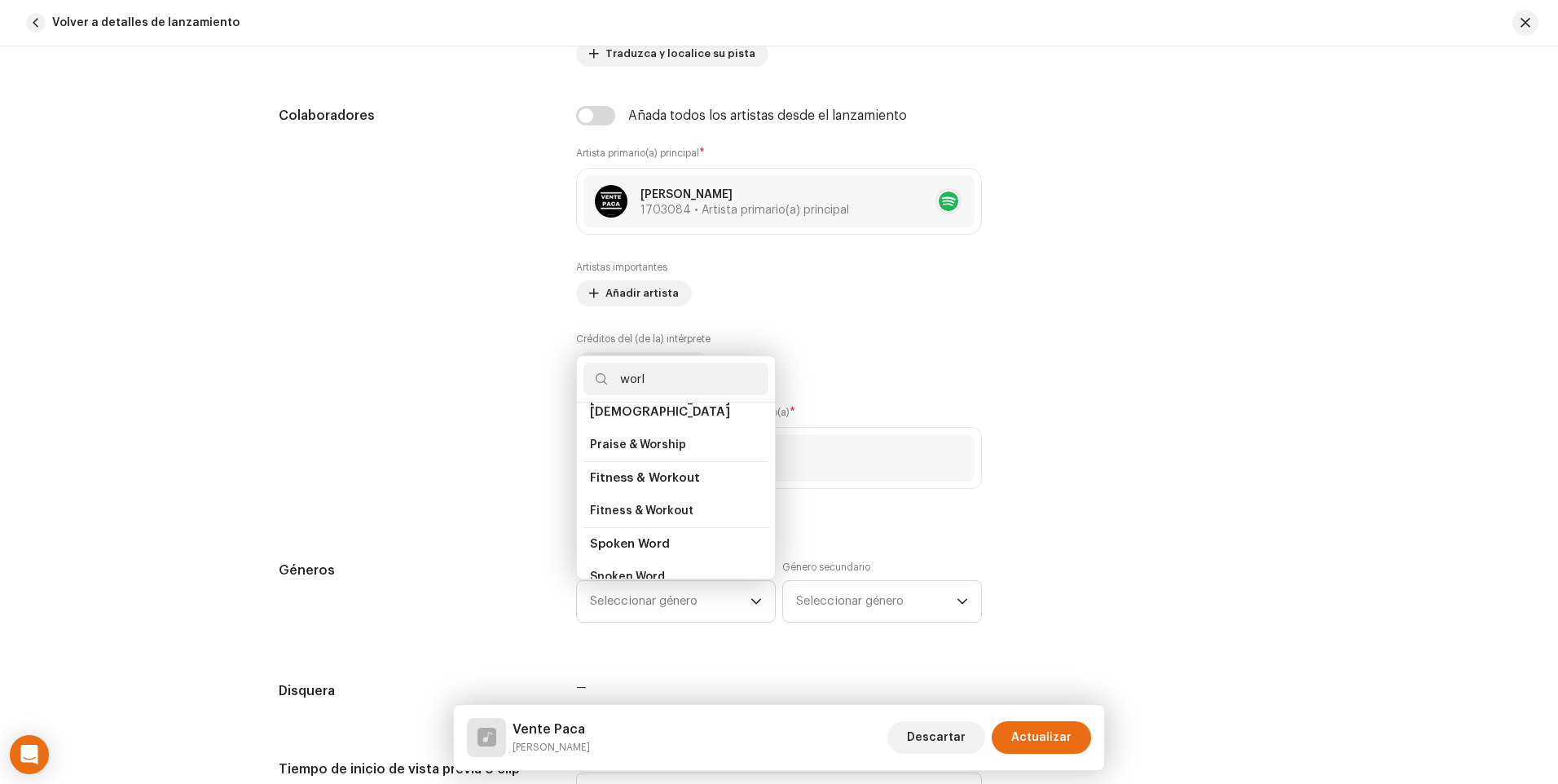
scroll to position [0, 0]
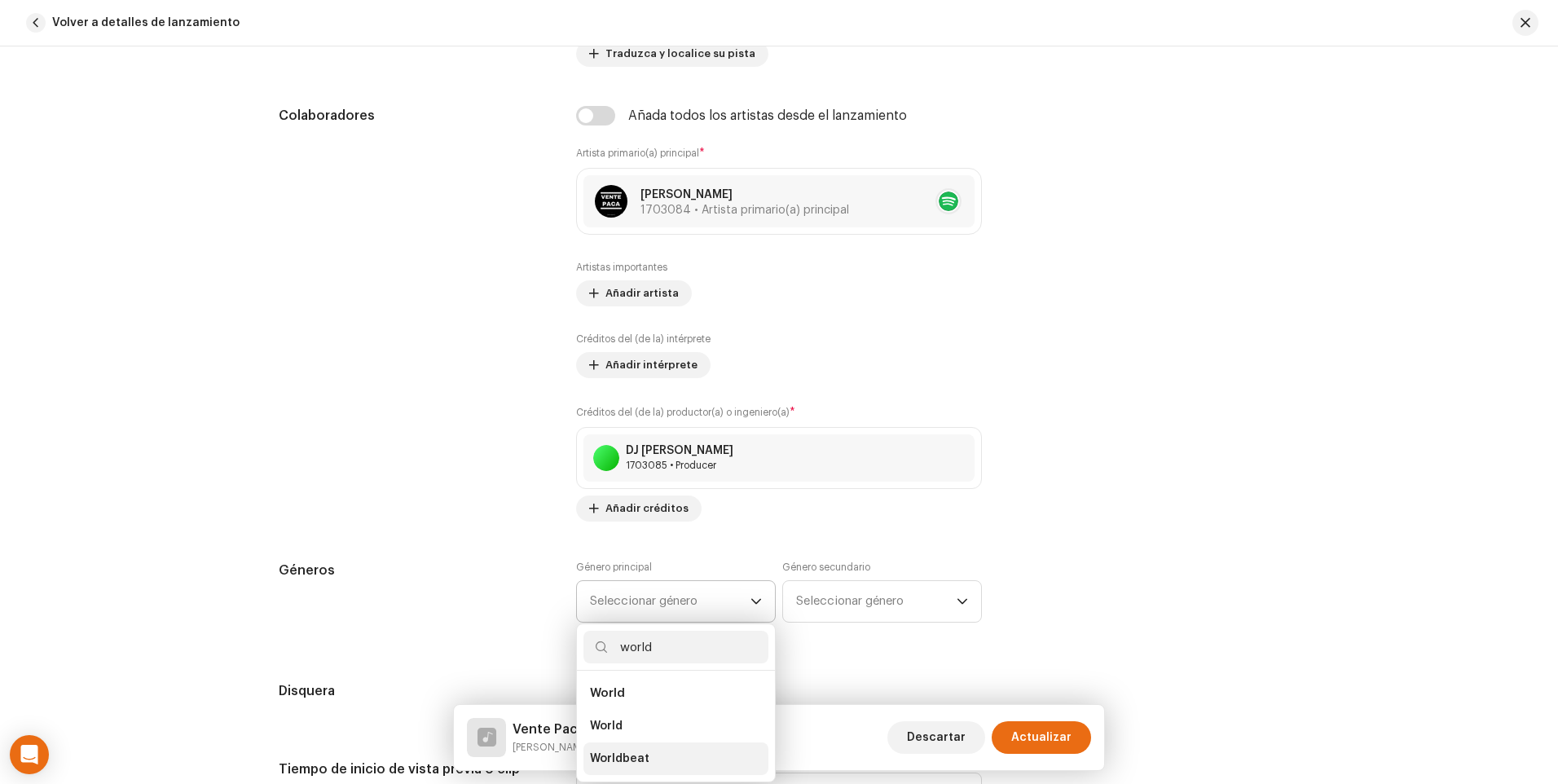
type input "world"
click at [673, 757] on li "Worldbeat" at bounding box center [676, 758] width 185 height 33
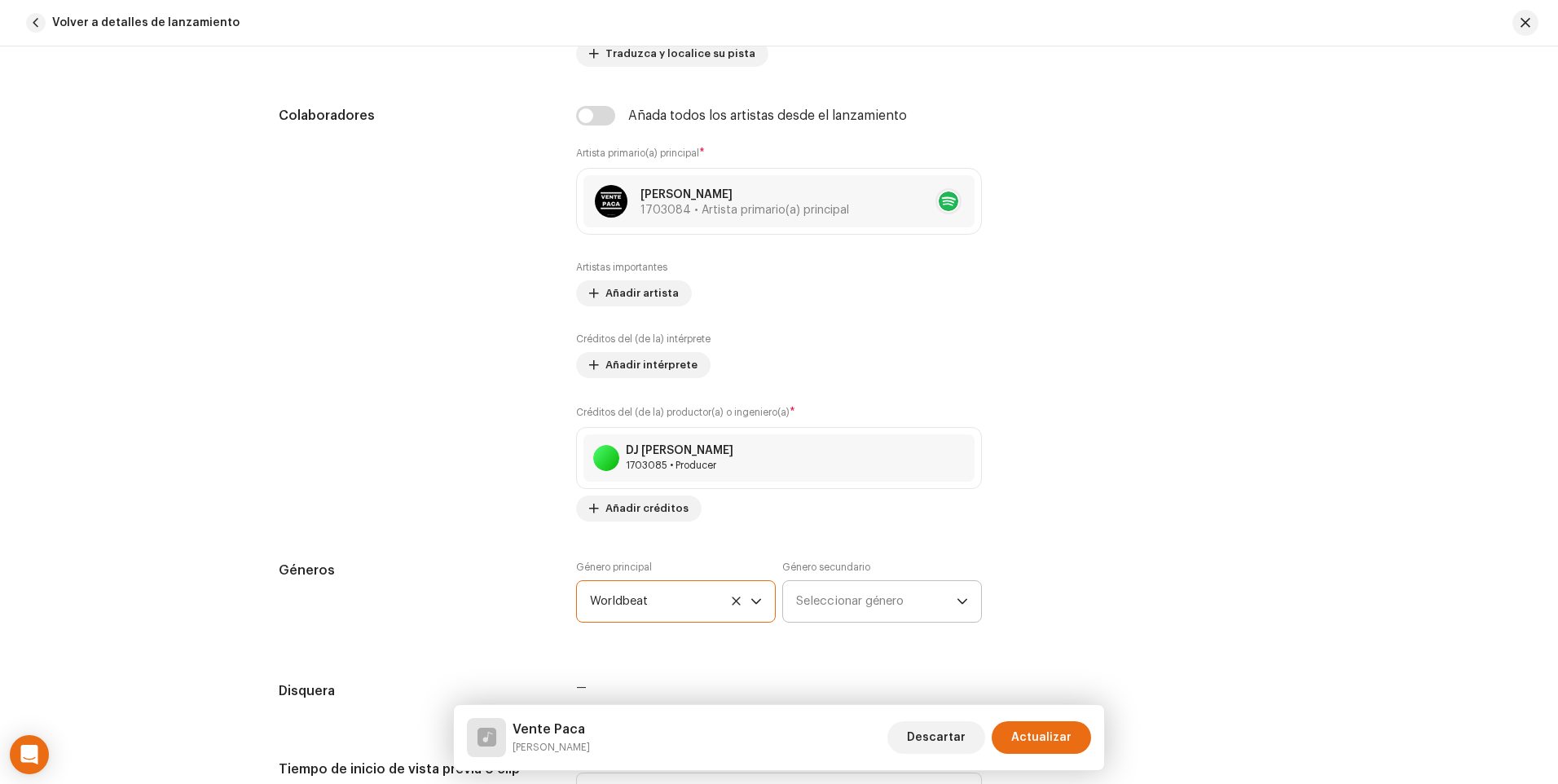
click at [860, 615] on span "Seleccionar género" at bounding box center [876, 601] width 161 height 40
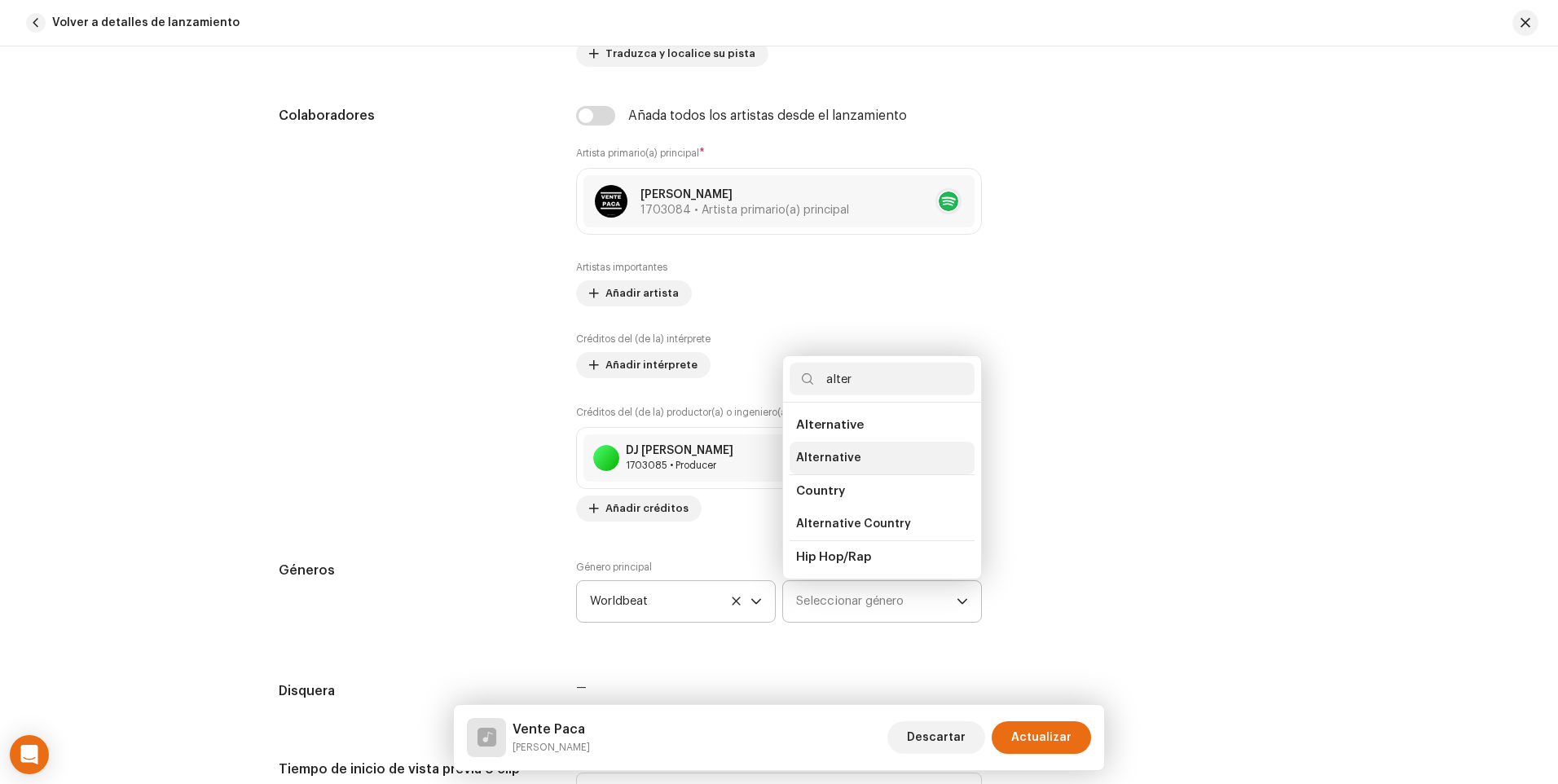
type input "alter"
click at [841, 468] on li "Alternative" at bounding box center [882, 458] width 185 height 33
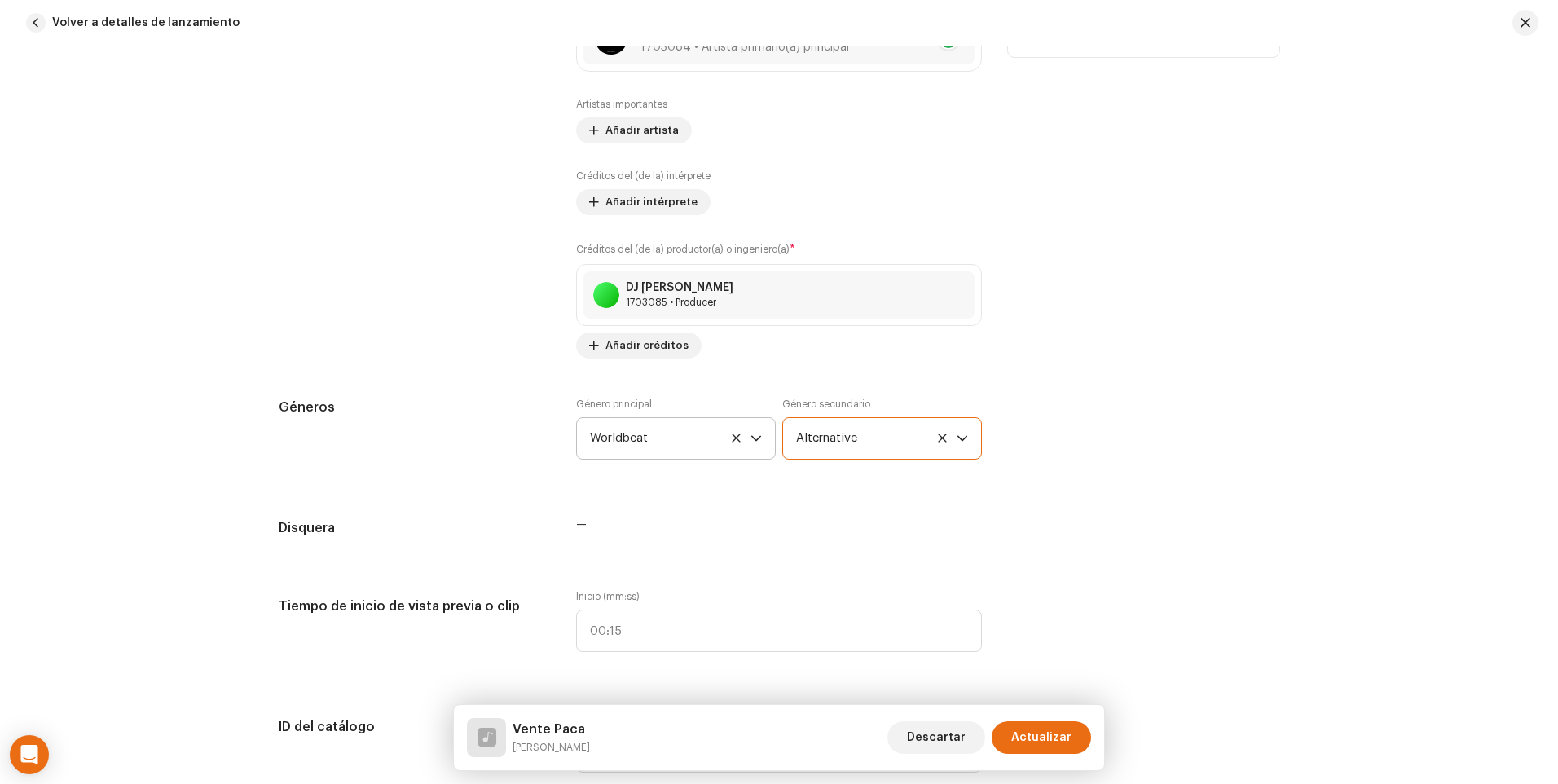
scroll to position [1222, 0]
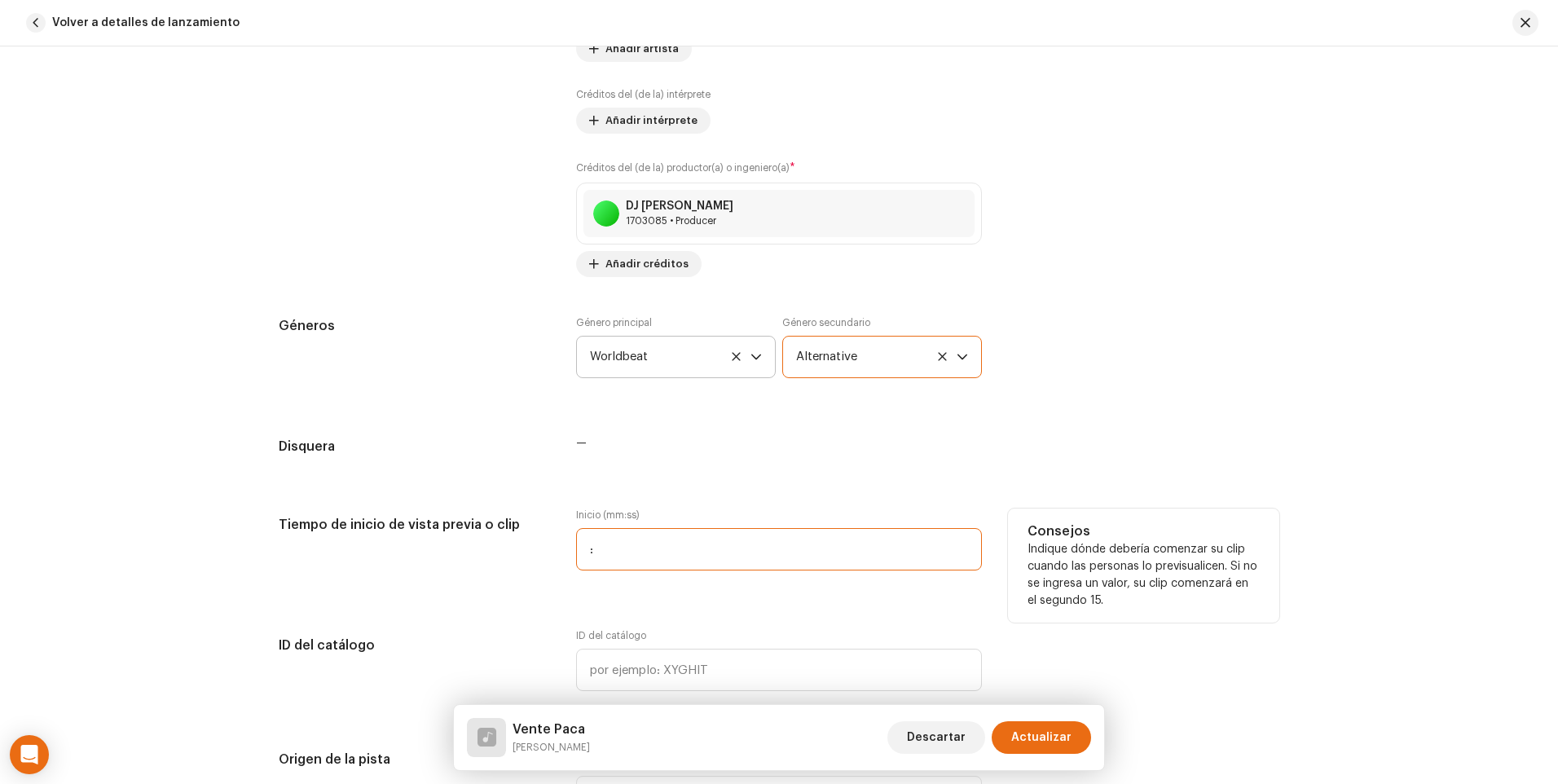
click at [712, 535] on input ":" at bounding box center [779, 548] width 406 height 42
type input "00:00"
type input "00001"
type input "No Doubt LLC"
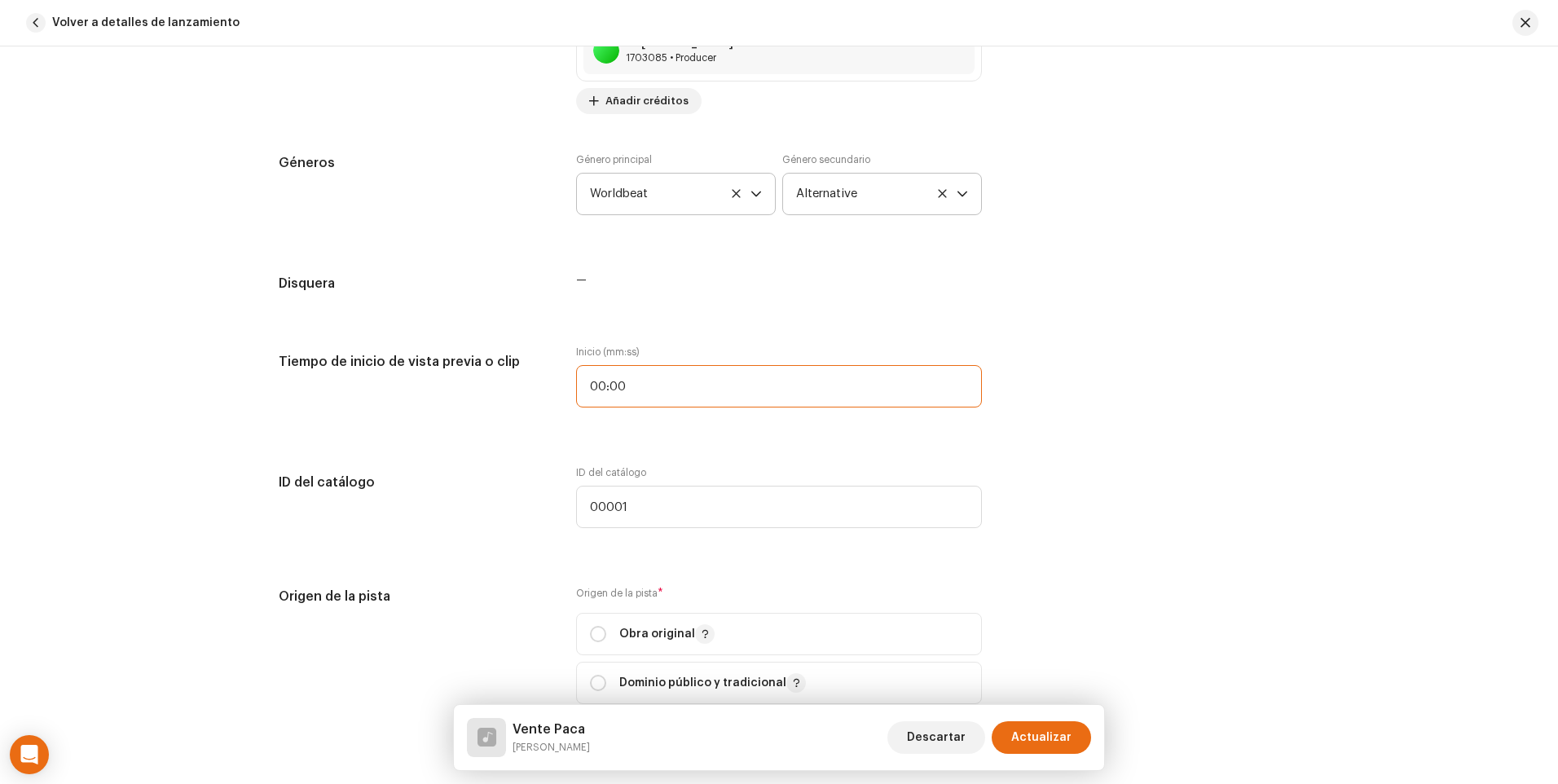
scroll to position [1466, 0]
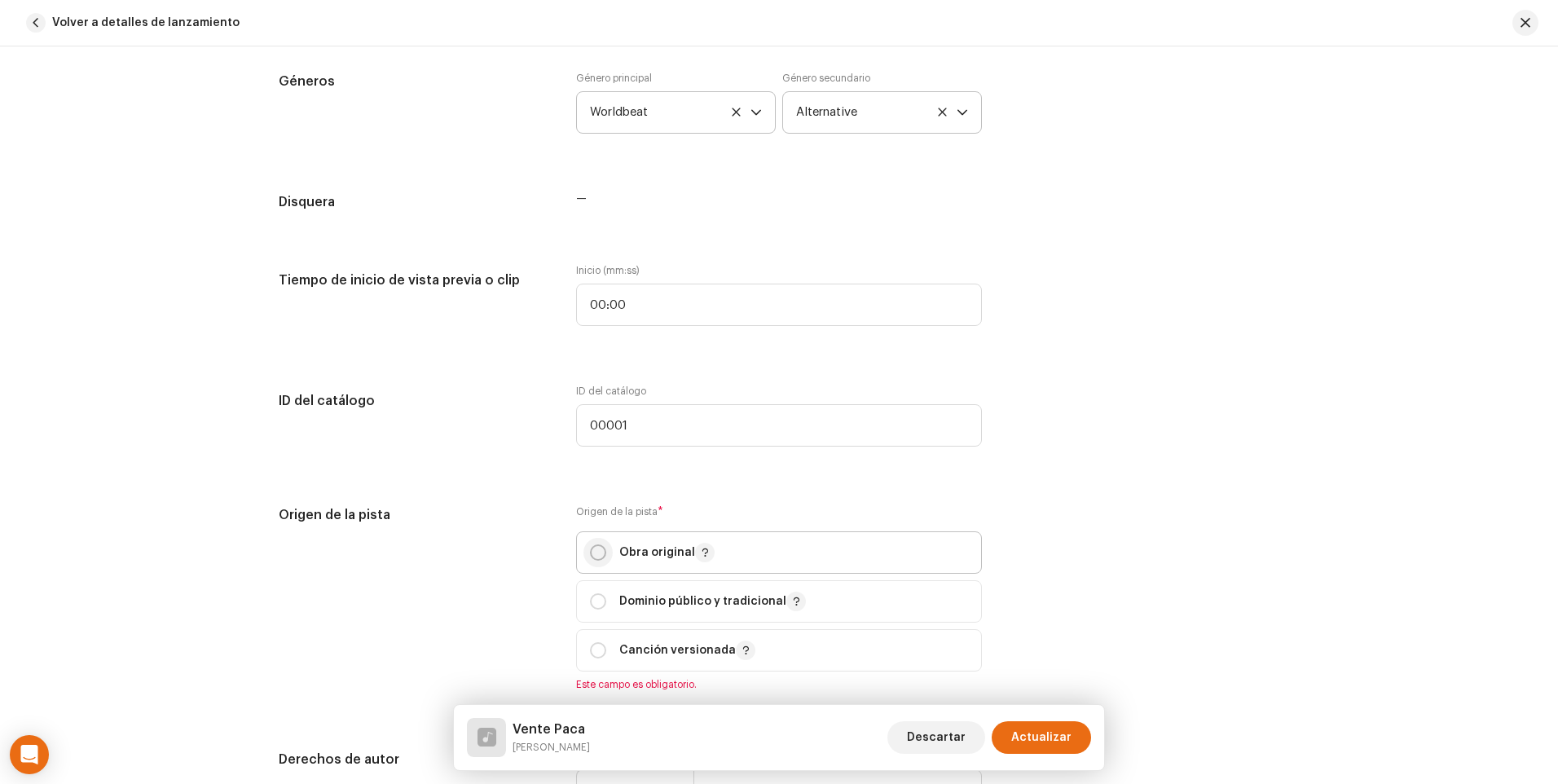
click at [596, 554] on input "radio" at bounding box center [598, 552] width 17 height 17
radio input "true"
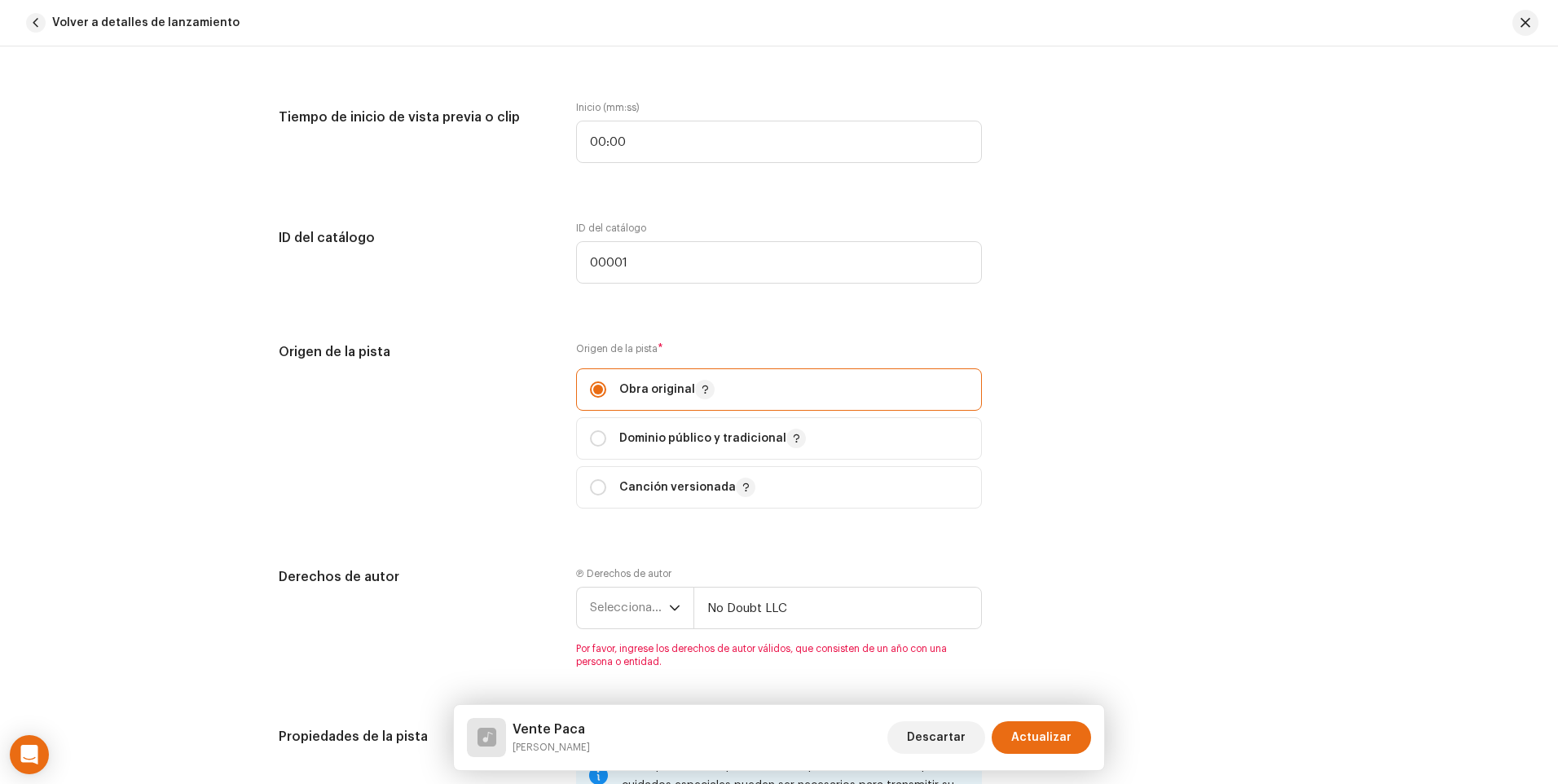
scroll to position [1711, 0]
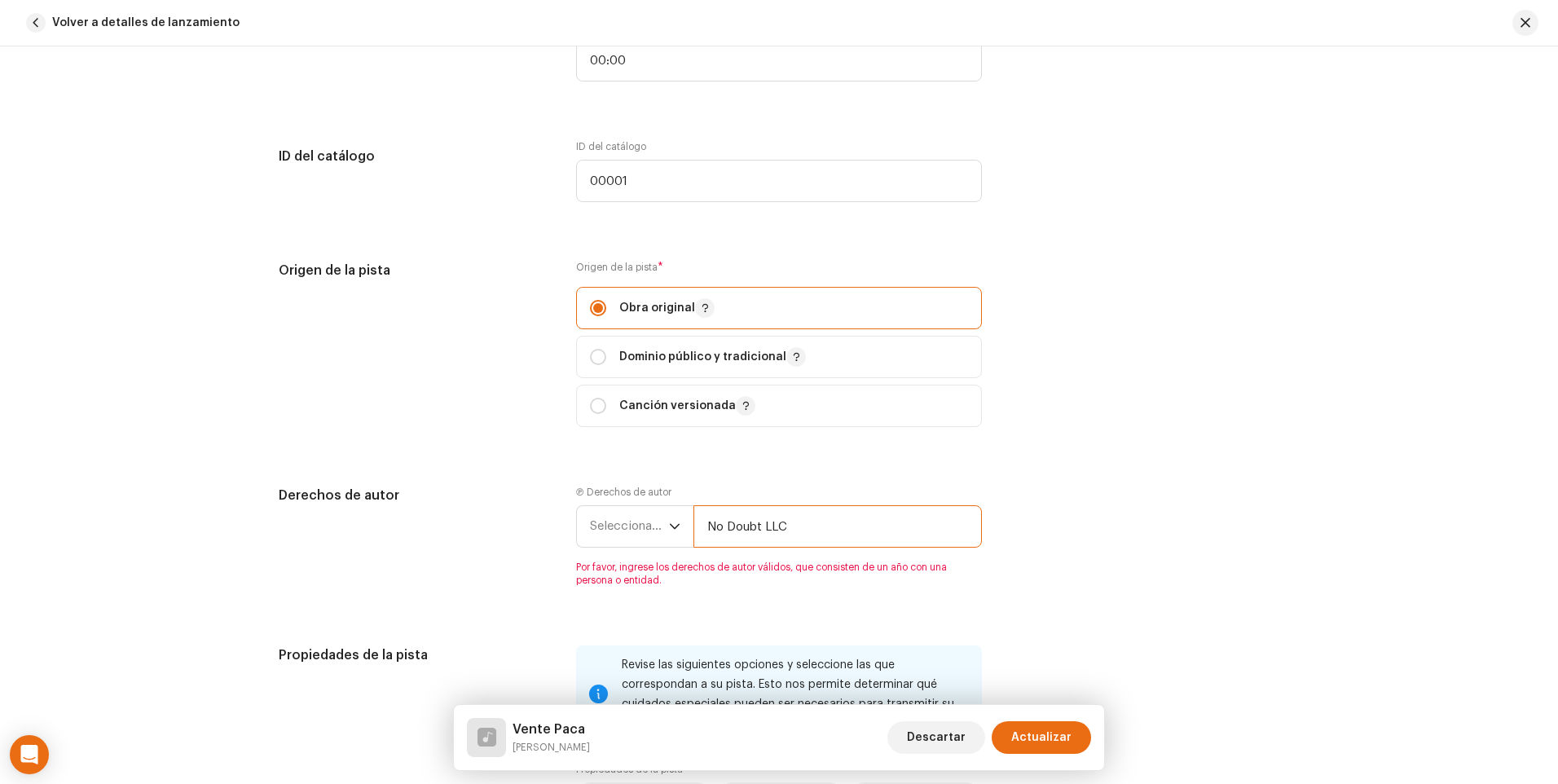
drag, startPoint x: 883, startPoint y: 534, endPoint x: 498, endPoint y: 530, distance: 385.0
click at [498, 530] on div "Derechos de autor Ⓟ Derechos de autor Seleccionar año No Doubt LLC Por favor, i…" at bounding box center [779, 545] width 1001 height 120
type input "Multiverso Records"
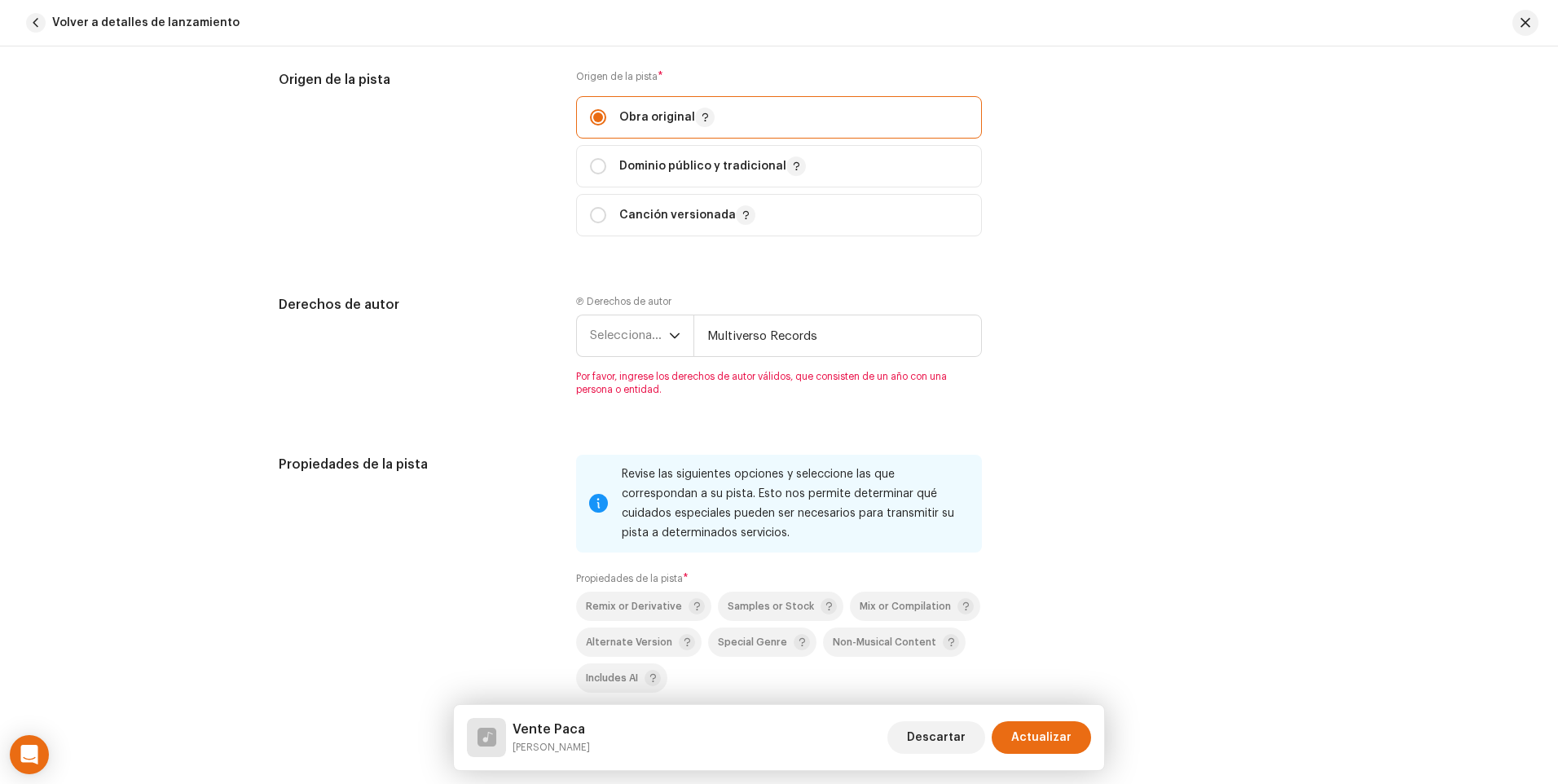
scroll to position [2064, 0]
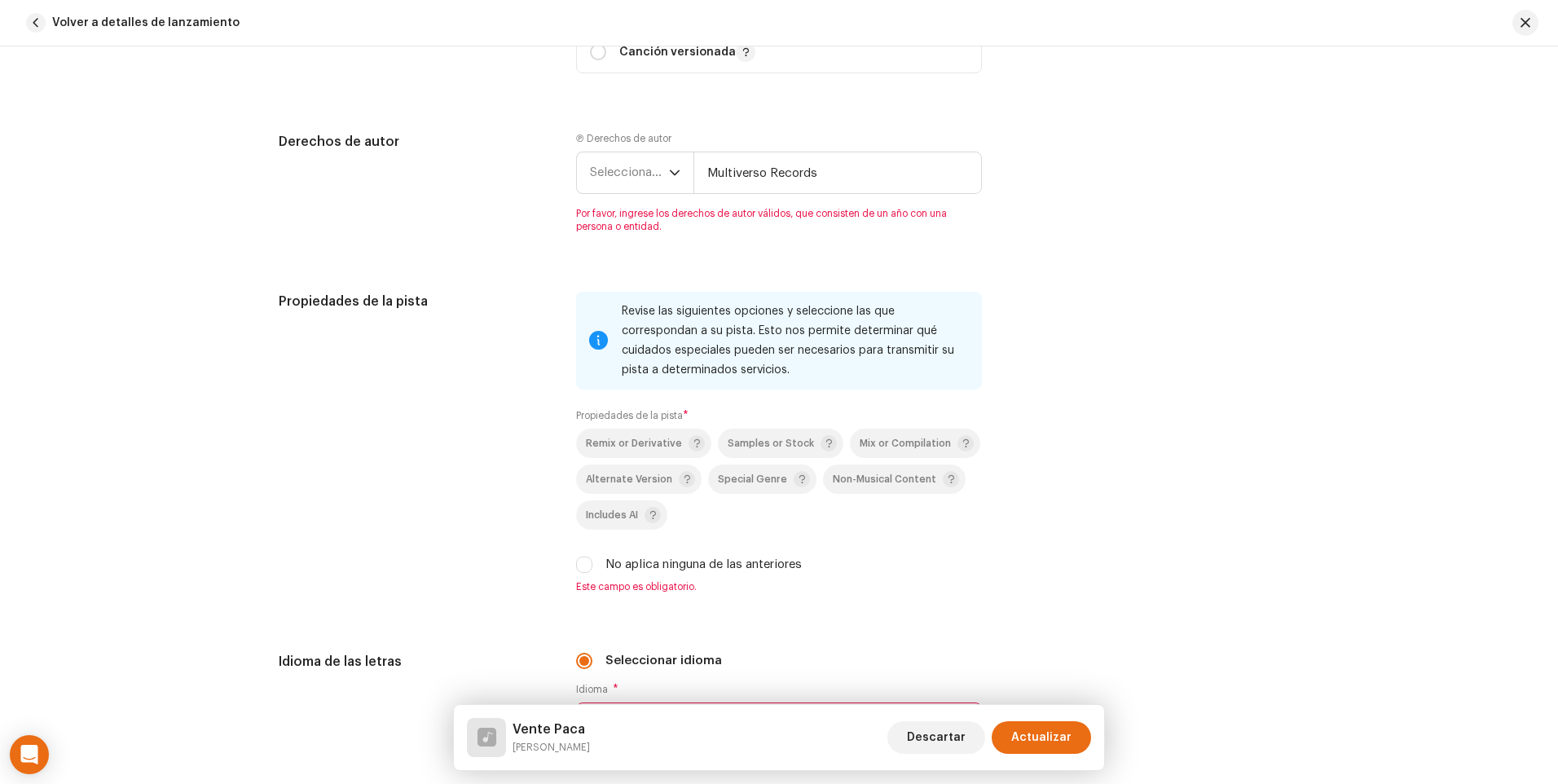
click at [589, 559] on div "No aplica ninguna de las anteriores" at bounding box center [779, 564] width 406 height 18
click at [581, 564] on input "No aplica ninguna de las anteriores" at bounding box center [584, 564] width 17 height 17
checkbox input "true"
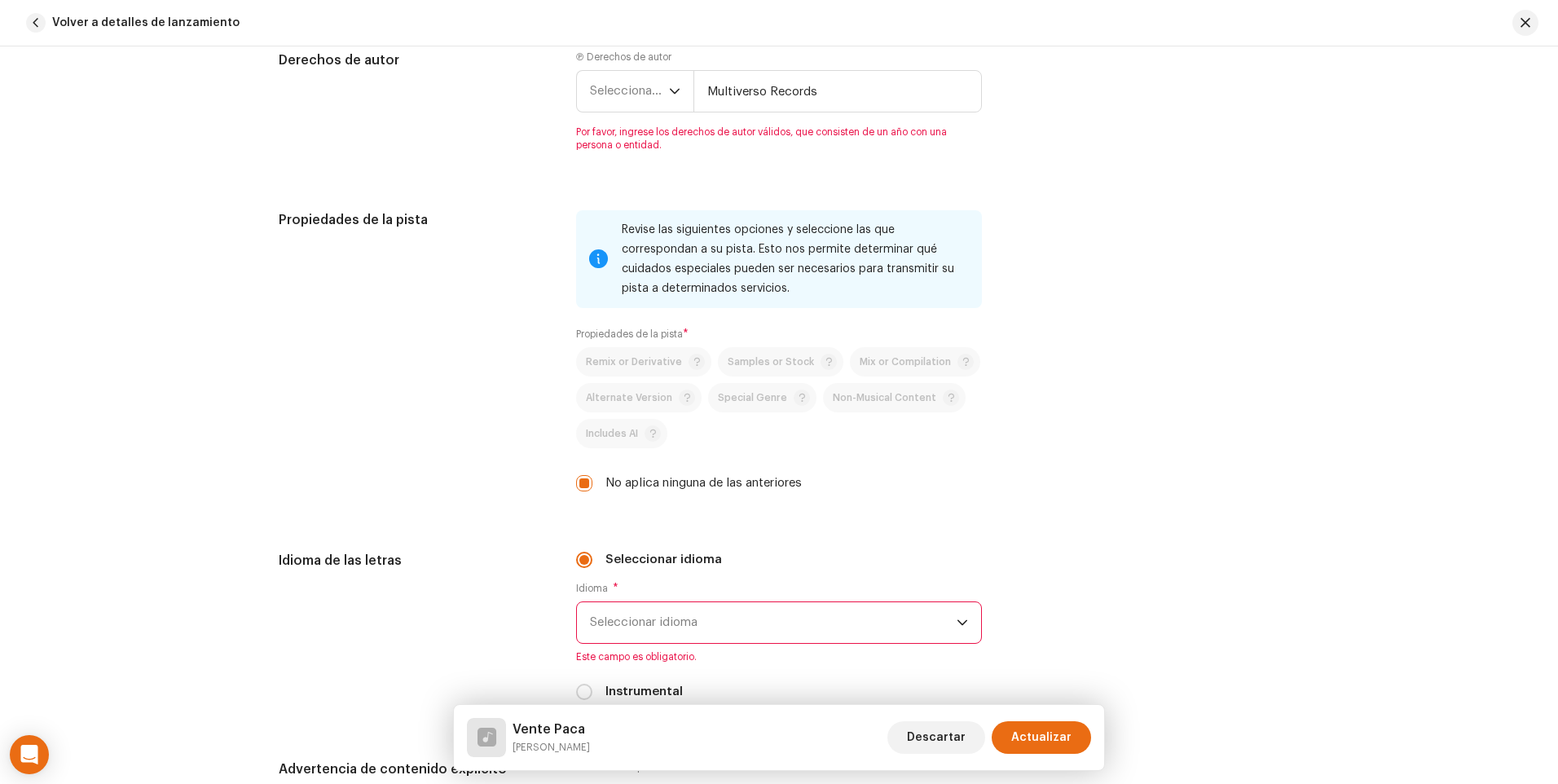
scroll to position [2227, 0]
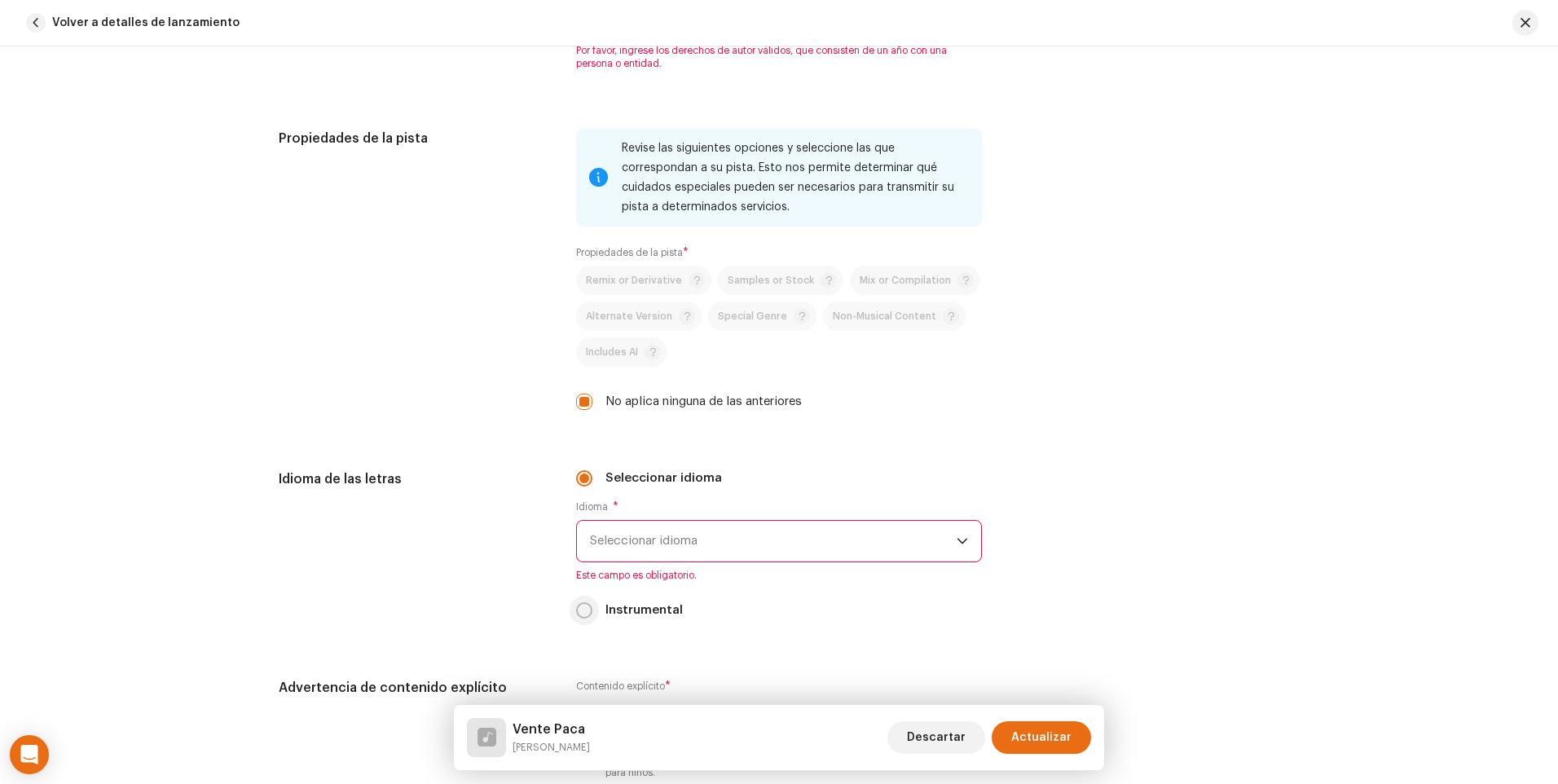
click at [582, 613] on input "Instrumental" at bounding box center [584, 609] width 17 height 17
radio input "true"
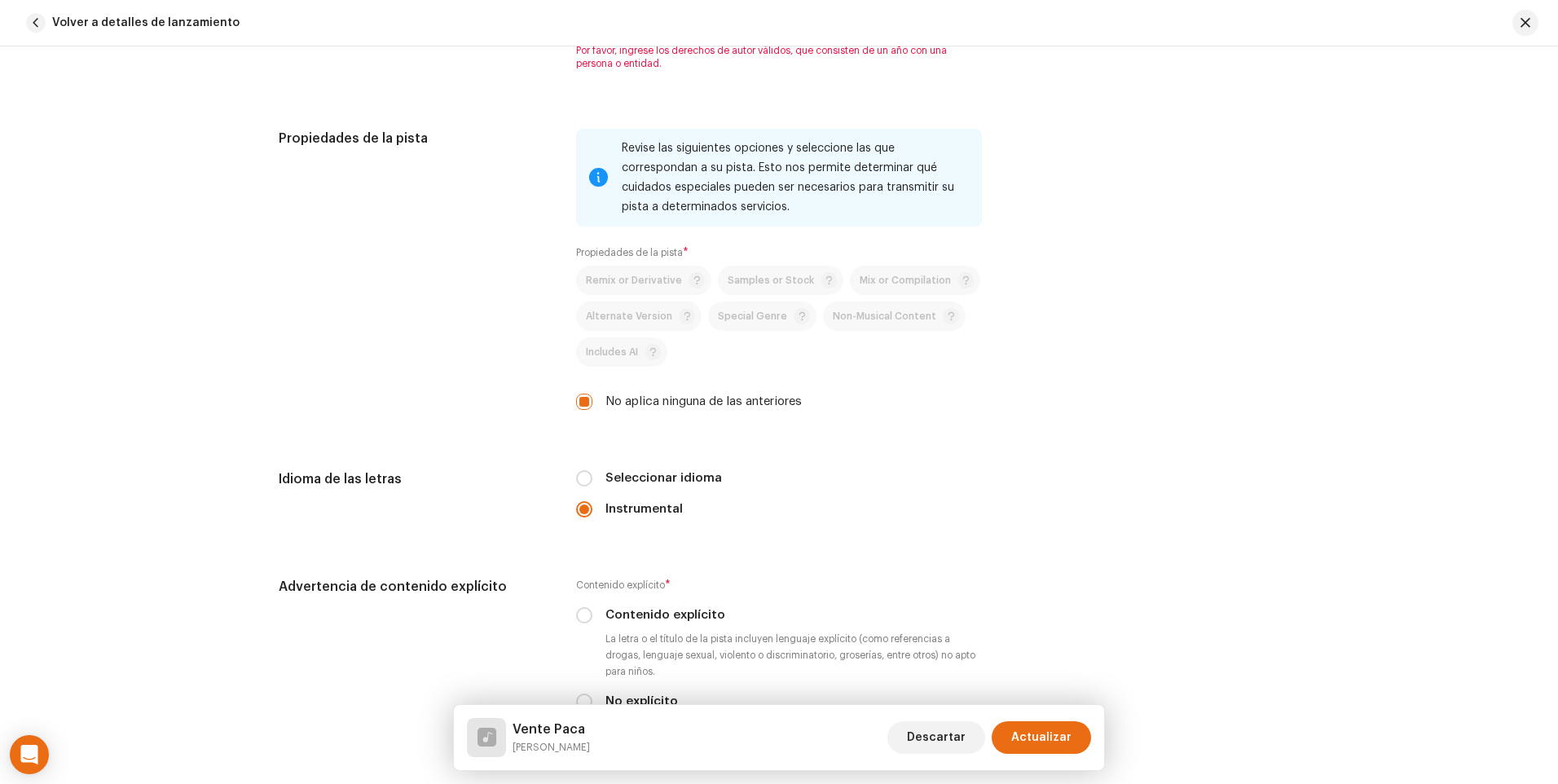
scroll to position [2390, 0]
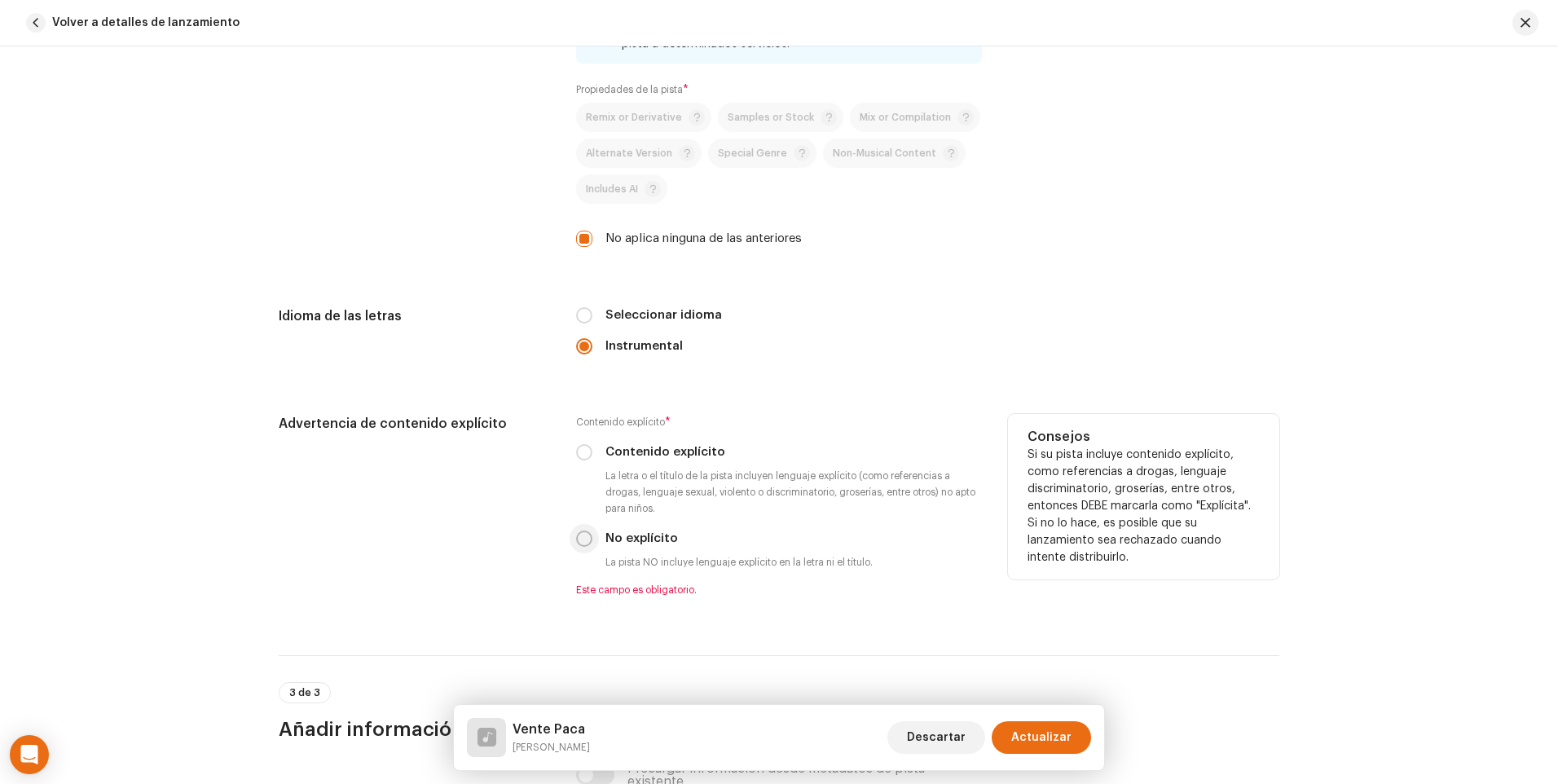
click at [579, 545] on input "No explícito" at bounding box center [584, 538] width 17 height 17
radio input "true"
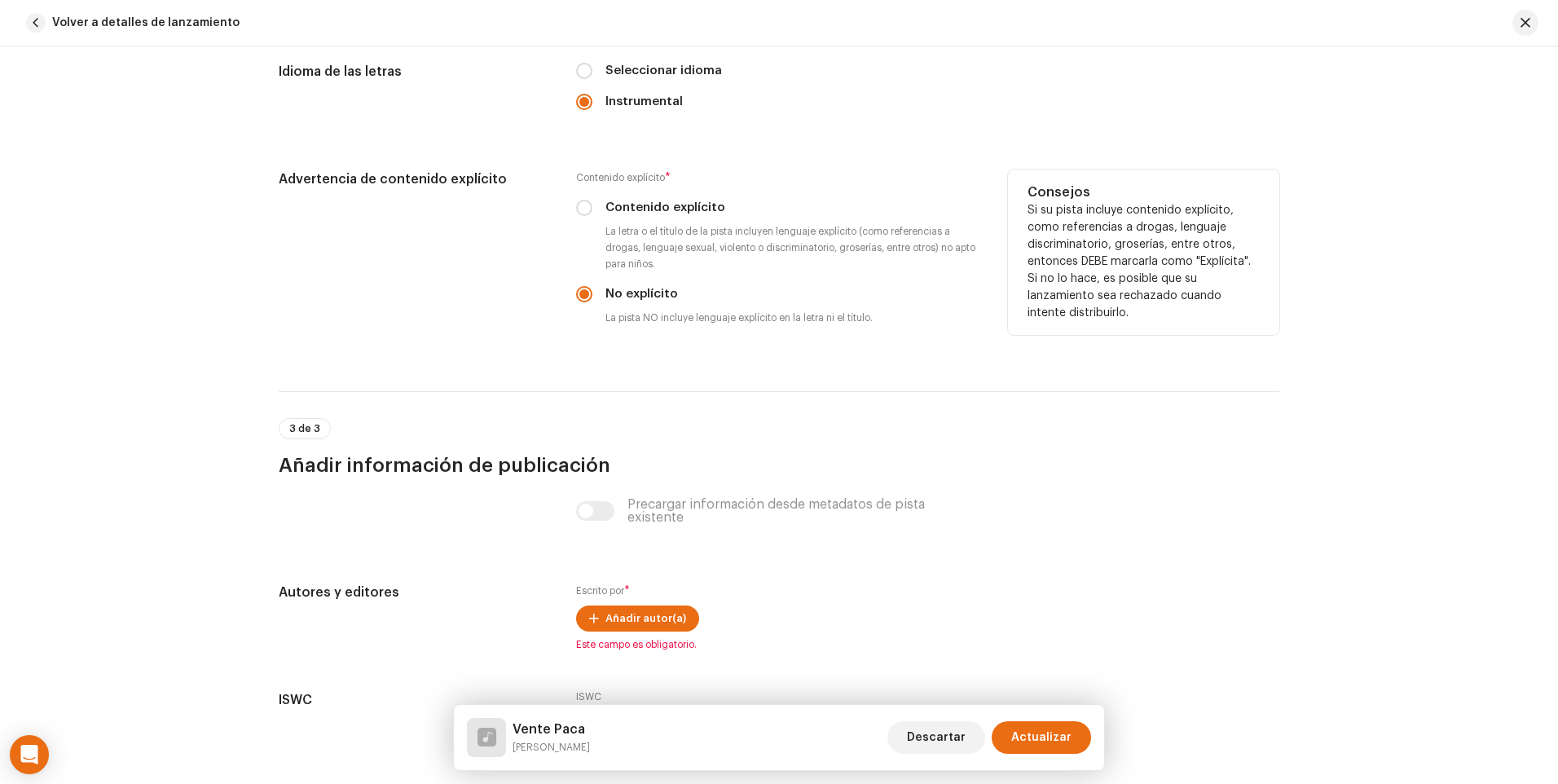
scroll to position [2716, 0]
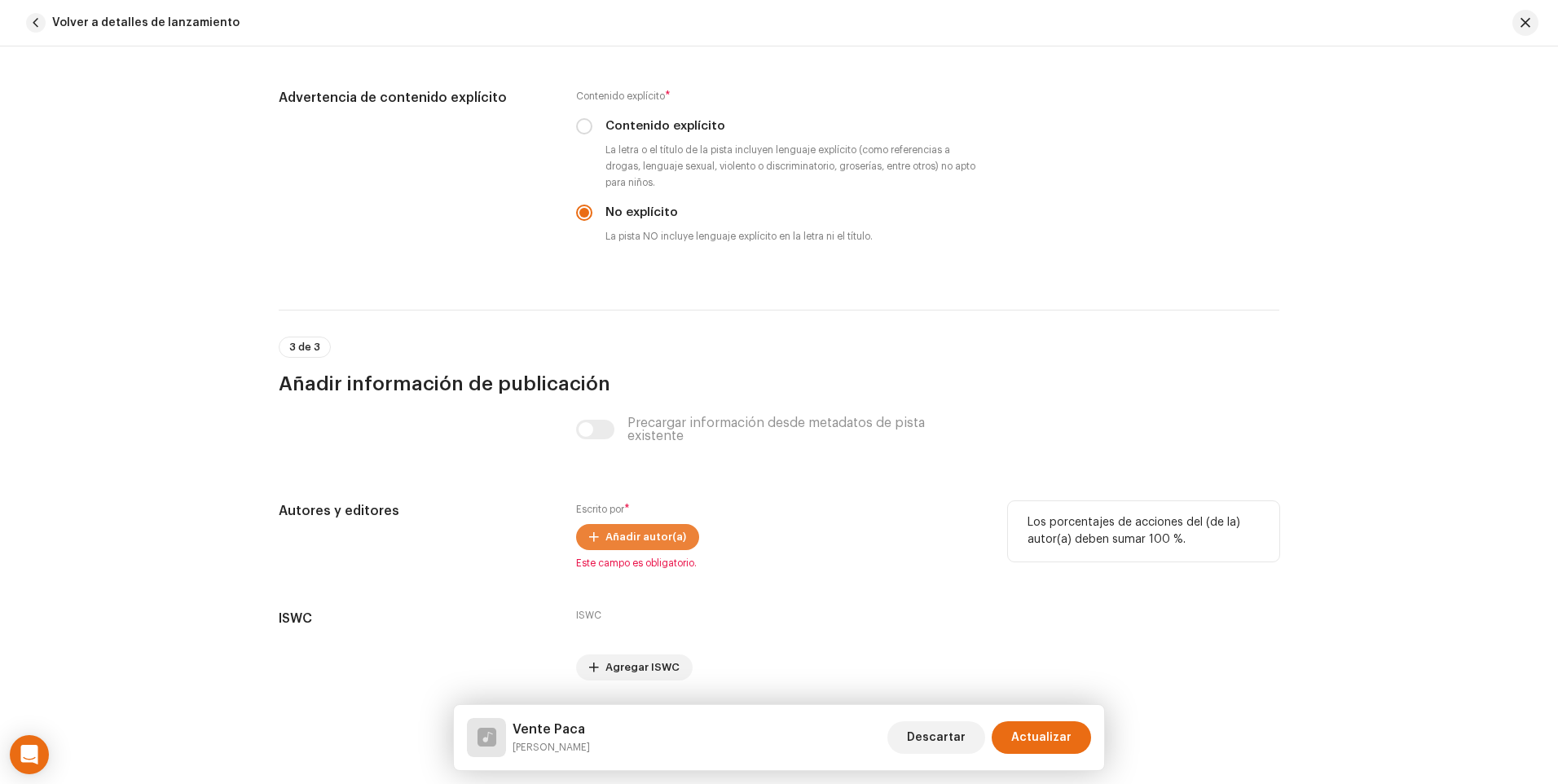
click at [654, 541] on span "Añadir autor(a)" at bounding box center [646, 536] width 81 height 33
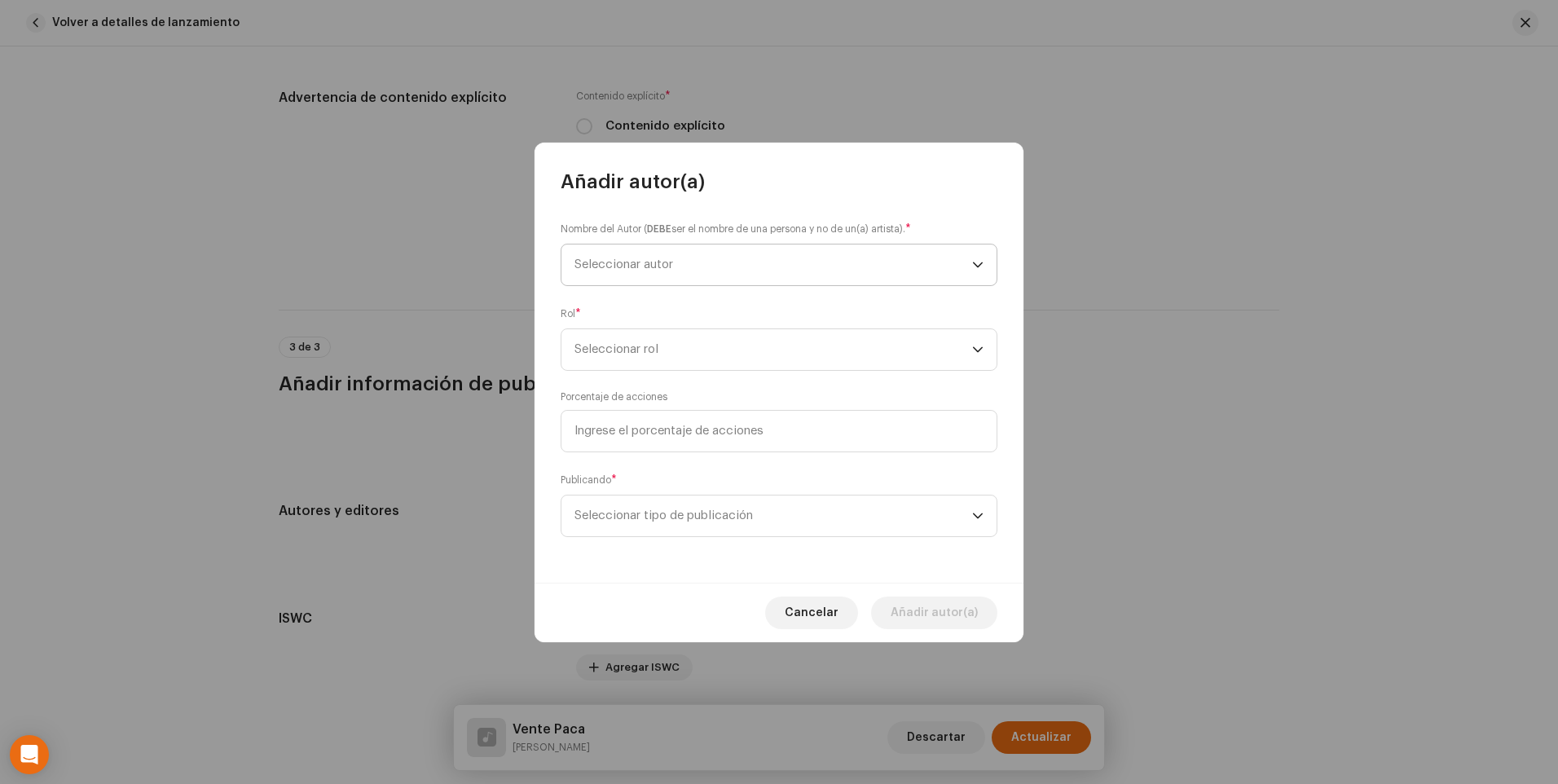
click at [895, 272] on span "Seleccionar autor" at bounding box center [773, 264] width 398 height 40
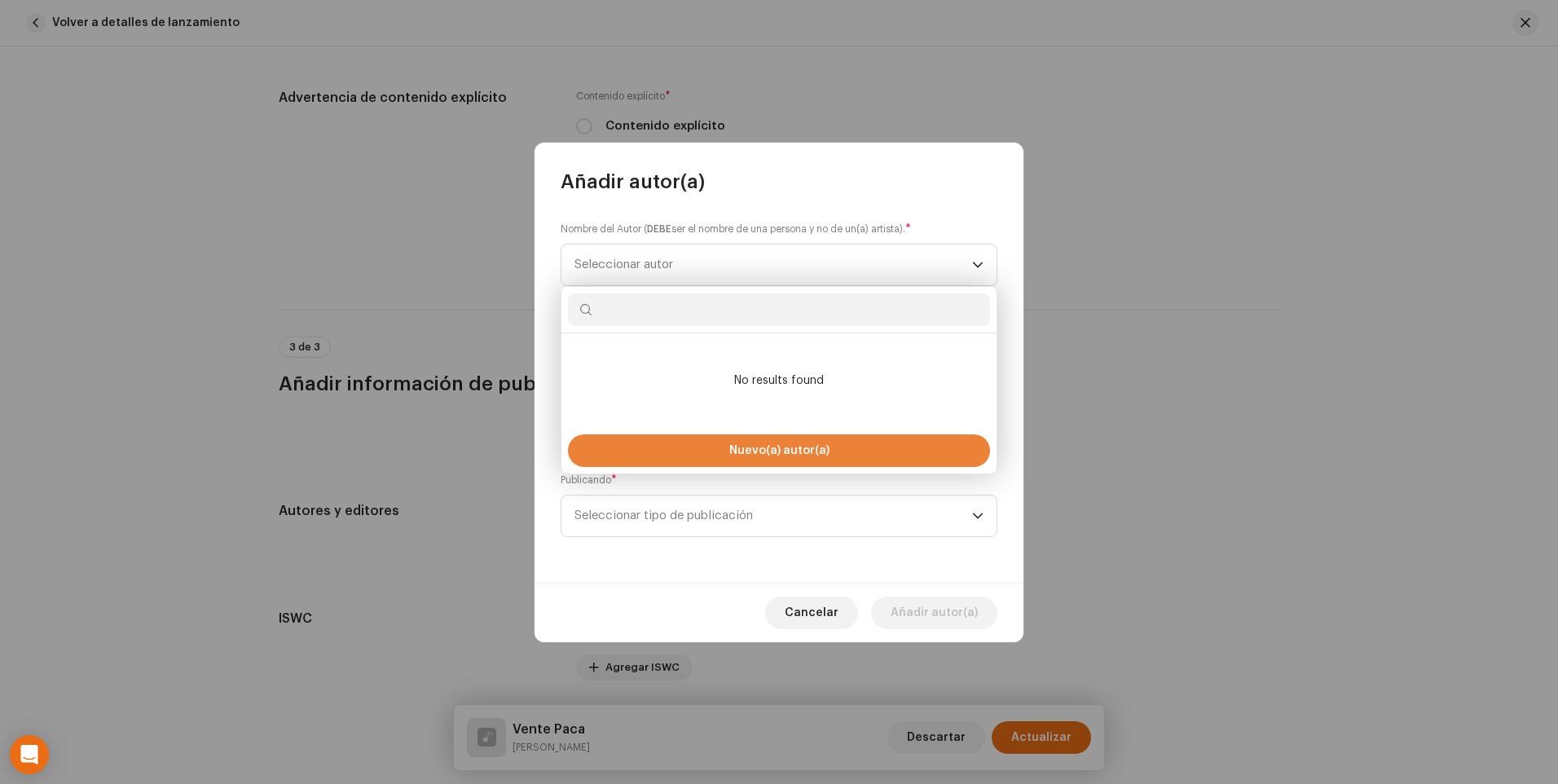
click at [776, 456] on span "Nuevo(a) autor(a)" at bounding box center [779, 451] width 101 height 12
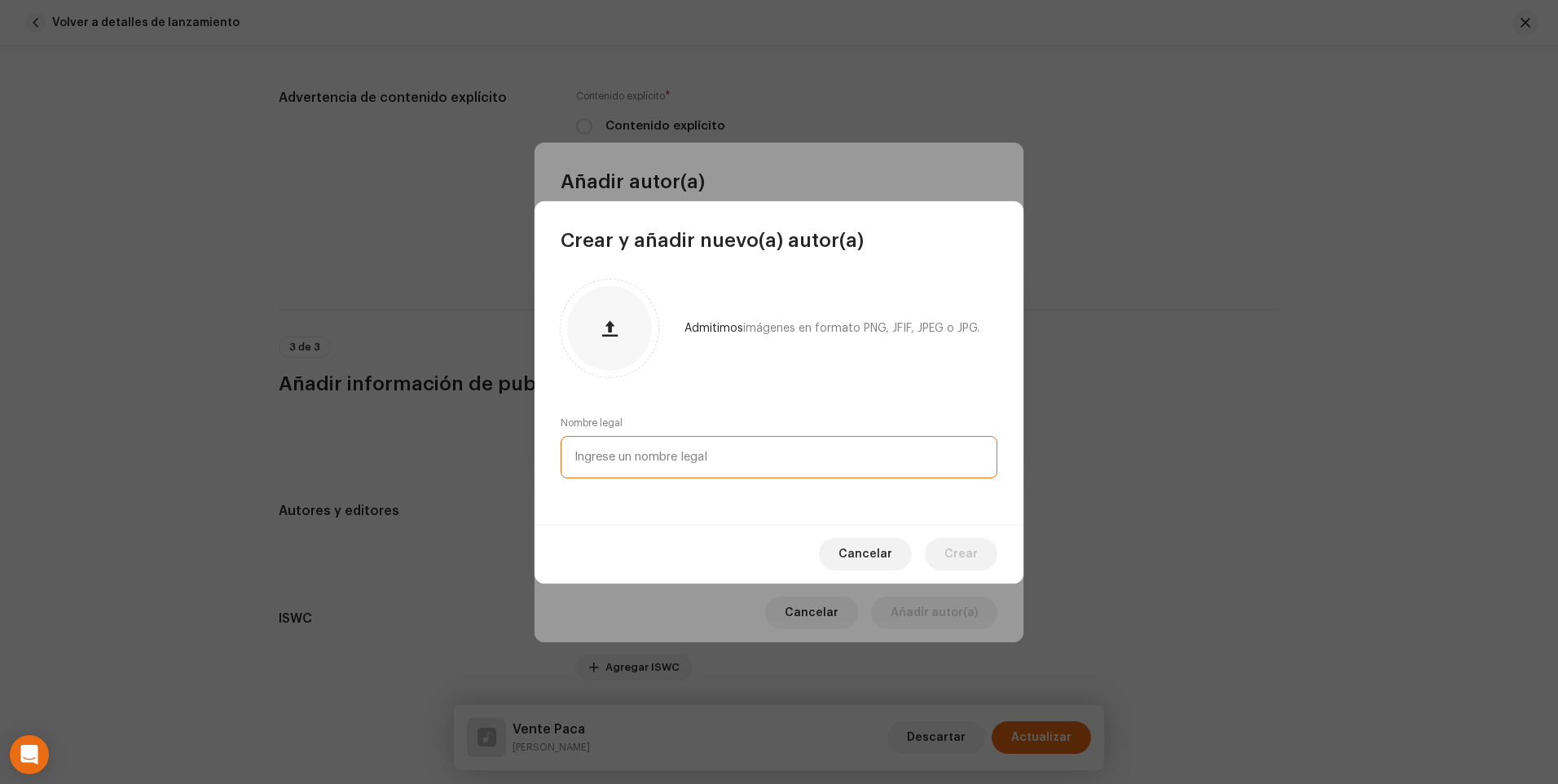
click at [766, 453] on input "text" at bounding box center [779, 457] width 437 height 42
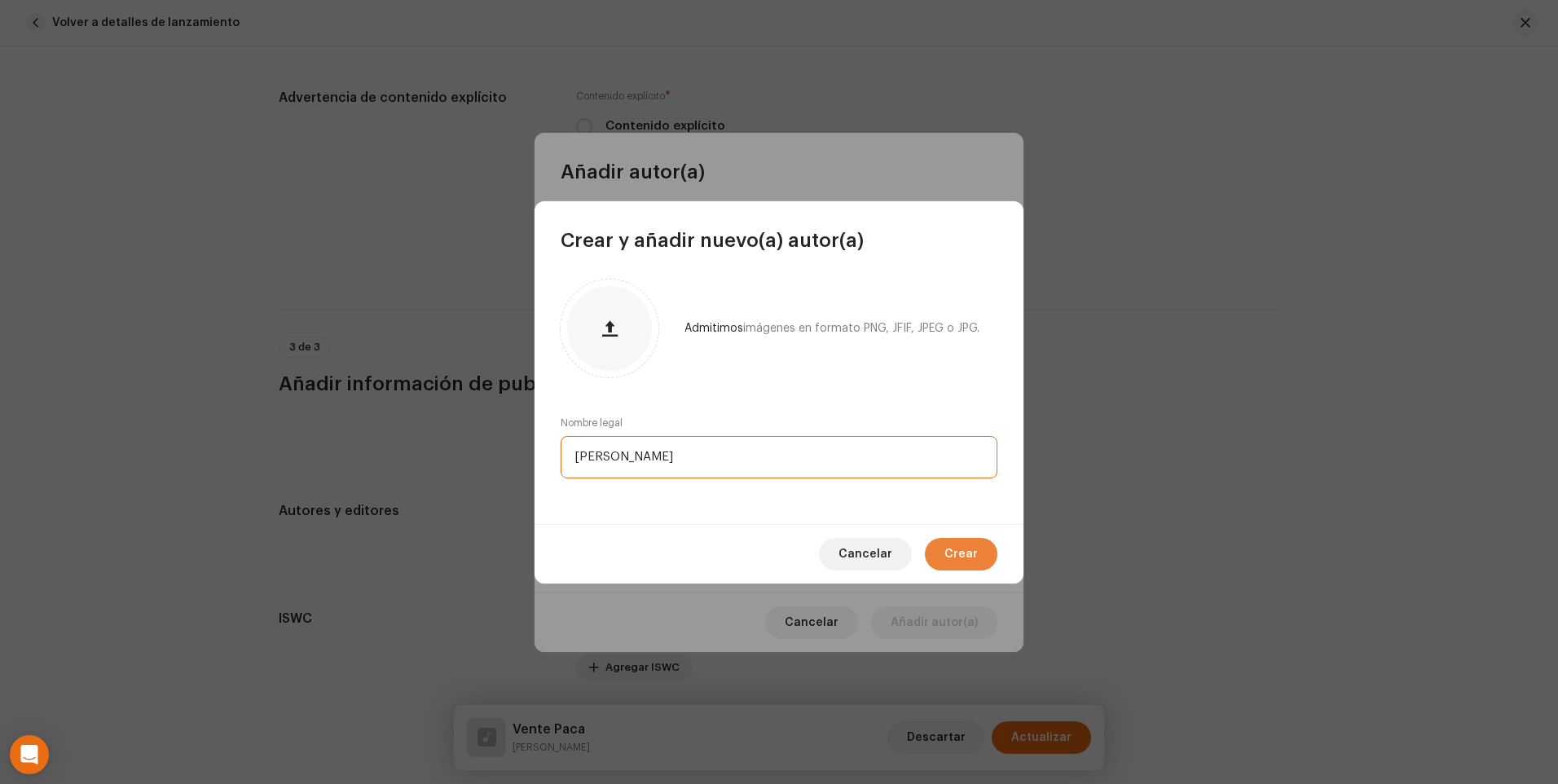
type input "[PERSON_NAME]"
click at [946, 559] on button "Crear" at bounding box center [962, 553] width 73 height 33
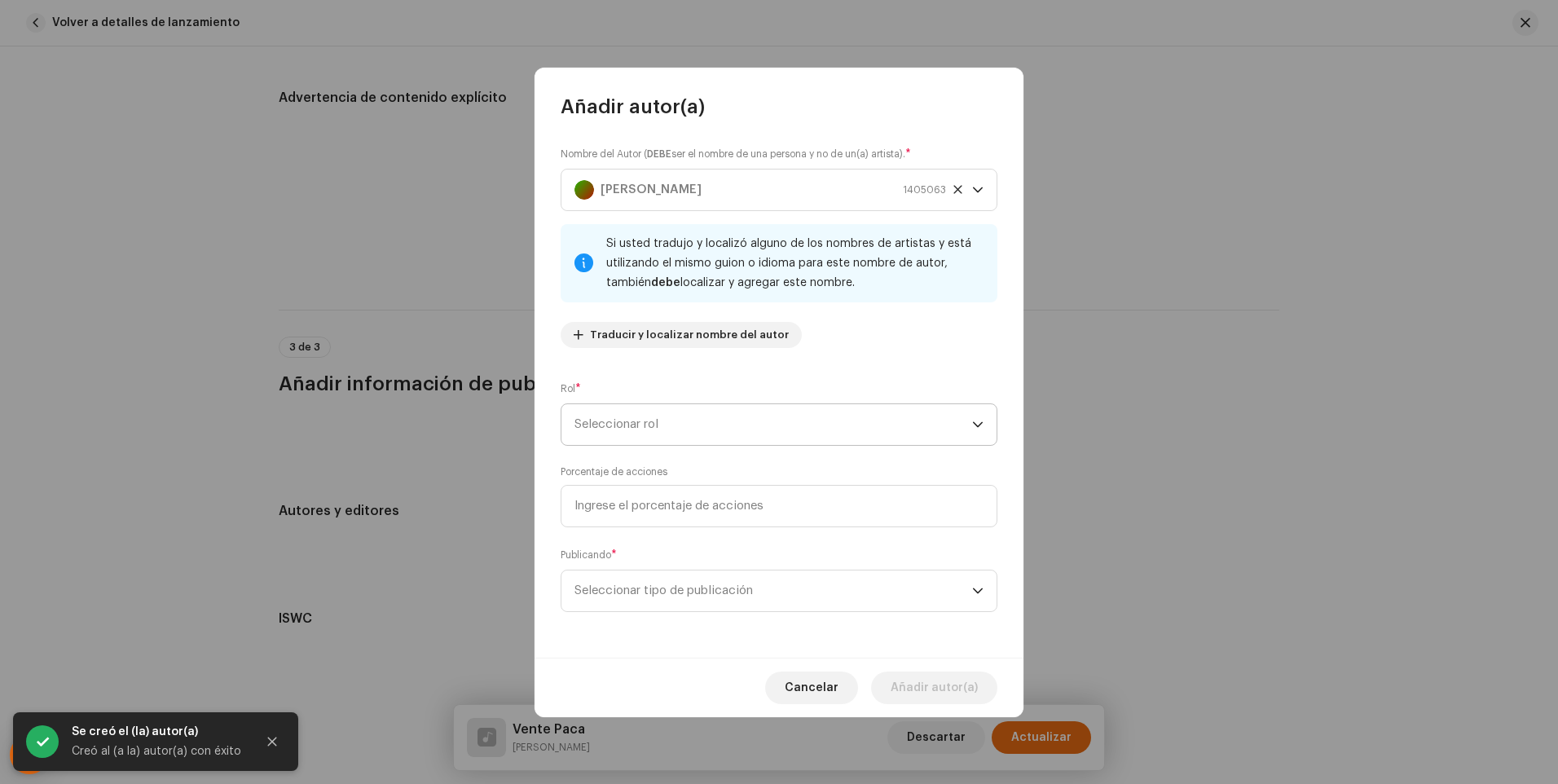
click at [977, 432] on div "dropdown trigger" at bounding box center [978, 424] width 12 height 40
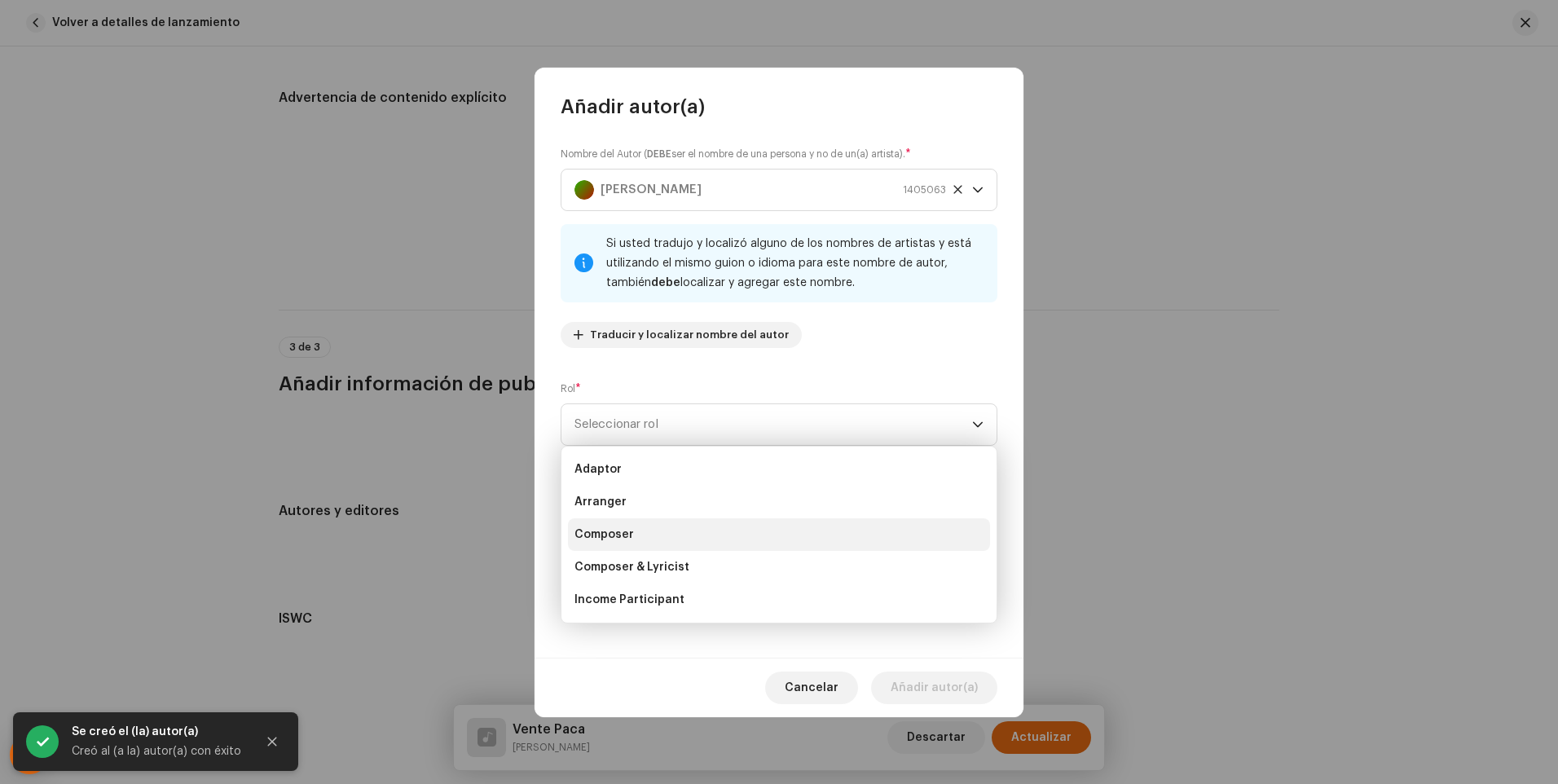
click at [820, 540] on li "Composer" at bounding box center [779, 534] width 422 height 33
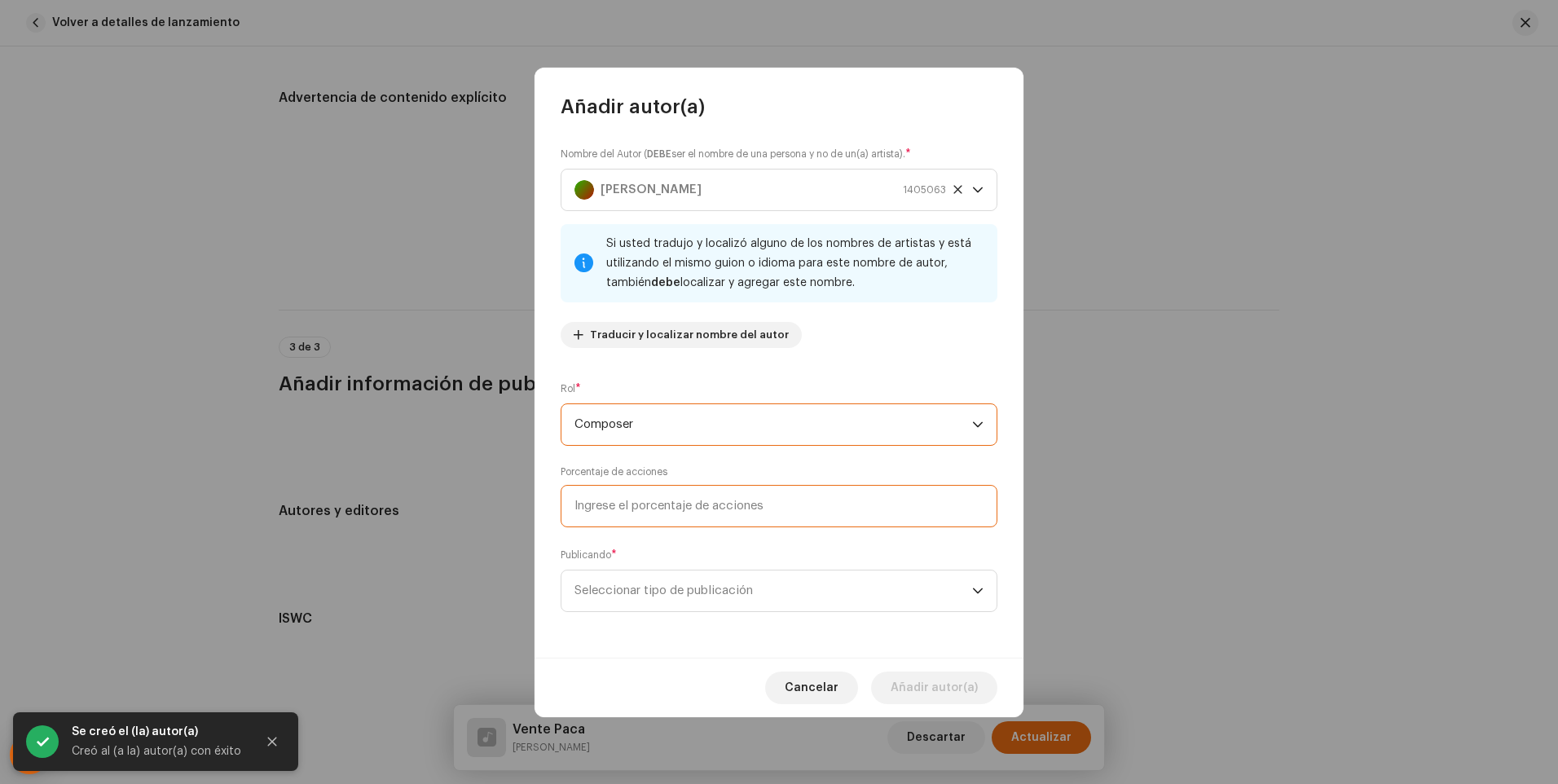
click at [716, 517] on input at bounding box center [779, 505] width 437 height 42
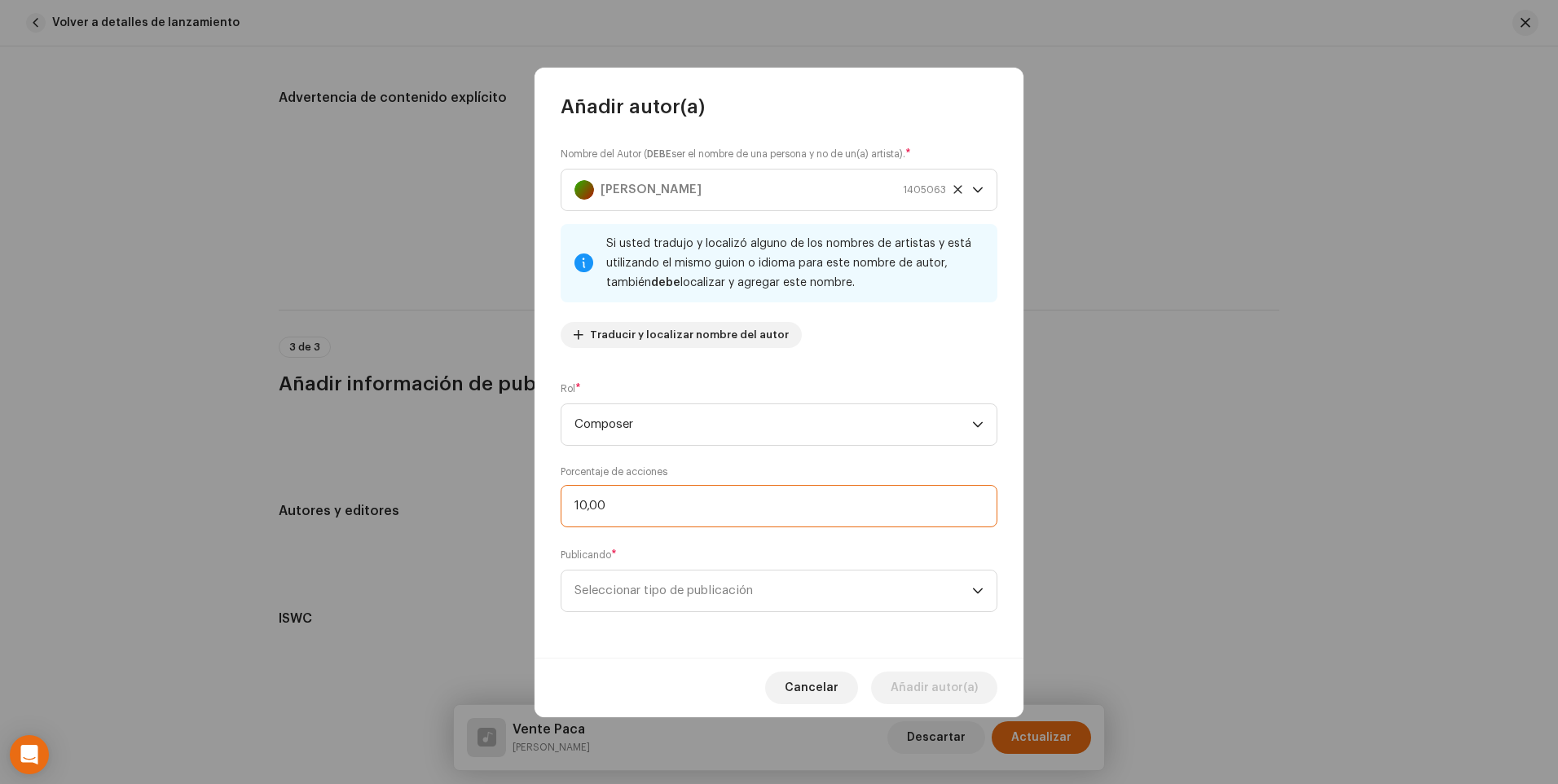
type input "100,00"
click at [964, 595] on span "Seleccionar tipo de publicación" at bounding box center [773, 590] width 398 height 40
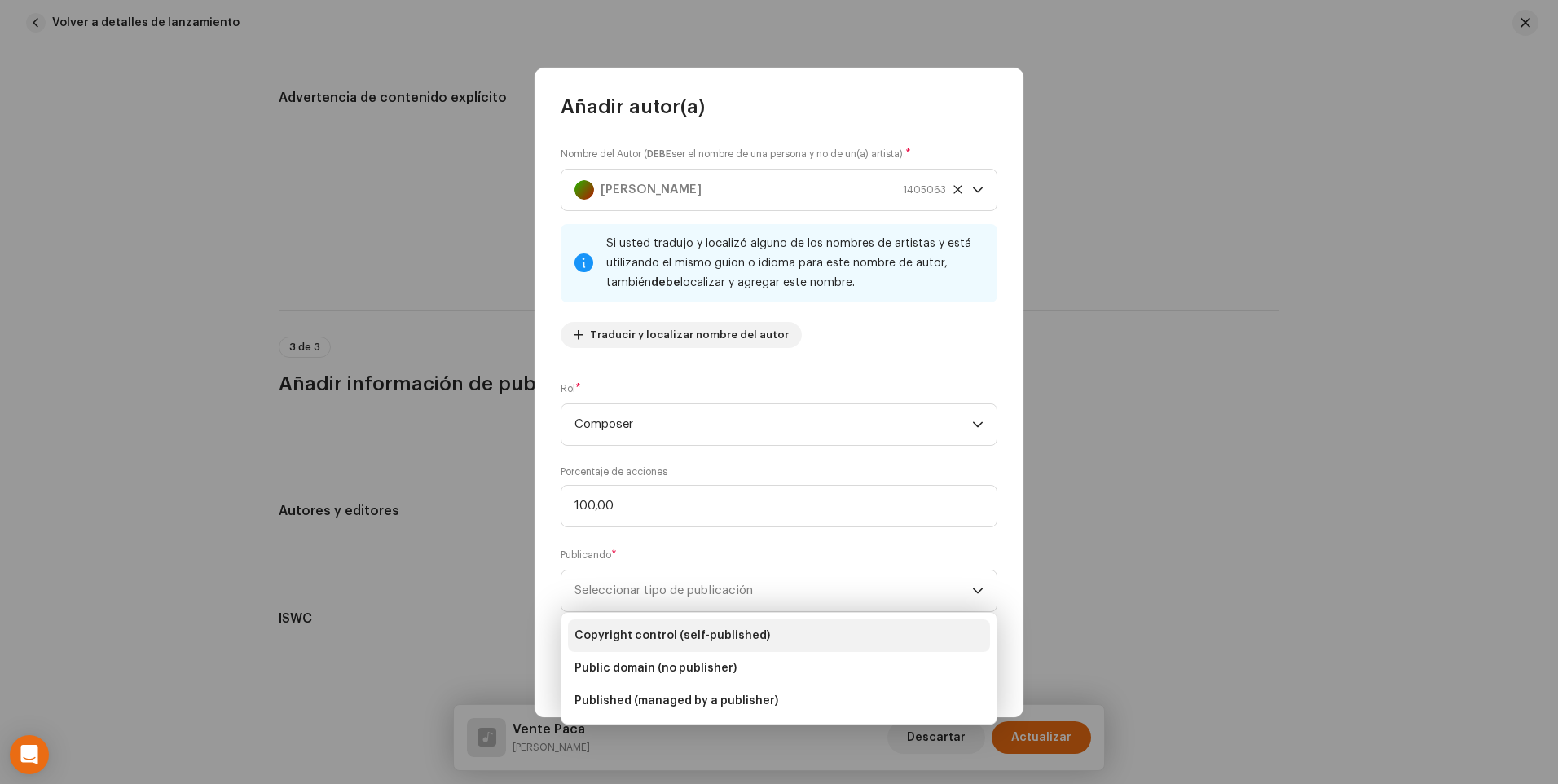
click at [919, 623] on li "Copyright control (self-published)" at bounding box center [779, 635] width 422 height 33
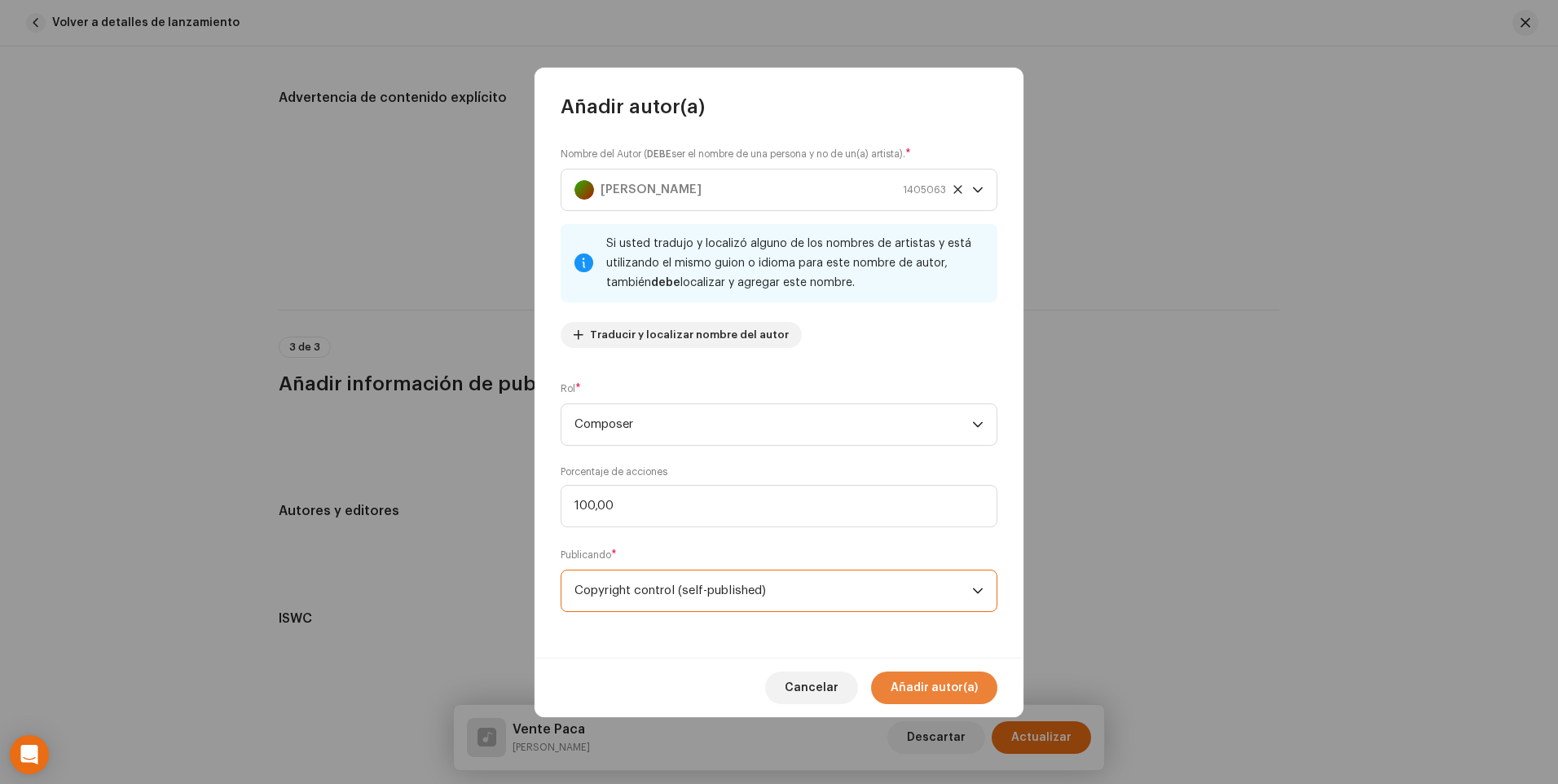
click at [935, 680] on span "Añadir autor(a)" at bounding box center [934, 687] width 87 height 33
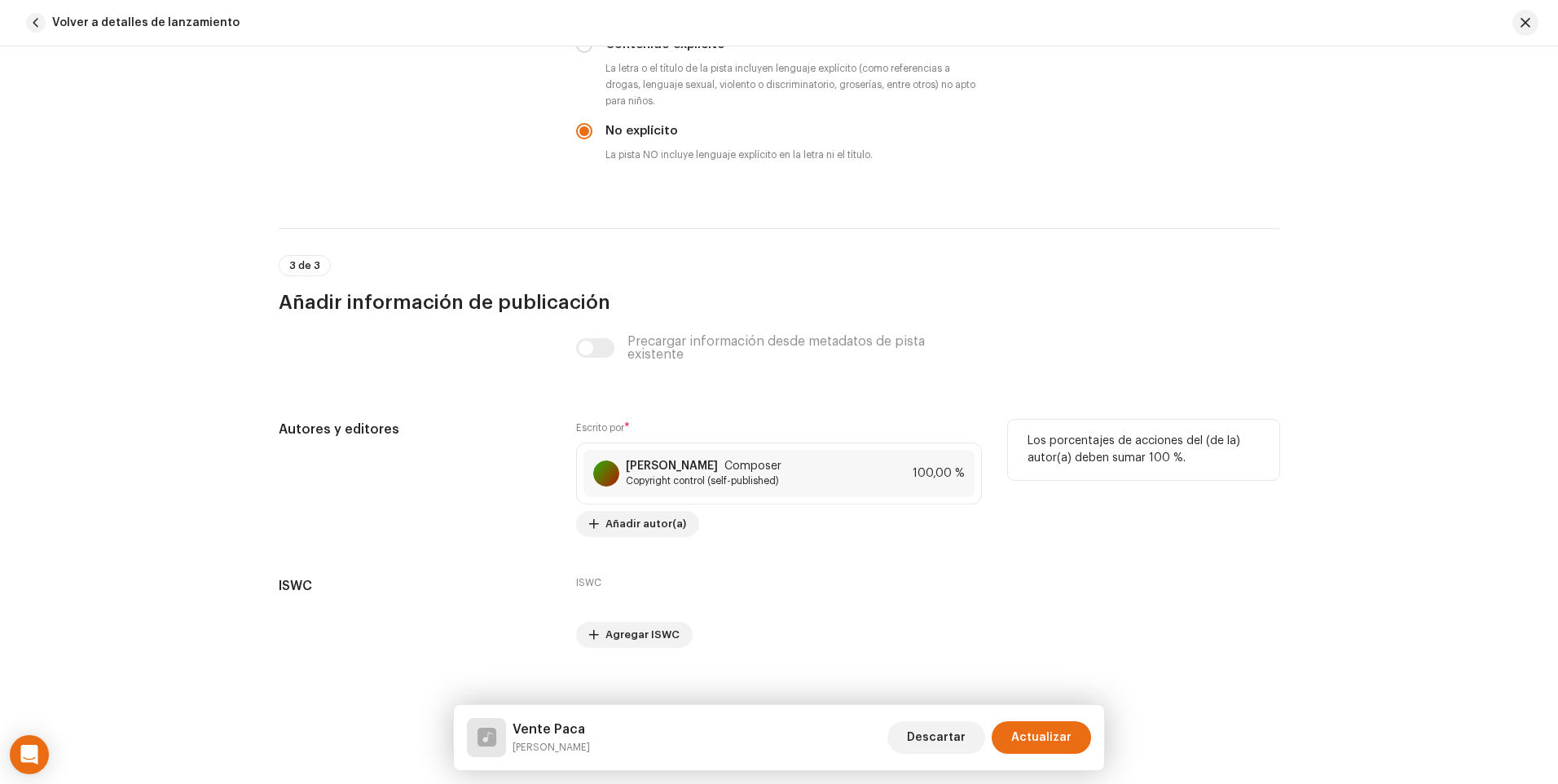
scroll to position [2817, 0]
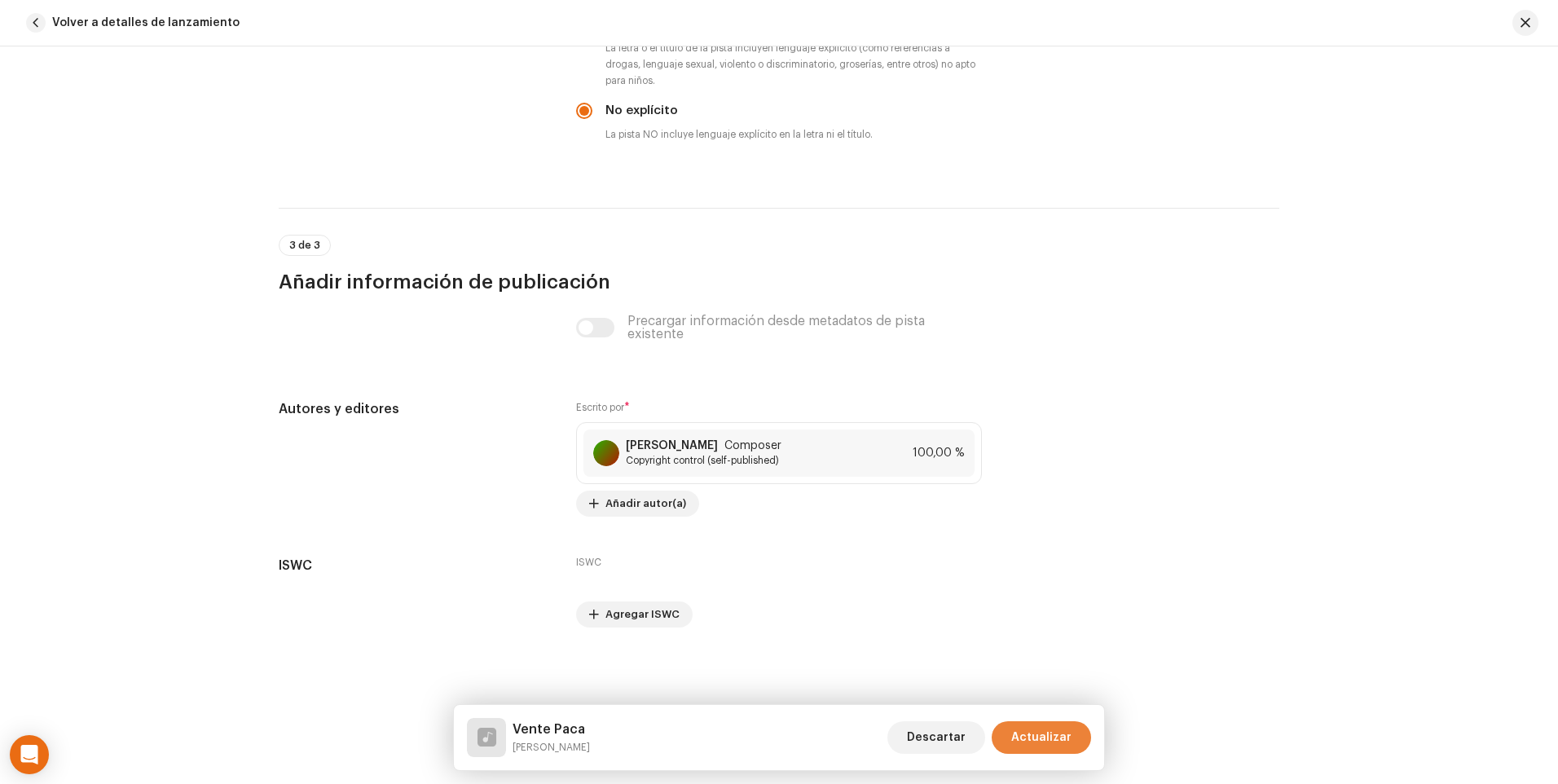
click at [1063, 736] on span "Actualizar" at bounding box center [1041, 737] width 60 height 33
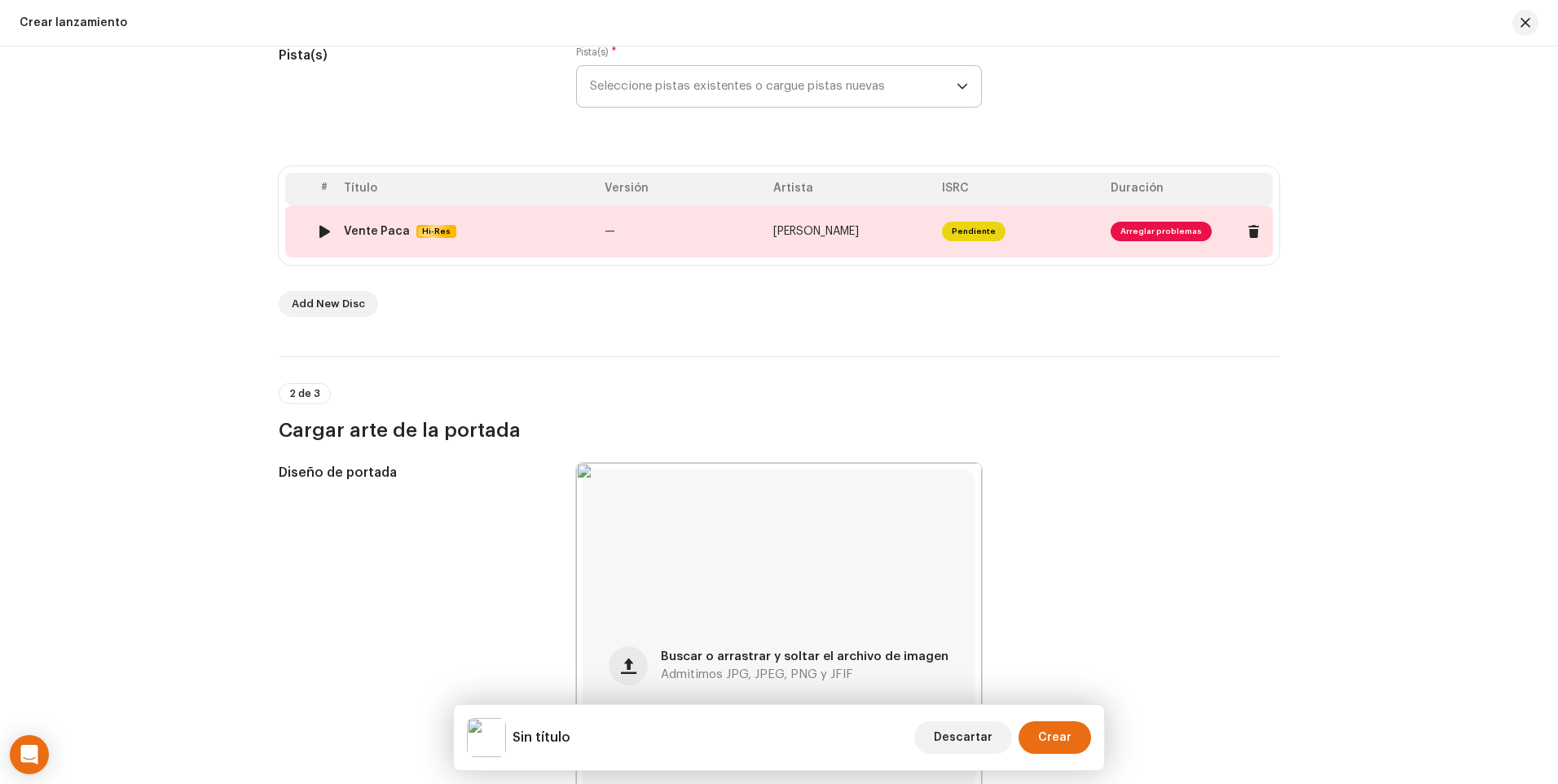
click at [691, 225] on td "—" at bounding box center [682, 231] width 169 height 52
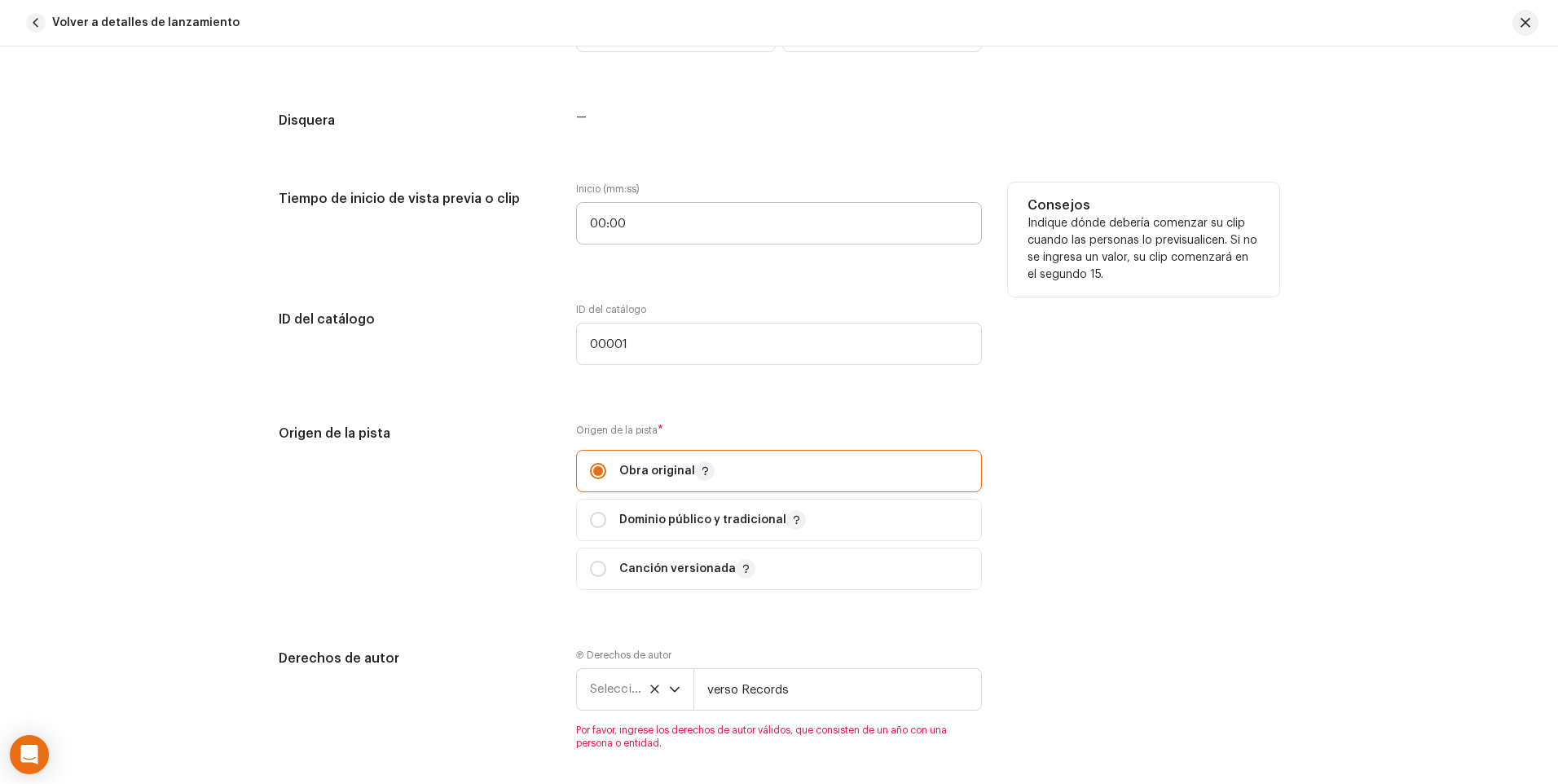
scroll to position [1629, 0]
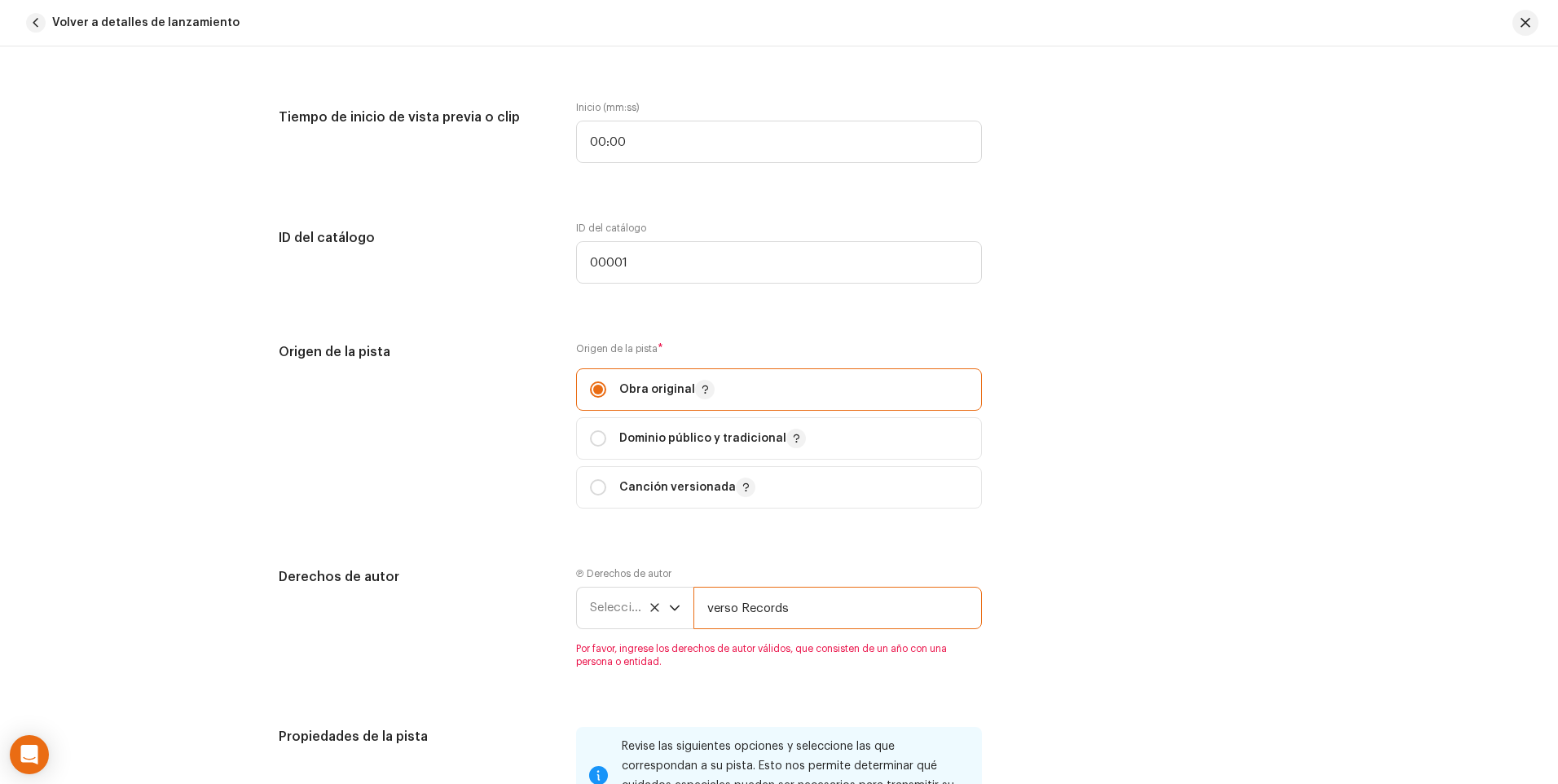
drag, startPoint x: 818, startPoint y: 611, endPoint x: 597, endPoint y: 579, distance: 223.3
click at [597, 579] on div "Ⓟ Derechos de autor Seleccionar año verso Records Por favor, ingrese los derech…" at bounding box center [779, 617] width 406 height 101
type input "r"
type input "[PERSON_NAME]"
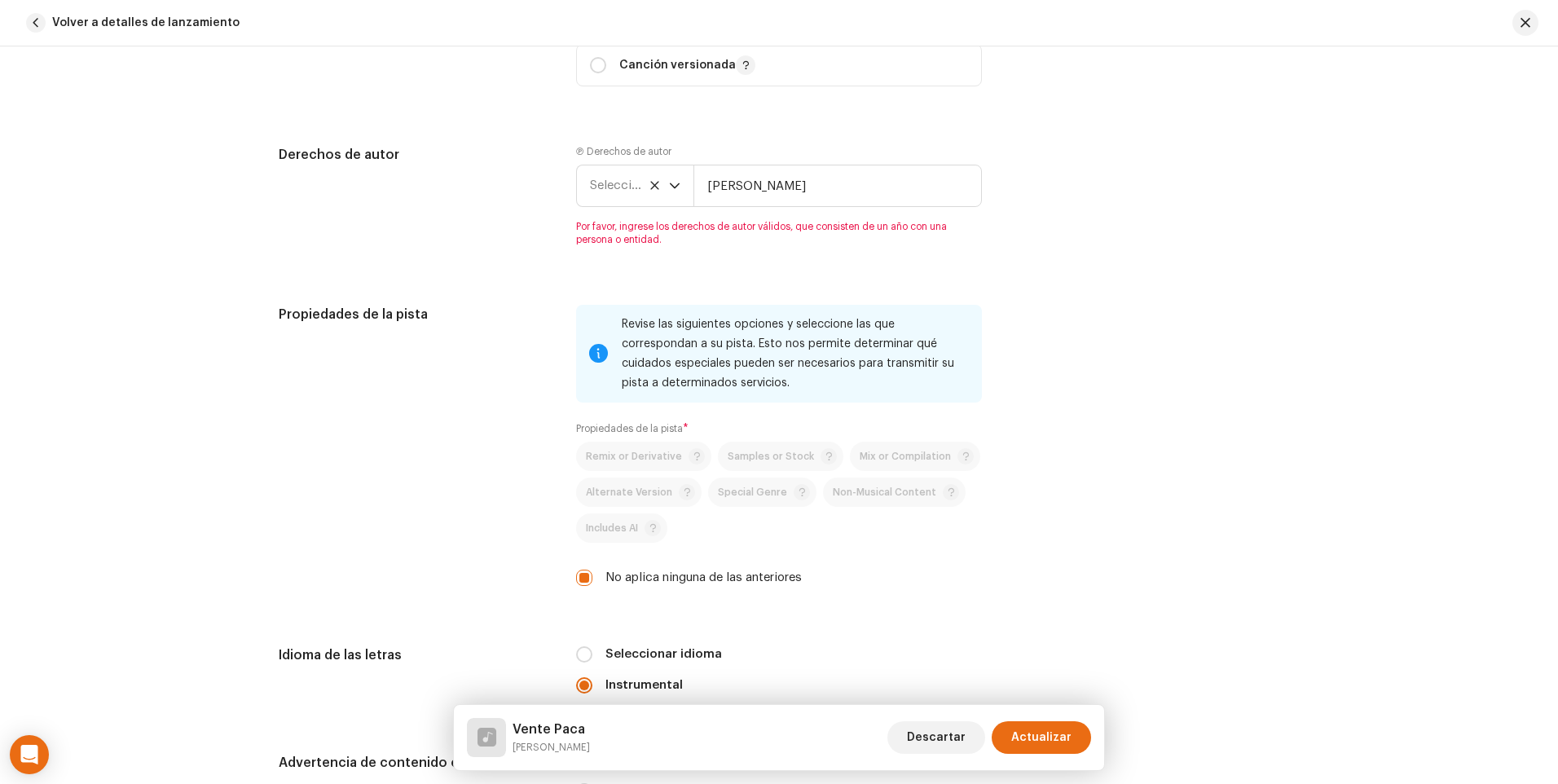
scroll to position [1969, 0]
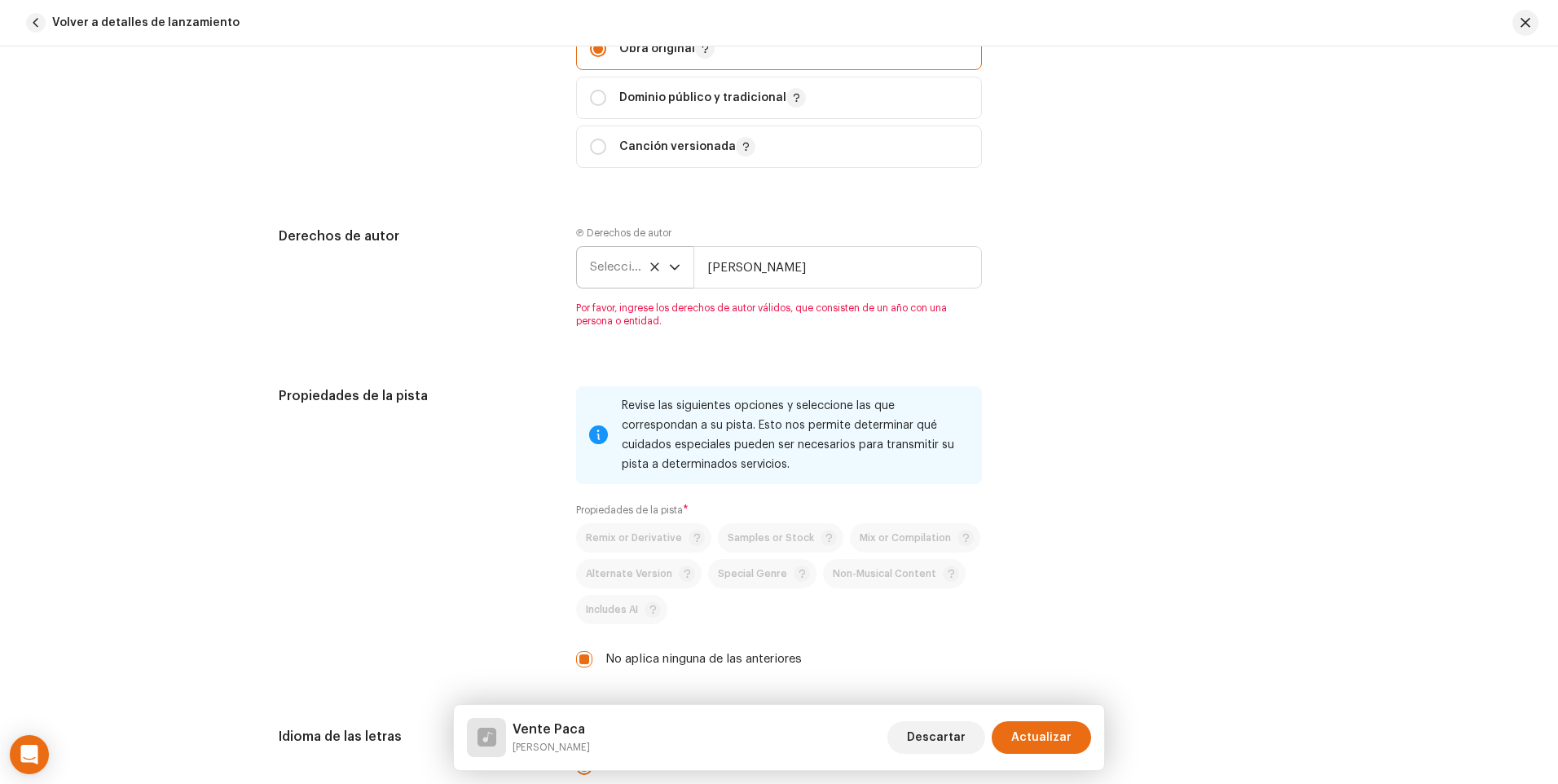
click at [656, 269] on icon at bounding box center [654, 266] width 11 height 11
click at [672, 263] on icon "dropdown trigger" at bounding box center [675, 267] width 12 height 12
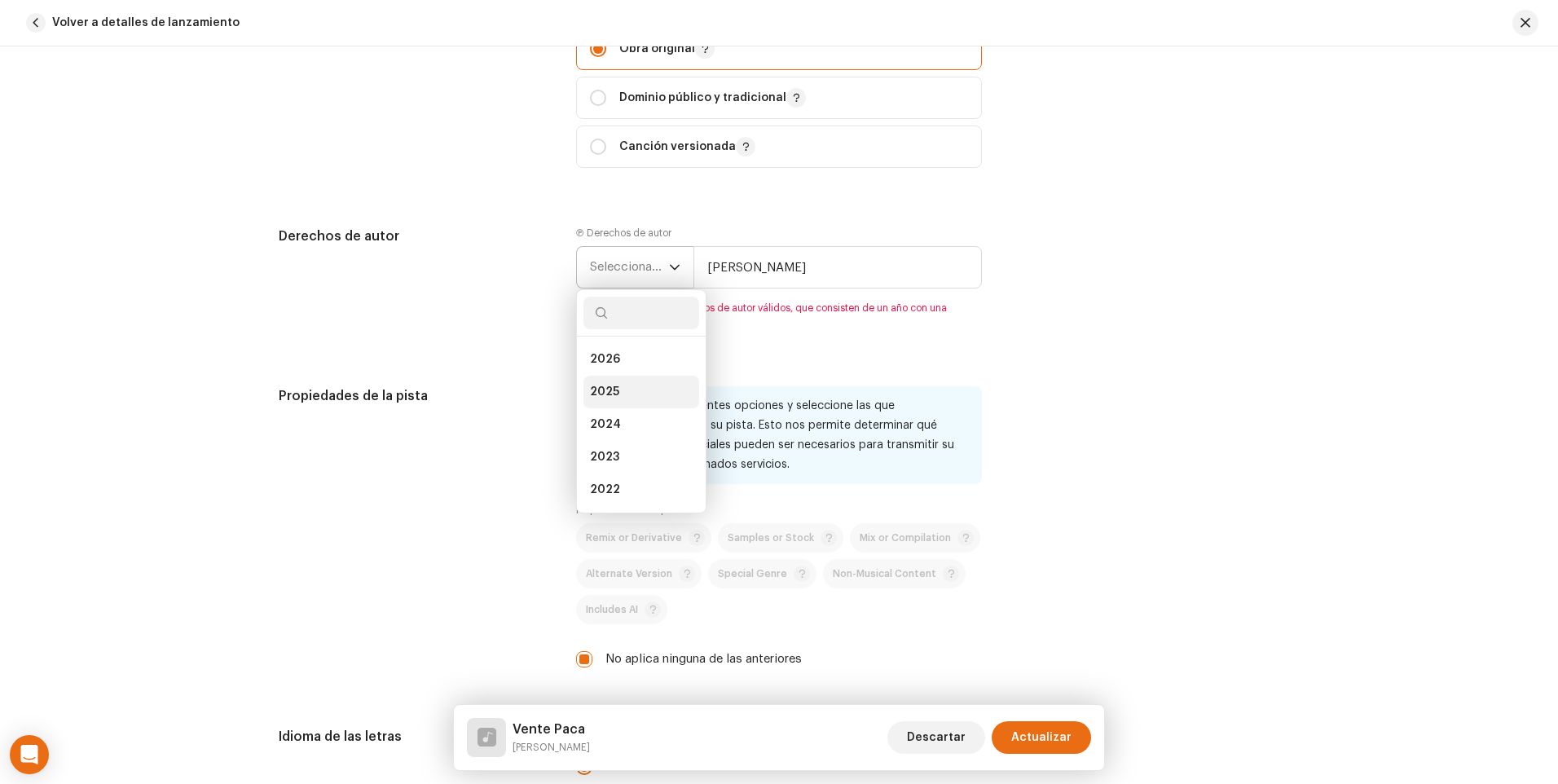
click at [622, 389] on li "2025" at bounding box center [640, 392] width 115 height 33
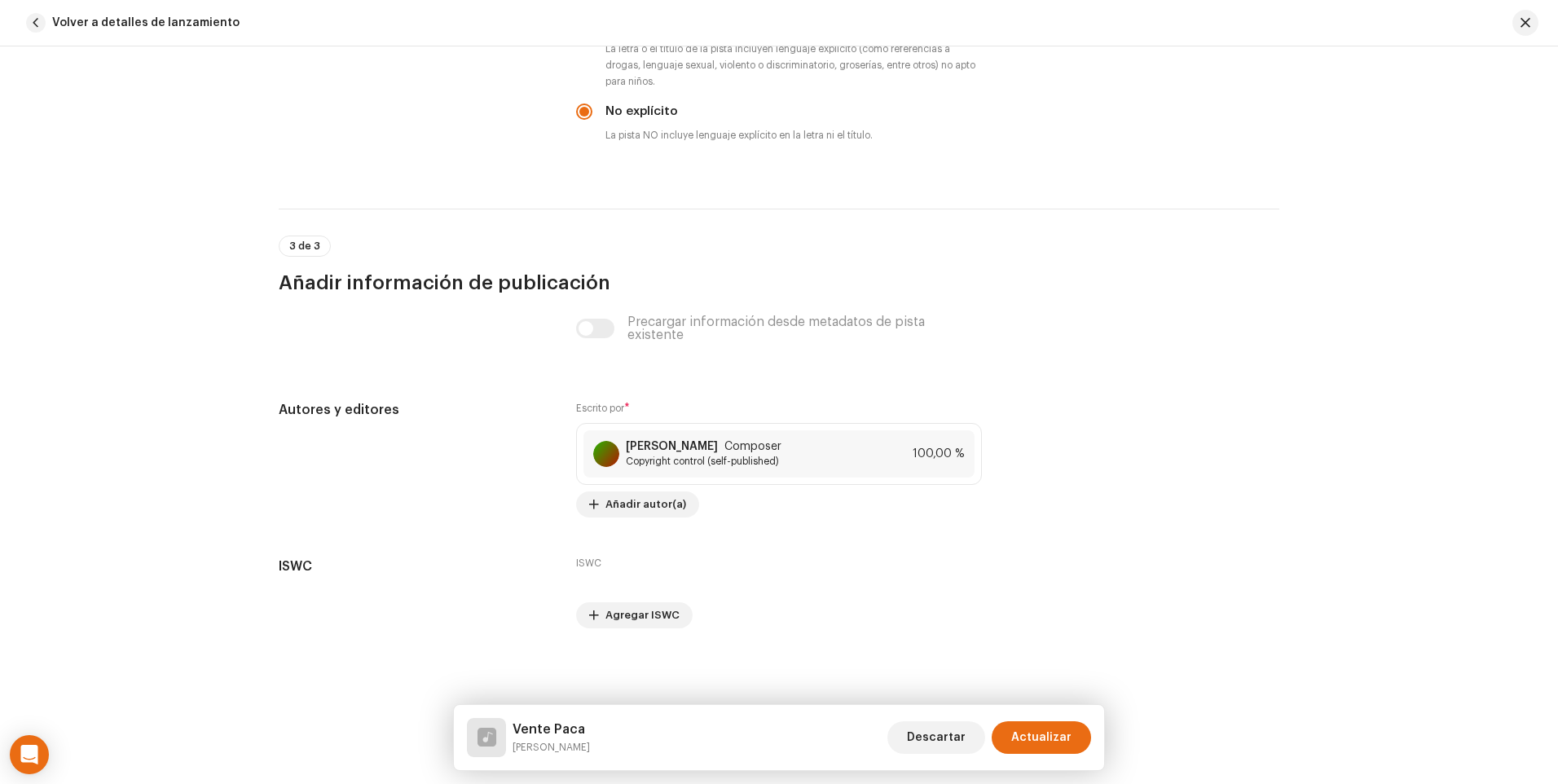
scroll to position [2785, 0]
click at [1030, 736] on span "Actualizar" at bounding box center [1041, 737] width 60 height 33
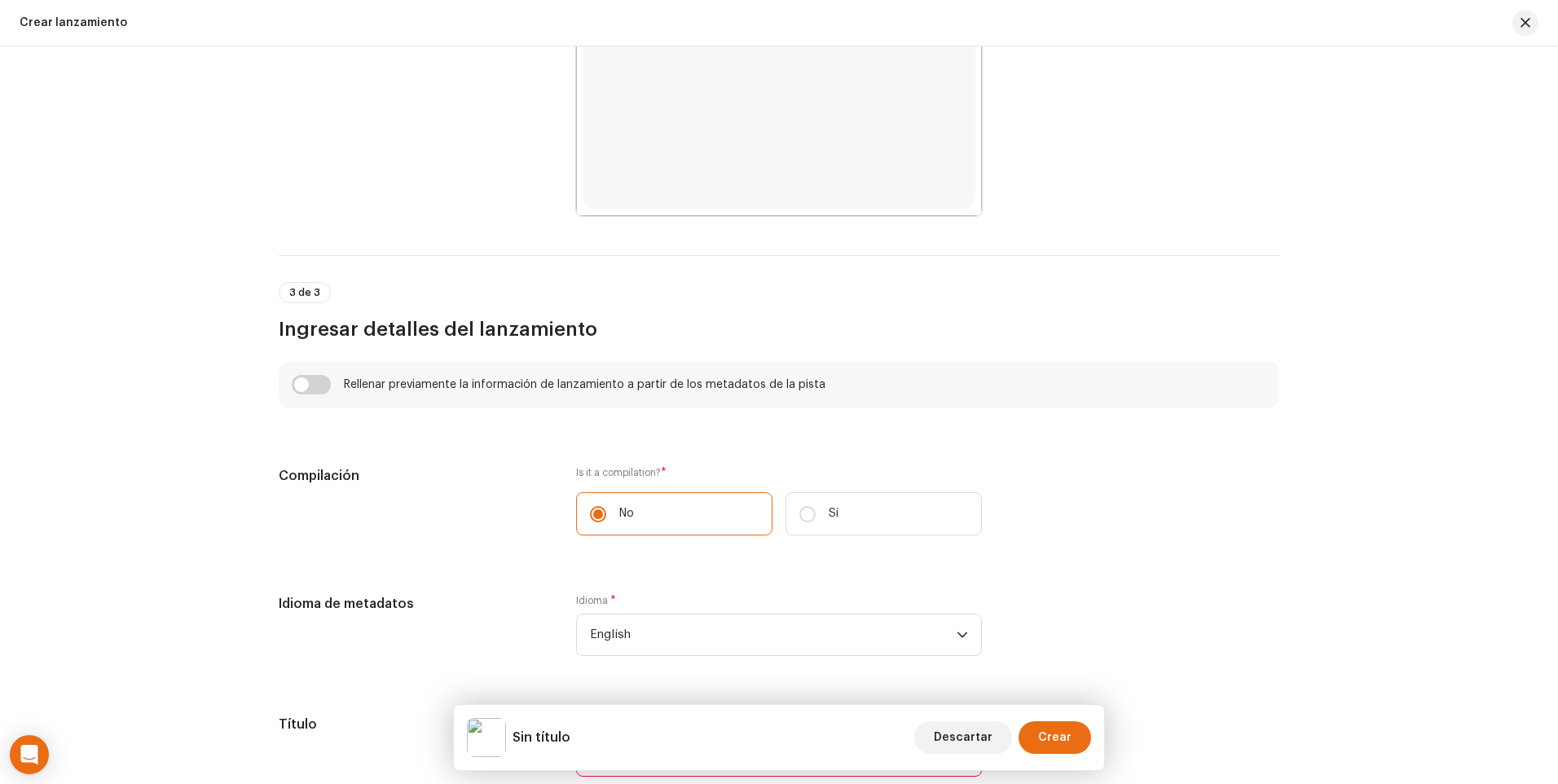
scroll to position [1059, 0]
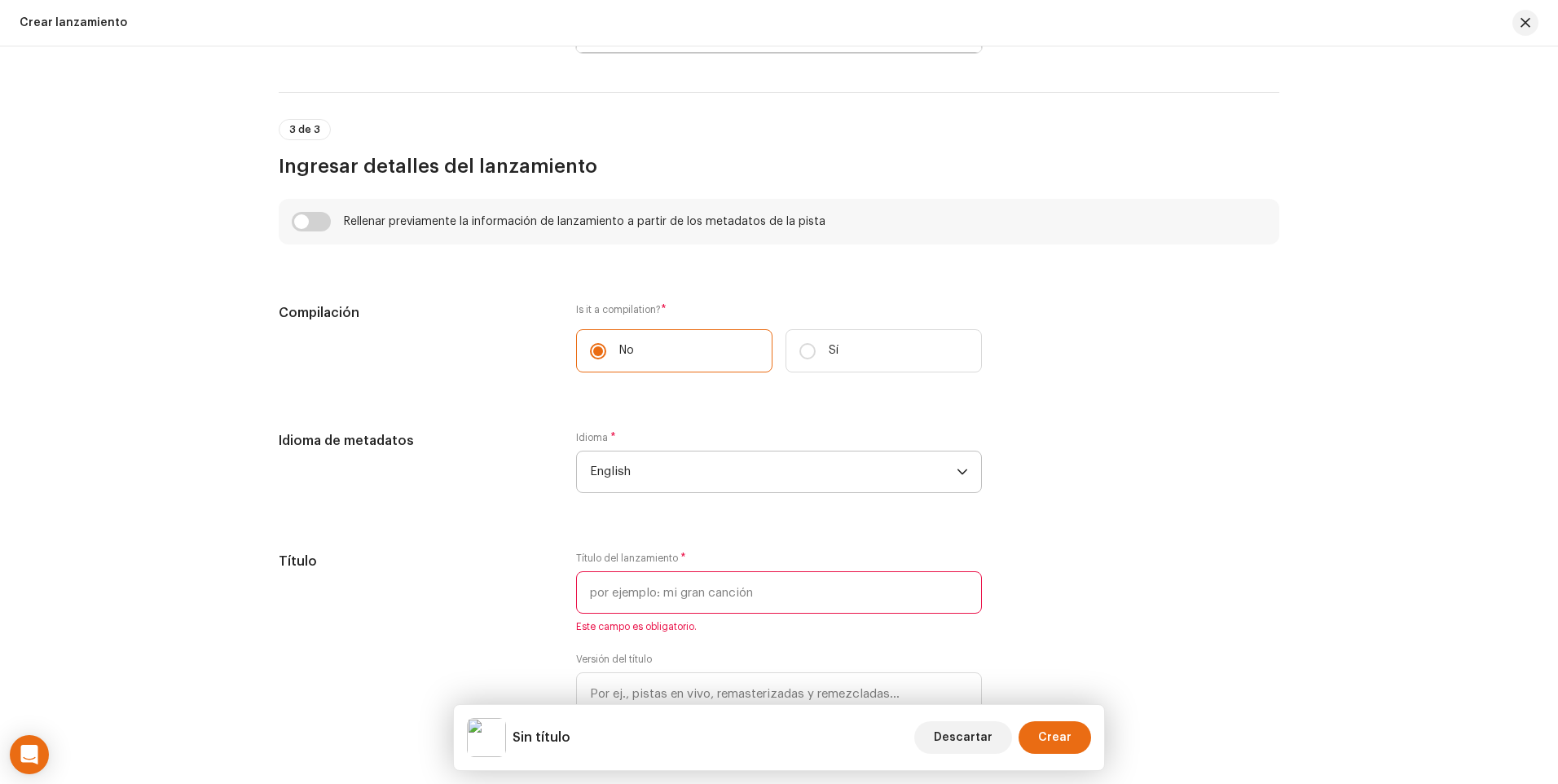
click at [948, 473] on span "English" at bounding box center [774, 471] width 367 height 40
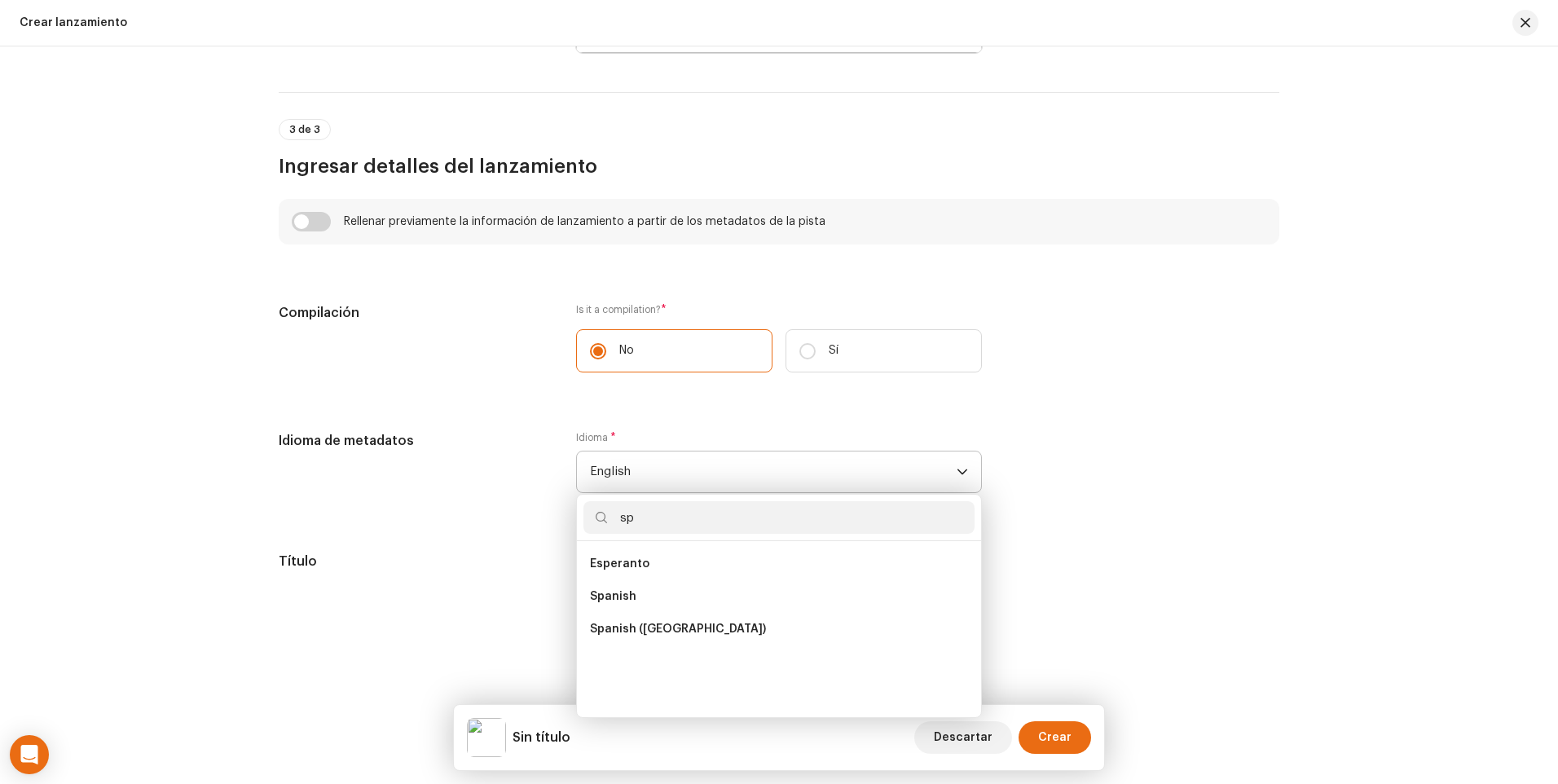
scroll to position [0, 0]
type input "spa"
click at [716, 593] on span "Spanish ([GEOGRAPHIC_DATA])" at bounding box center [678, 596] width 176 height 17
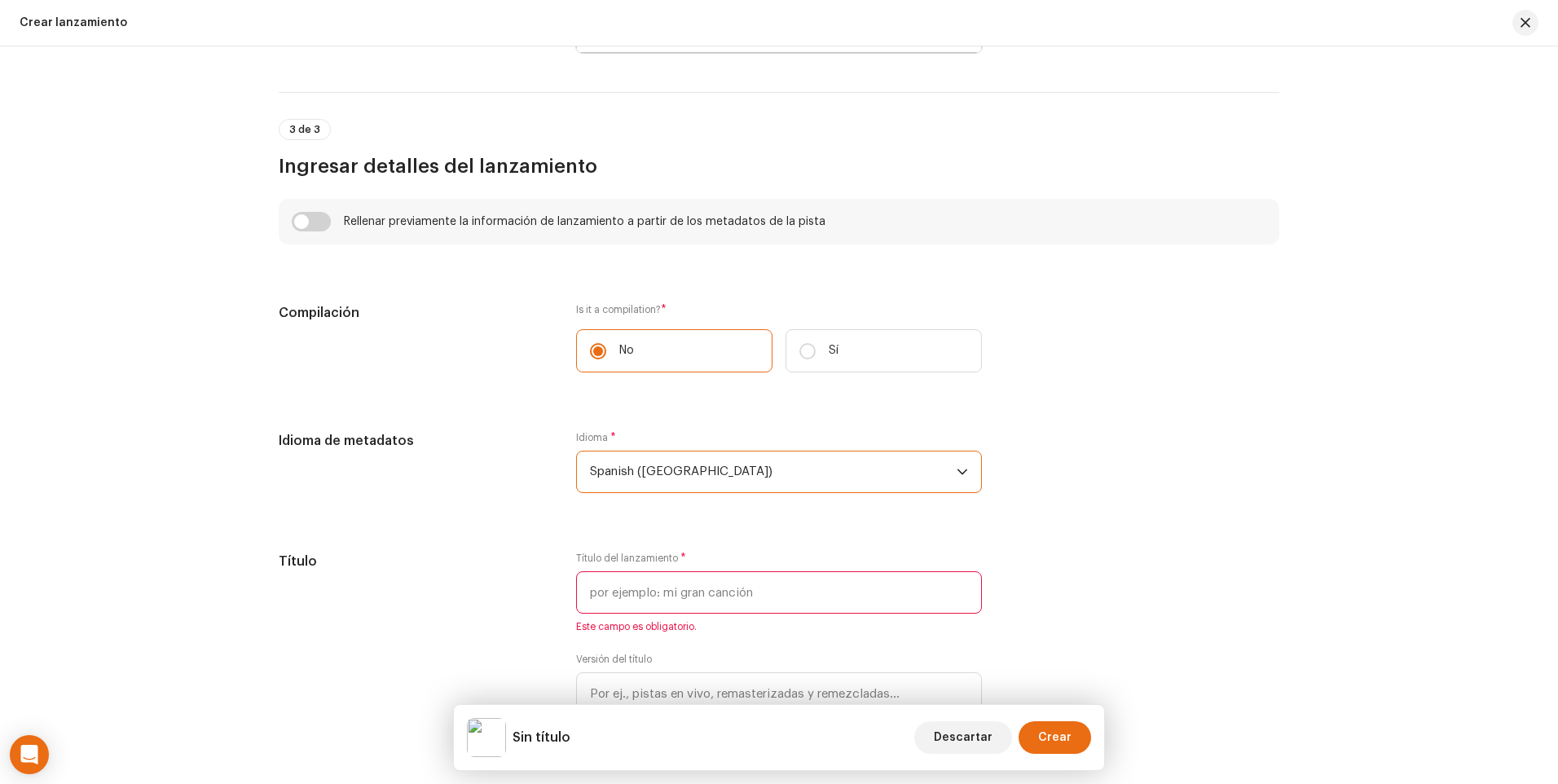
scroll to position [1140, 0]
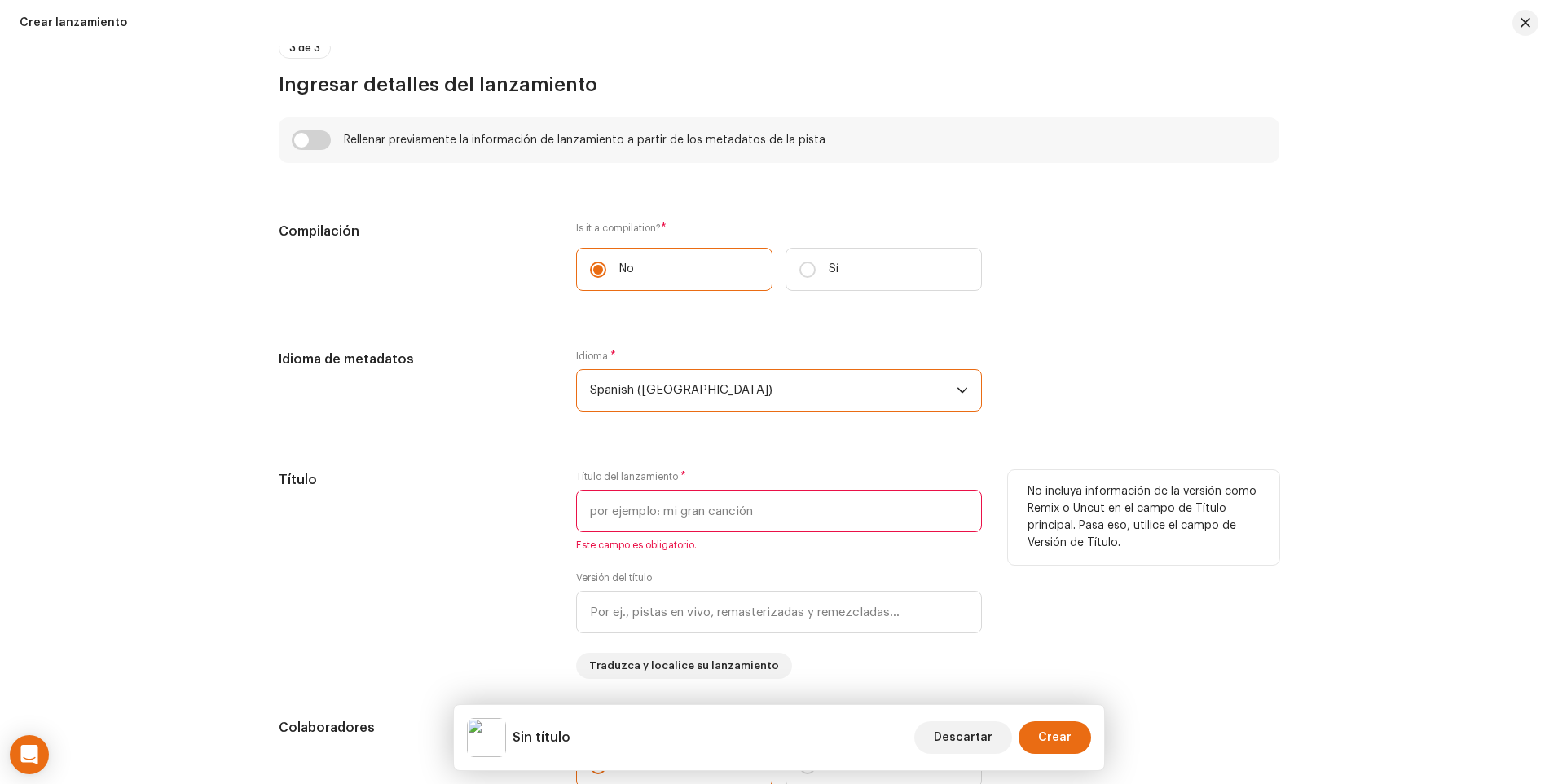
click at [697, 512] on input "text" at bounding box center [779, 510] width 406 height 42
paste input "Vente Paca"
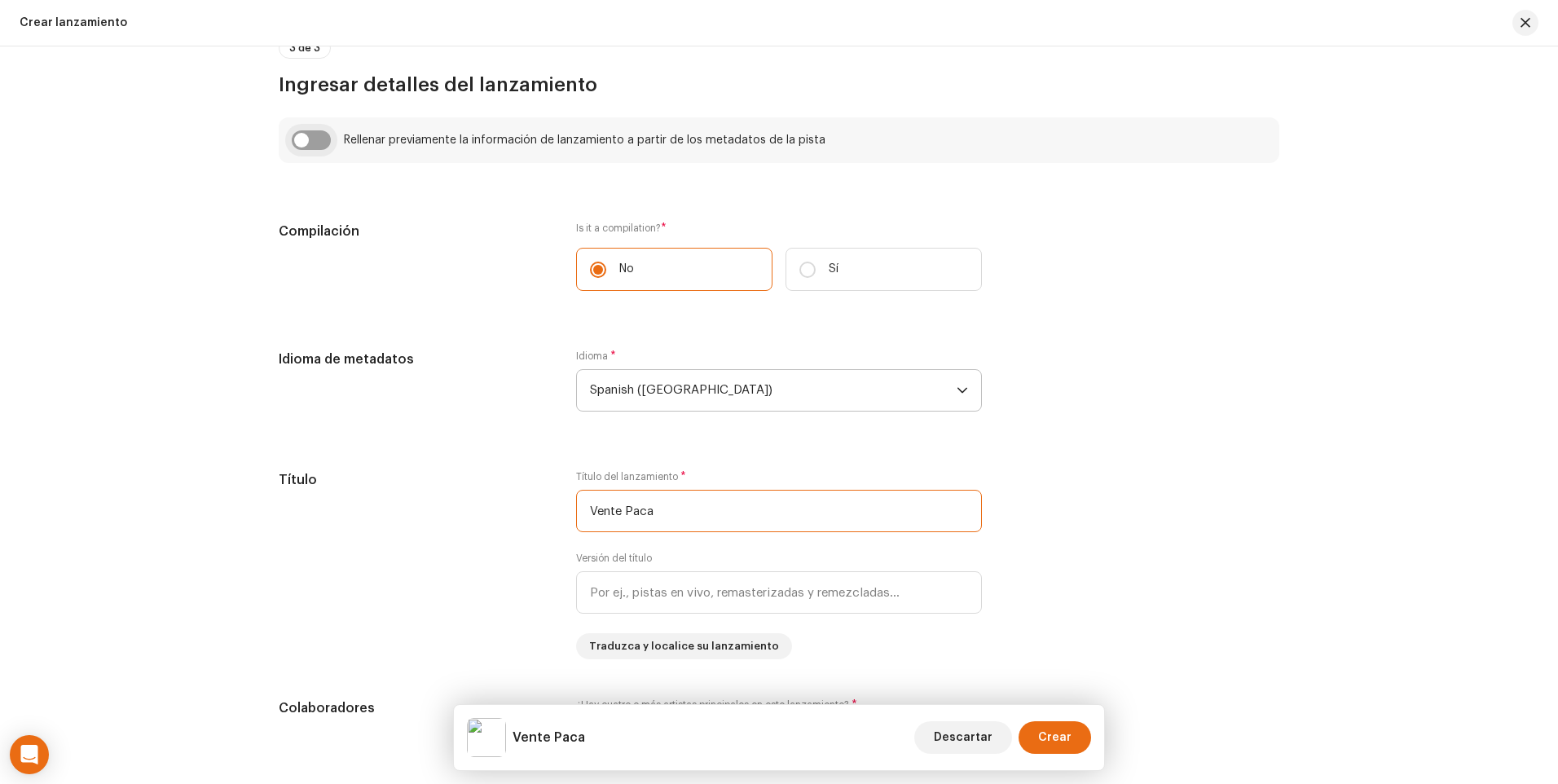
type input "Vente Paca"
click at [321, 143] on input "checkbox" at bounding box center [312, 140] width 39 height 20
checkbox input "true"
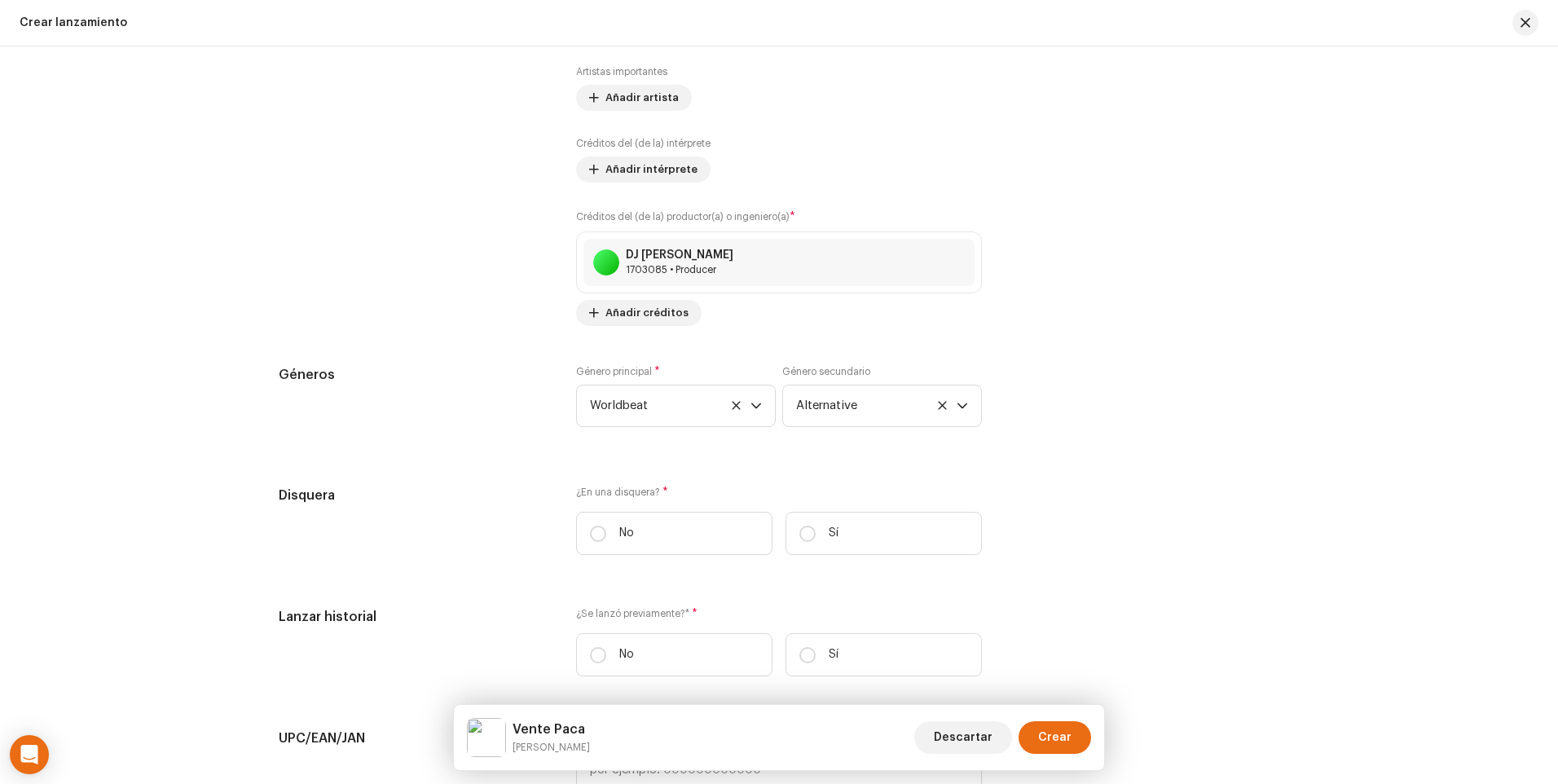
scroll to position [2118, 0]
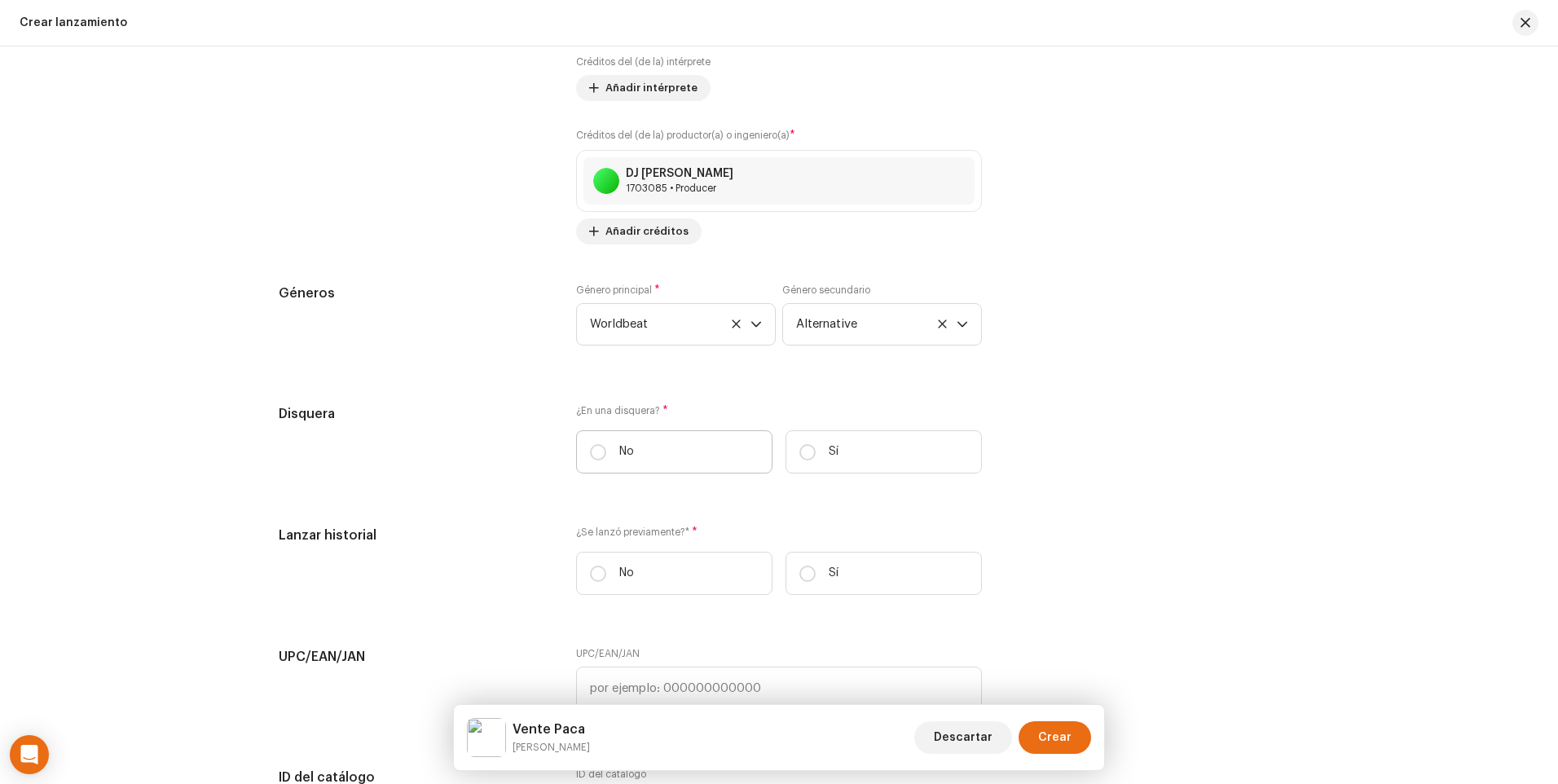
click at [592, 462] on label "No" at bounding box center [674, 452] width 196 height 43
click at [592, 461] on input "No" at bounding box center [598, 452] width 17 height 17
radio input "true"
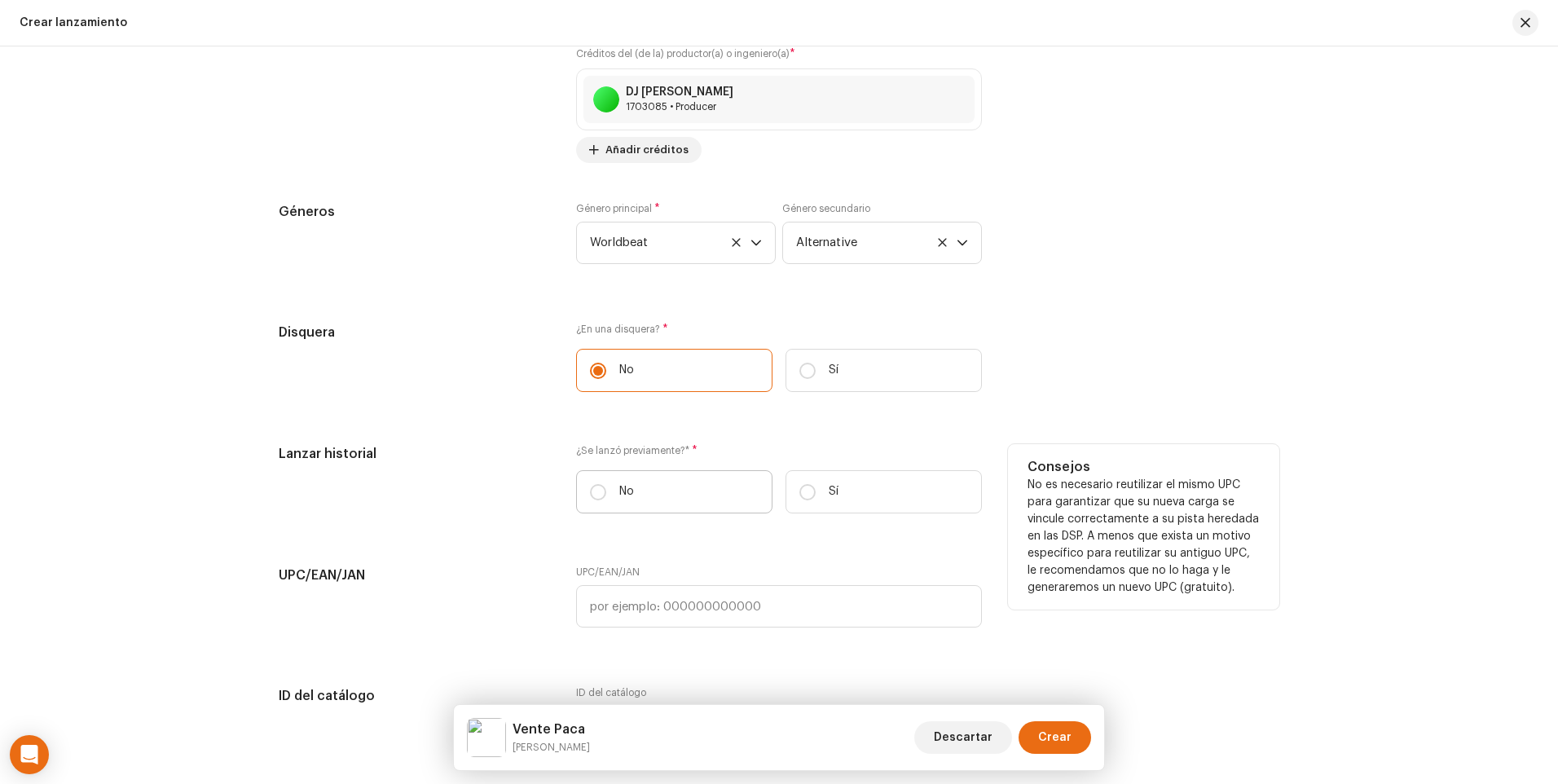
click at [585, 484] on label "No" at bounding box center [674, 492] width 196 height 43
click at [590, 484] on input "No" at bounding box center [598, 492] width 17 height 17
radio input "true"
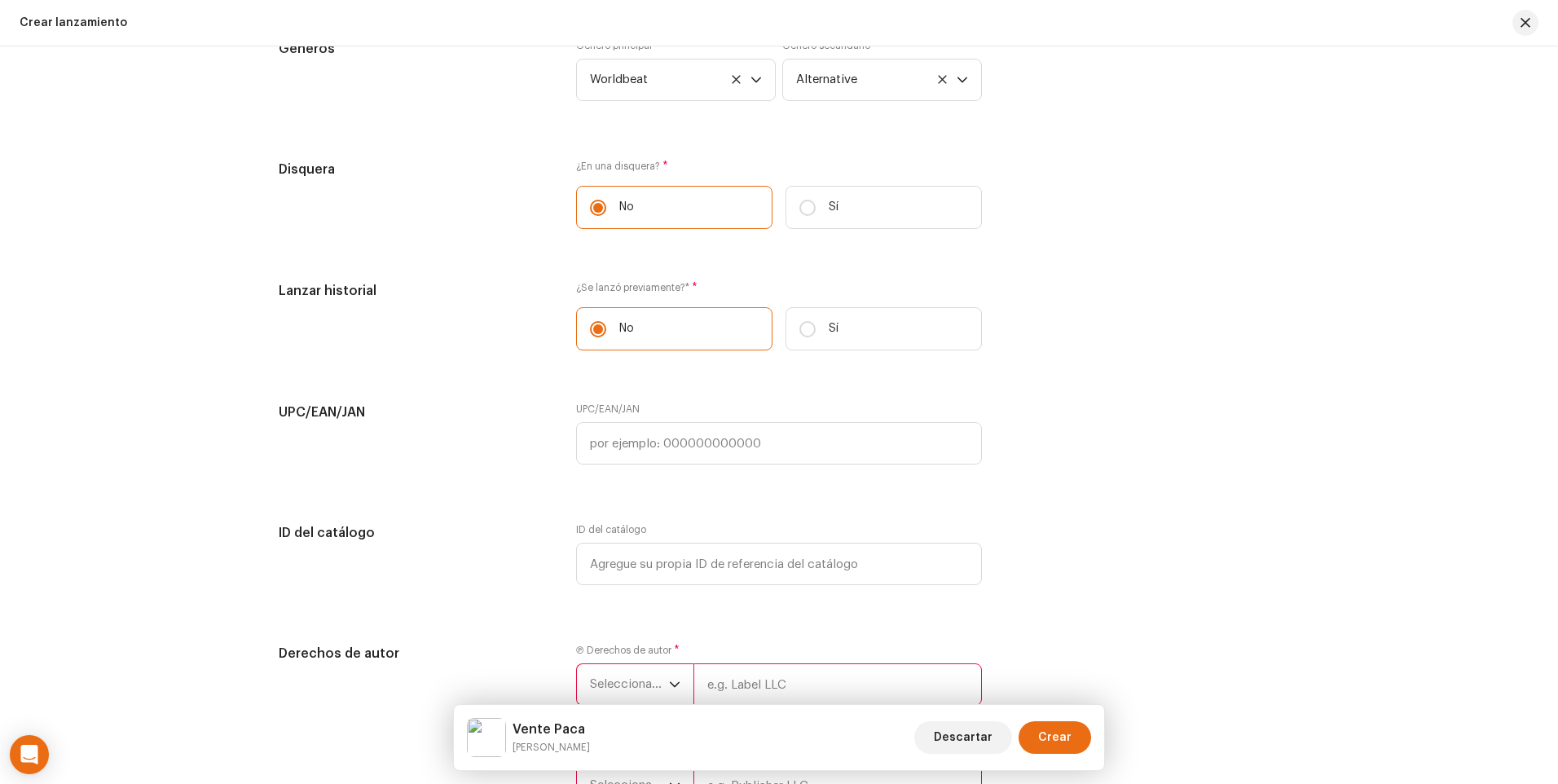
scroll to position [2444, 0]
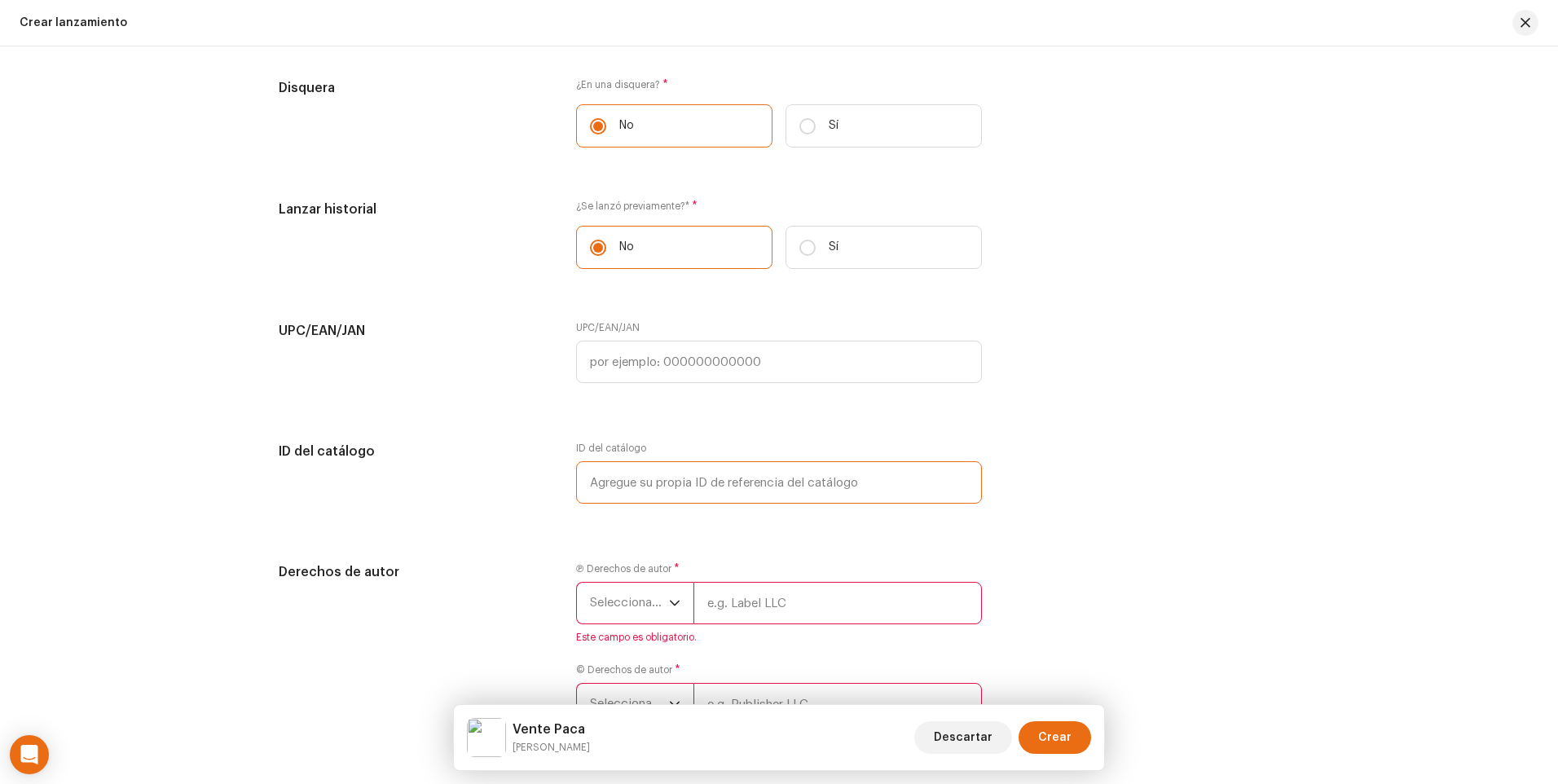
click at [798, 483] on input "text" at bounding box center [779, 482] width 406 height 42
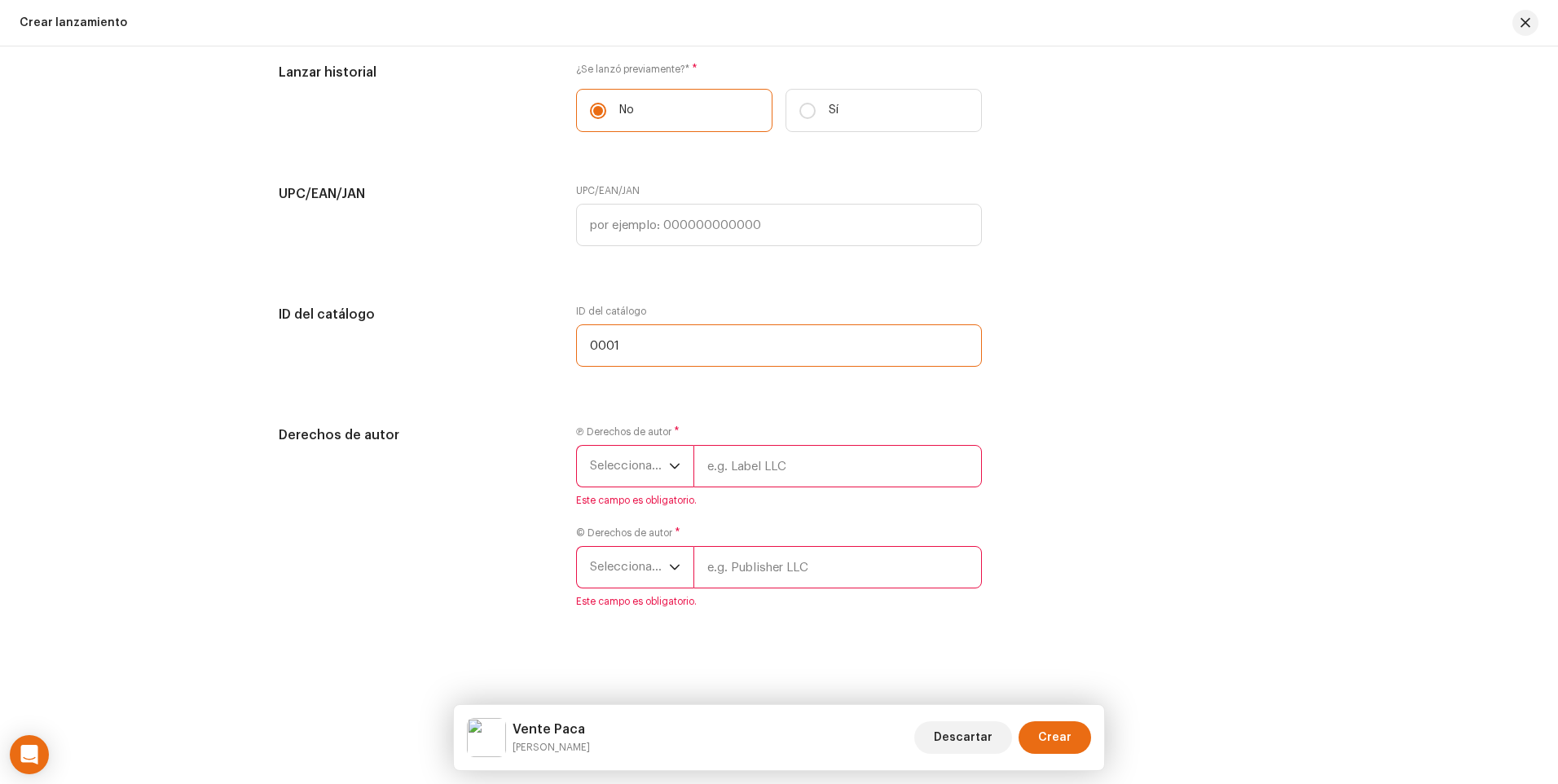
type input "0001"
click at [678, 467] on p-select "Seleccionar año" at bounding box center [634, 465] width 117 height 42
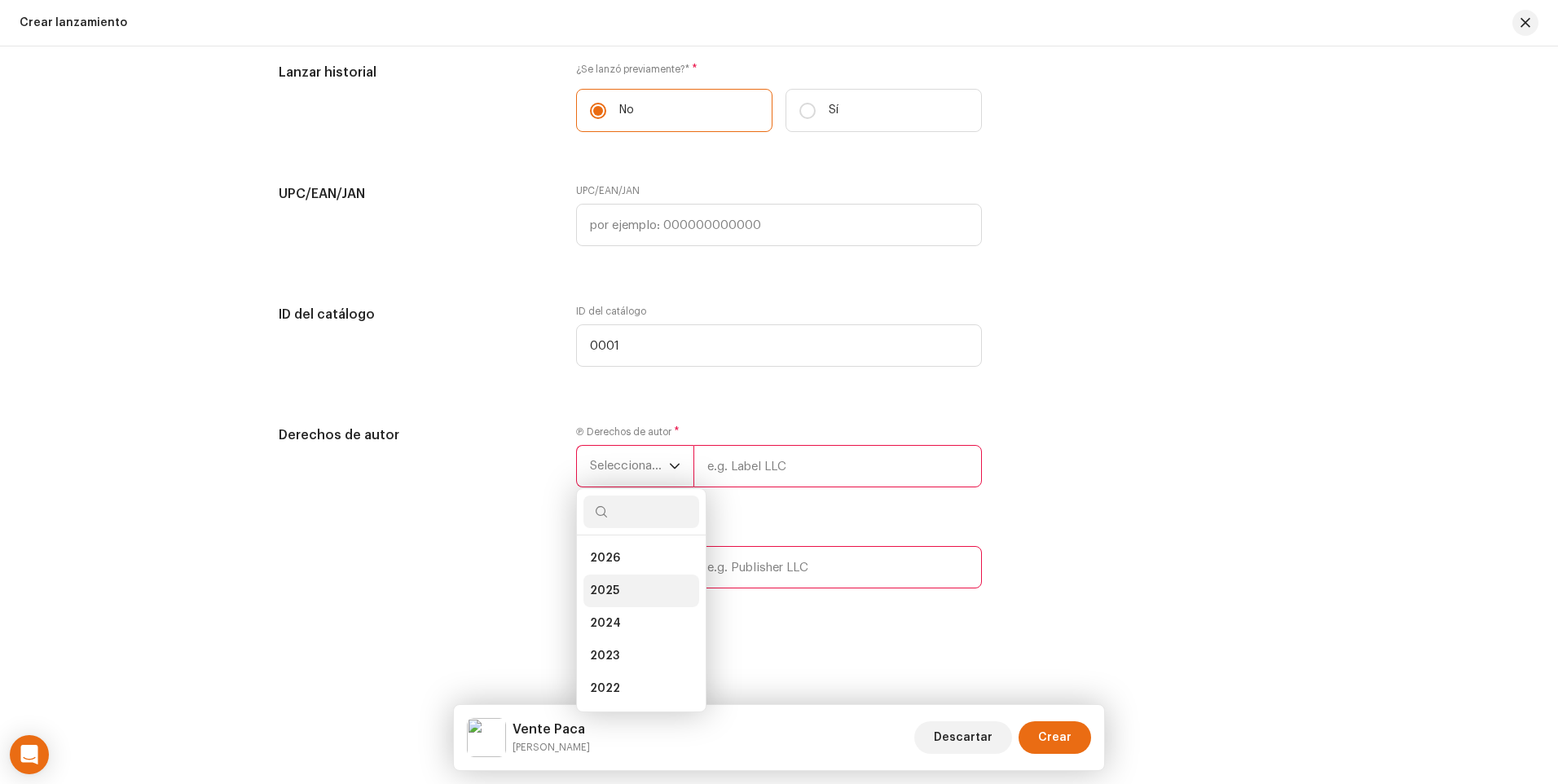
click at [636, 588] on li "2025" at bounding box center [640, 590] width 115 height 33
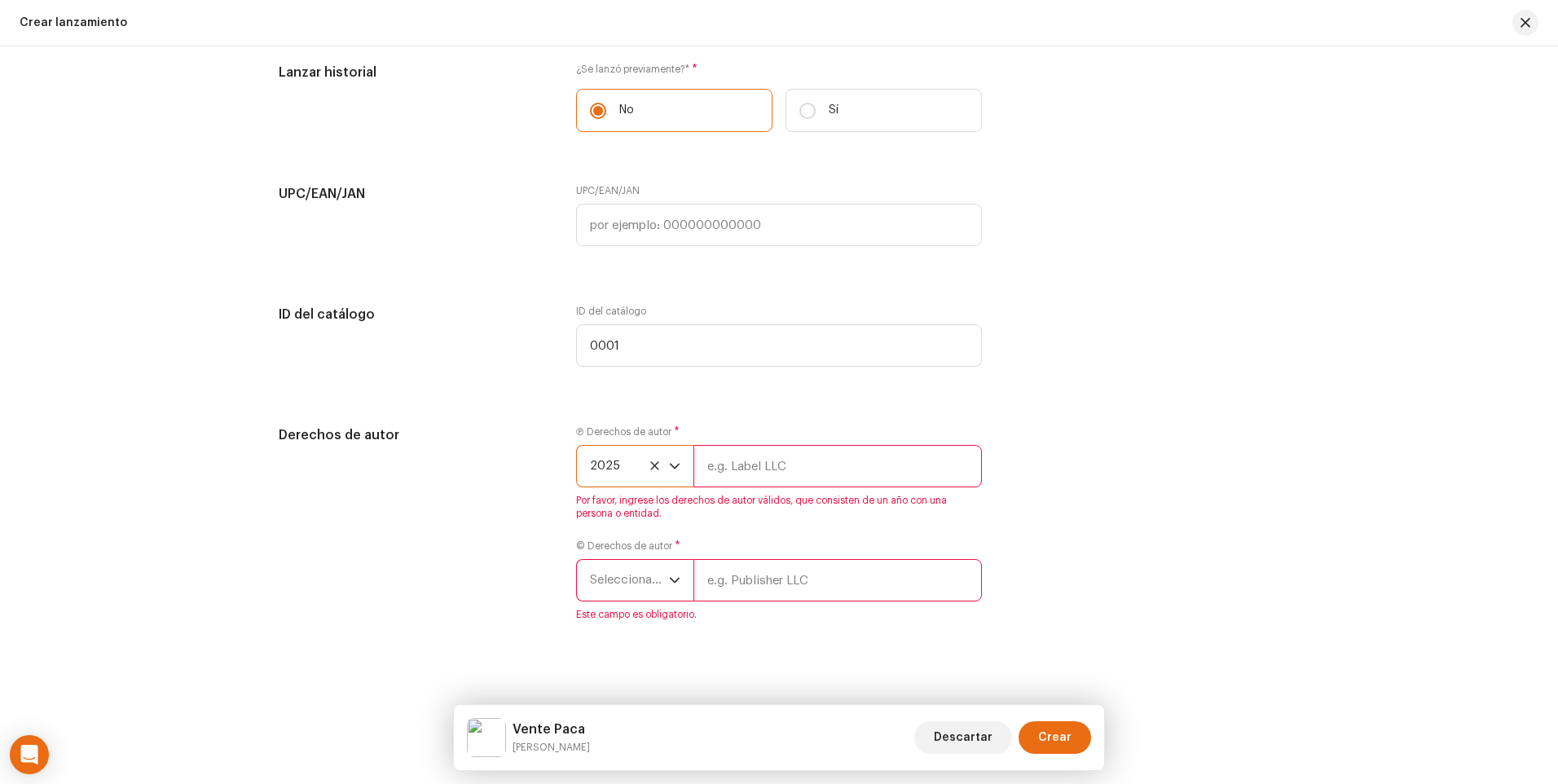
click at [737, 471] on input "text" at bounding box center [838, 465] width 288 height 42
type input "Multiverso Records"
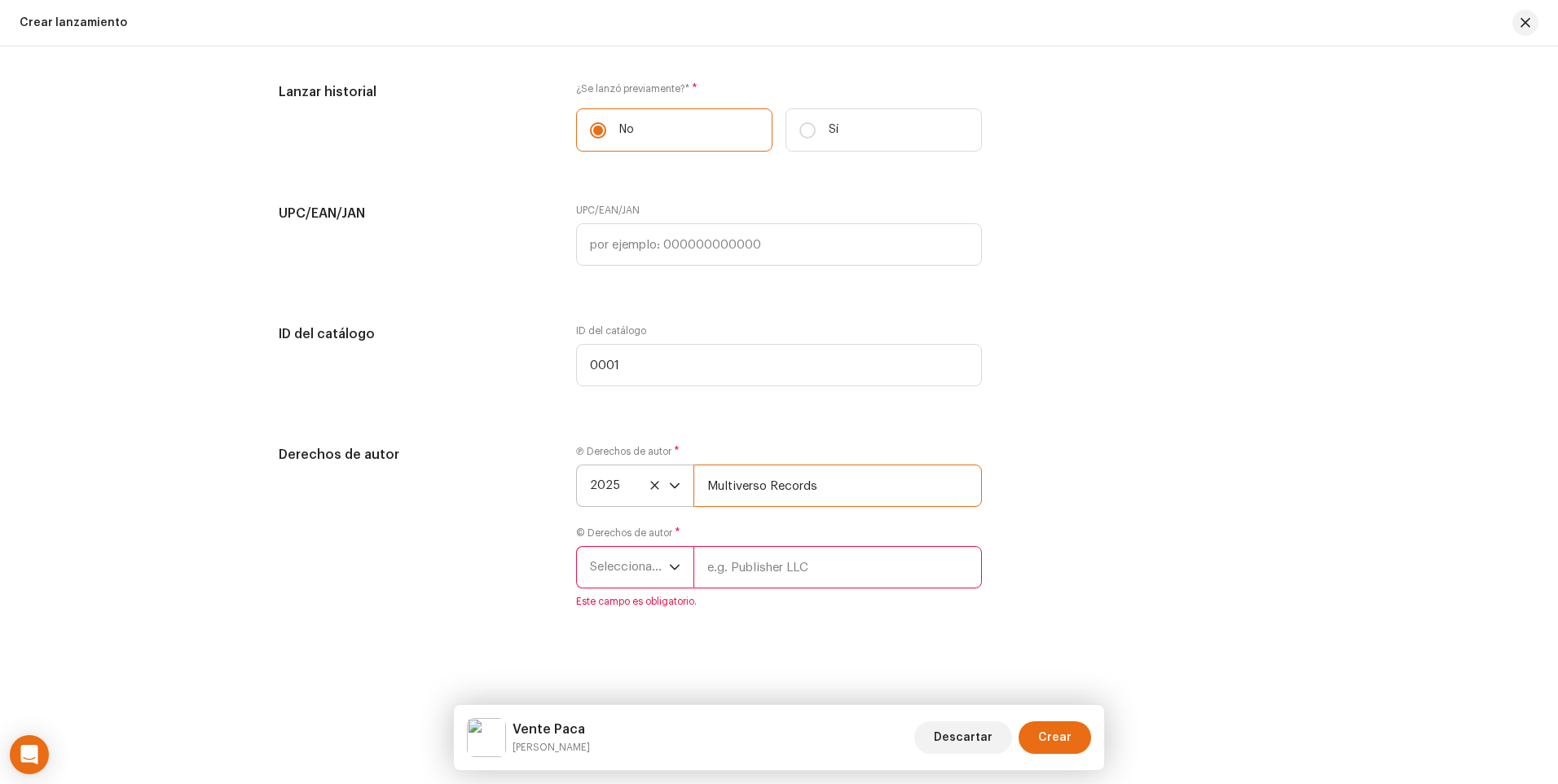
scroll to position [2561, 0]
click at [677, 569] on icon "dropdown trigger" at bounding box center [675, 567] width 12 height 12
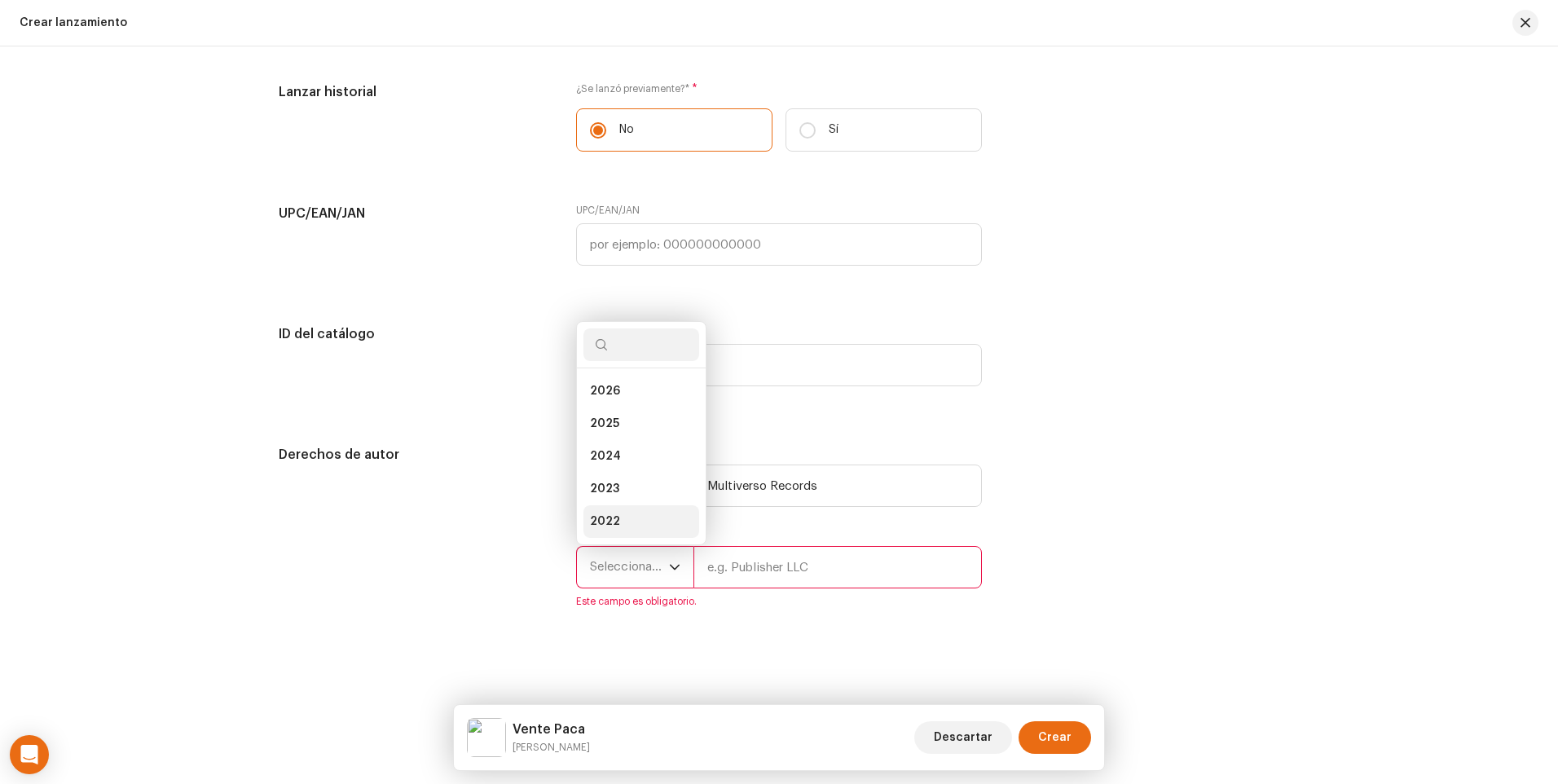
scroll to position [26, 0]
click at [632, 400] on li "2025" at bounding box center [640, 397] width 115 height 33
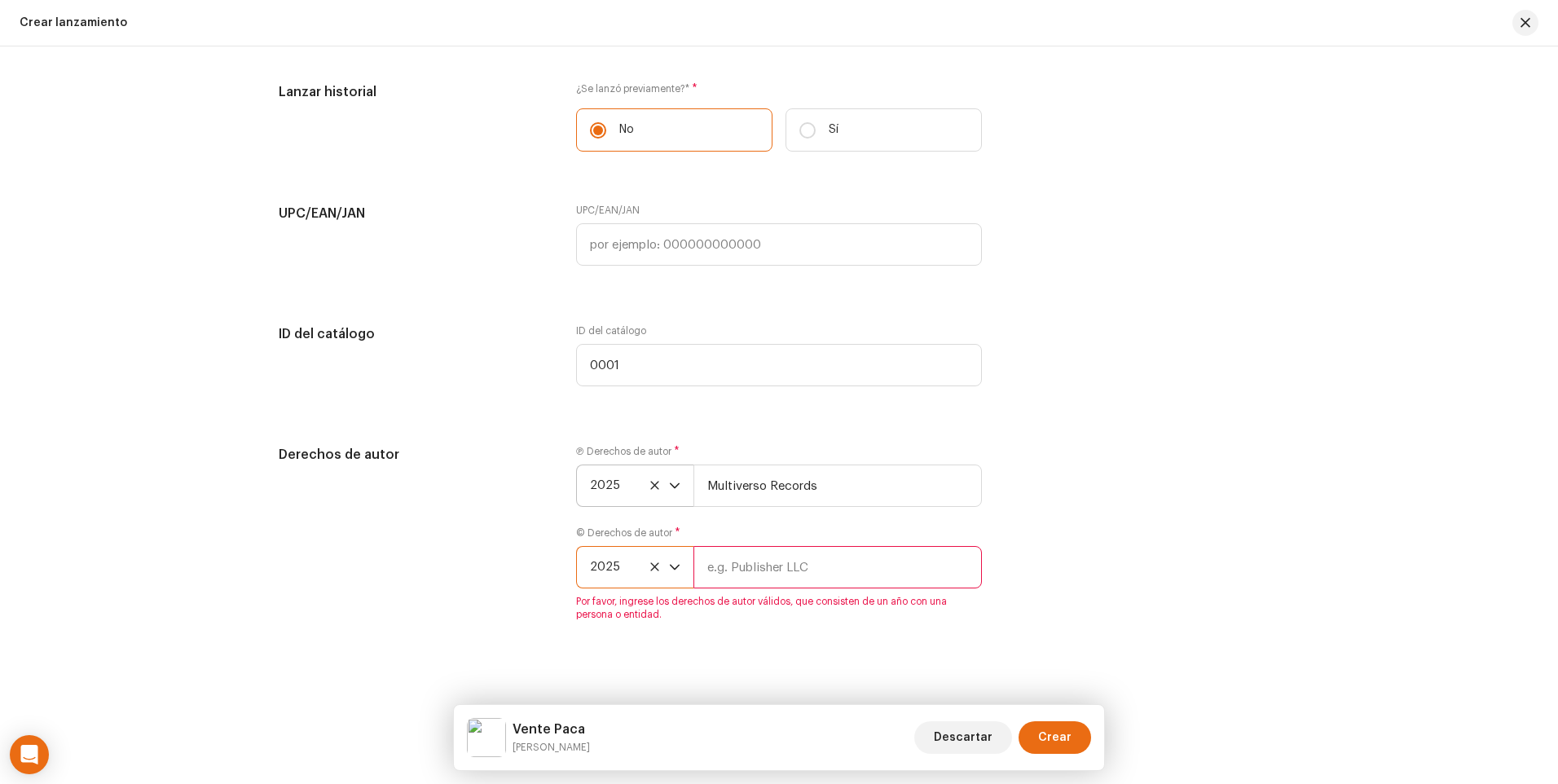
click at [743, 563] on input "text" at bounding box center [838, 566] width 288 height 42
type input "Multiverso Records"
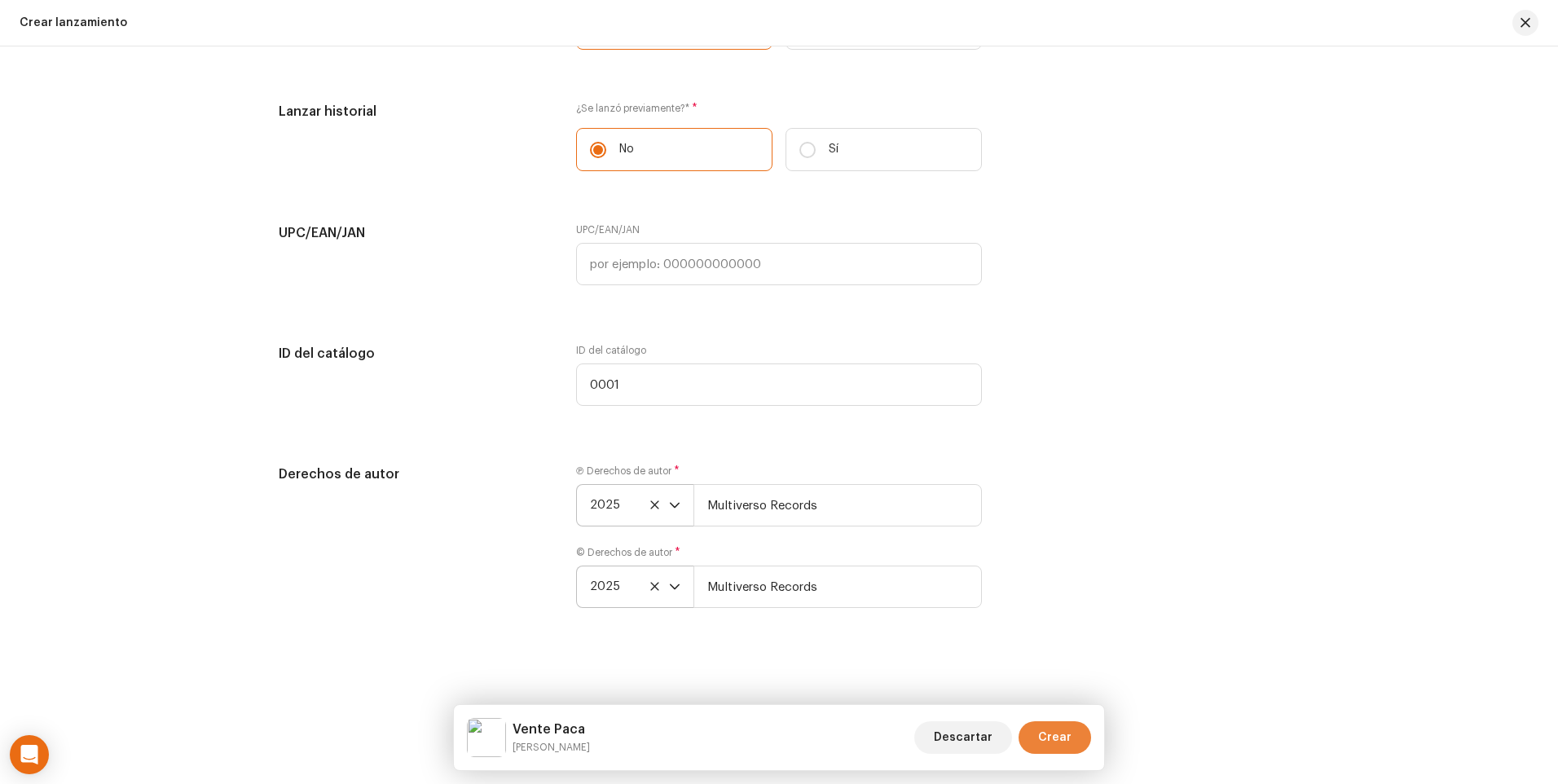
click at [1069, 739] on span "Crear" at bounding box center [1055, 737] width 34 height 33
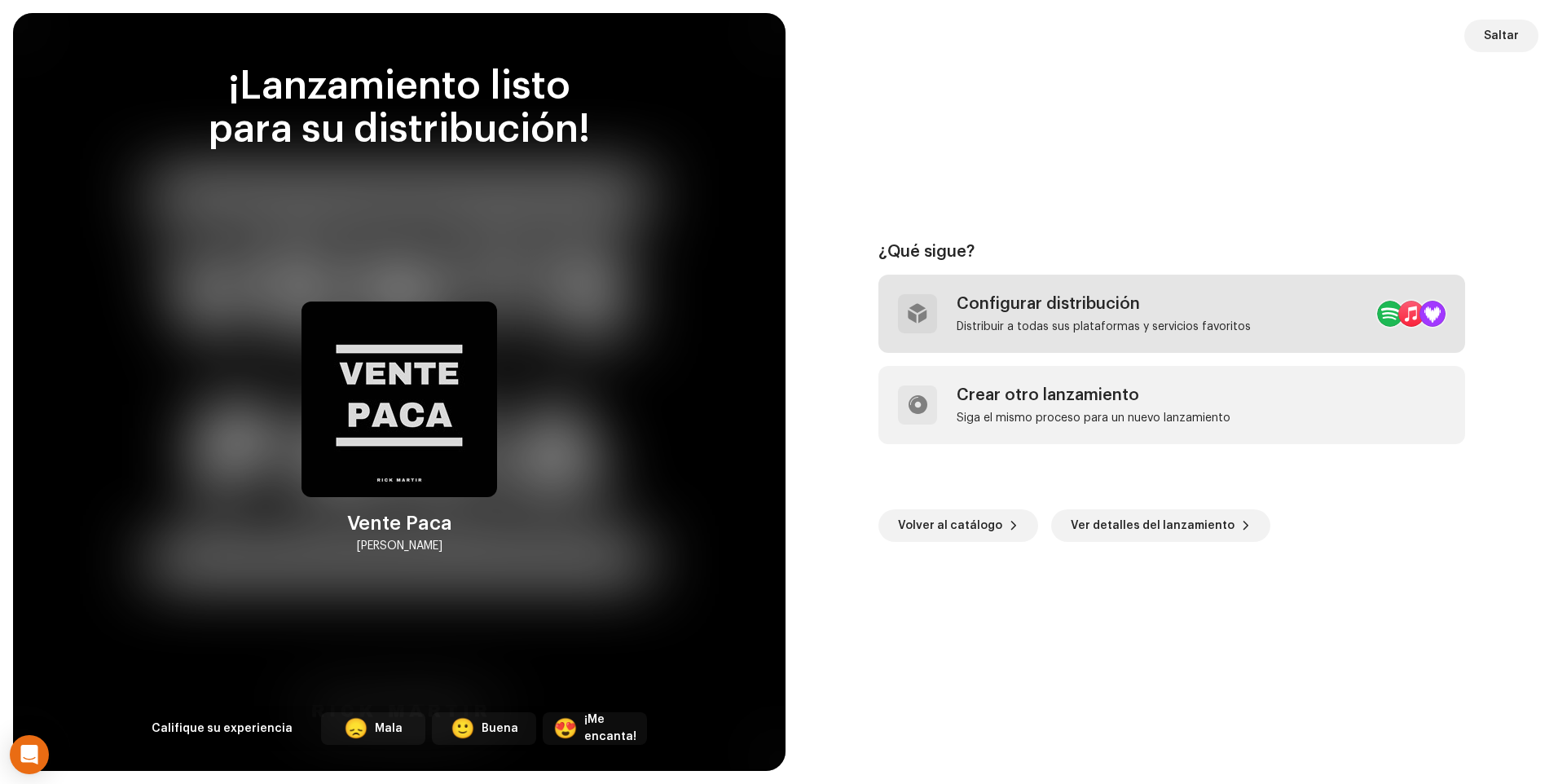
click at [1026, 325] on div "Distribuir a todas sus plataformas y servicios favoritos" at bounding box center [1104, 326] width 294 height 13
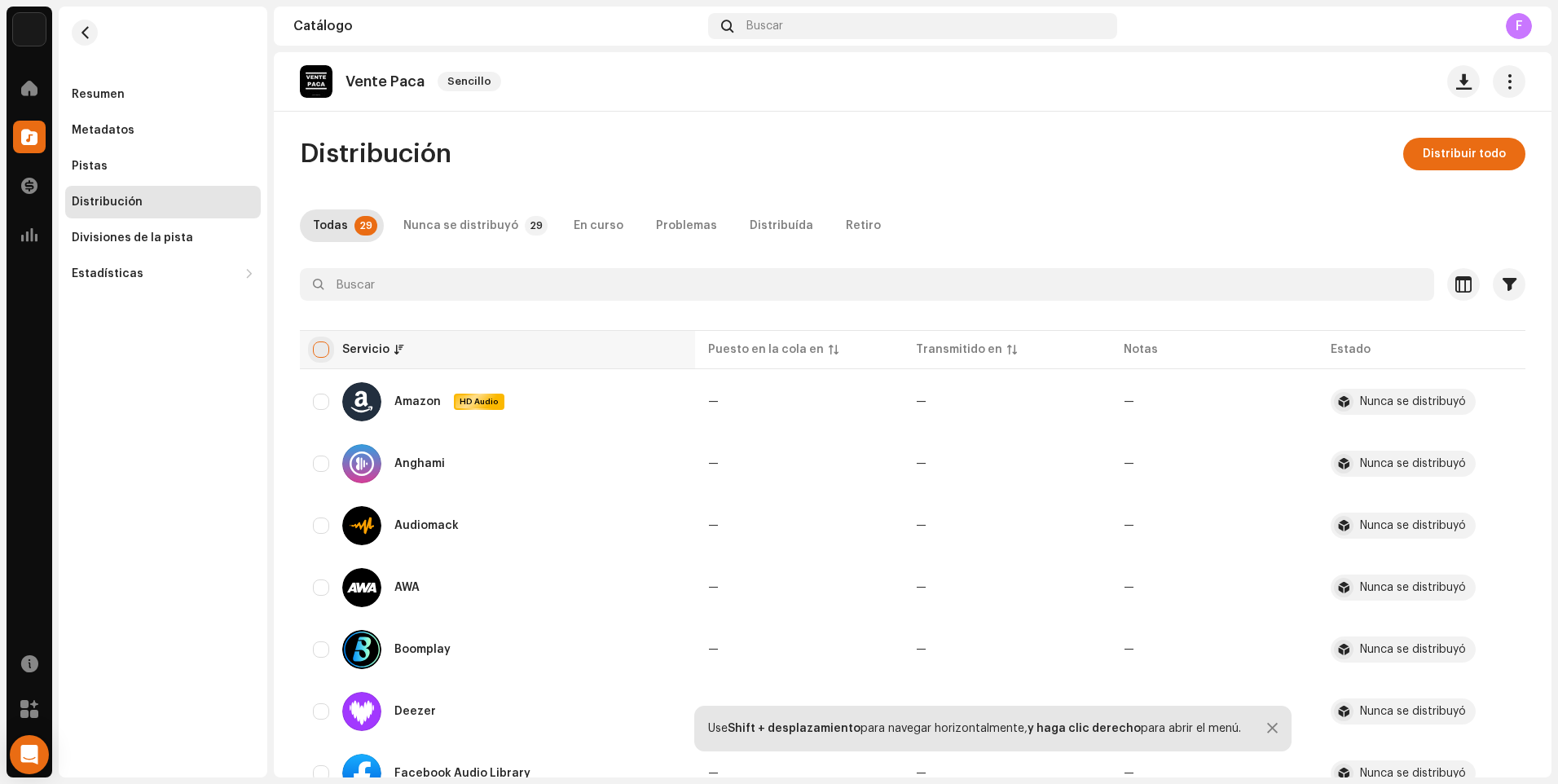
click at [314, 353] on input "checkbox" at bounding box center [321, 349] width 17 height 17
checkbox input "true"
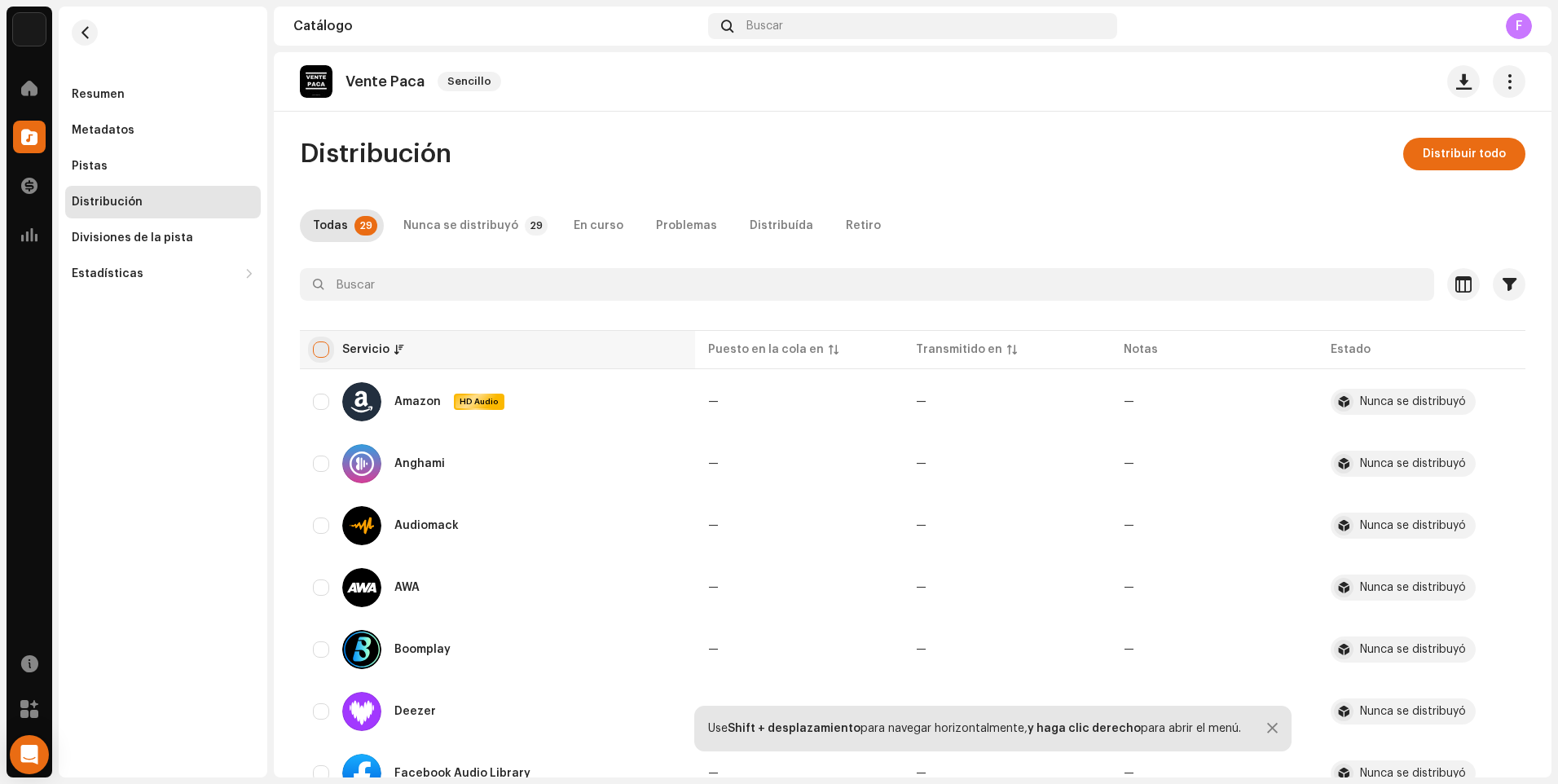
checkbox input "true"
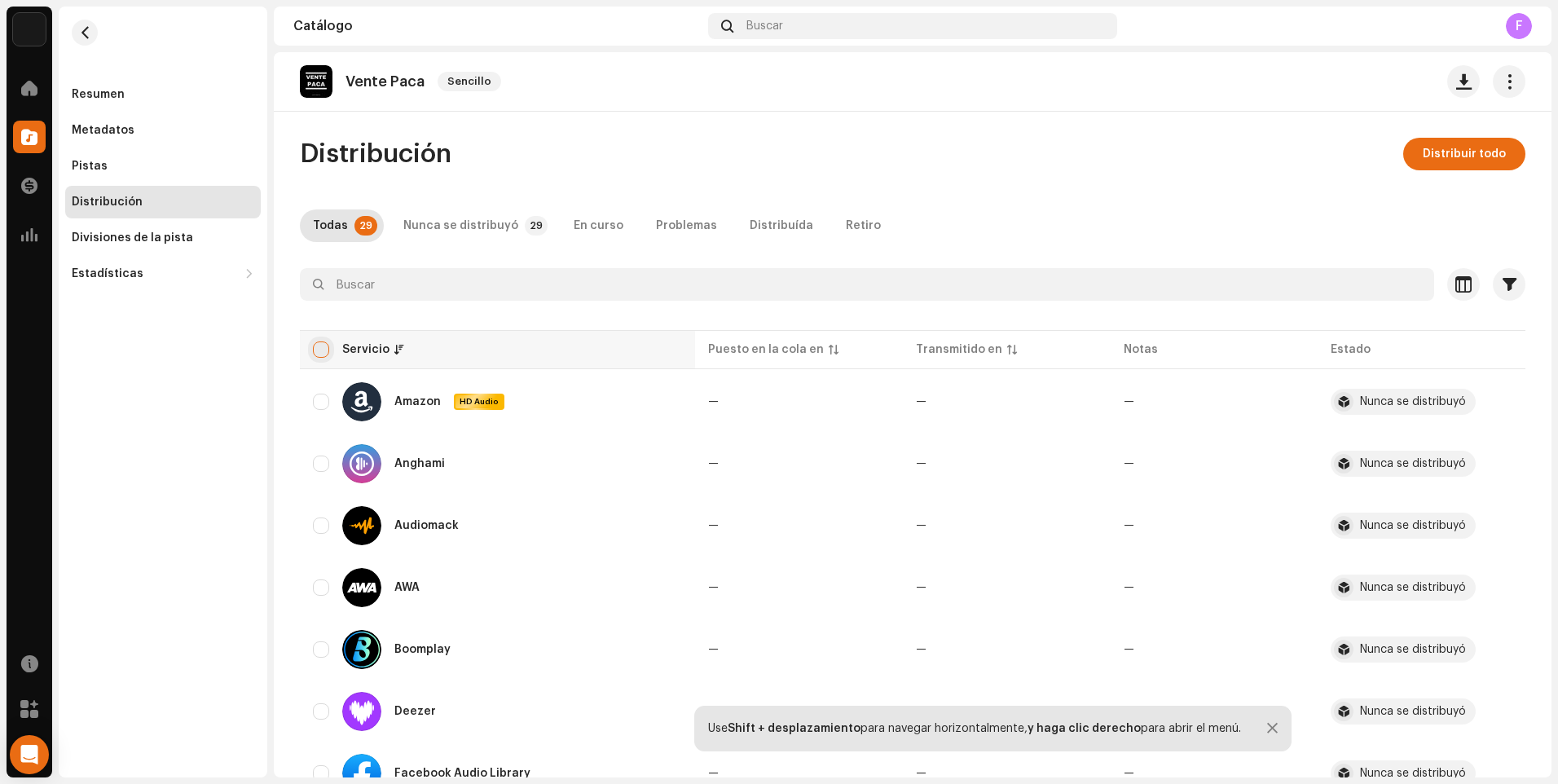
checkbox input "true"
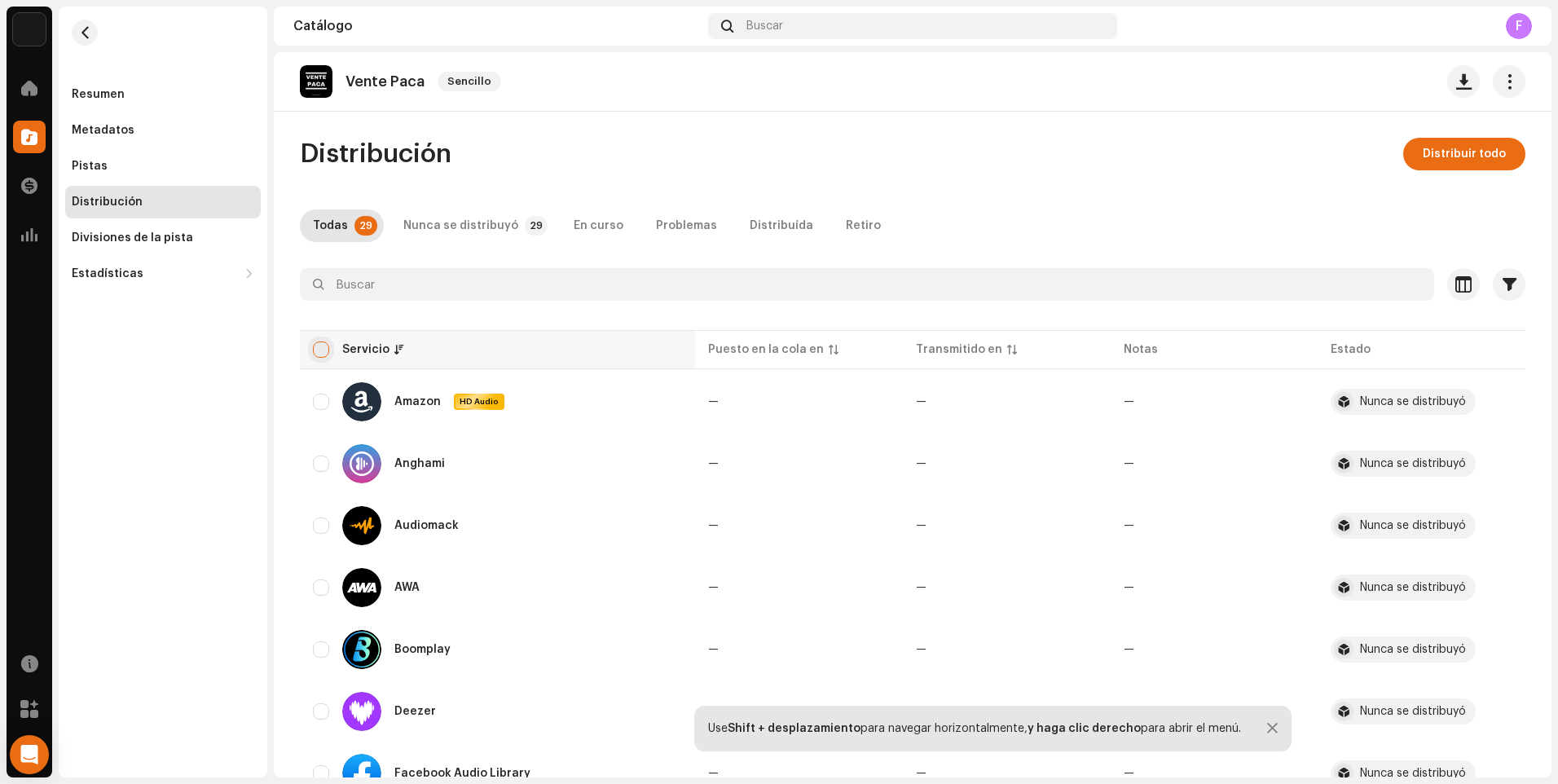
checkbox input "true"
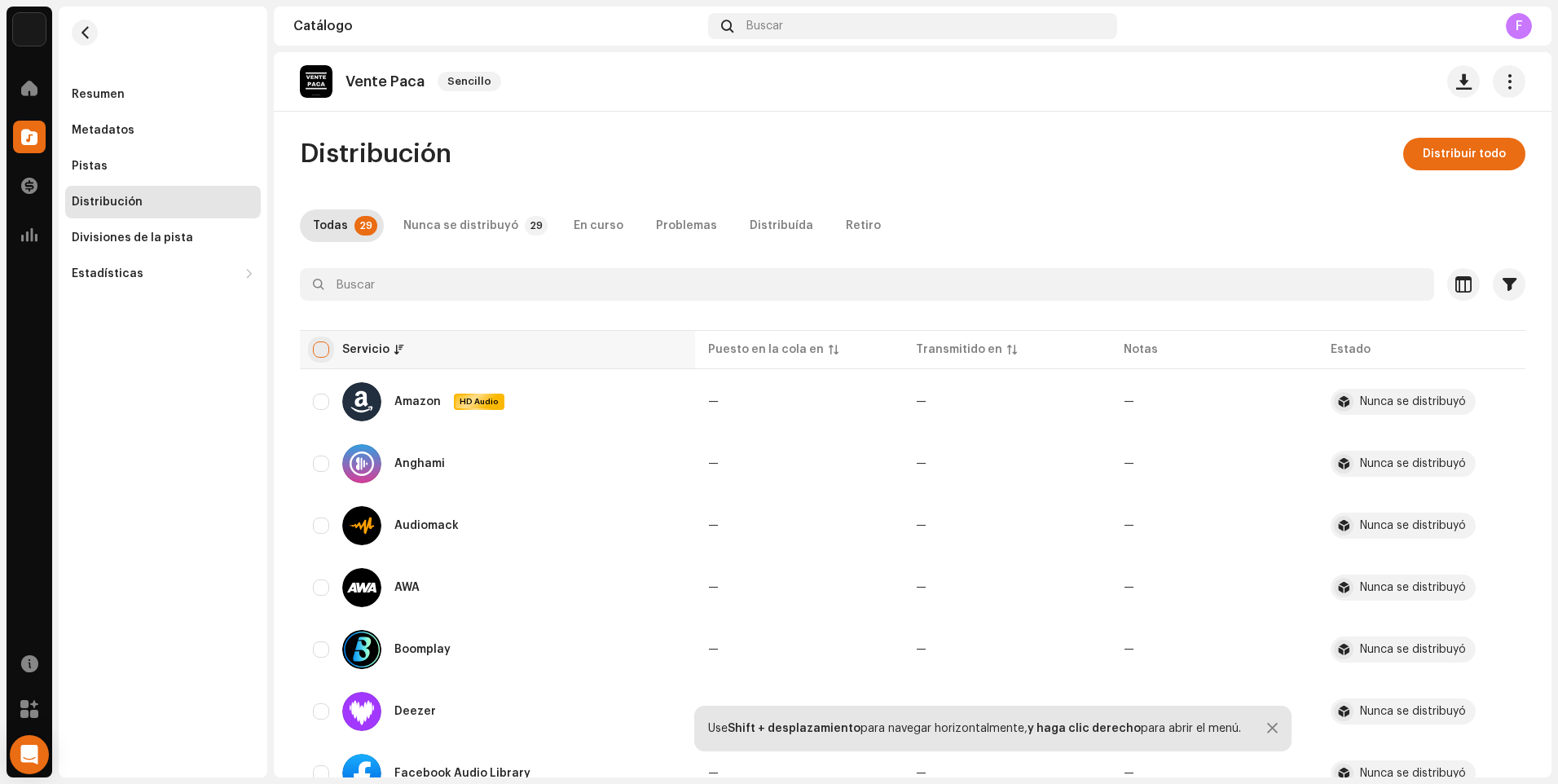
checkbox input "true"
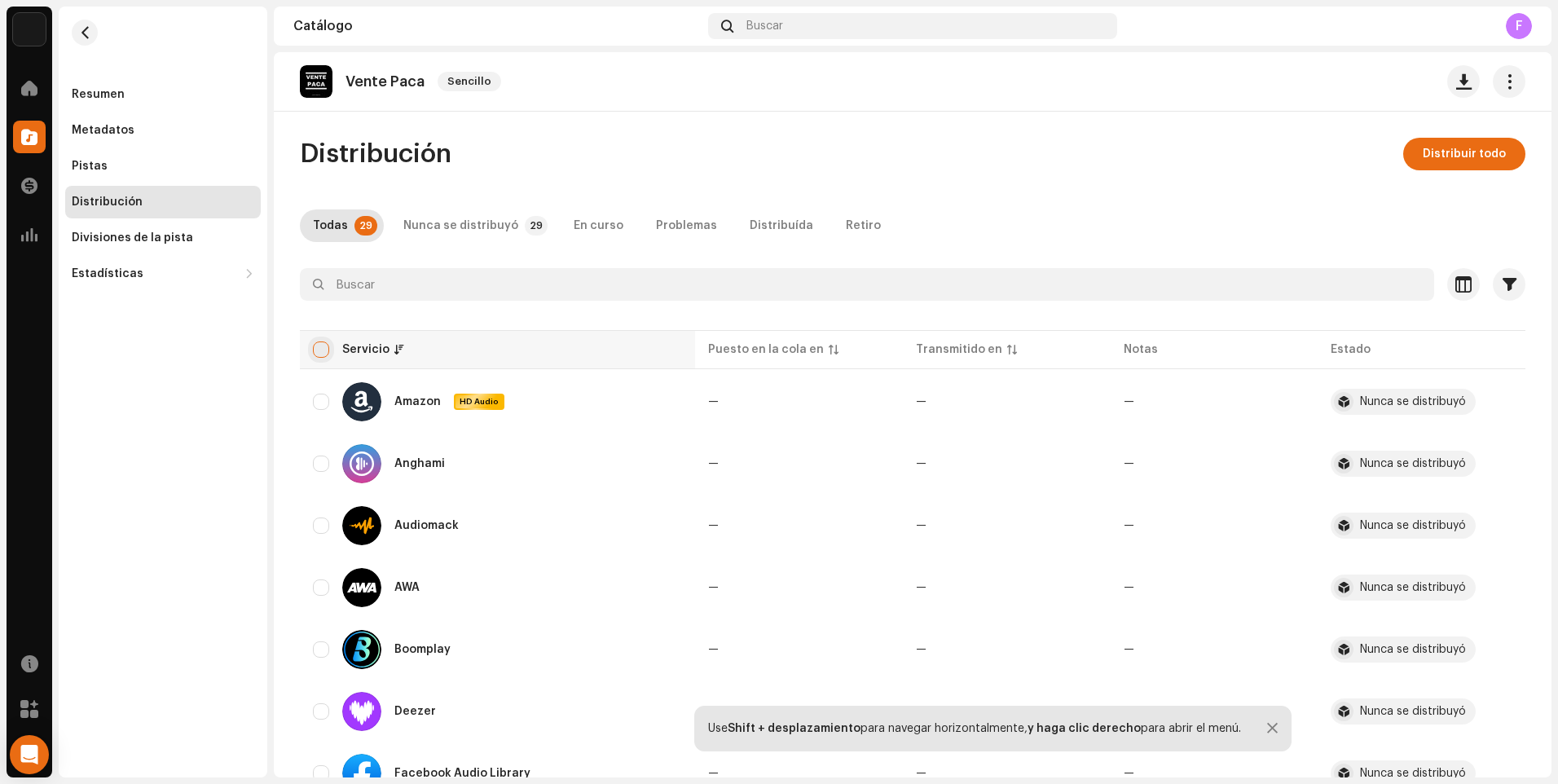
checkbox input "true"
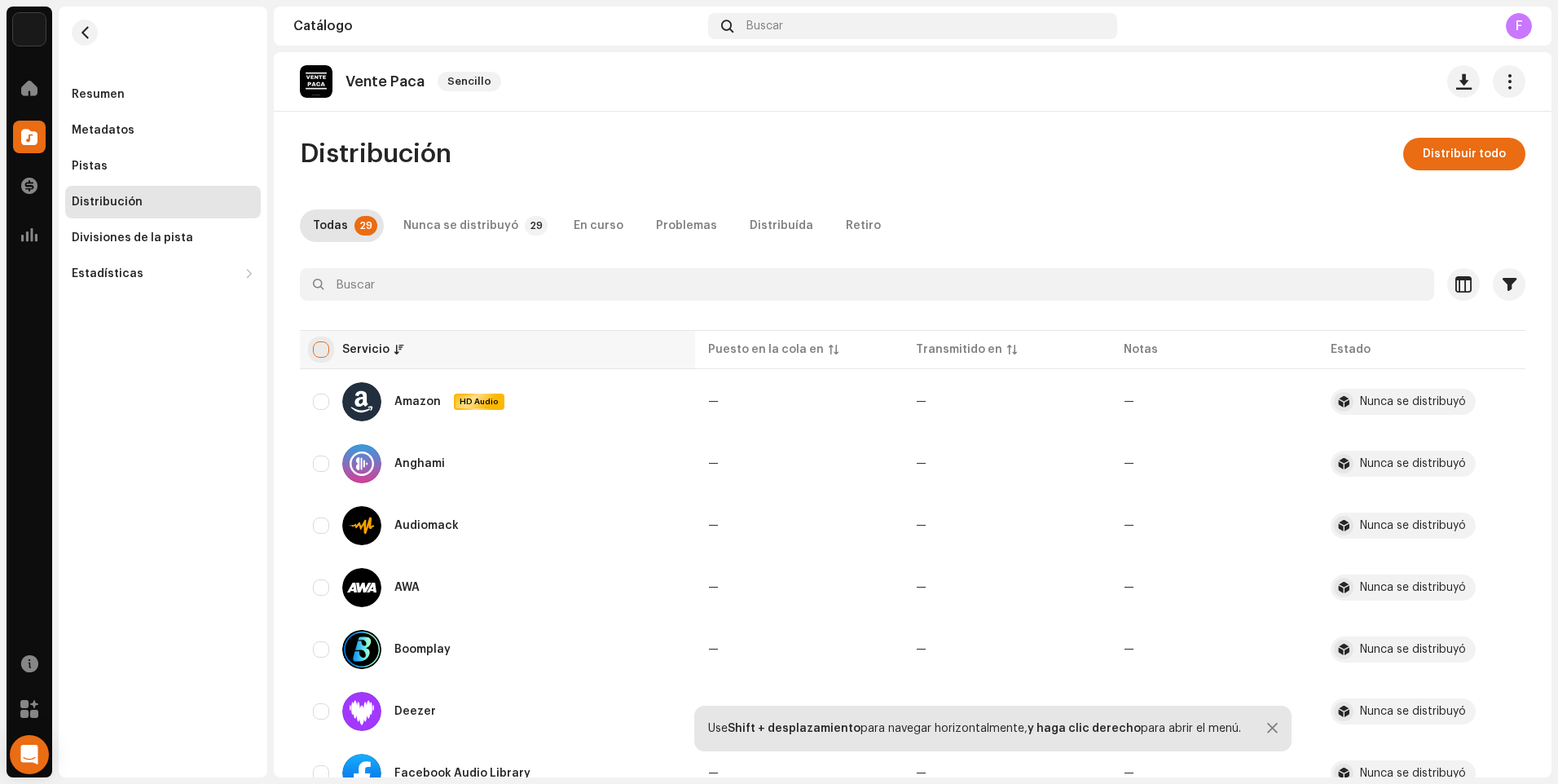
checkbox input "true"
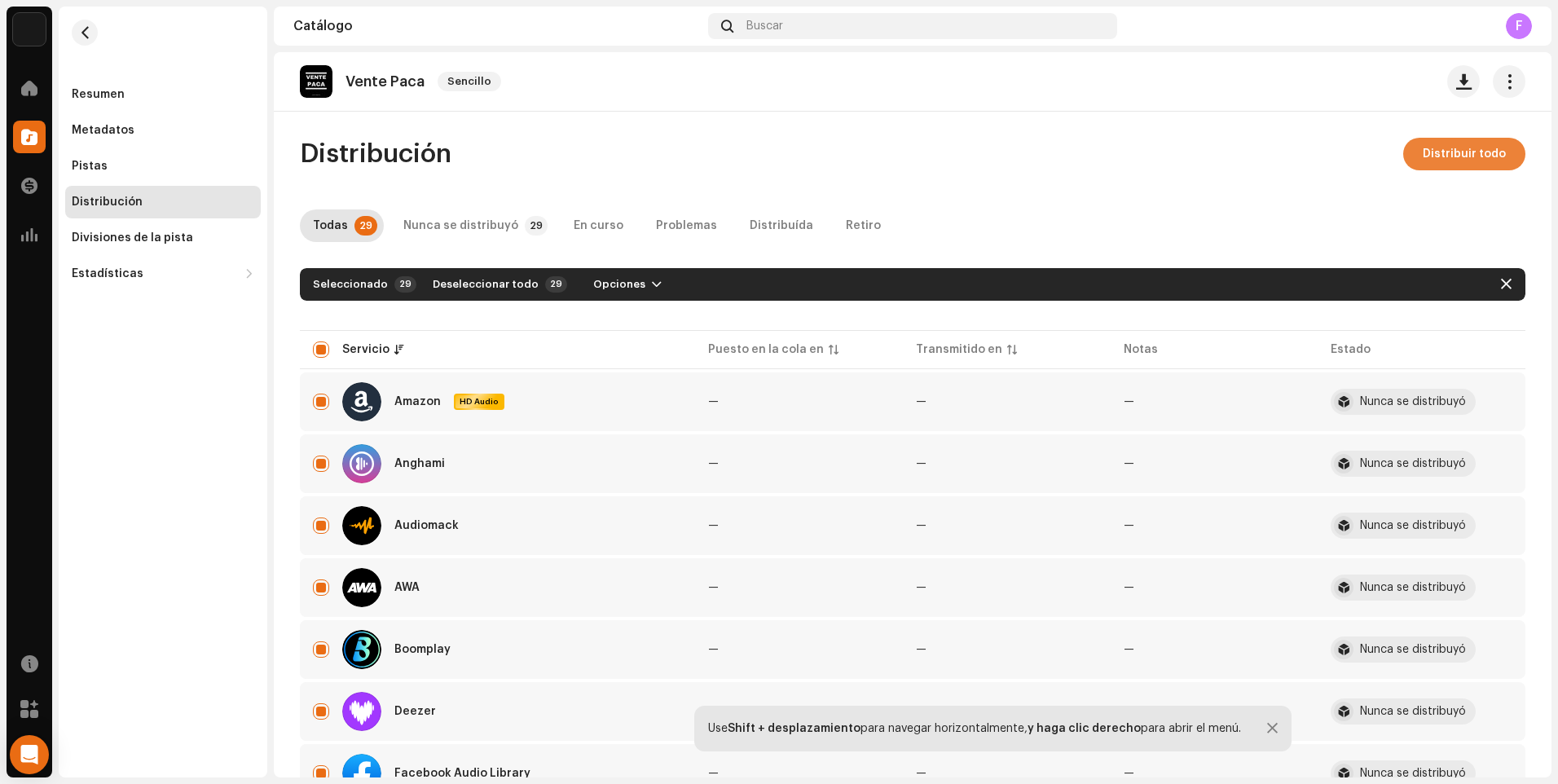
click at [1446, 162] on span "Distribuir todo" at bounding box center [1464, 154] width 83 height 33
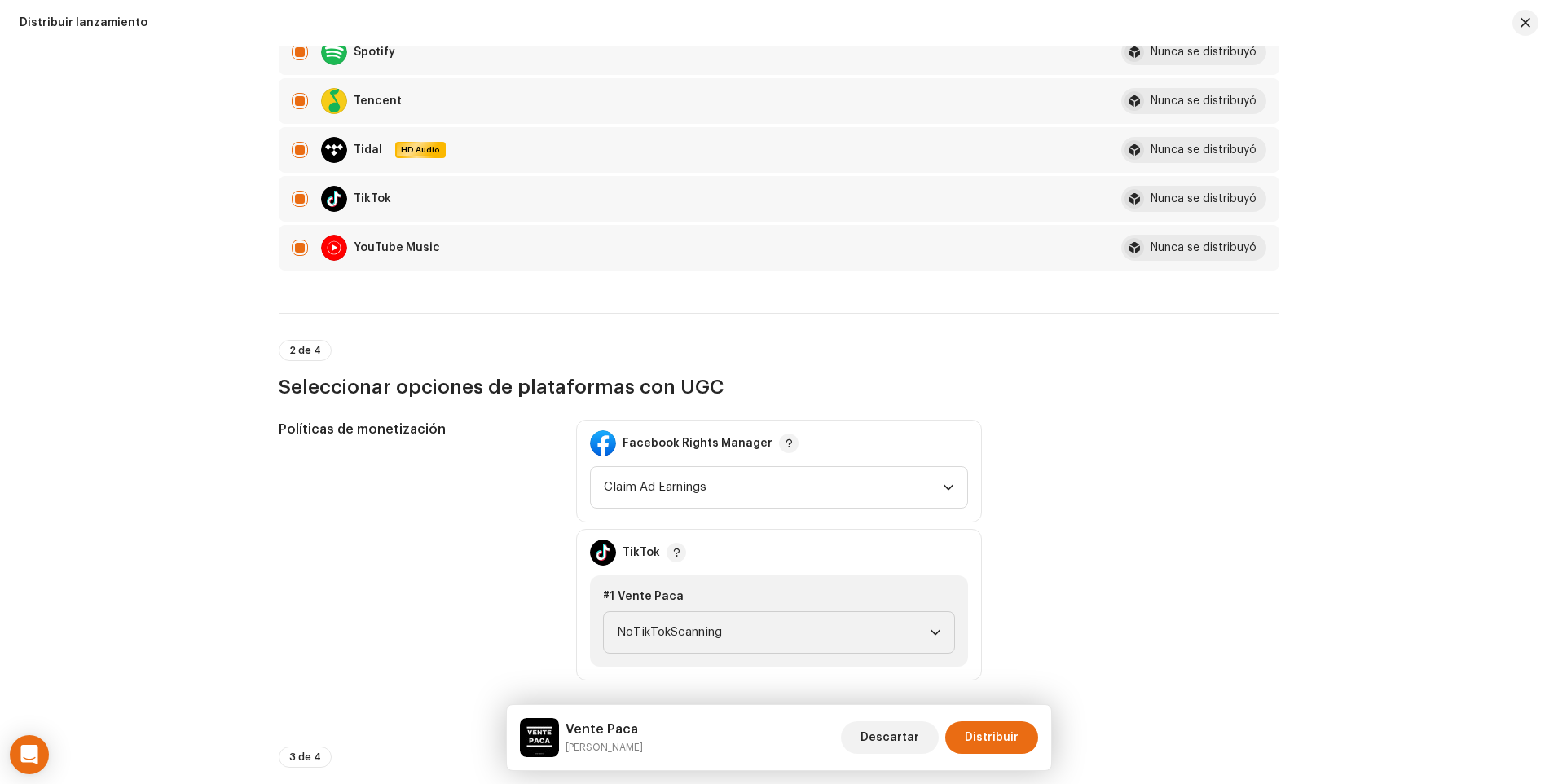
scroll to position [1629, 0]
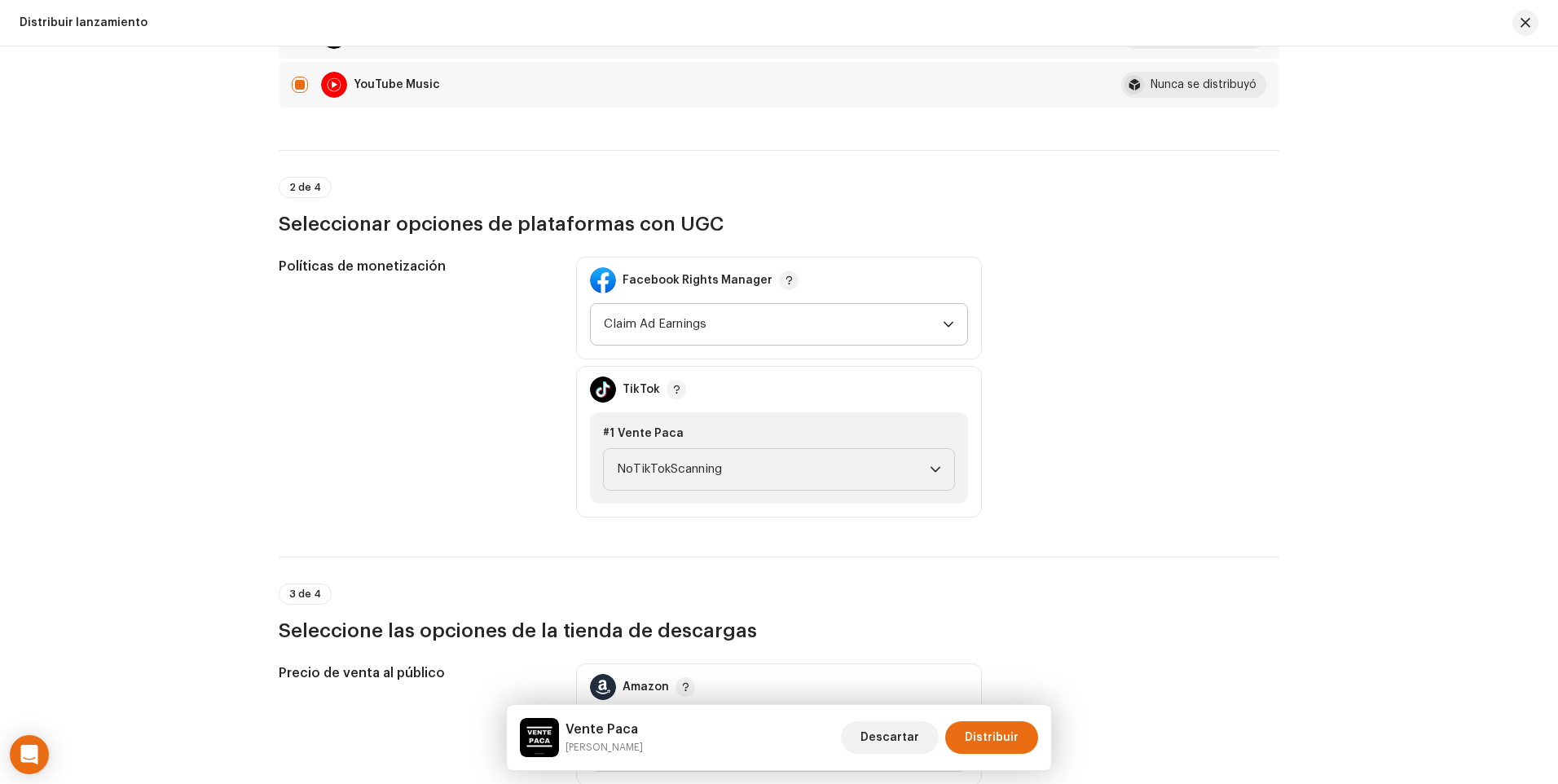
click at [951, 328] on icon "dropdown trigger" at bounding box center [949, 324] width 12 height 12
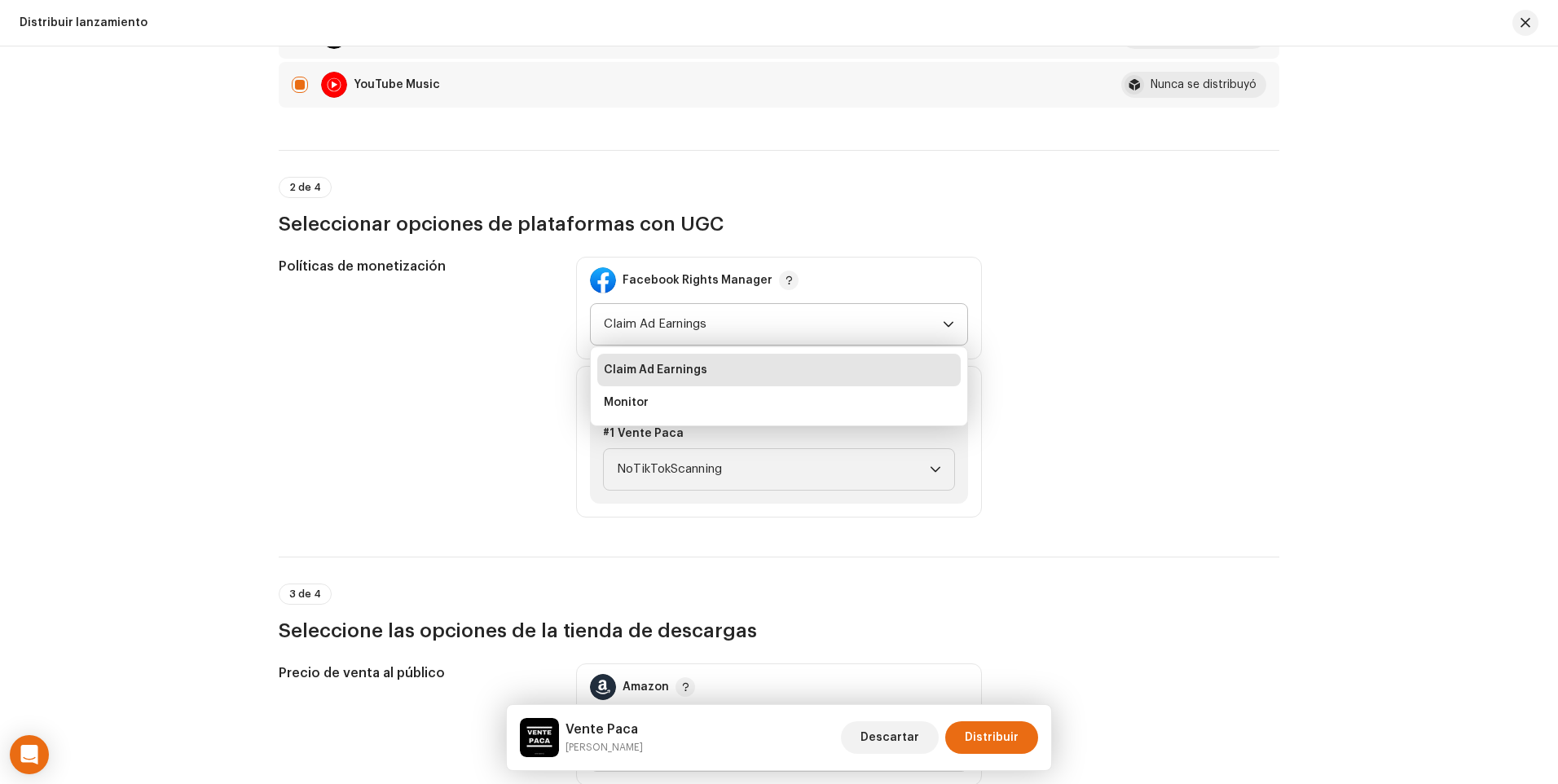
click at [914, 360] on li "Claim Ad Earnings" at bounding box center [779, 369] width 363 height 33
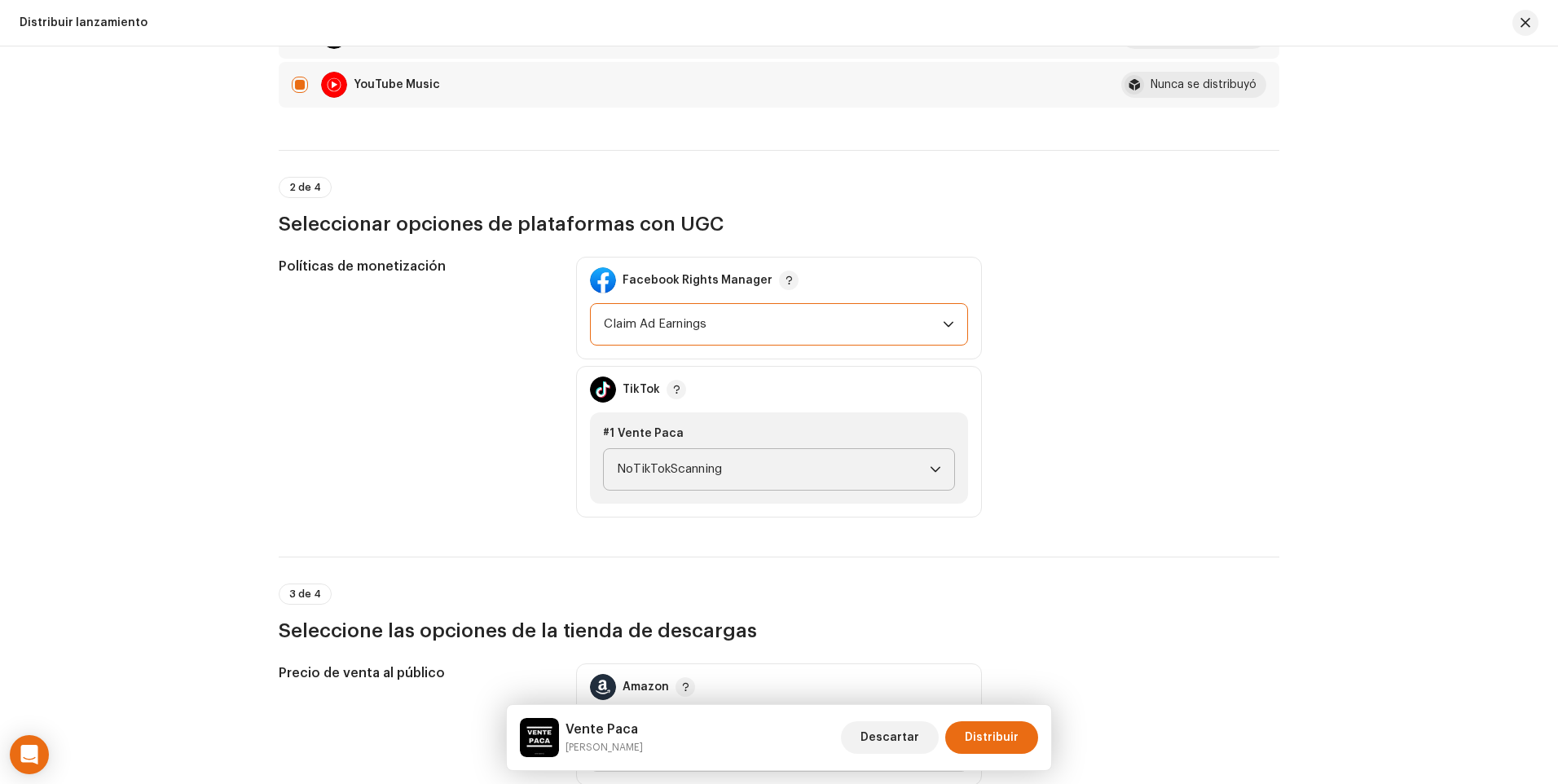
click at [929, 465] on icon "dropdown trigger" at bounding box center [935, 469] width 12 height 12
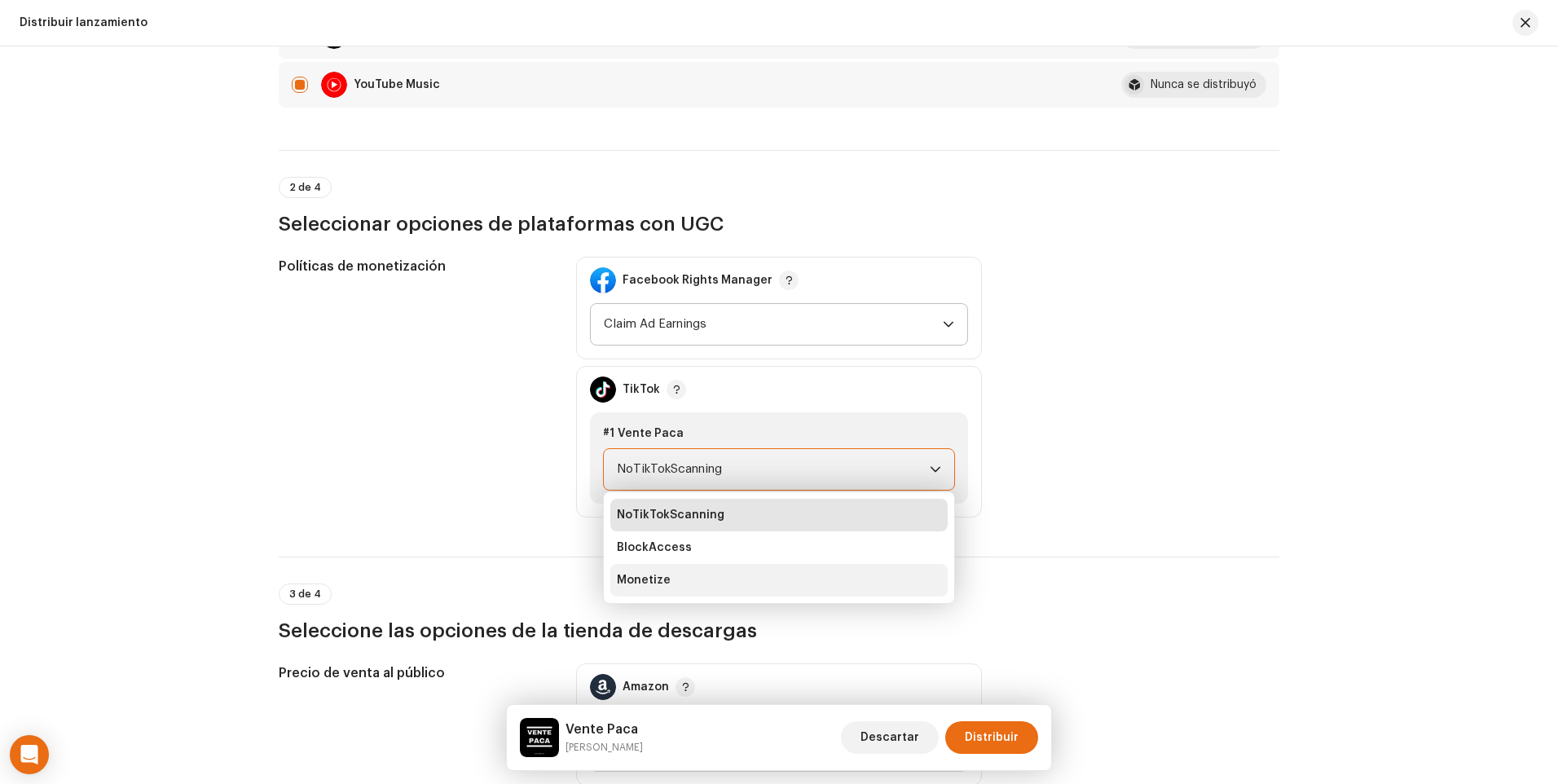
click at [810, 578] on li "Monetize" at bounding box center [779, 580] width 337 height 33
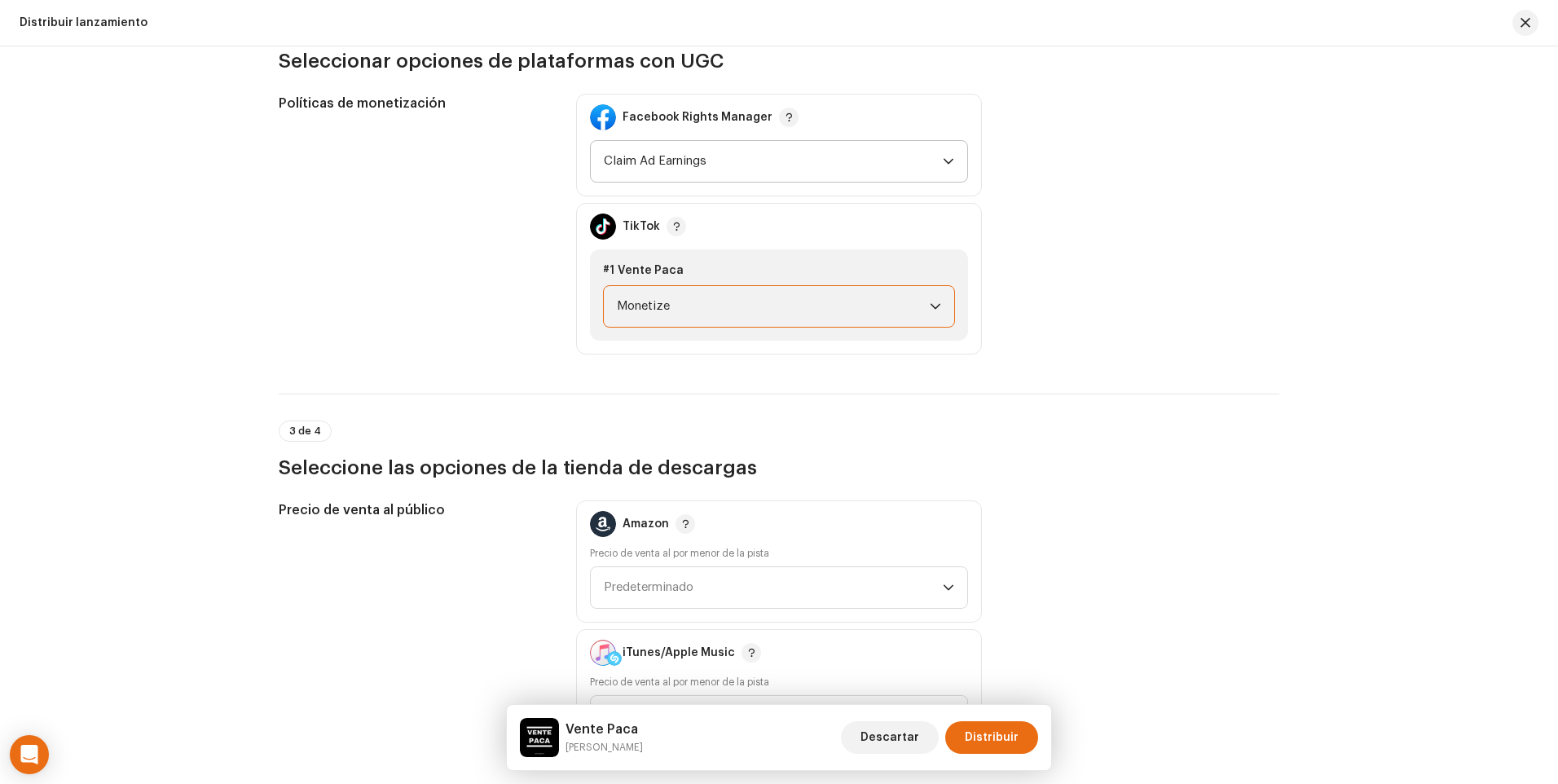
scroll to position [1955, 0]
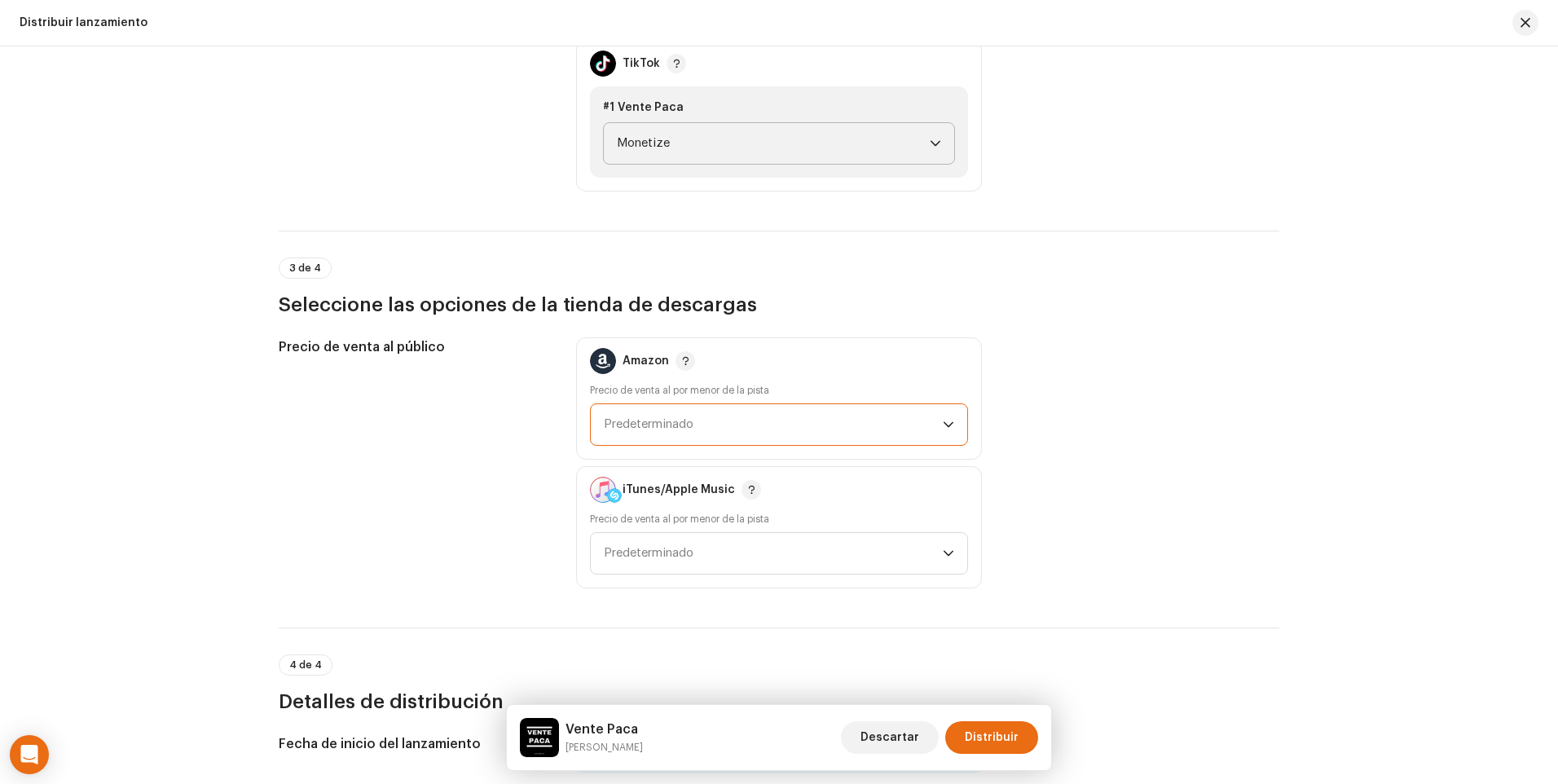
click at [931, 421] on span "Predeterminado" at bounding box center [774, 424] width 339 height 40
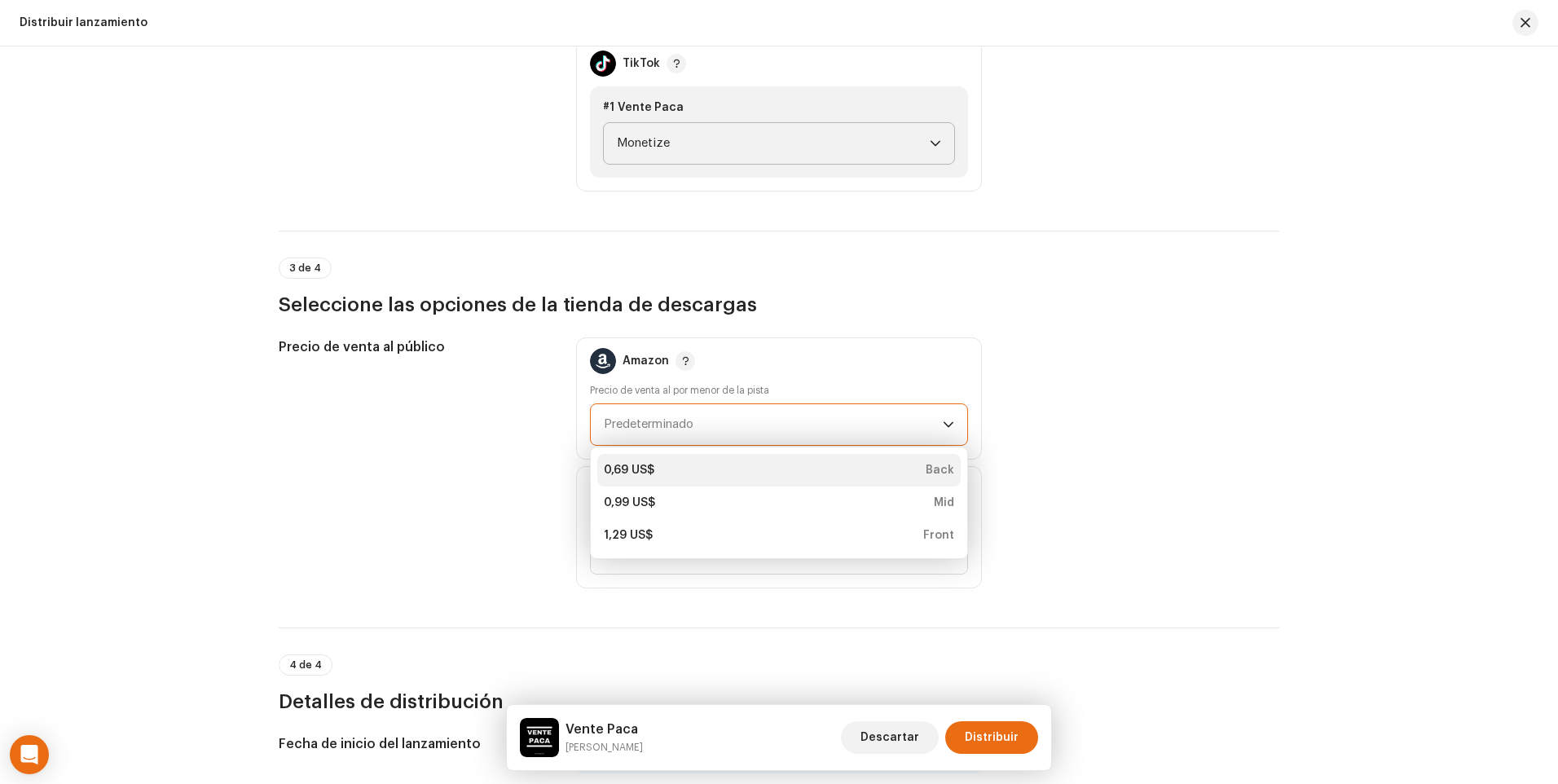
click at [864, 471] on div "0,69 US$ Back" at bounding box center [779, 469] width 350 height 17
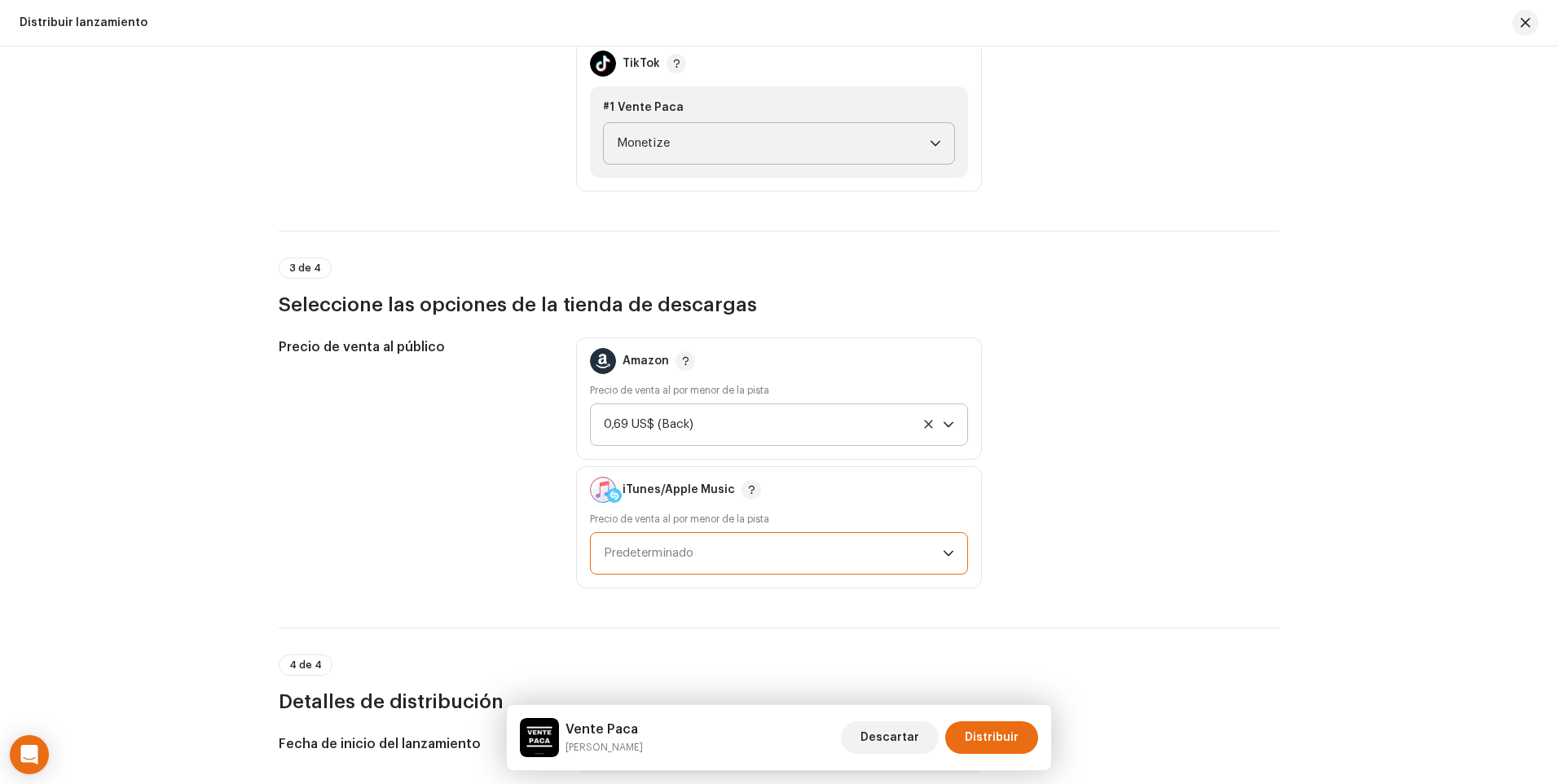
click at [937, 550] on span "Predeterminado" at bounding box center [774, 552] width 339 height 40
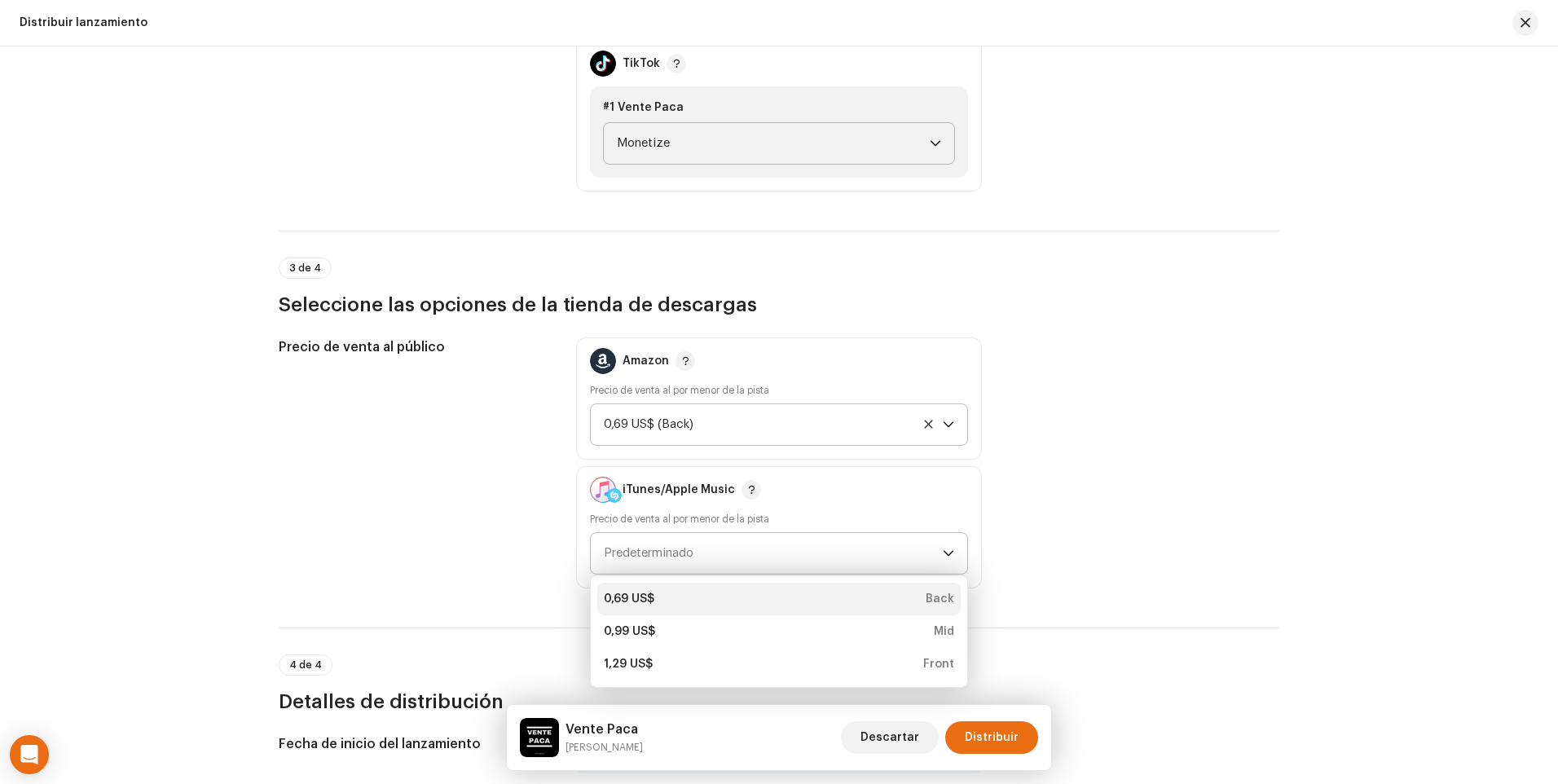
click at [873, 590] on li "0,69 US$ Back" at bounding box center [779, 599] width 363 height 33
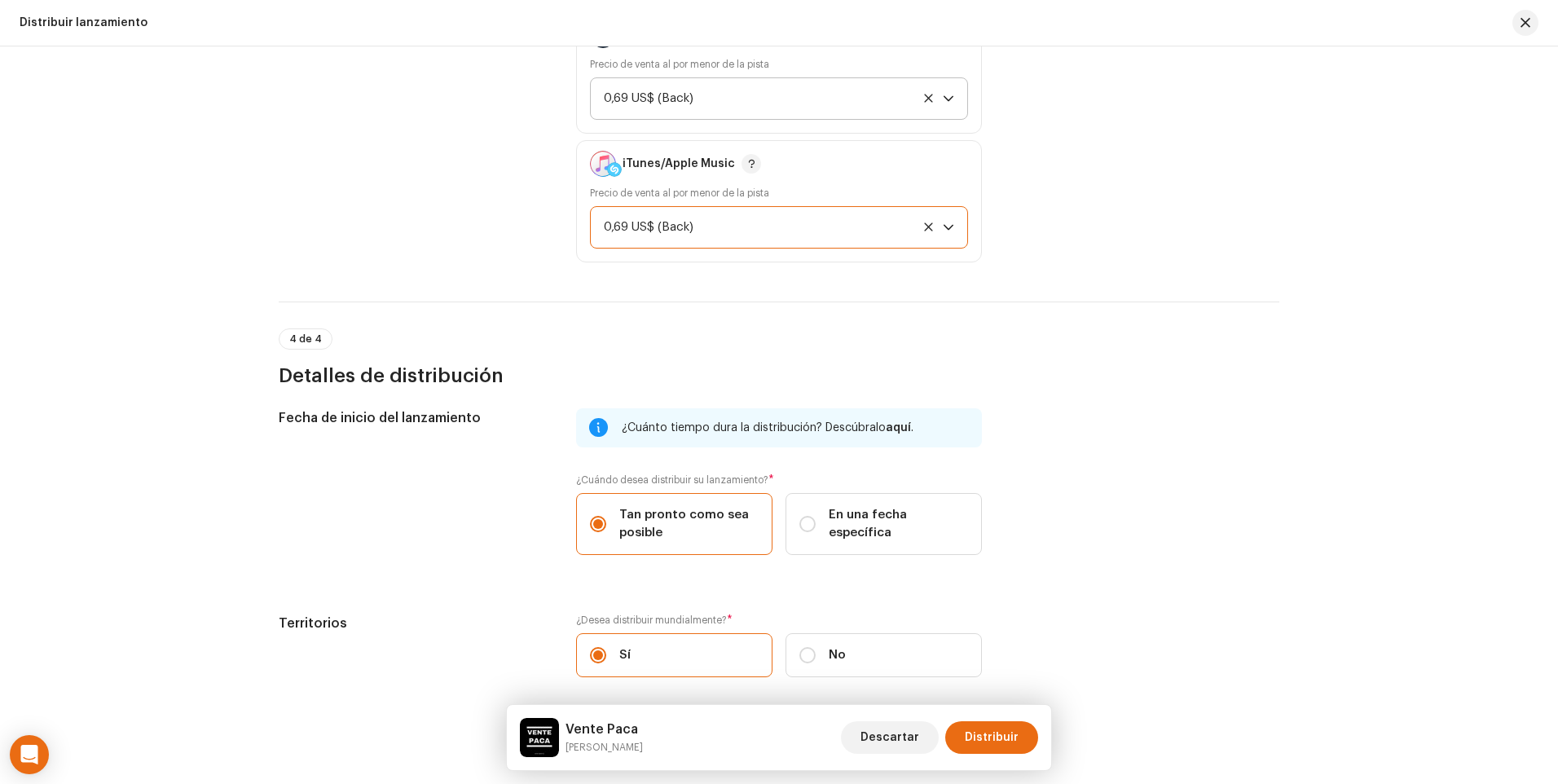
scroll to position [2350, 0]
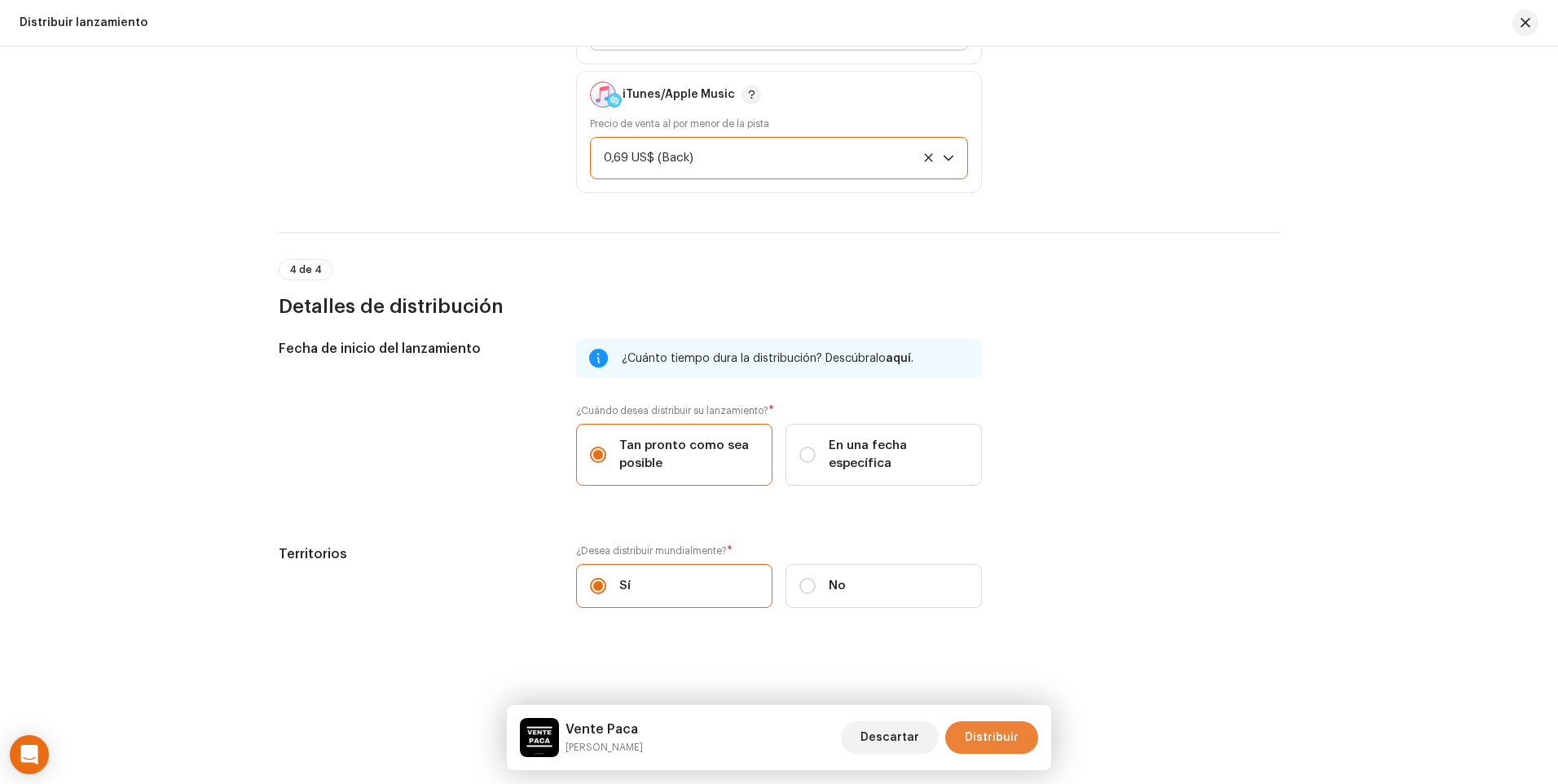
click at [981, 738] on span "Distribuir" at bounding box center [992, 737] width 54 height 33
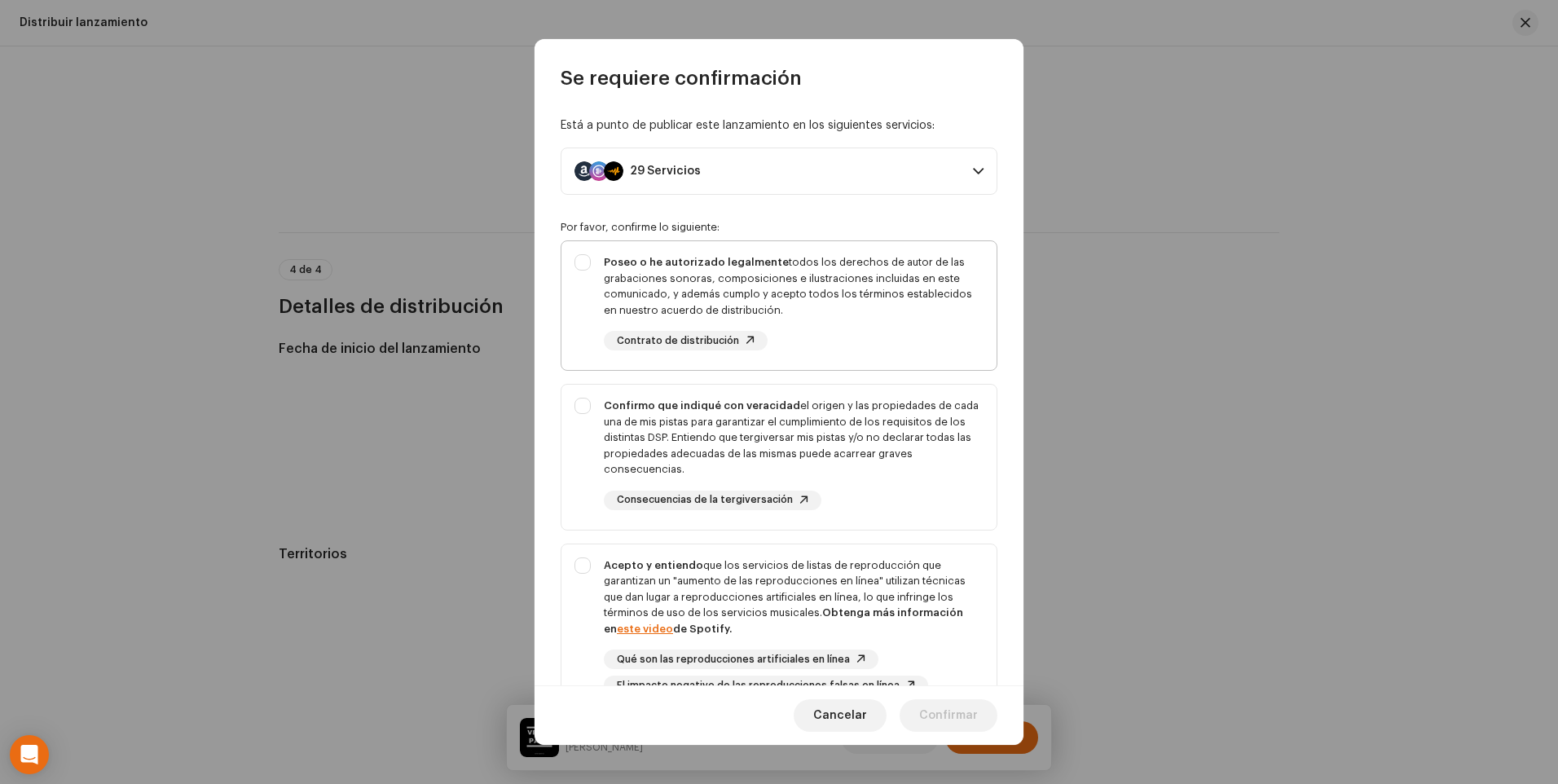
click at [583, 263] on div "Poseo o he autorizado legalmente todos los derechos de autor de las grabaciones…" at bounding box center [779, 303] width 435 height 122
checkbox input "true"
click at [584, 405] on div "Confirmo que indiqué con veracidad el origen y las propiedades de cada una de m…" at bounding box center [779, 454] width 435 height 138
checkbox input "true"
drag, startPoint x: 586, startPoint y: 570, endPoint x: 690, endPoint y: 523, distance: 114.1
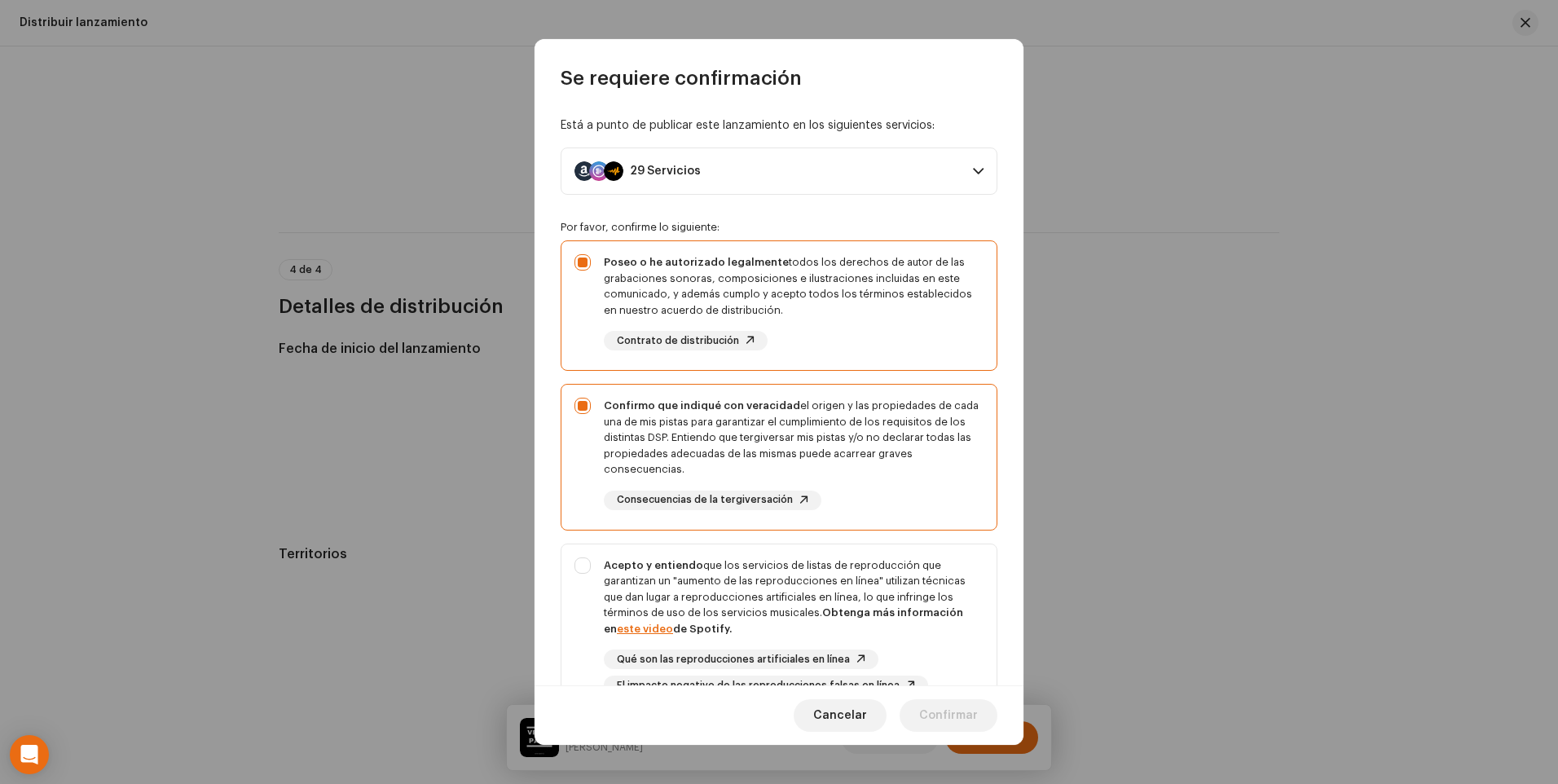
click at [588, 567] on div "Acepto y entiendo que los servicios de listas de reproducción que garantizan un…" at bounding box center [779, 626] width 435 height 165
checkbox input "true"
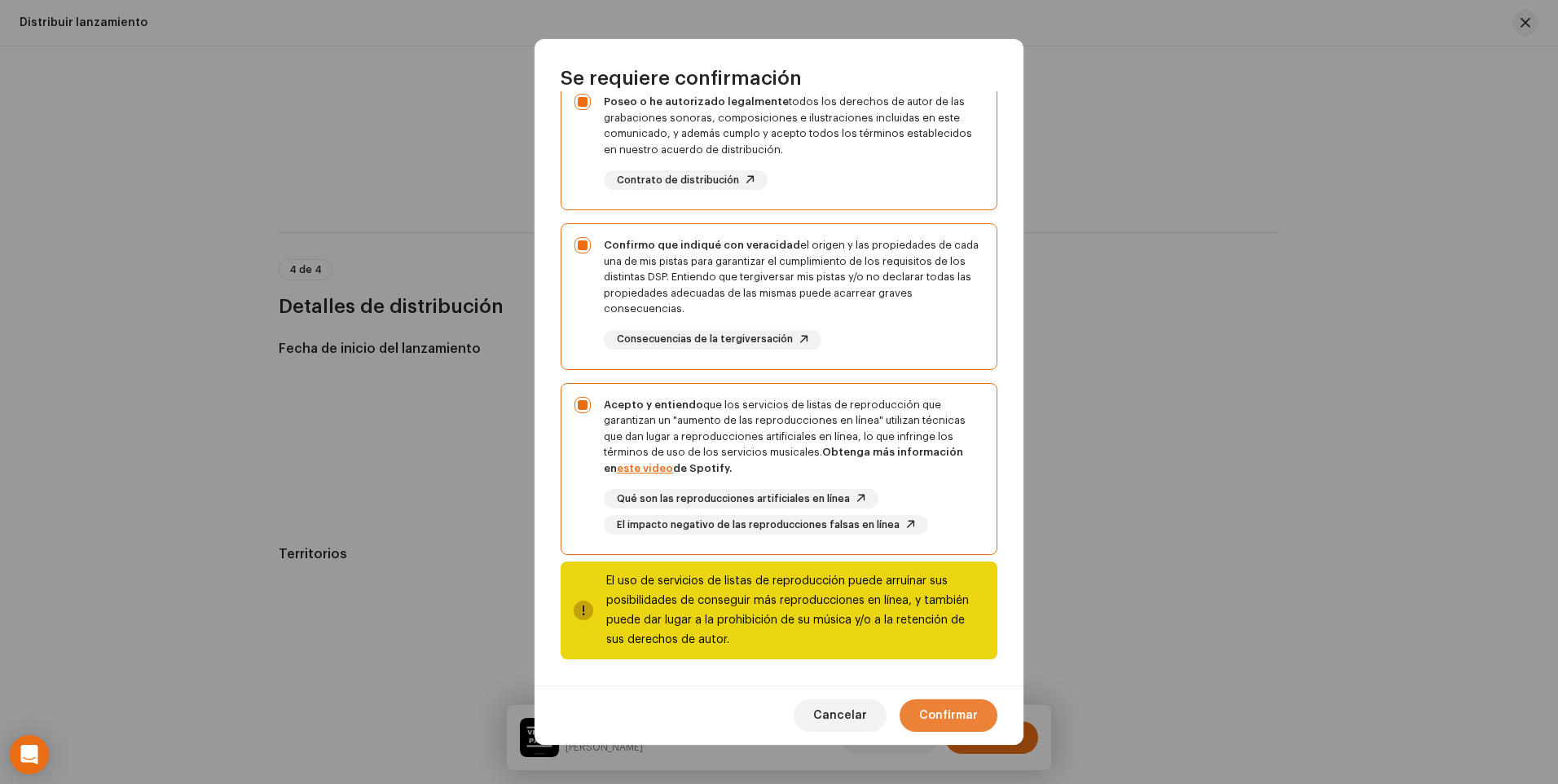
click at [967, 727] on span "Confirmar" at bounding box center [948, 715] width 58 height 33
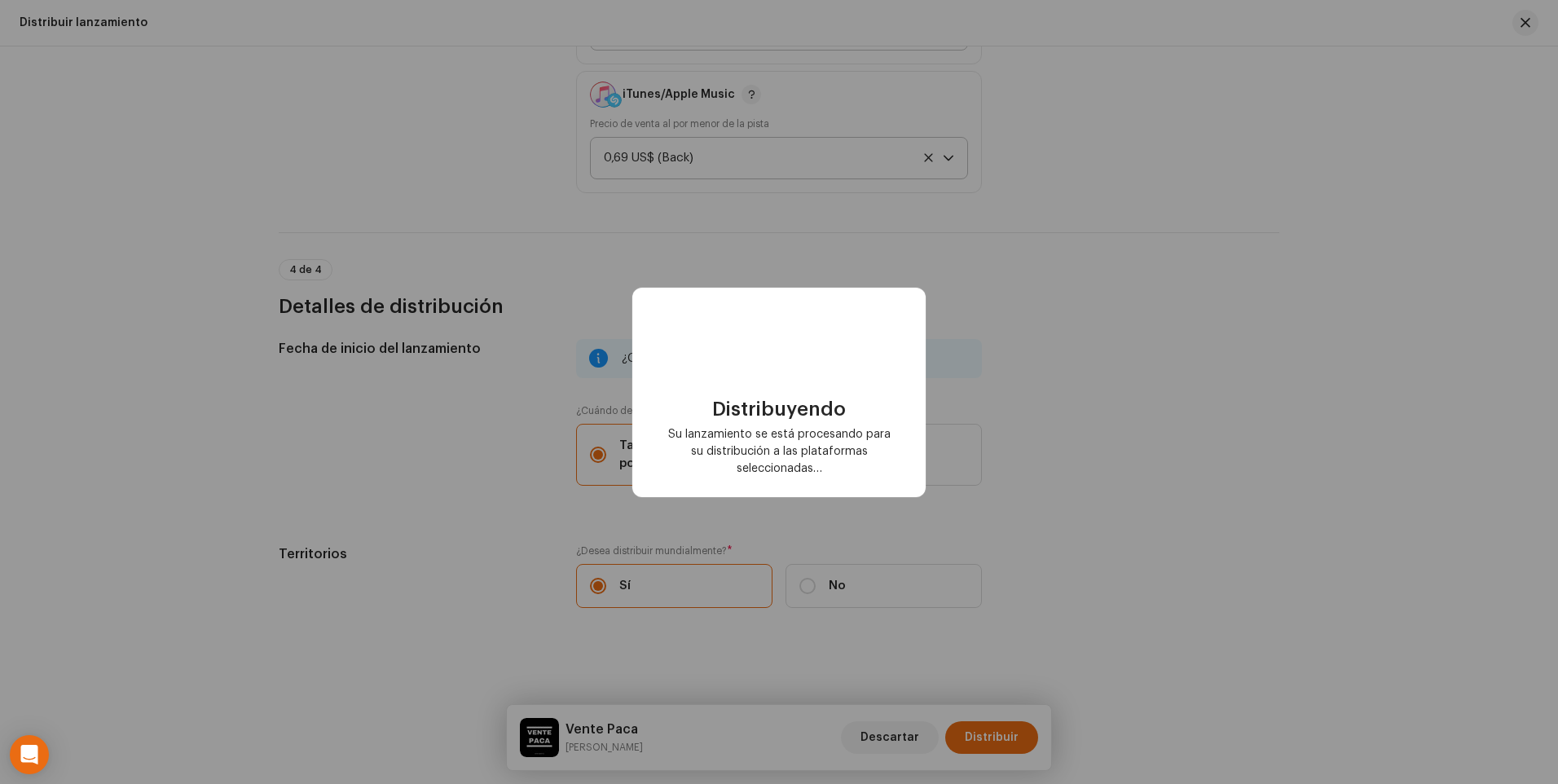
checkbox input "false"
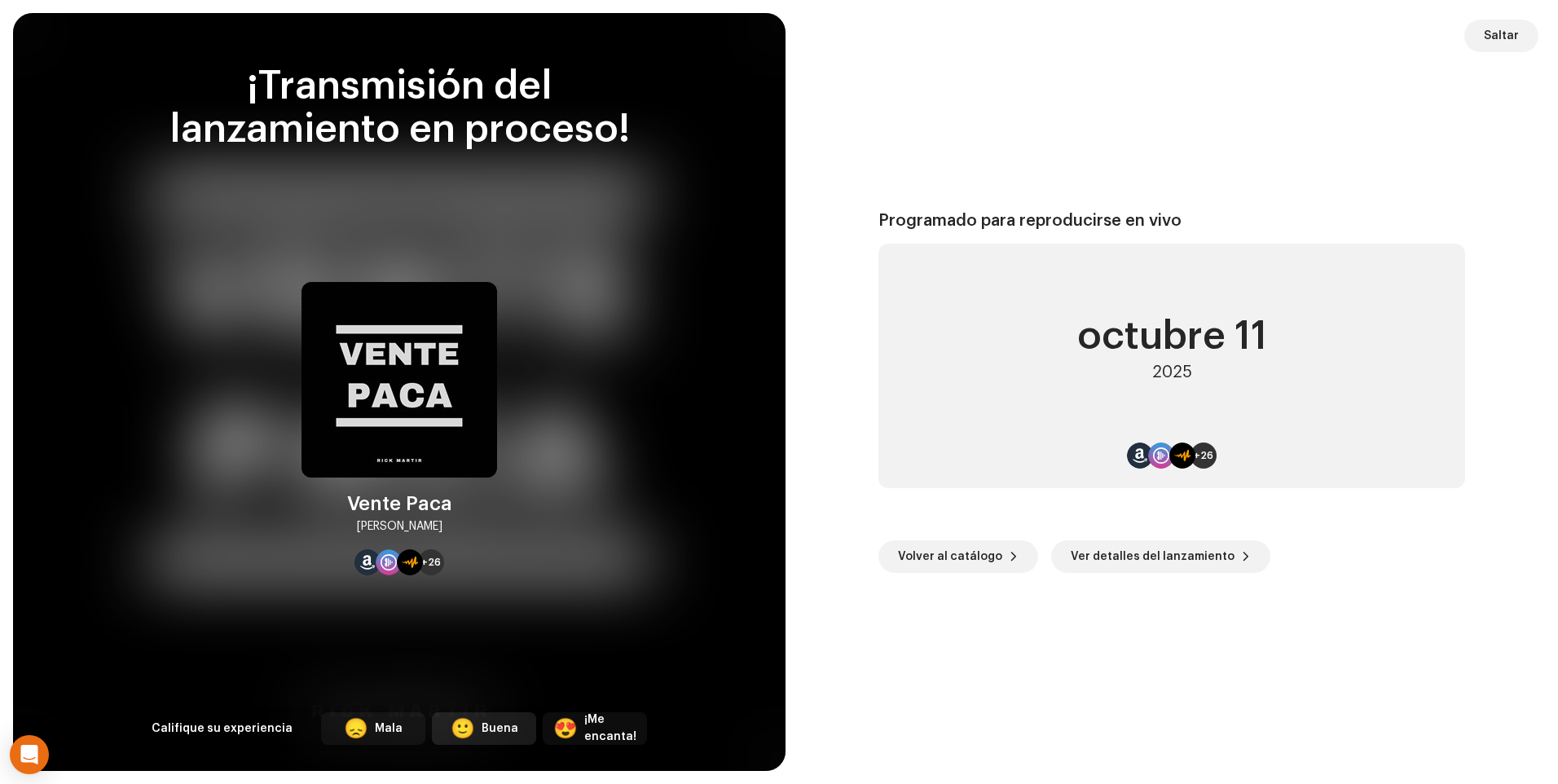
click at [472, 719] on div "🙂" at bounding box center [463, 729] width 25 height 20
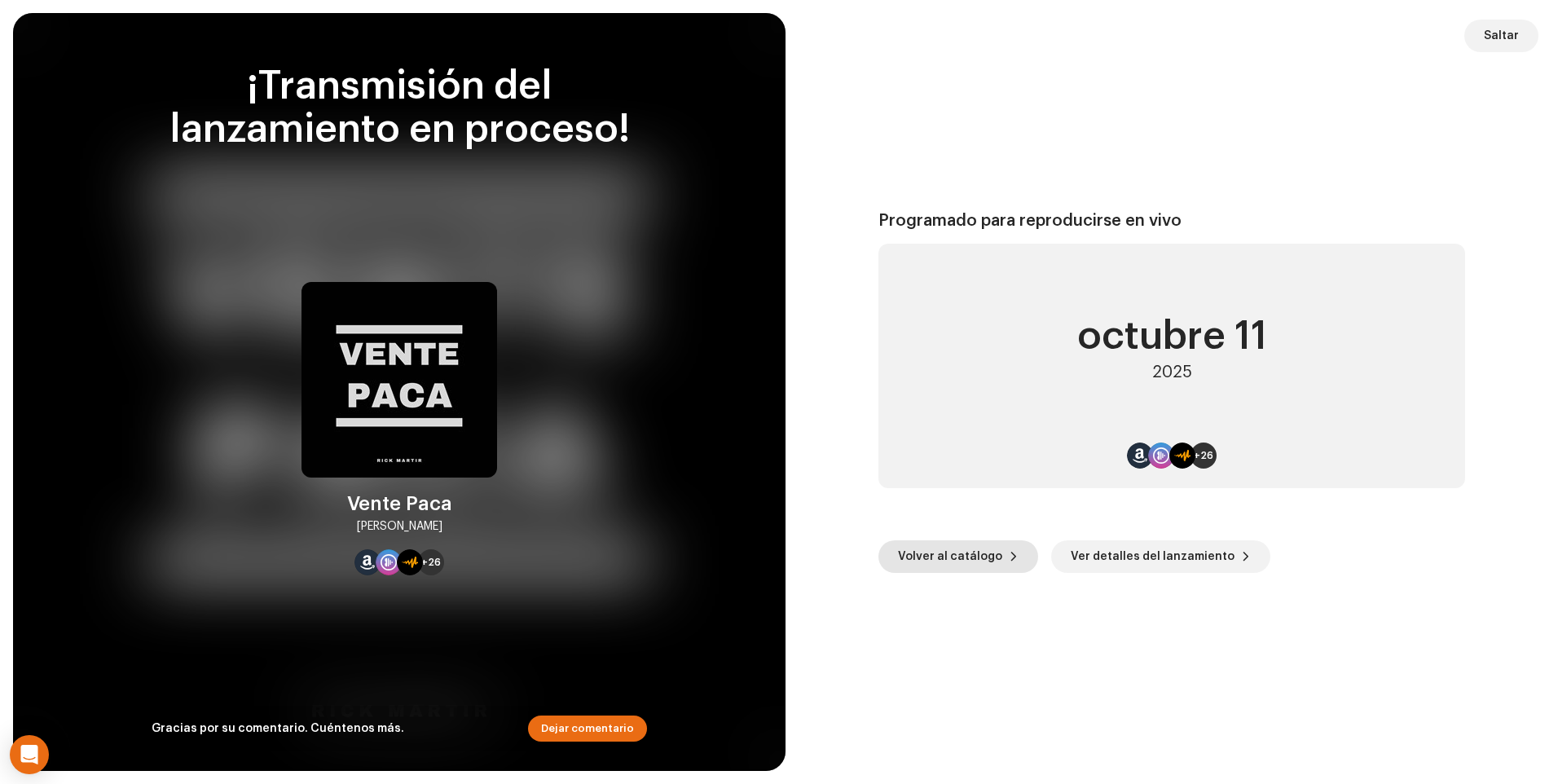
click at [945, 550] on span "Volver al catálogo" at bounding box center [950, 556] width 105 height 33
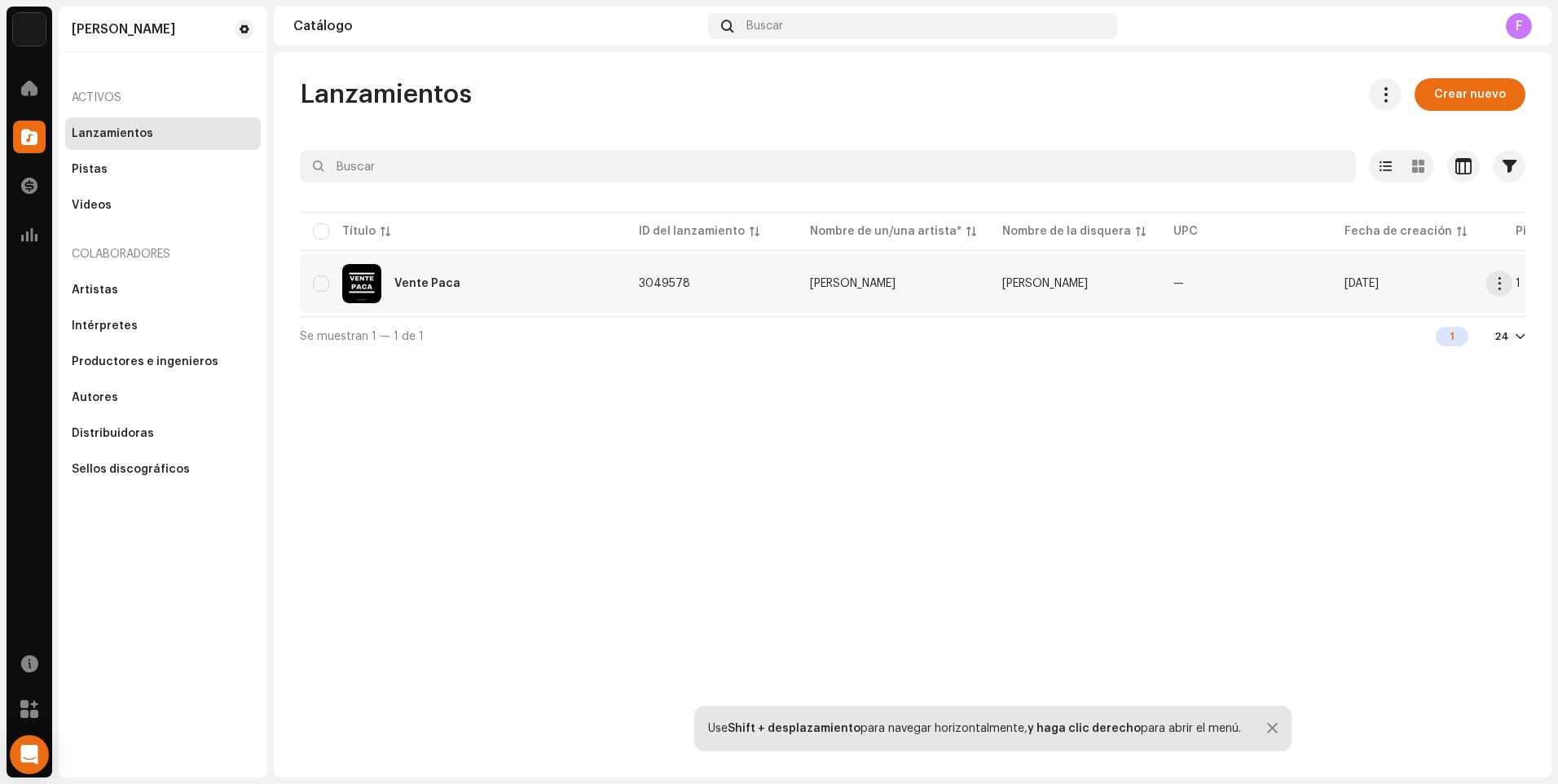
click at [830, 293] on td "[PERSON_NAME]" at bounding box center [893, 283] width 192 height 58
